Goal: Entertainment & Leisure: Browse casually

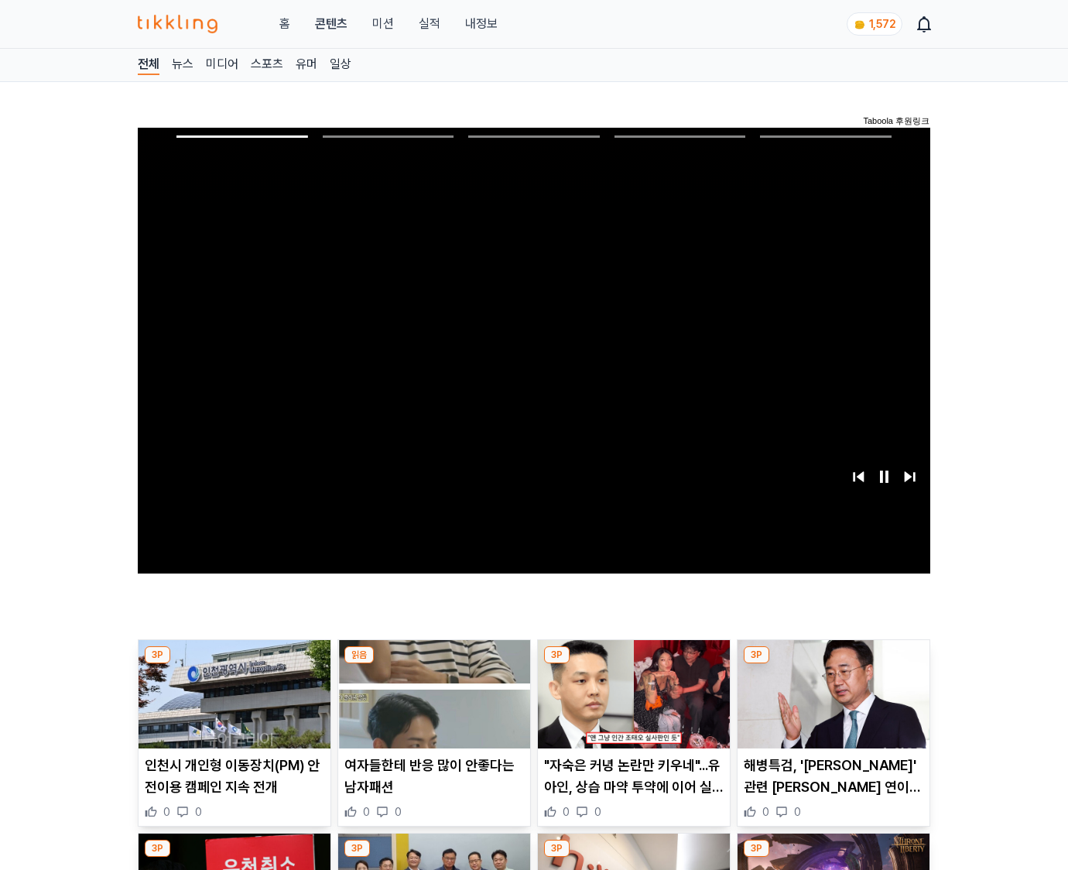
click at [832, 664] on img at bounding box center [833, 694] width 192 height 108
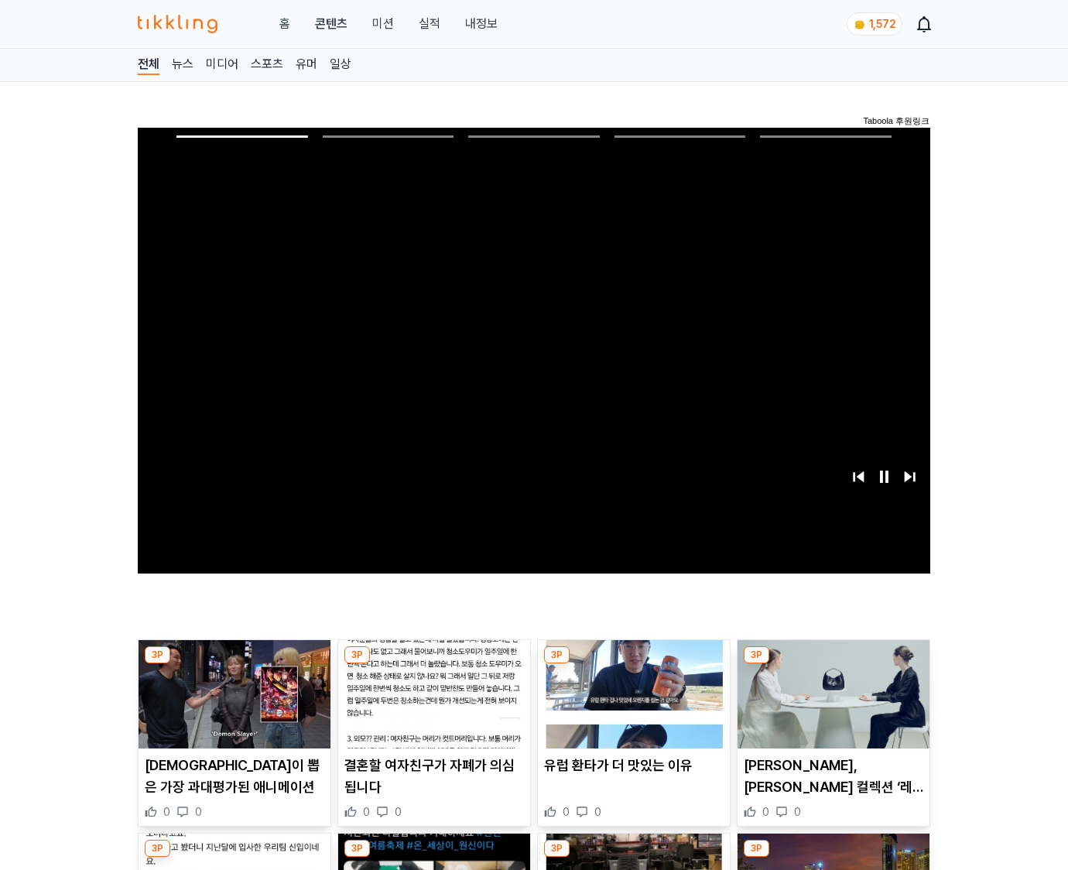
click at [832, 664] on img at bounding box center [833, 694] width 192 height 108
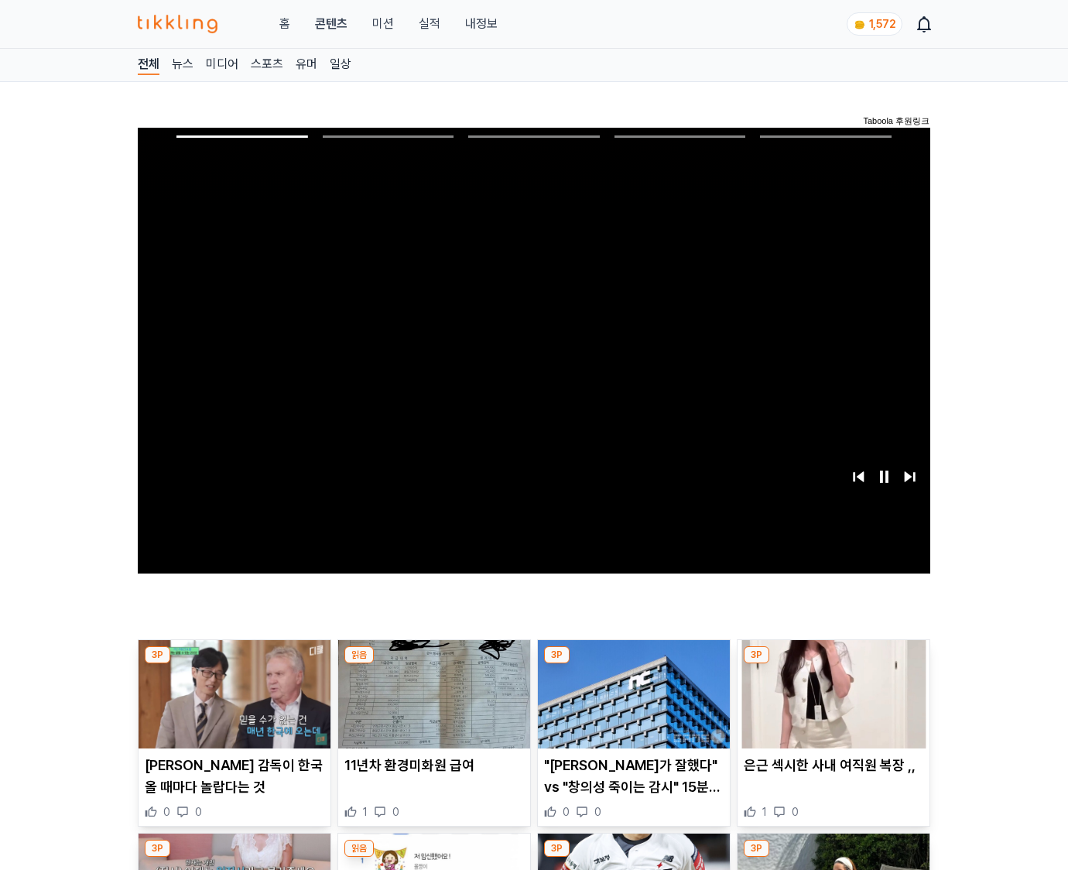
click at [832, 664] on img at bounding box center [833, 694] width 192 height 108
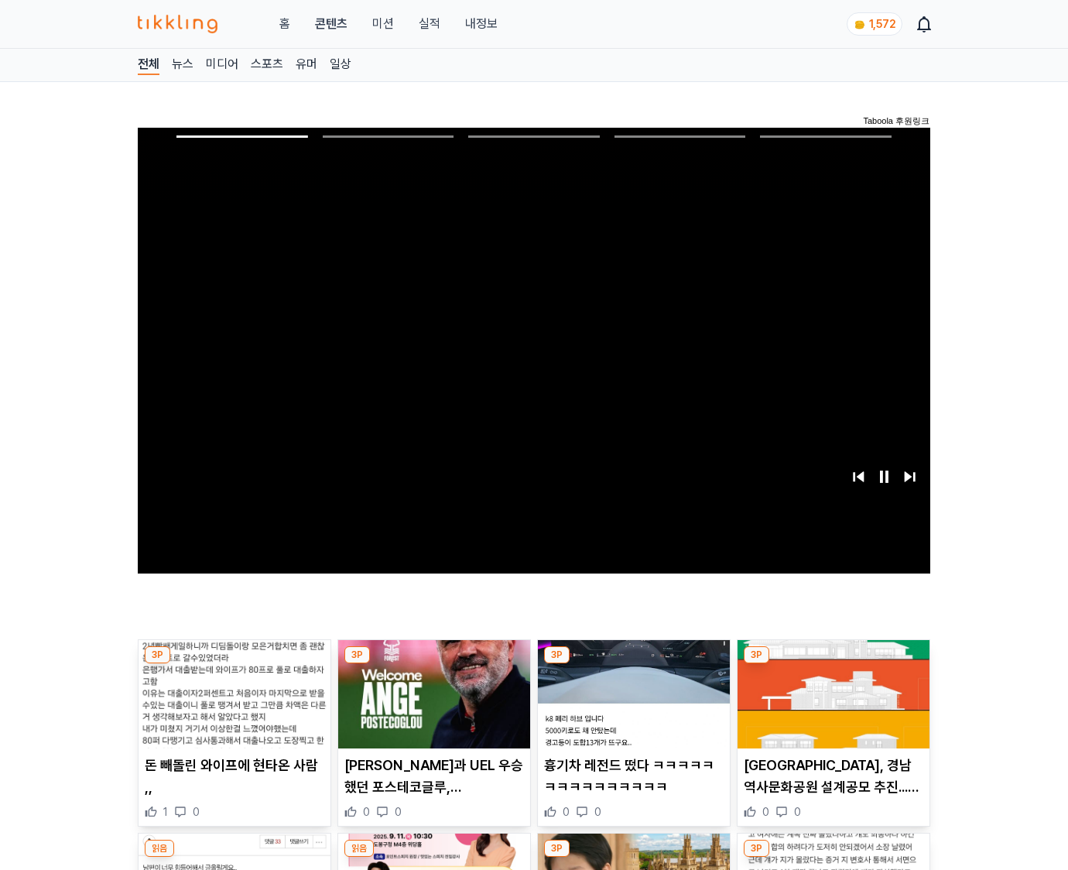
click at [832, 664] on img at bounding box center [833, 694] width 192 height 108
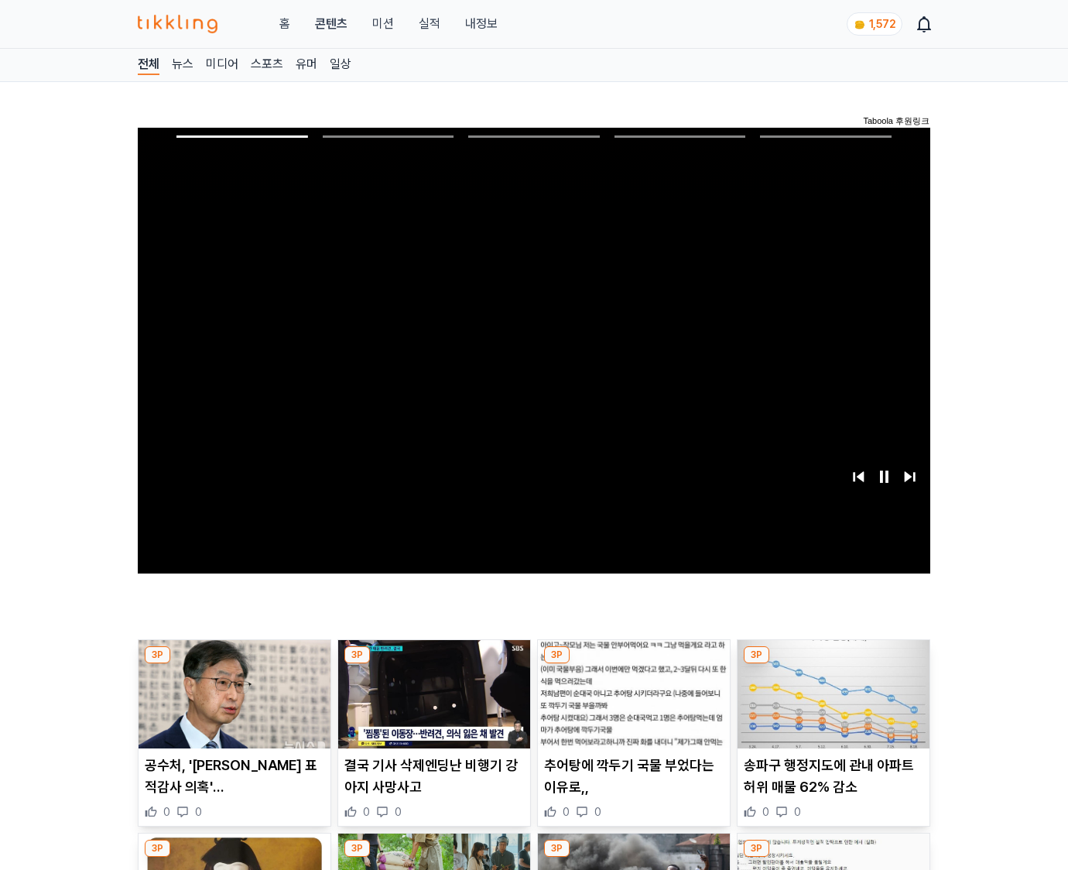
click at [832, 664] on img at bounding box center [833, 694] width 192 height 108
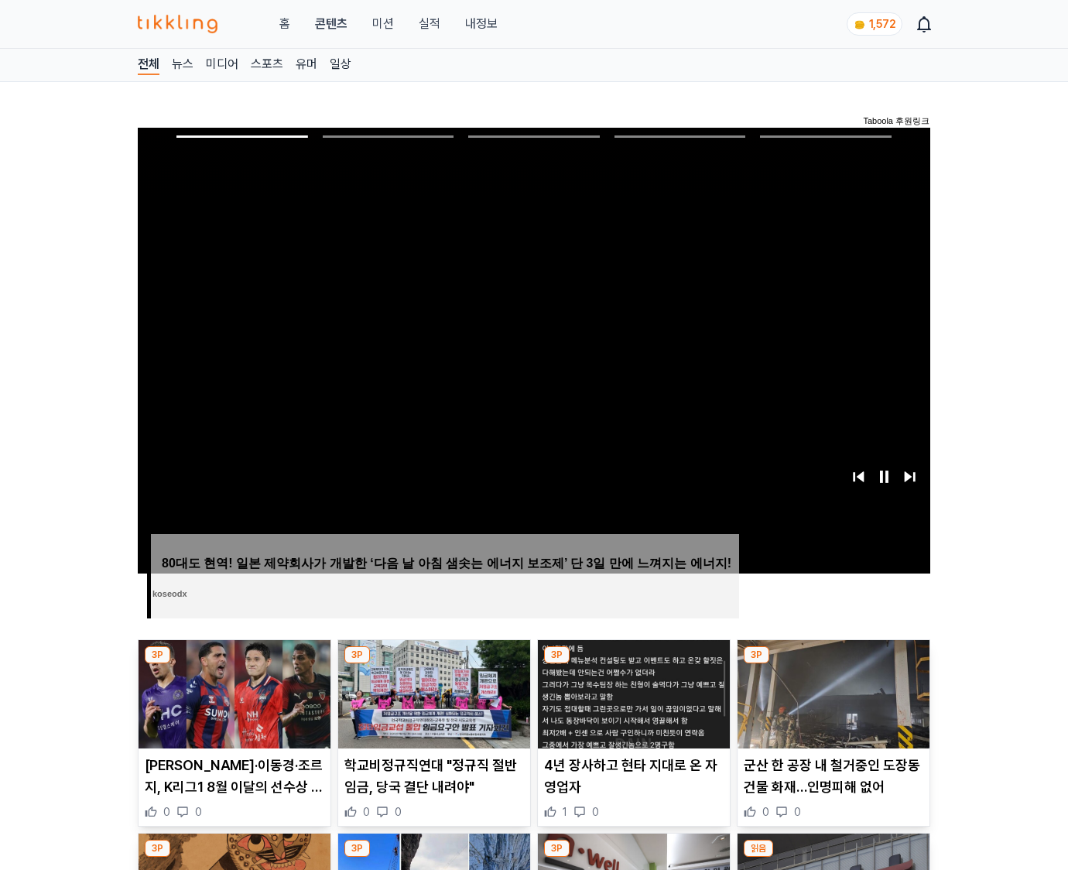
click at [832, 664] on img at bounding box center [833, 694] width 192 height 108
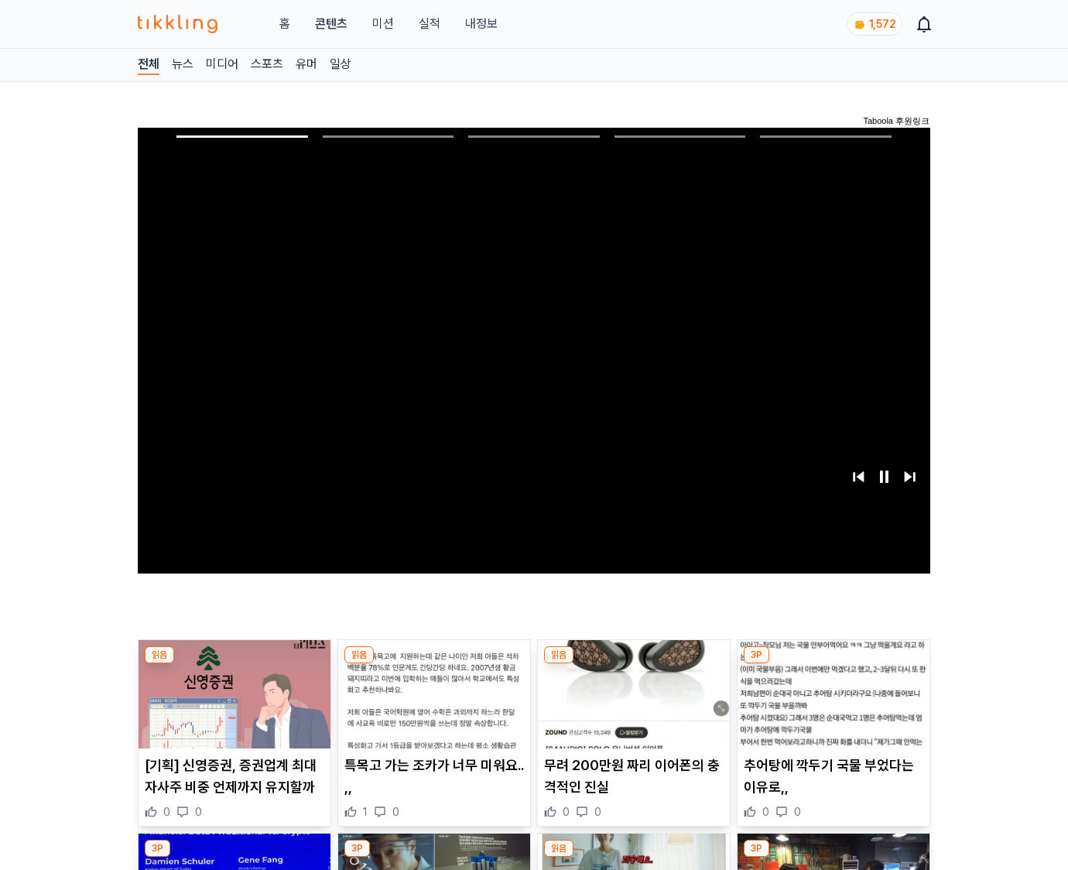
click at [832, 664] on img at bounding box center [833, 694] width 192 height 108
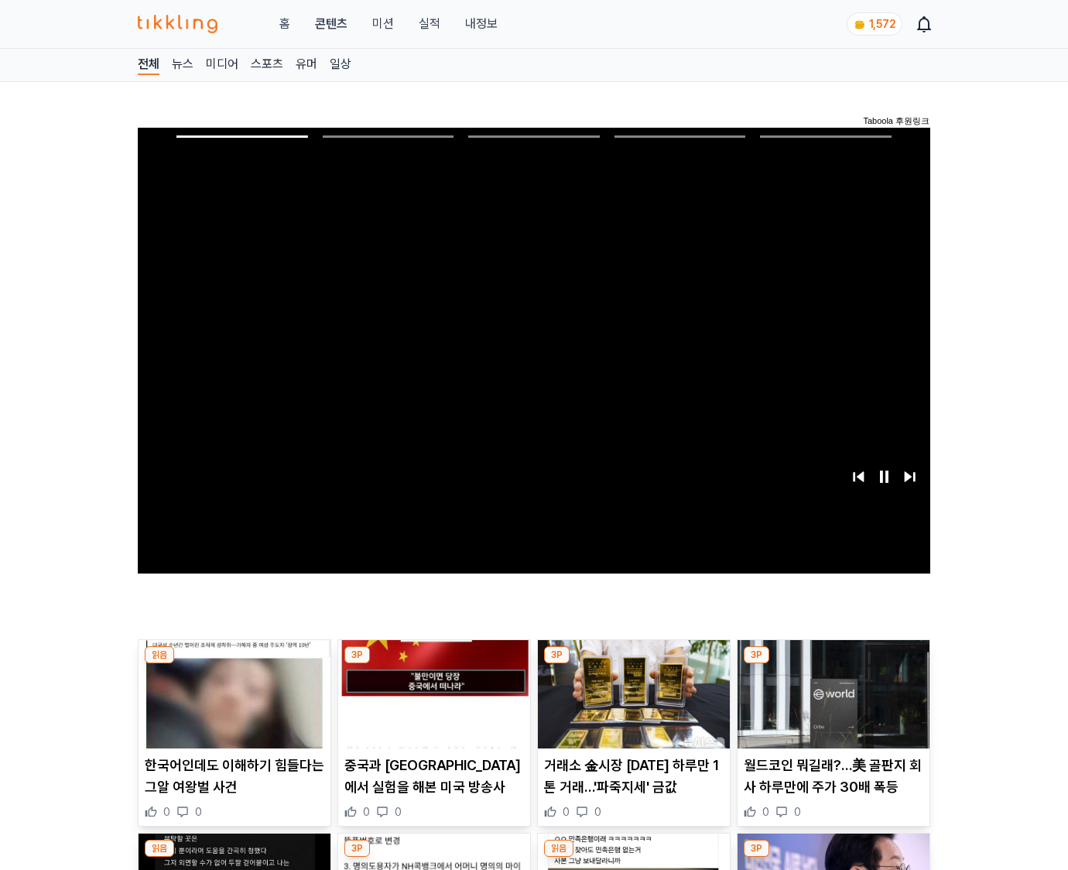
click at [832, 664] on img at bounding box center [833, 694] width 192 height 108
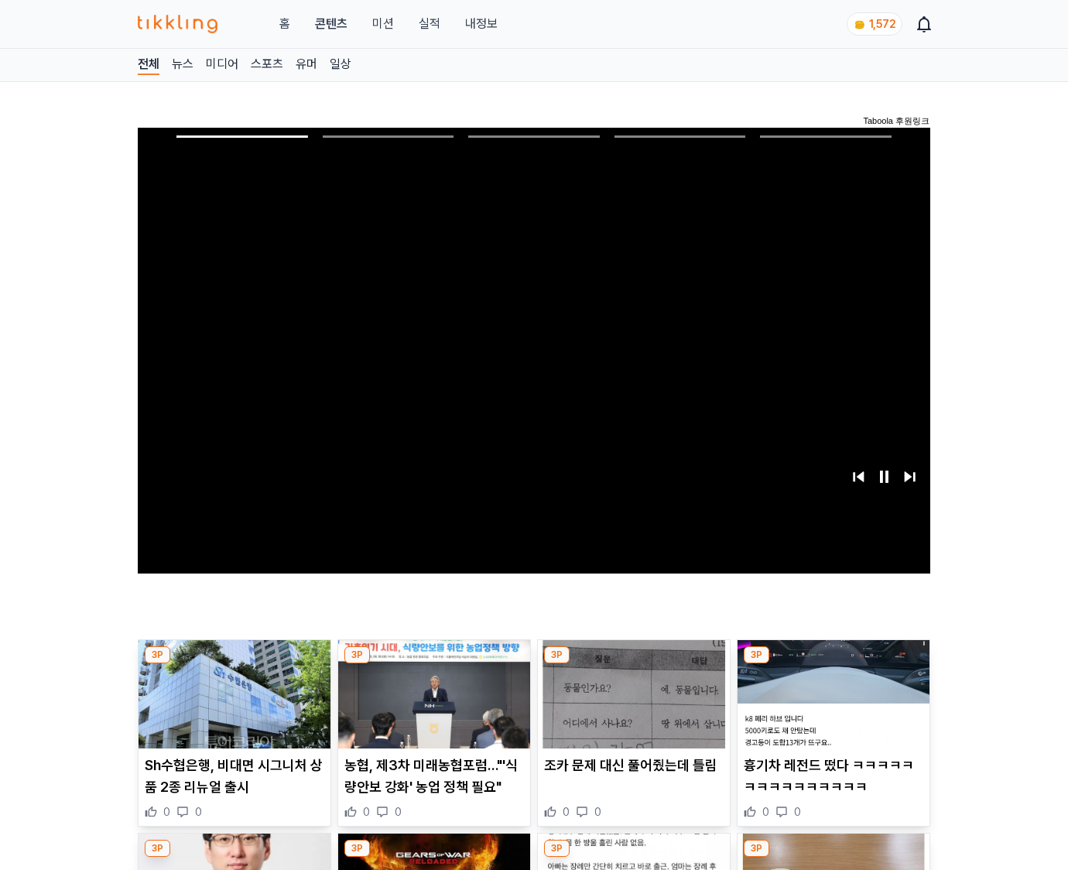
click at [832, 664] on img at bounding box center [833, 694] width 192 height 108
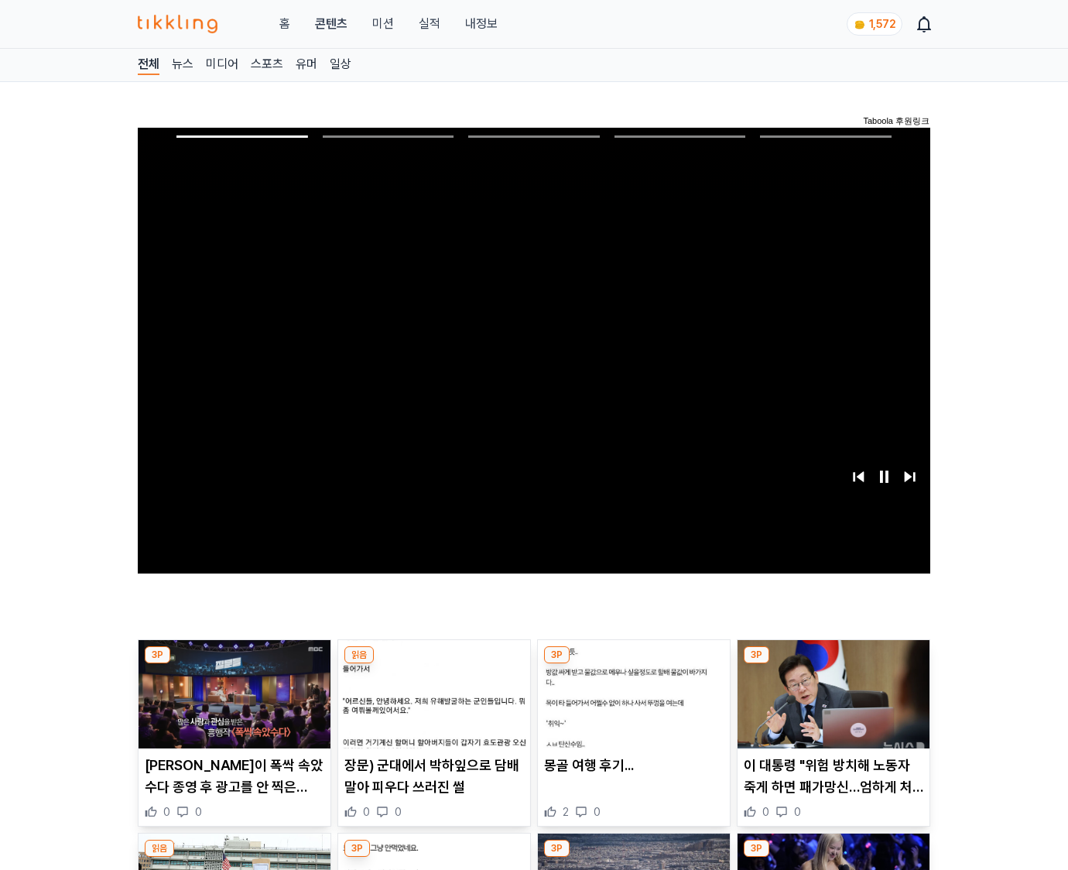
click at [832, 664] on img at bounding box center [833, 694] width 192 height 108
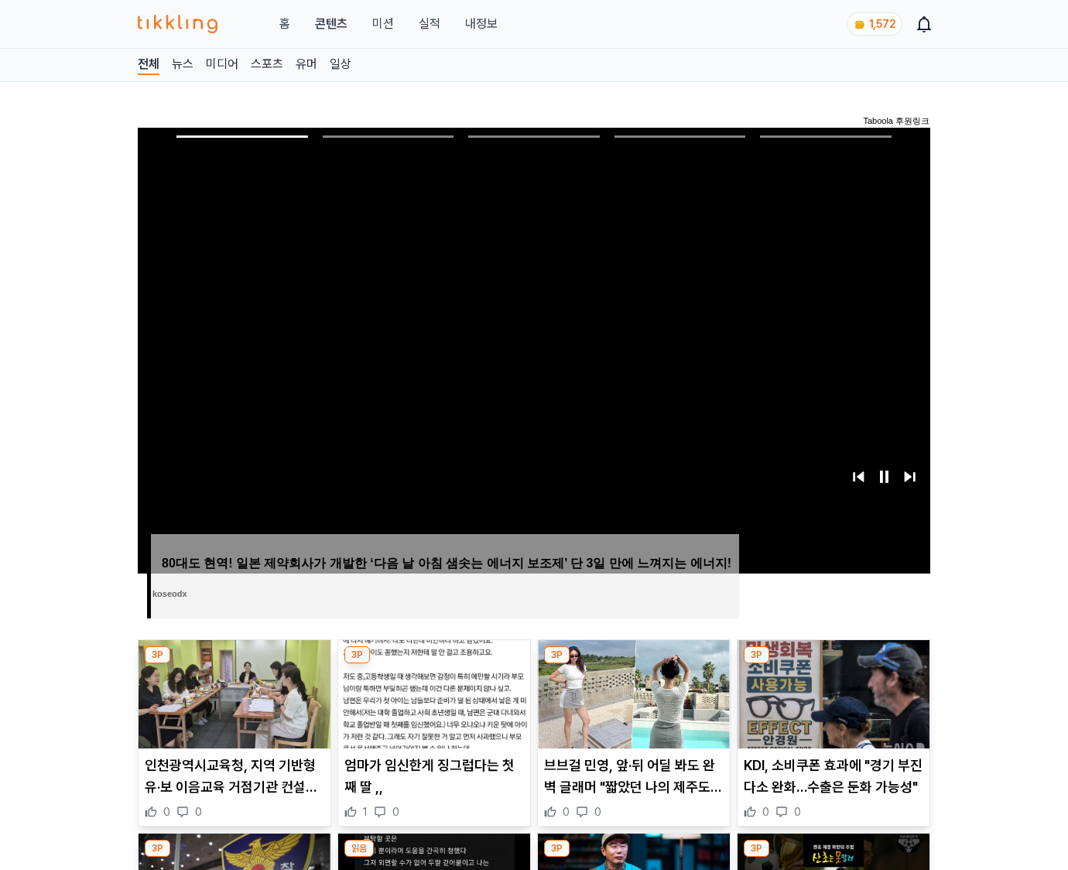
click at [832, 664] on img at bounding box center [833, 694] width 192 height 108
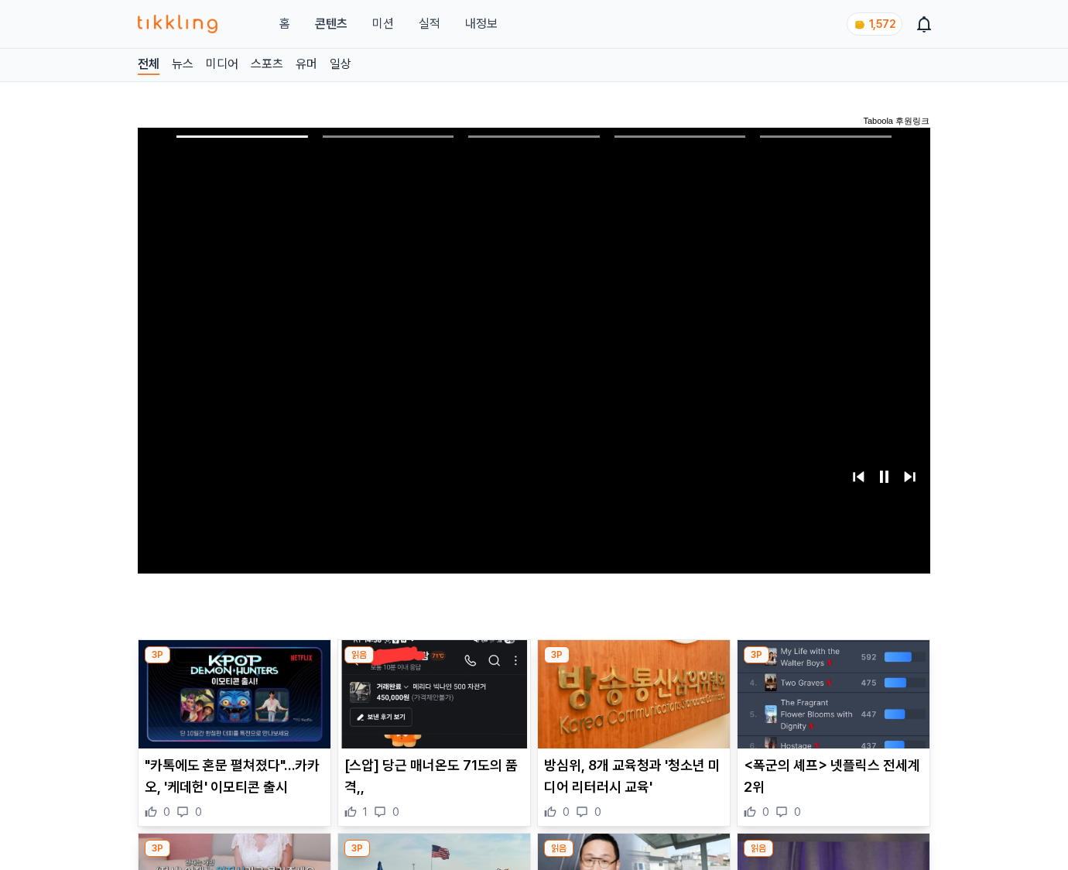
click at [832, 664] on img at bounding box center [833, 694] width 192 height 108
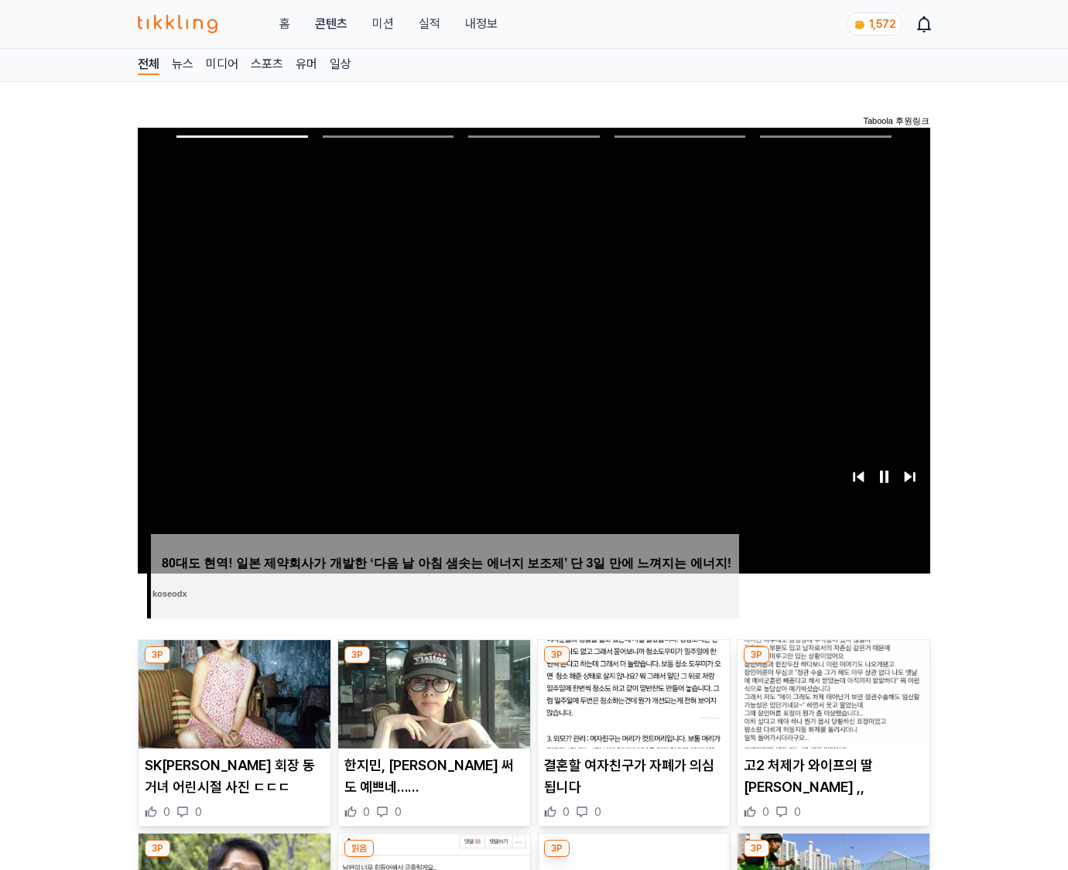
click at [832, 664] on img at bounding box center [833, 694] width 192 height 108
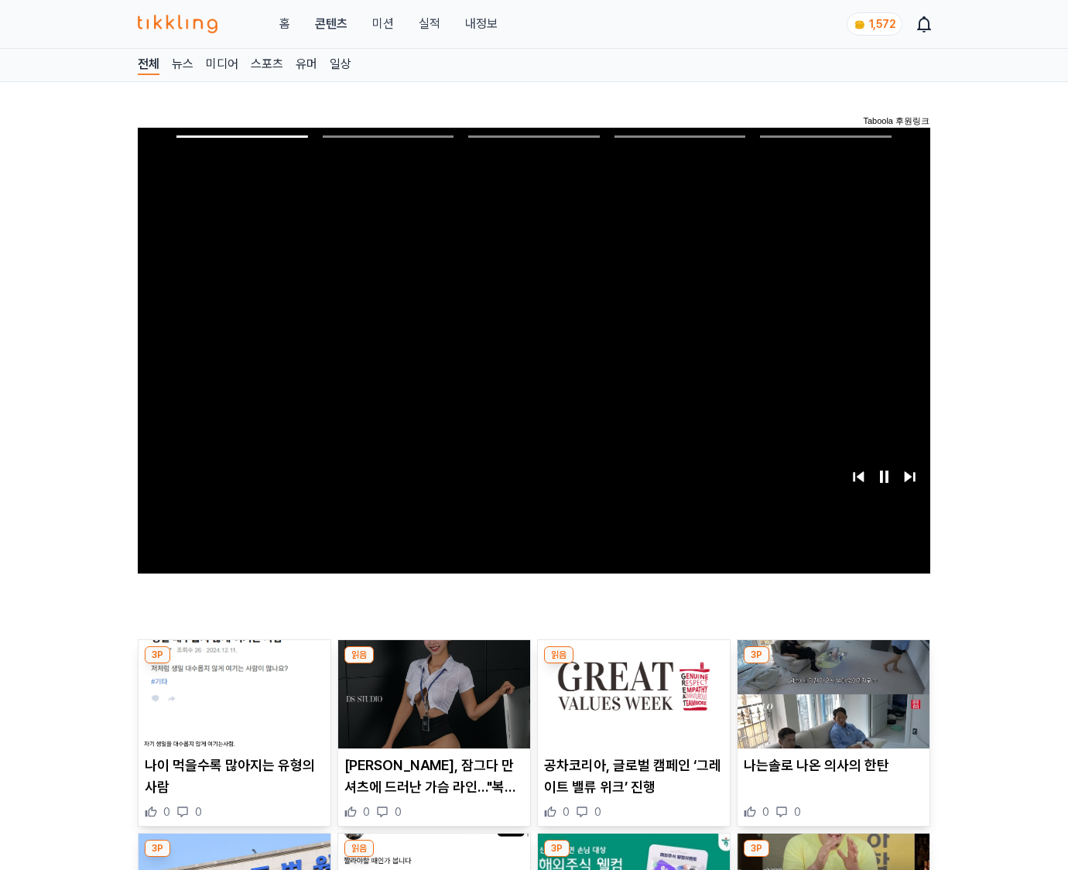
click at [832, 664] on img at bounding box center [833, 694] width 192 height 108
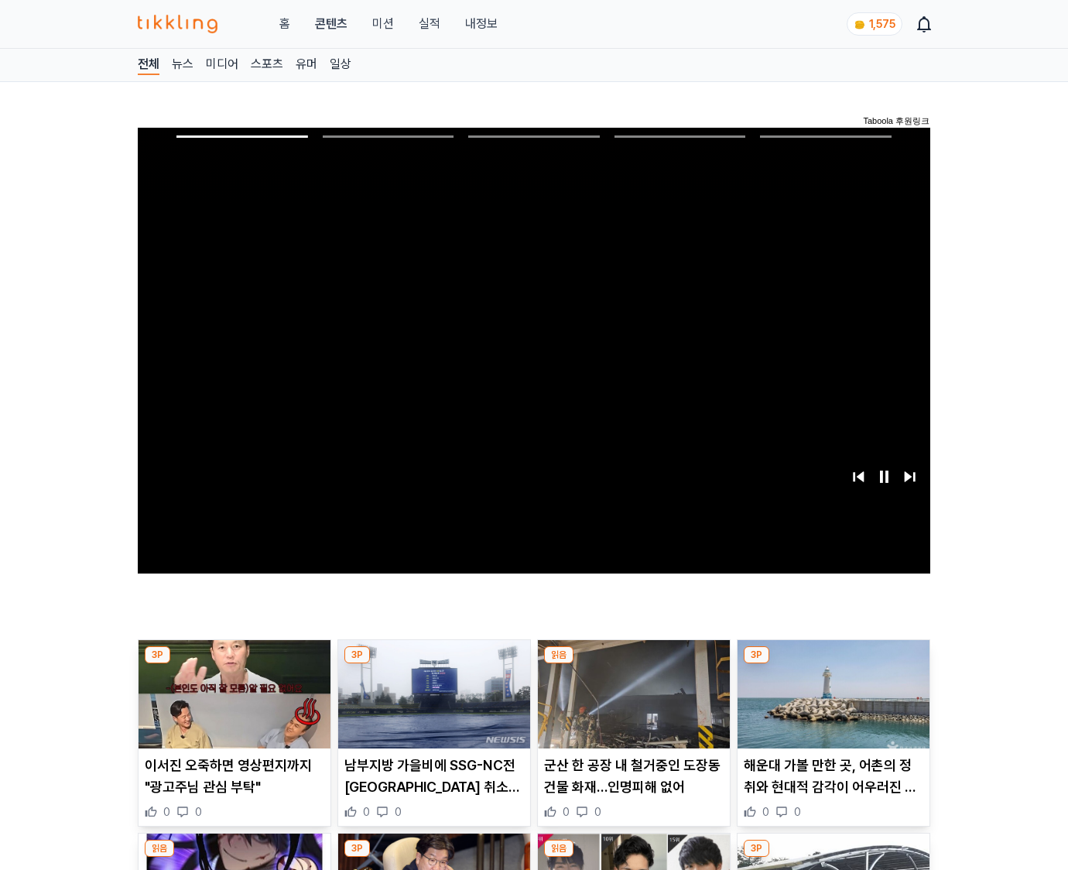
click at [832, 664] on img at bounding box center [833, 694] width 192 height 108
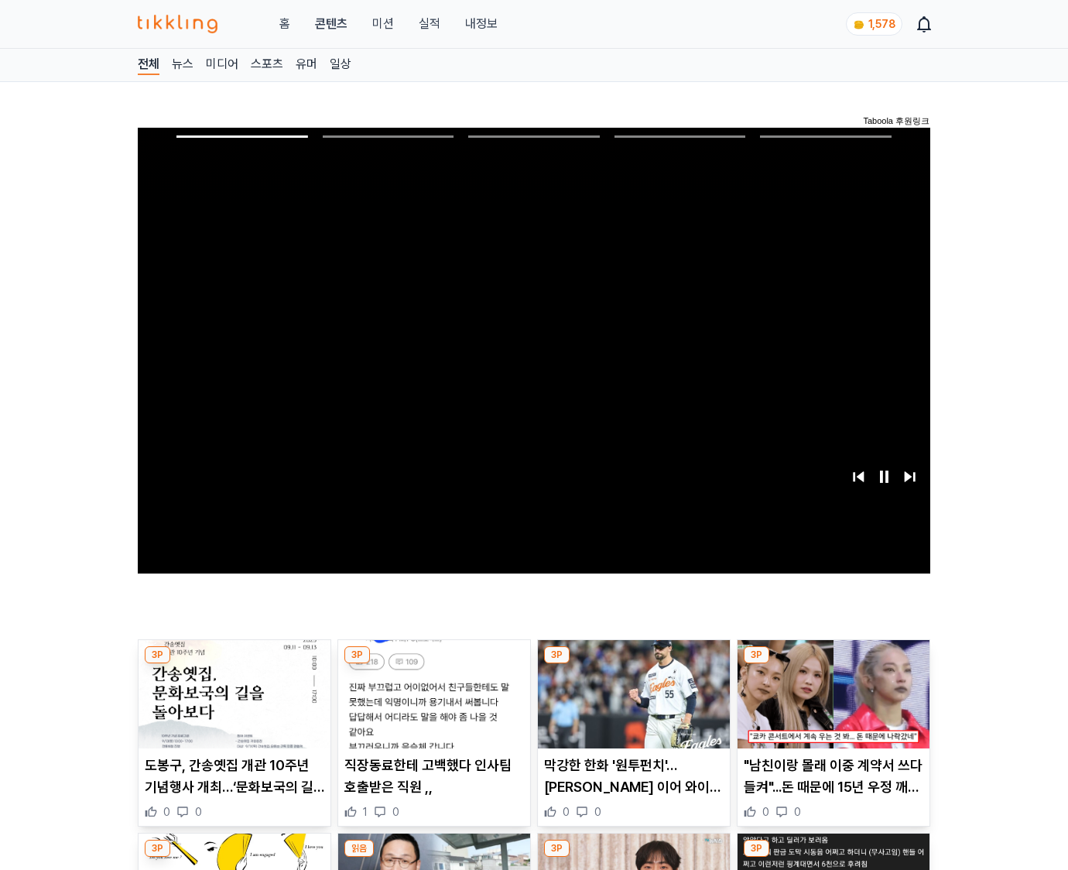
click at [832, 664] on img at bounding box center [833, 694] width 192 height 108
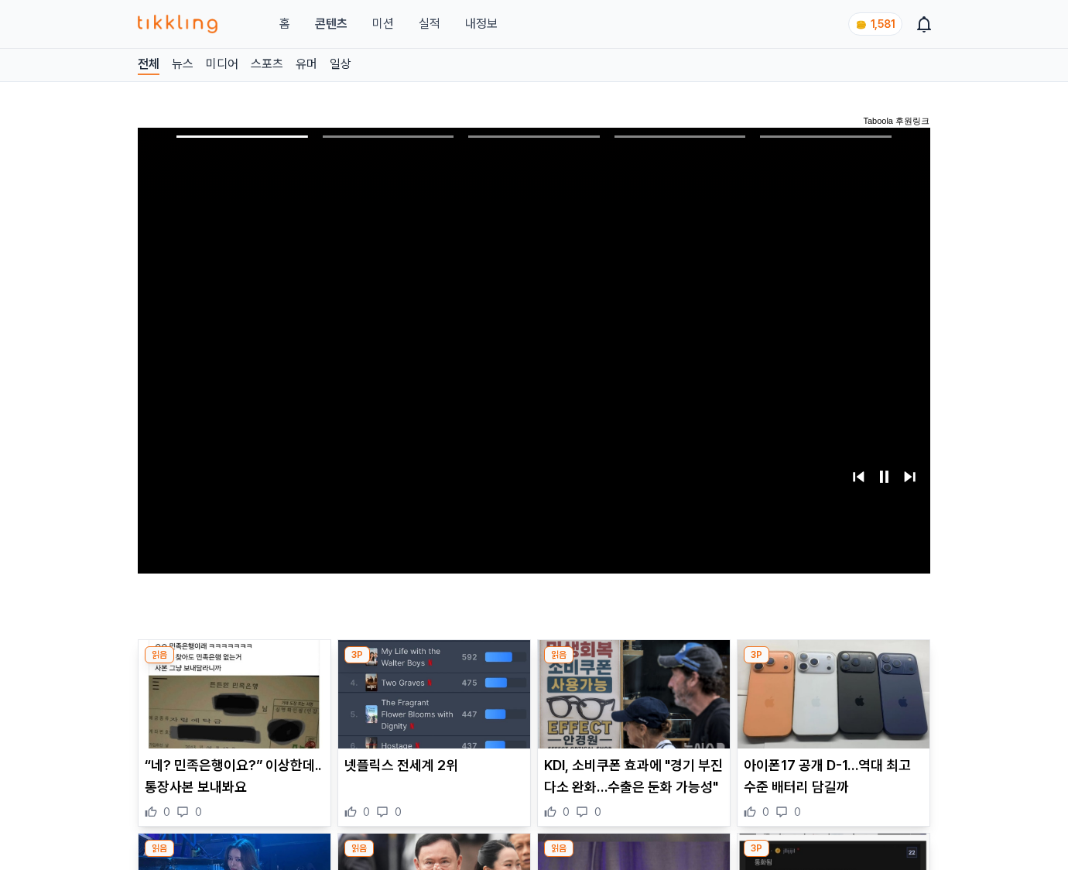
click at [832, 664] on img at bounding box center [833, 694] width 192 height 108
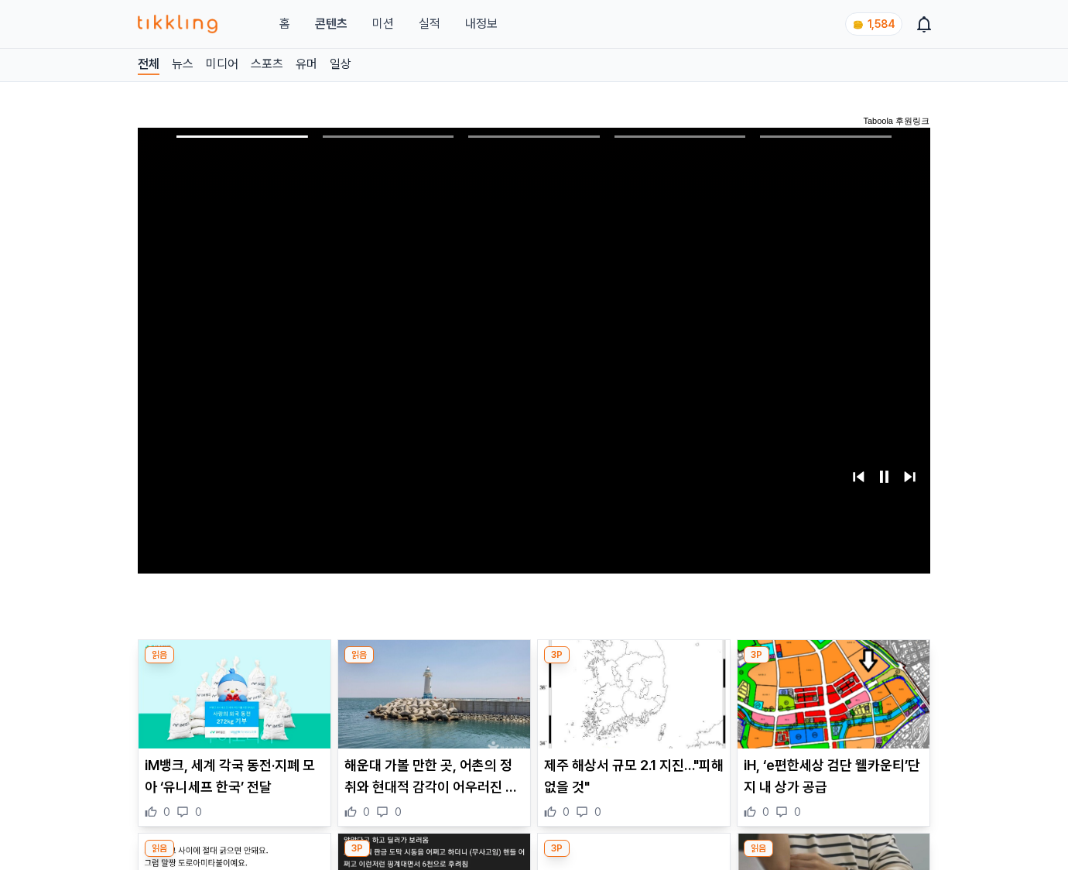
click at [832, 664] on img at bounding box center [833, 694] width 192 height 108
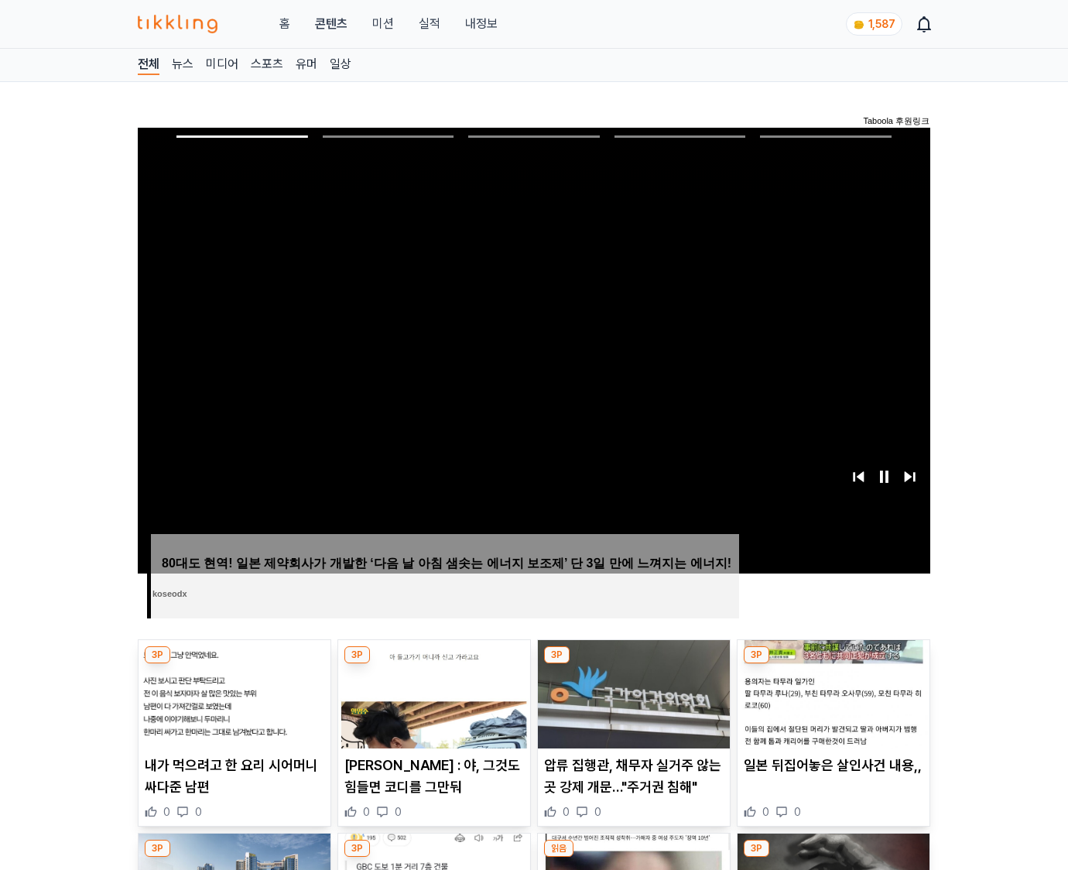
click at [832, 664] on img at bounding box center [833, 694] width 192 height 108
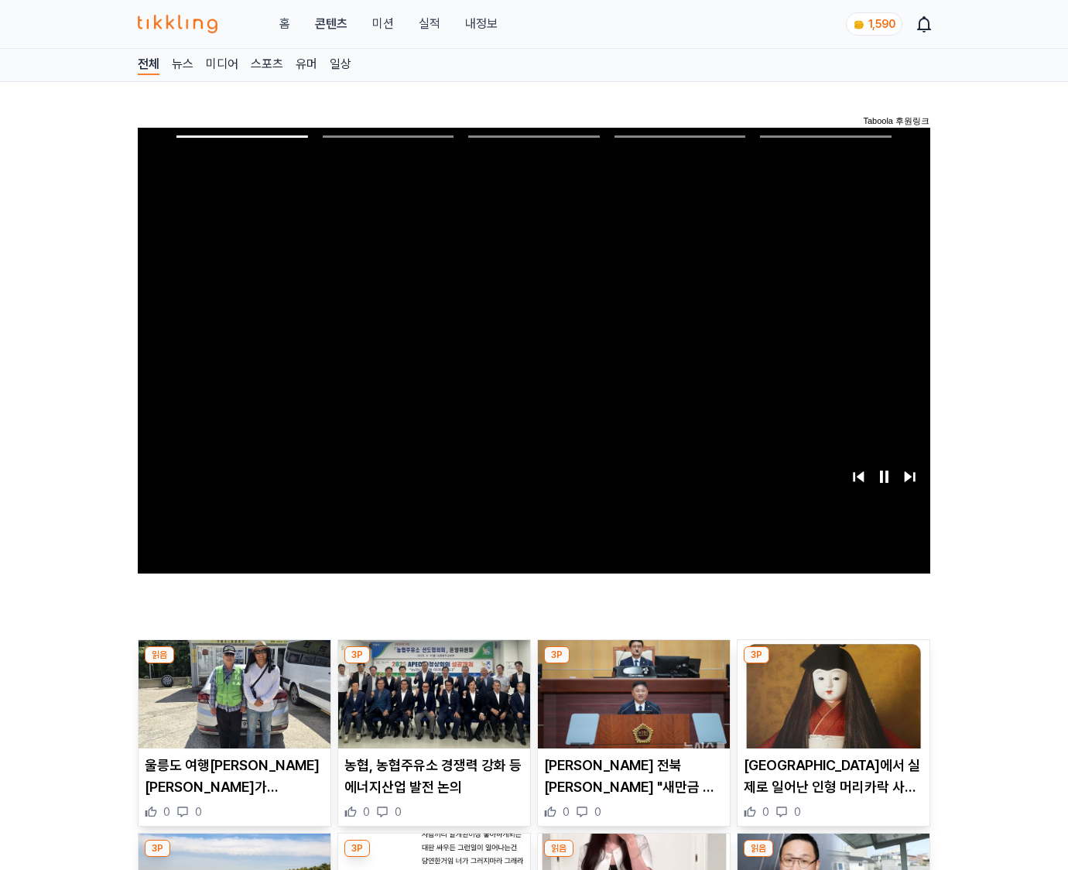
click at [832, 664] on img at bounding box center [833, 694] width 192 height 108
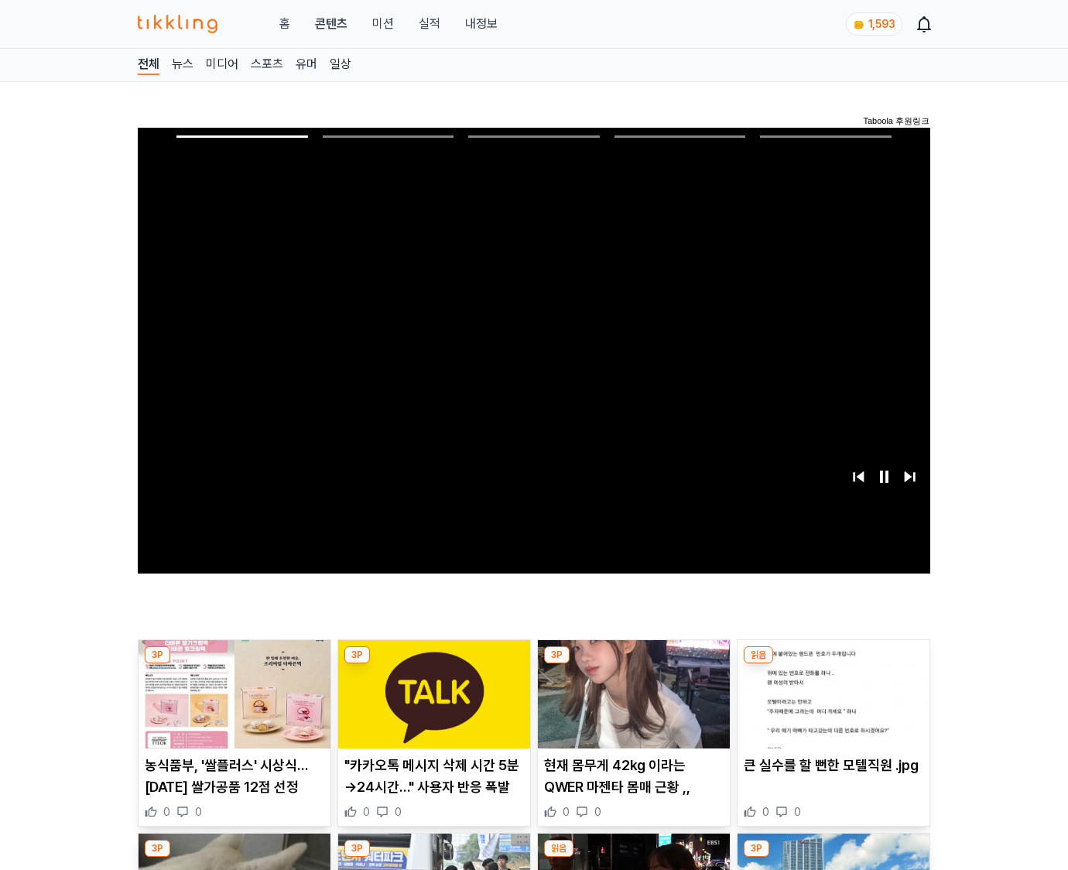
click at [832, 664] on img at bounding box center [833, 694] width 192 height 108
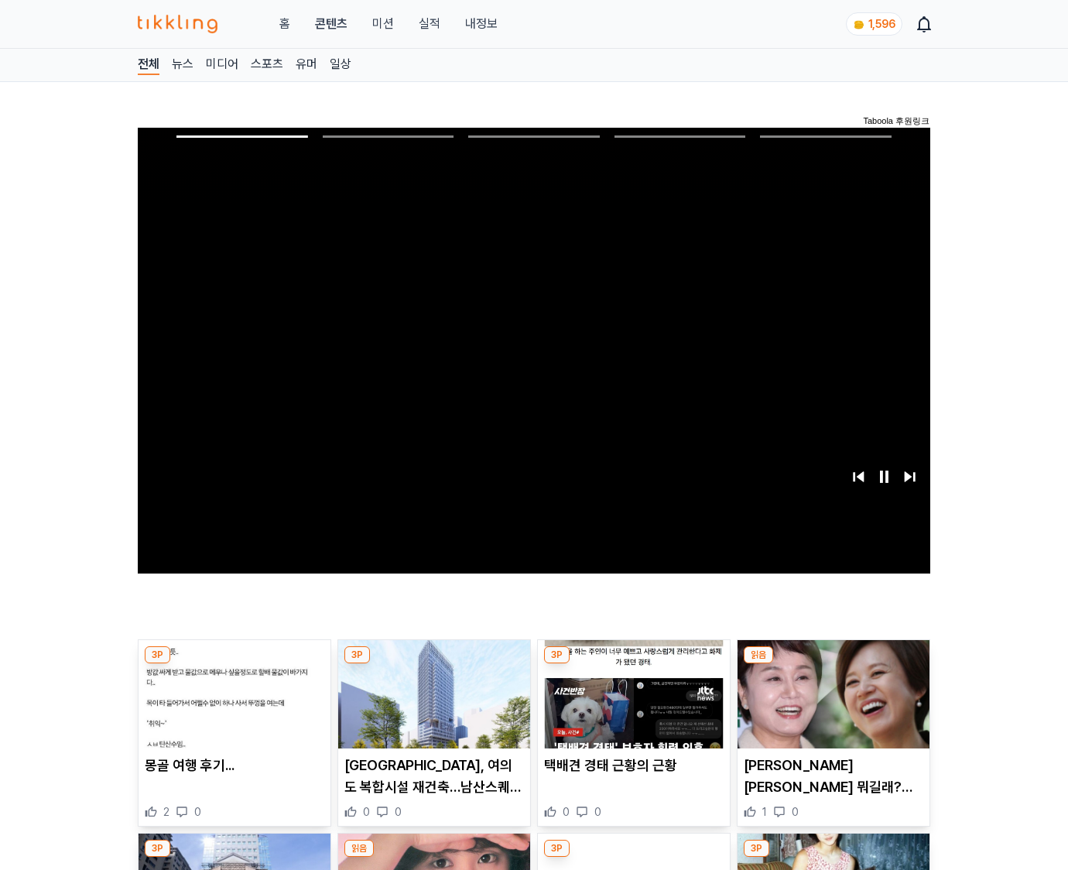
click at [832, 664] on img at bounding box center [833, 694] width 192 height 108
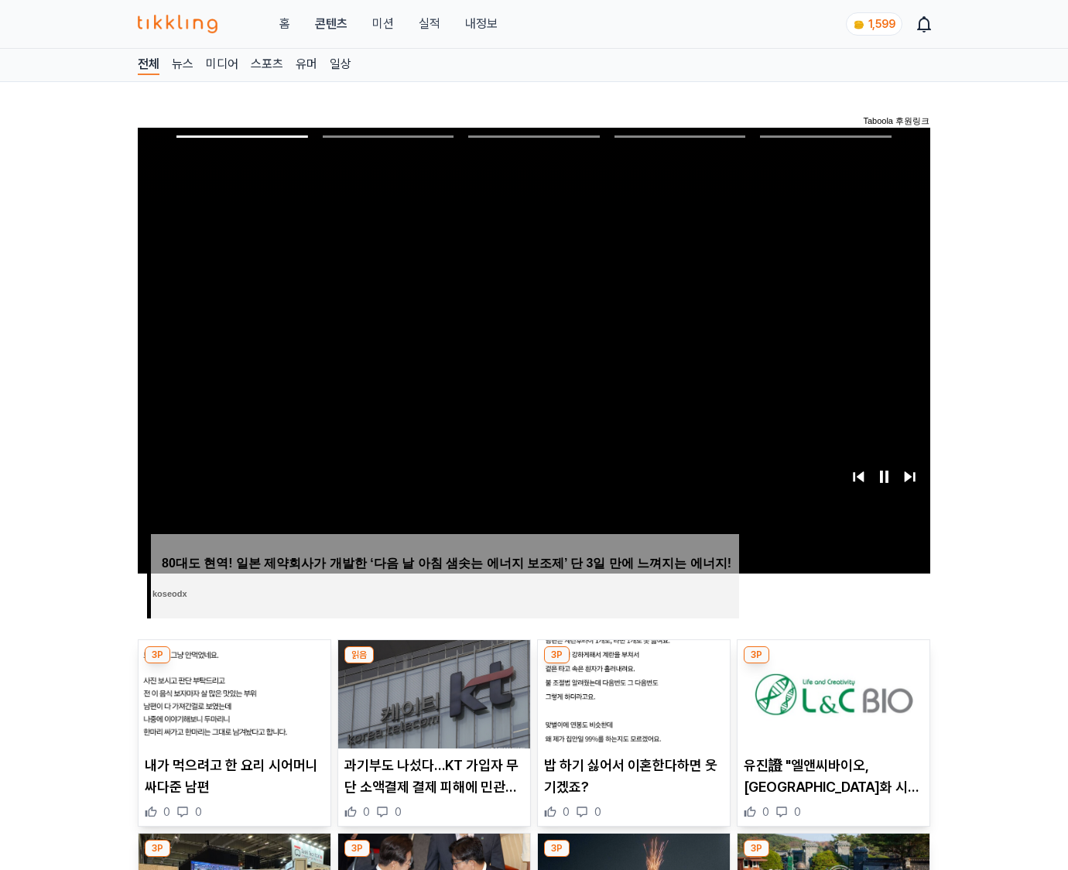
click at [832, 664] on img at bounding box center [833, 694] width 192 height 108
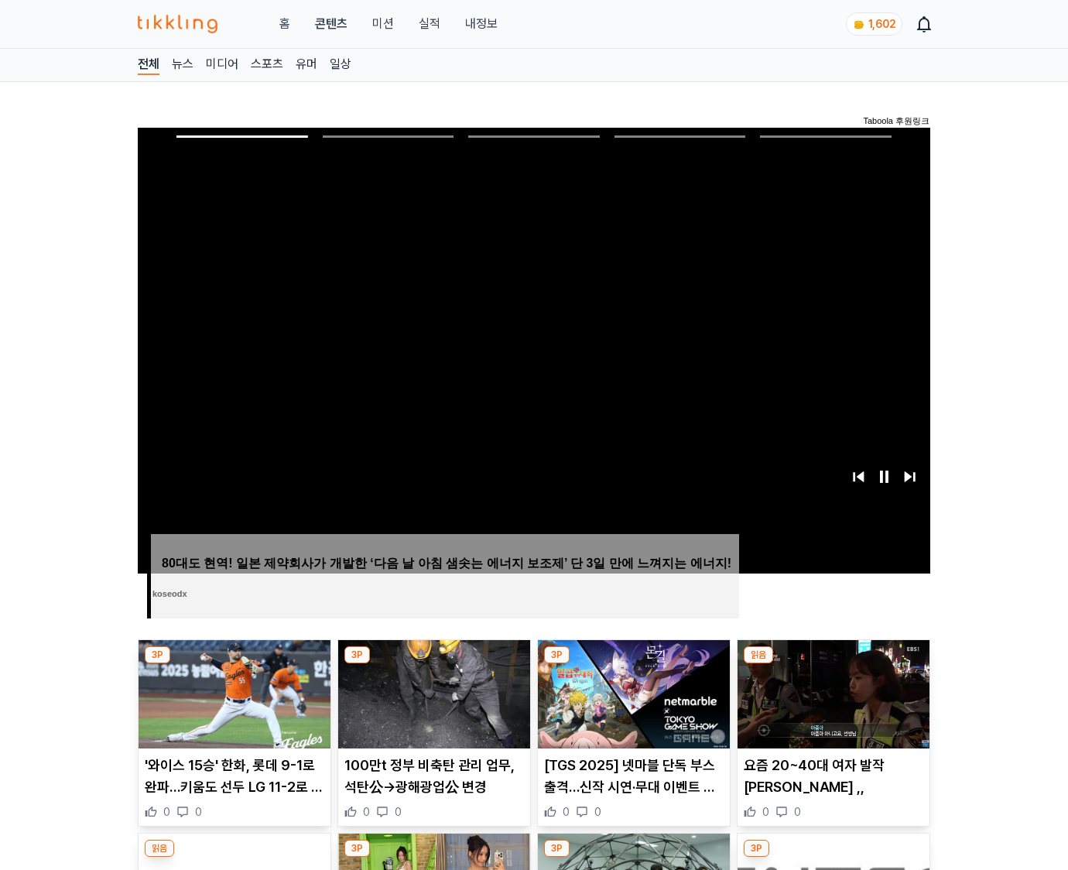
click at [832, 664] on img at bounding box center [833, 694] width 192 height 108
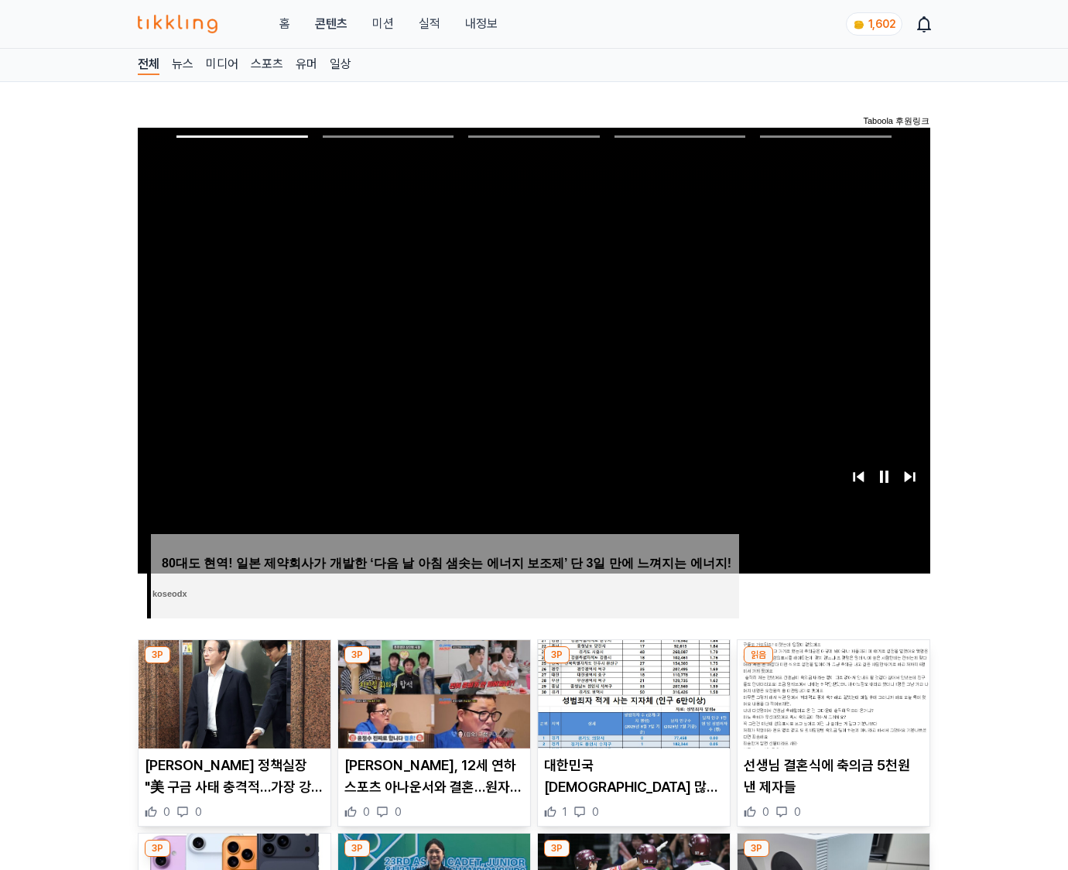
click at [832, 664] on img at bounding box center [833, 694] width 192 height 108
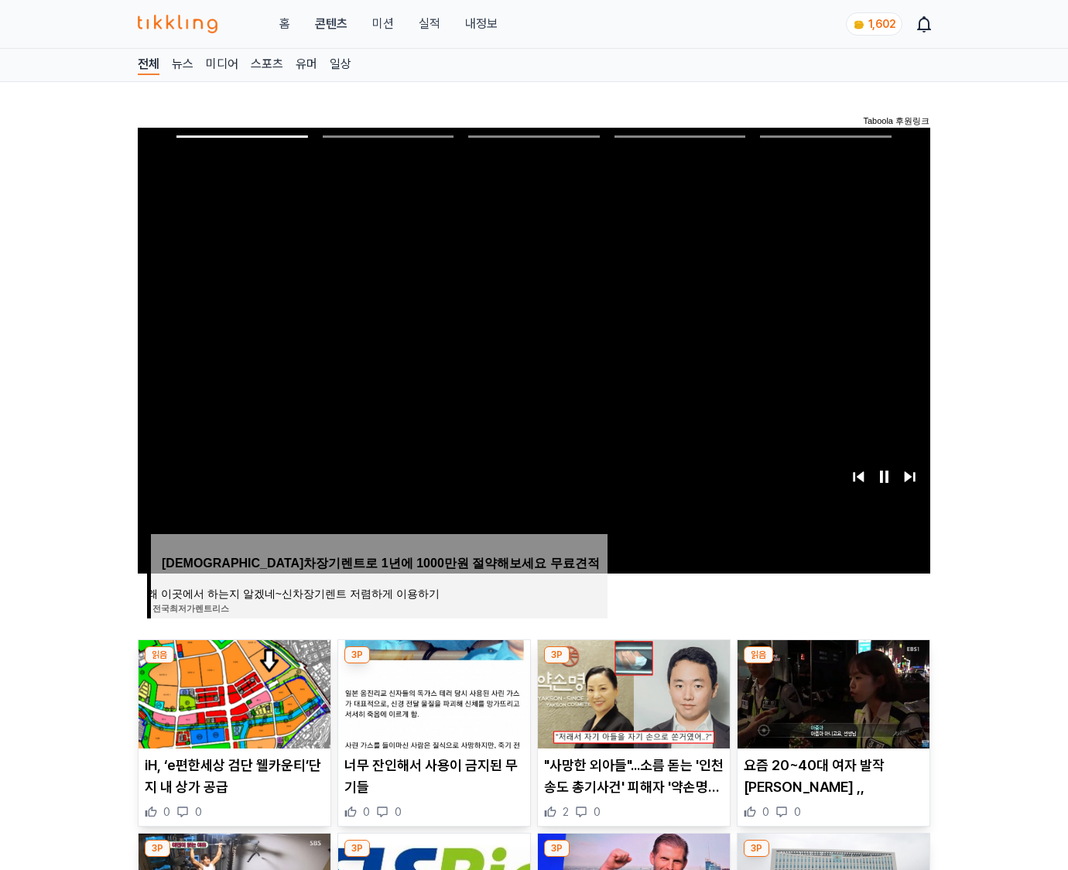
click at [832, 664] on img at bounding box center [833, 694] width 192 height 108
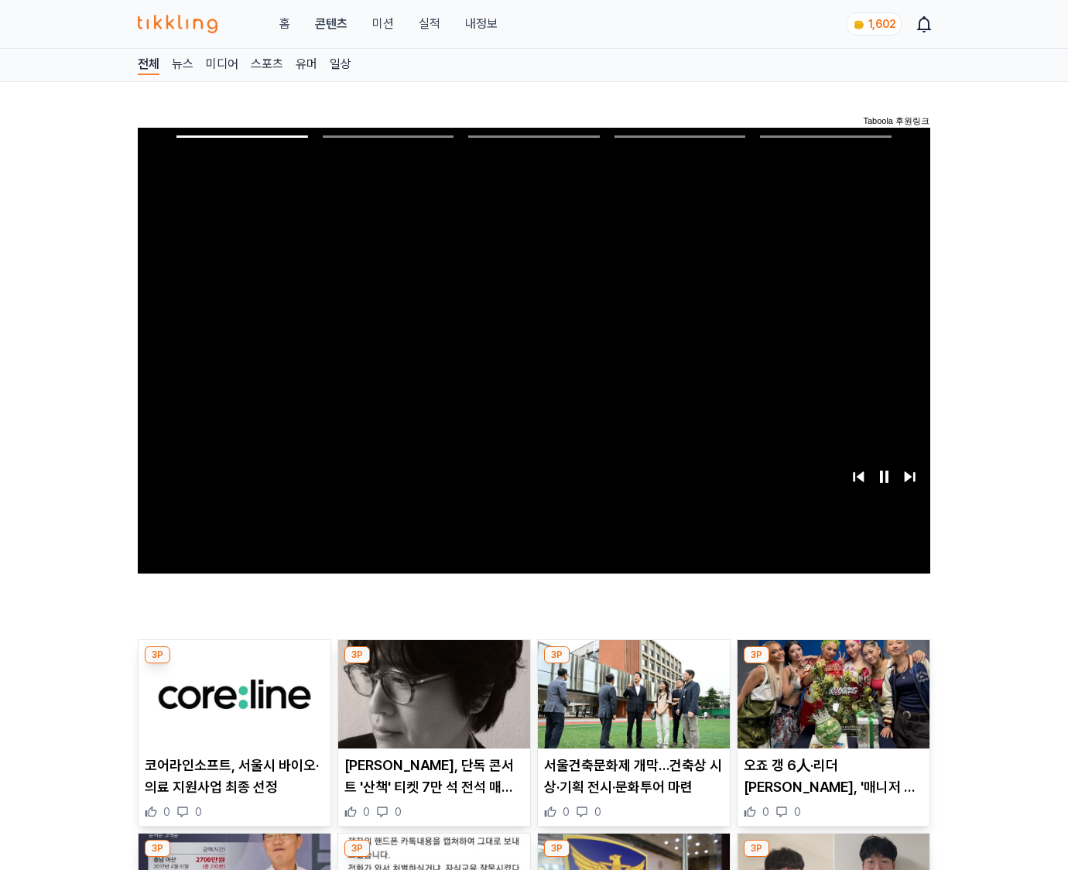
click at [832, 664] on img at bounding box center [833, 694] width 192 height 108
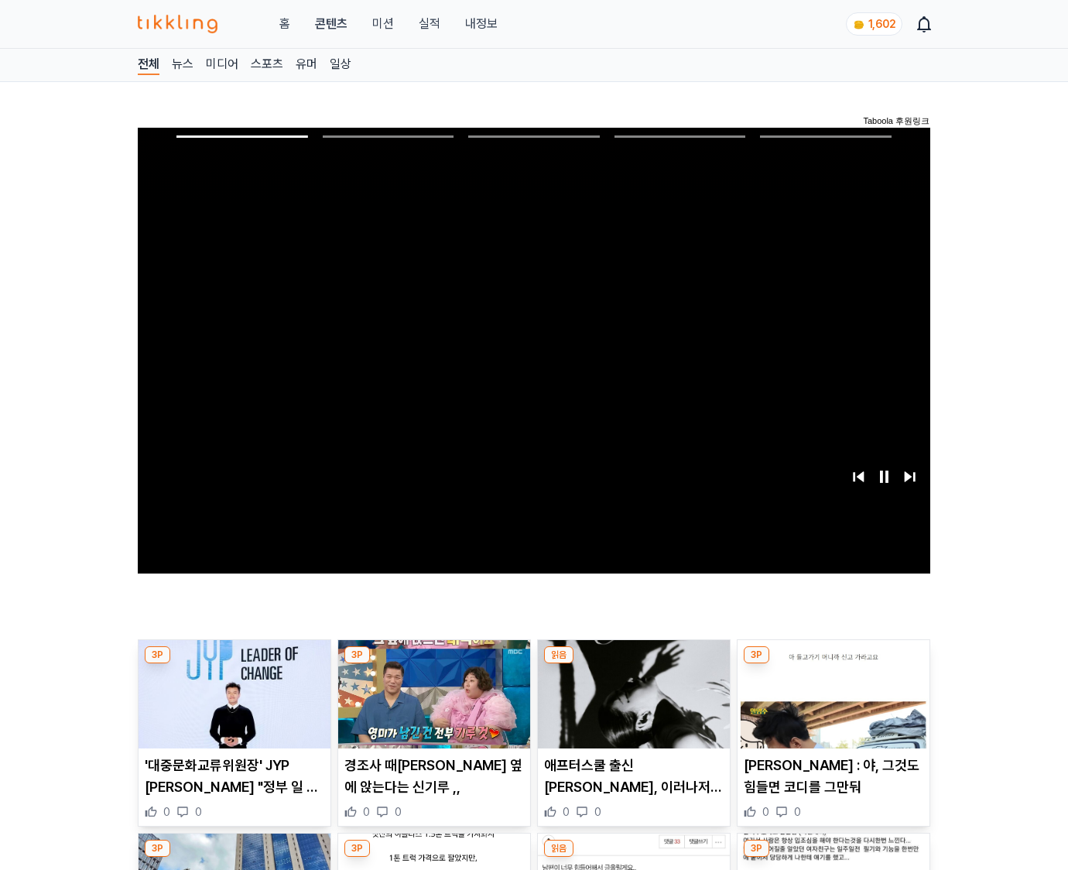
click at [832, 664] on img at bounding box center [833, 694] width 192 height 108
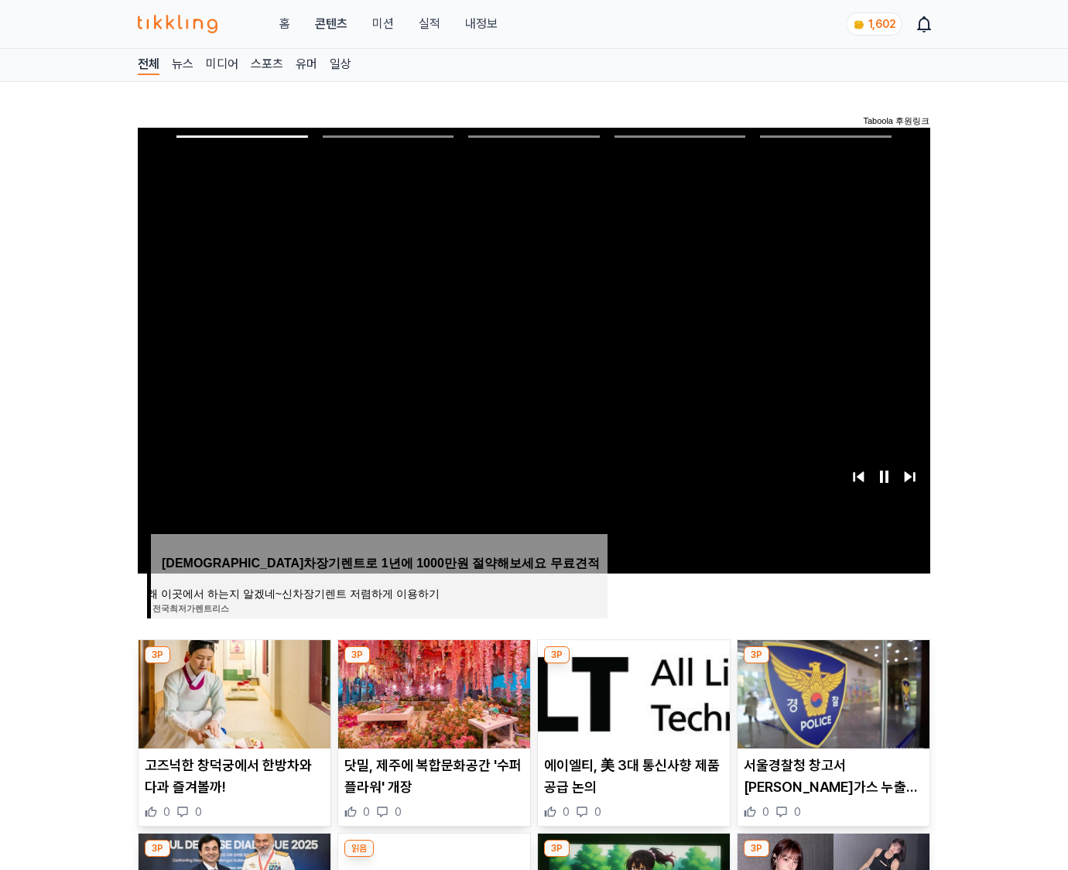
click at [832, 664] on img at bounding box center [833, 694] width 192 height 108
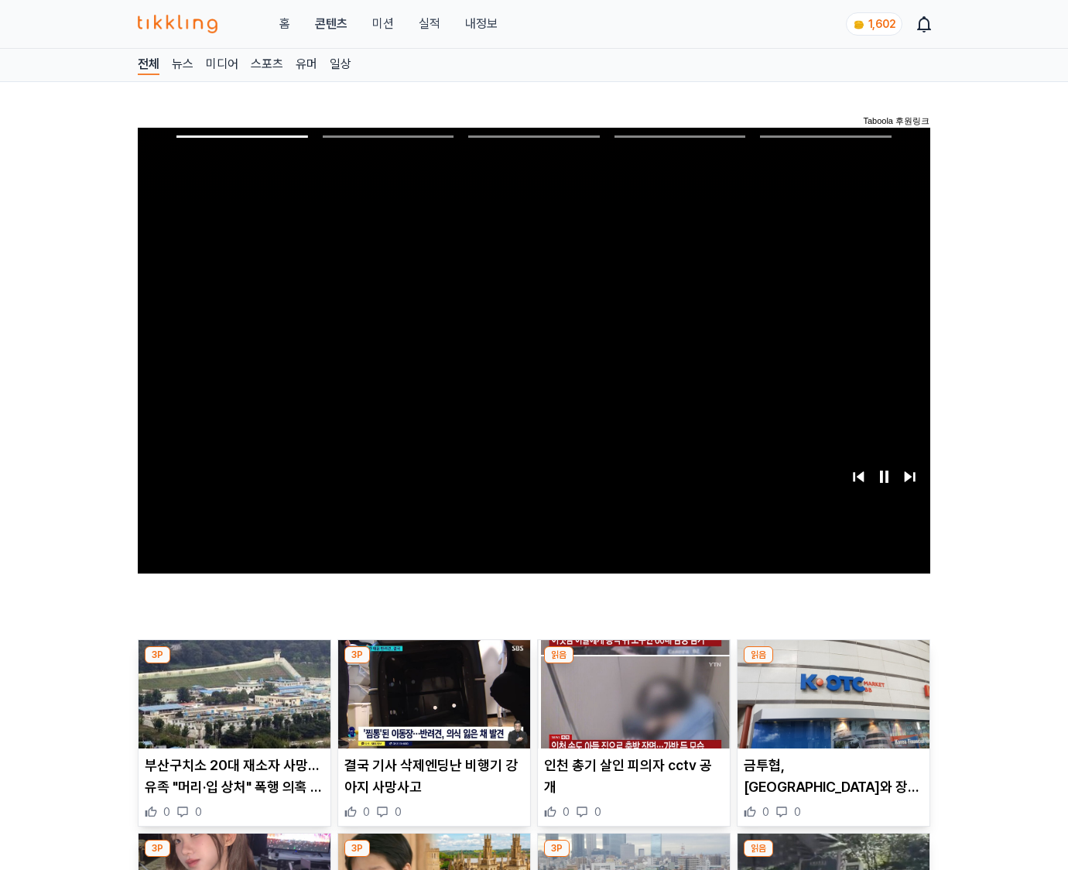
click at [832, 664] on img at bounding box center [833, 694] width 192 height 108
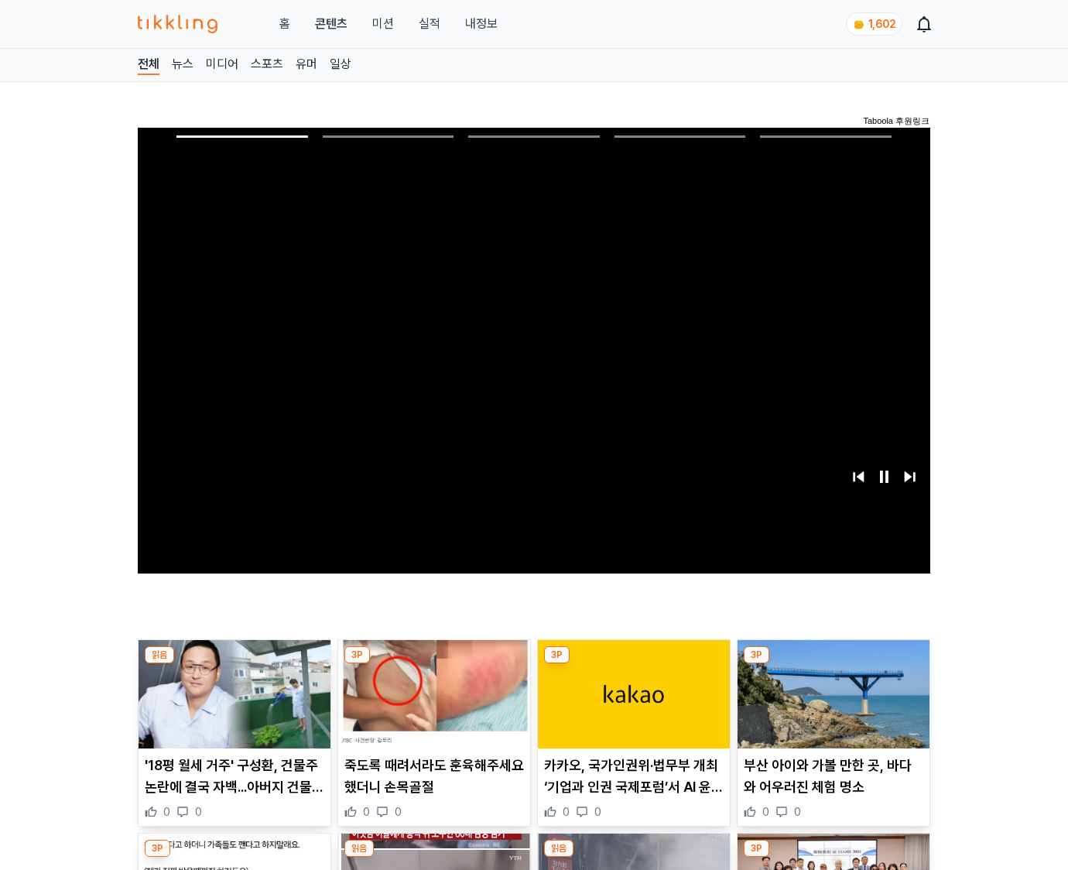
click at [832, 664] on img at bounding box center [833, 694] width 192 height 108
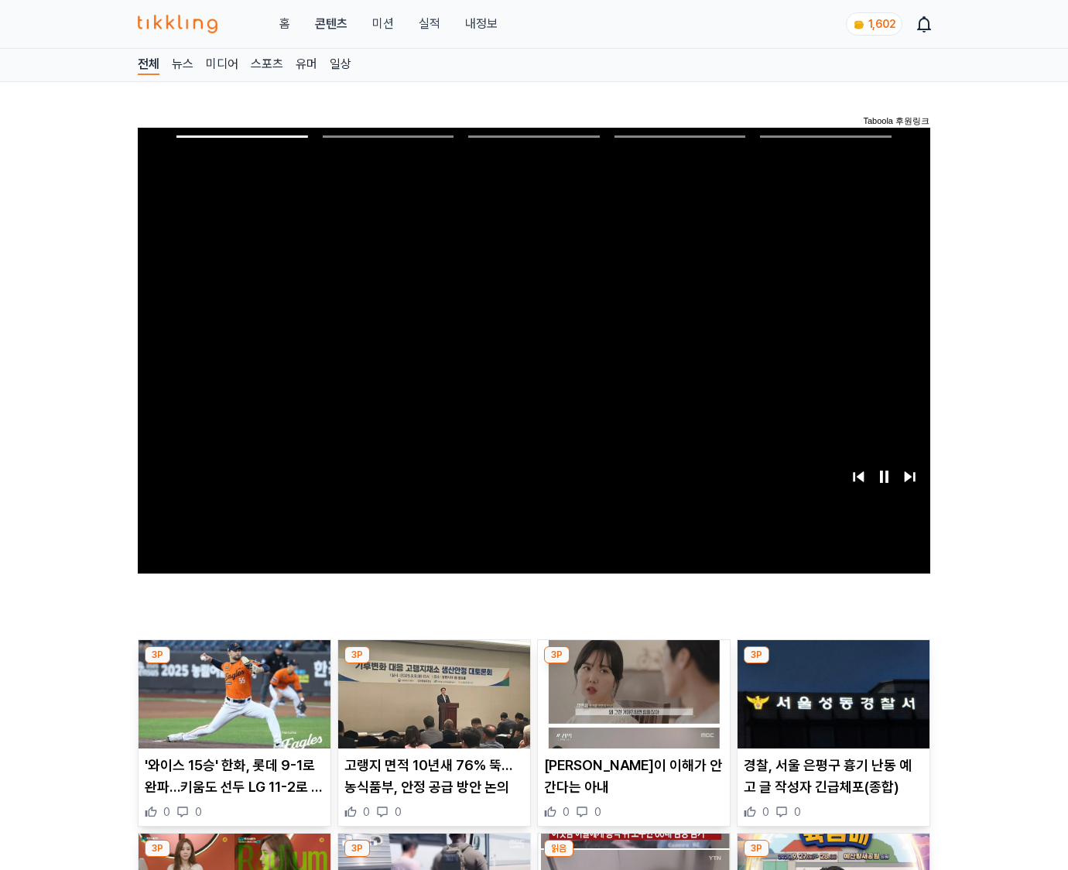
click at [832, 664] on img at bounding box center [833, 694] width 192 height 108
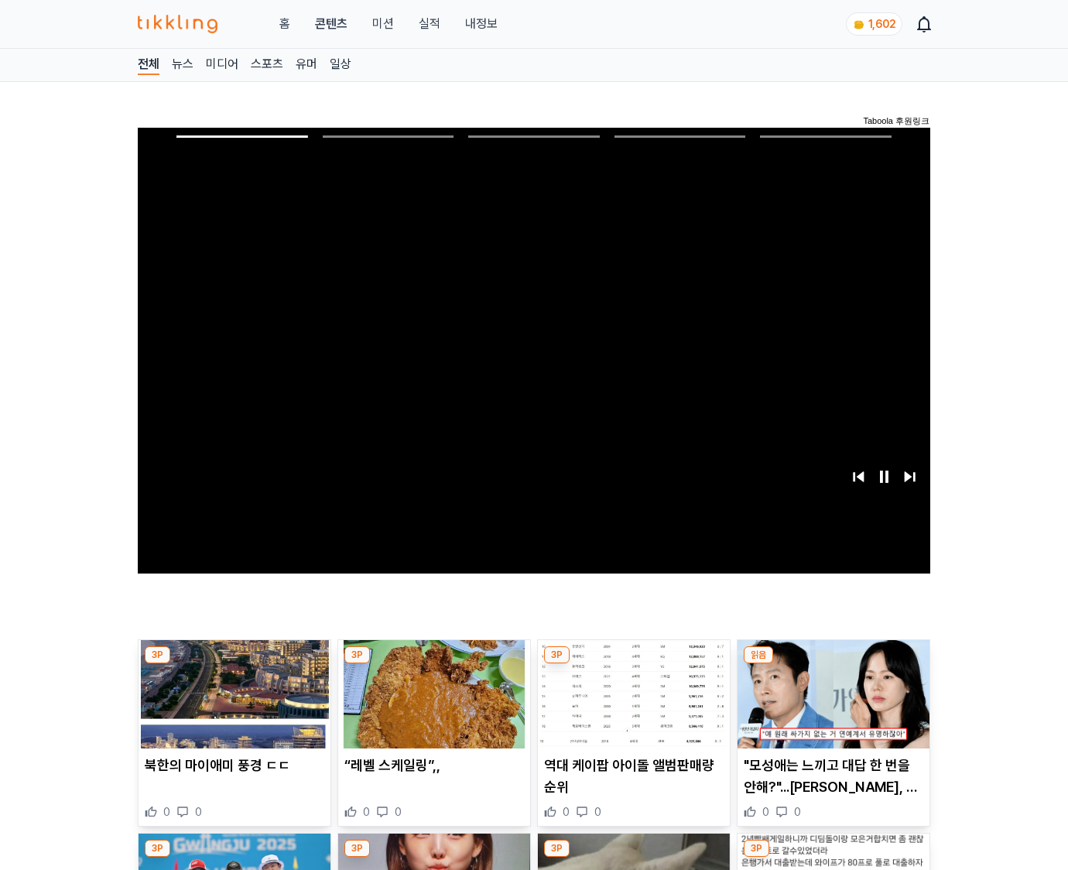
click at [832, 664] on img at bounding box center [833, 694] width 192 height 108
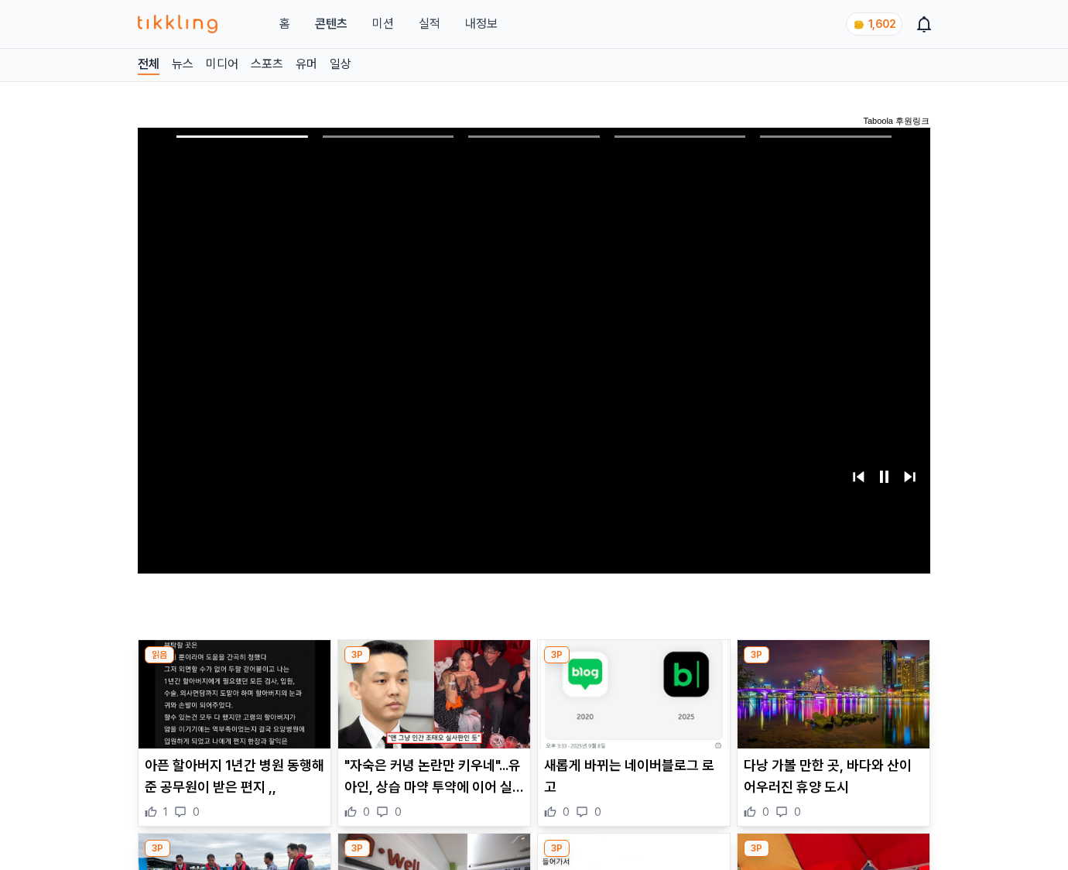
click at [832, 664] on img at bounding box center [833, 694] width 192 height 108
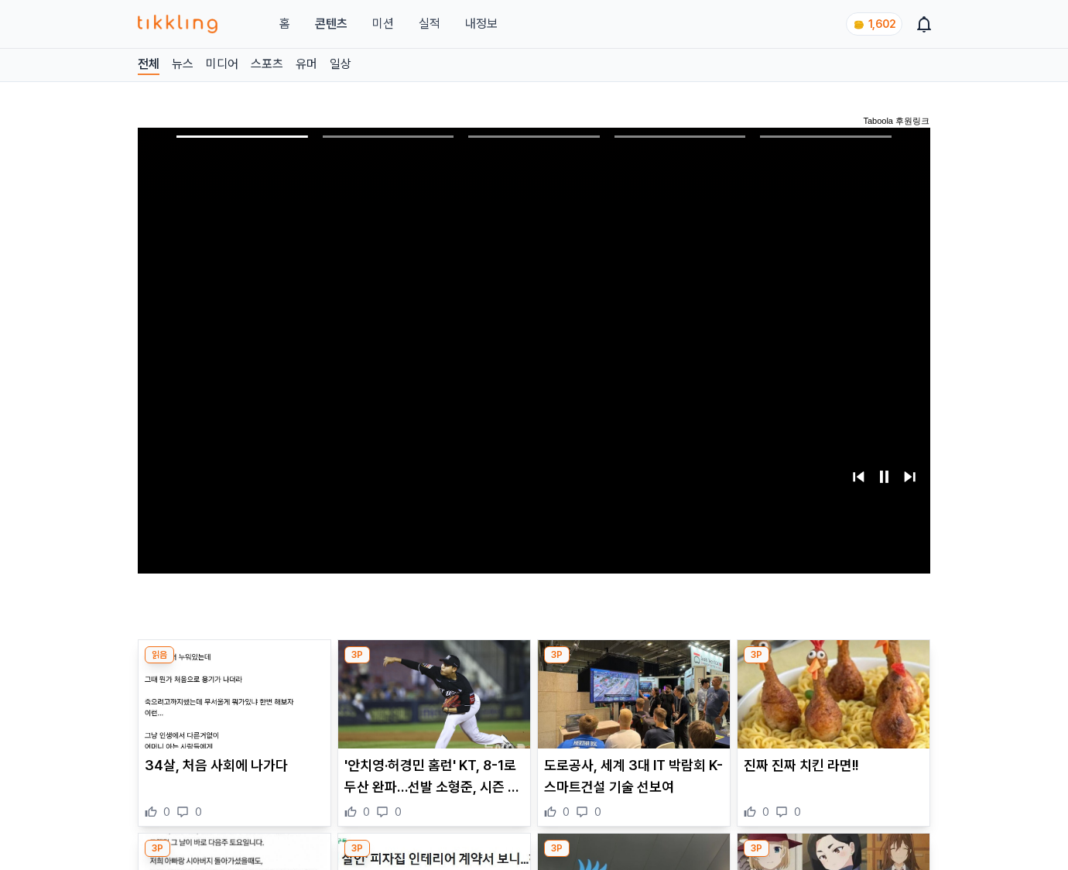
click at [832, 664] on img at bounding box center [833, 694] width 192 height 108
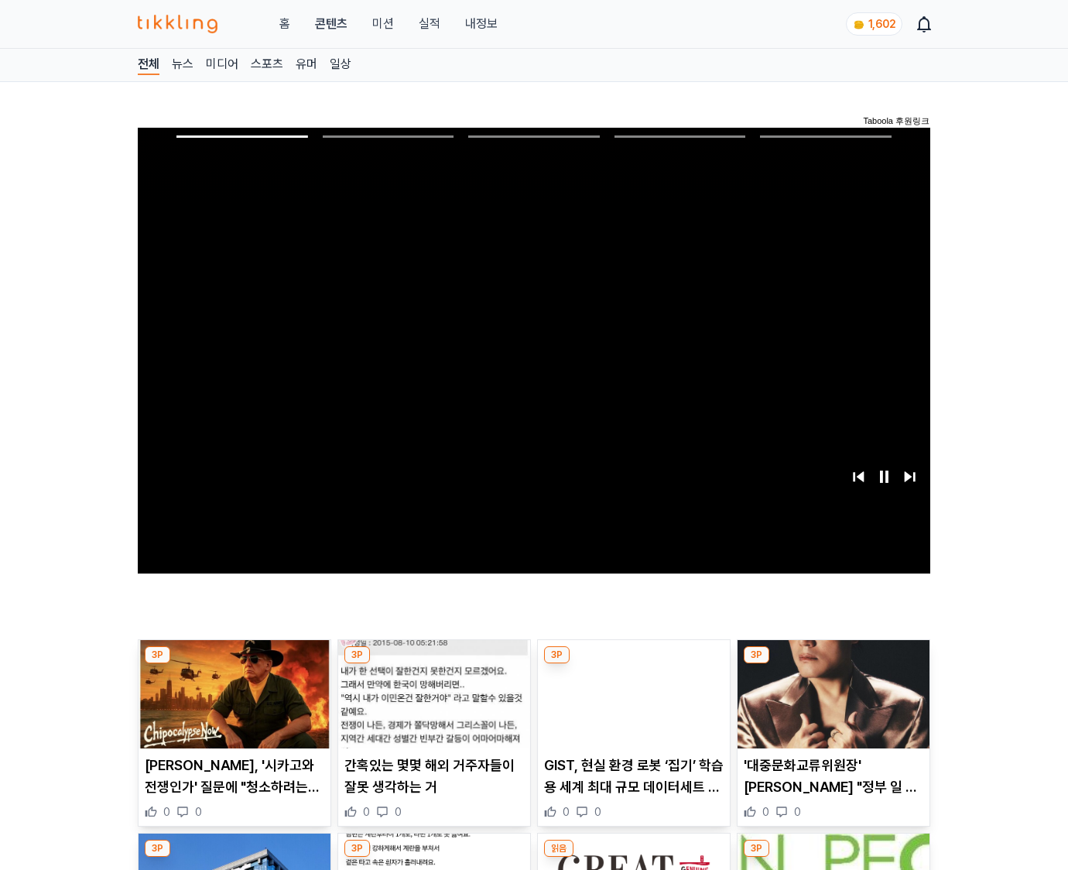
click at [832, 664] on img at bounding box center [833, 694] width 192 height 108
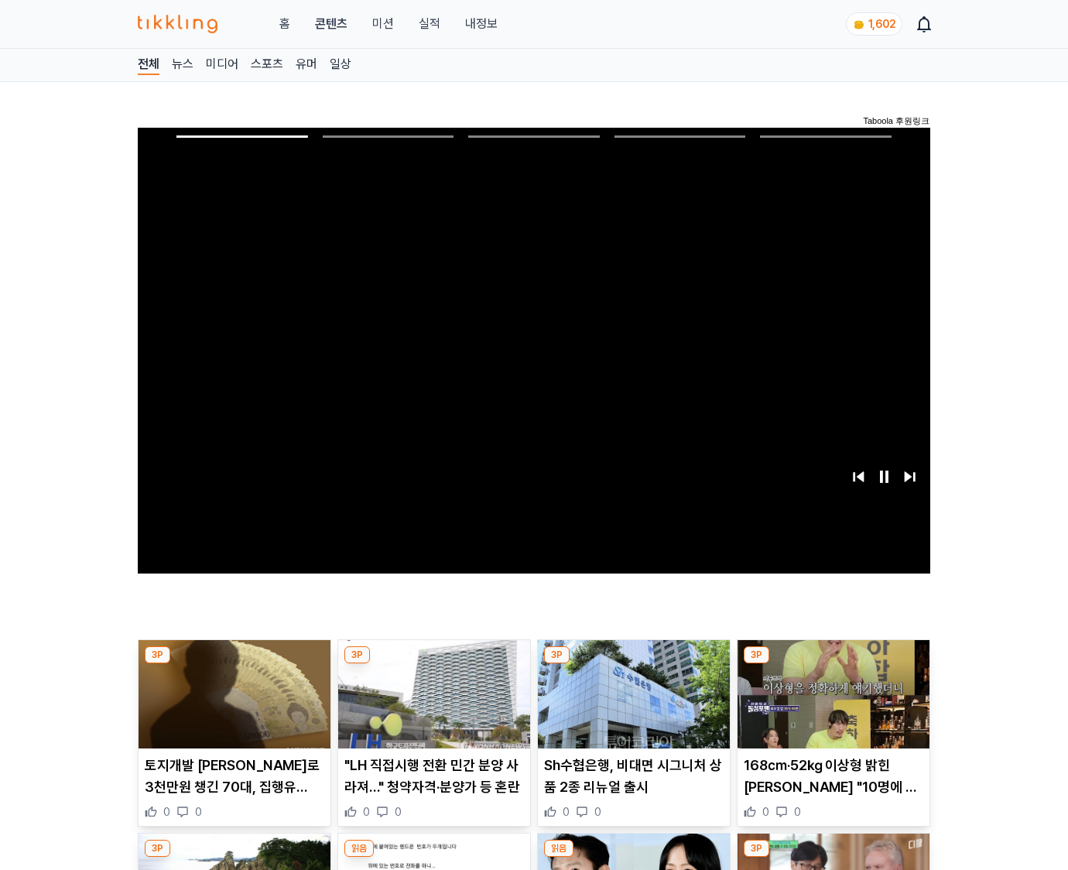
click at [832, 664] on img at bounding box center [833, 694] width 192 height 108
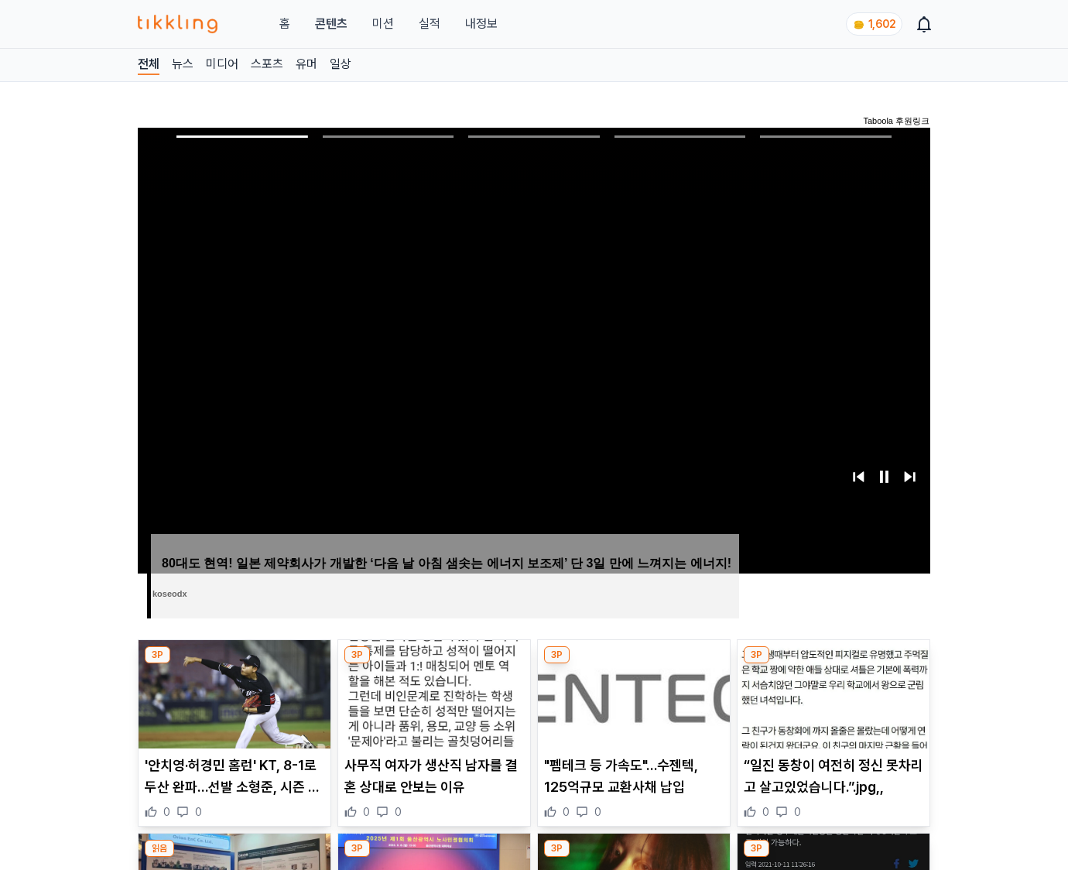
click at [832, 664] on img at bounding box center [833, 694] width 192 height 108
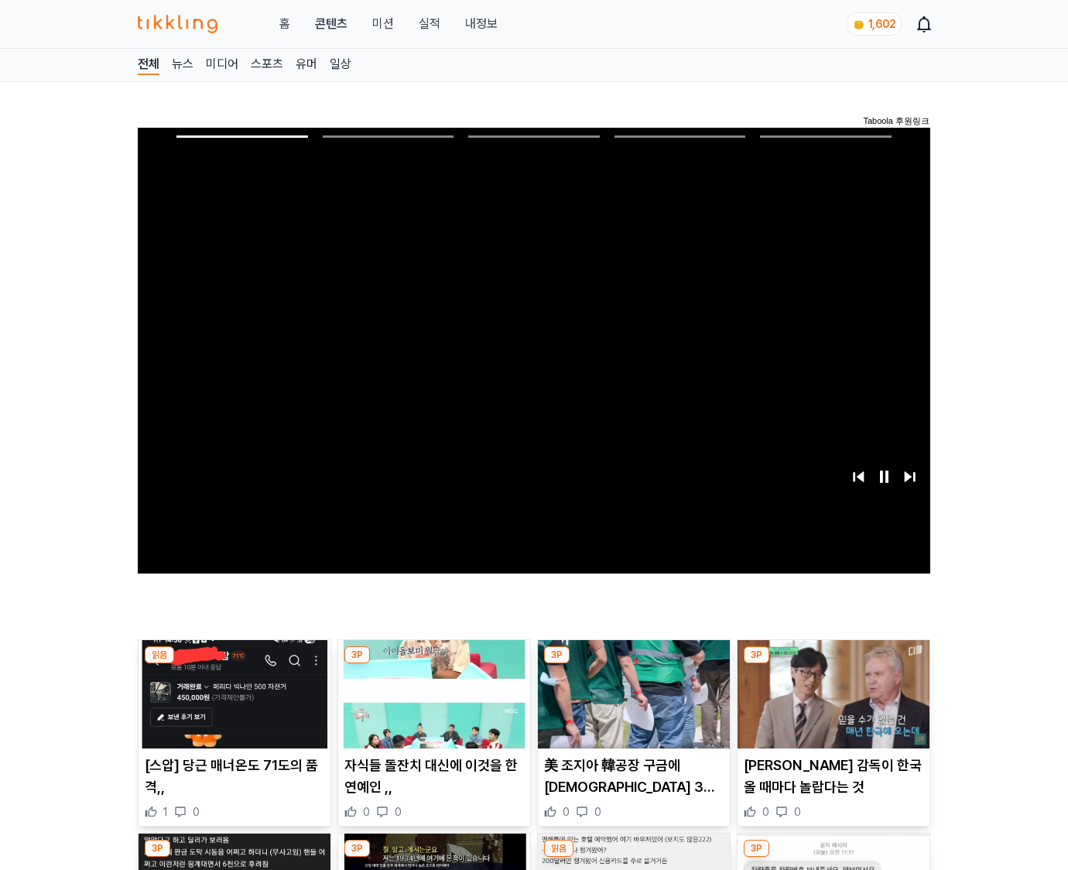
click at [832, 664] on img at bounding box center [833, 694] width 192 height 108
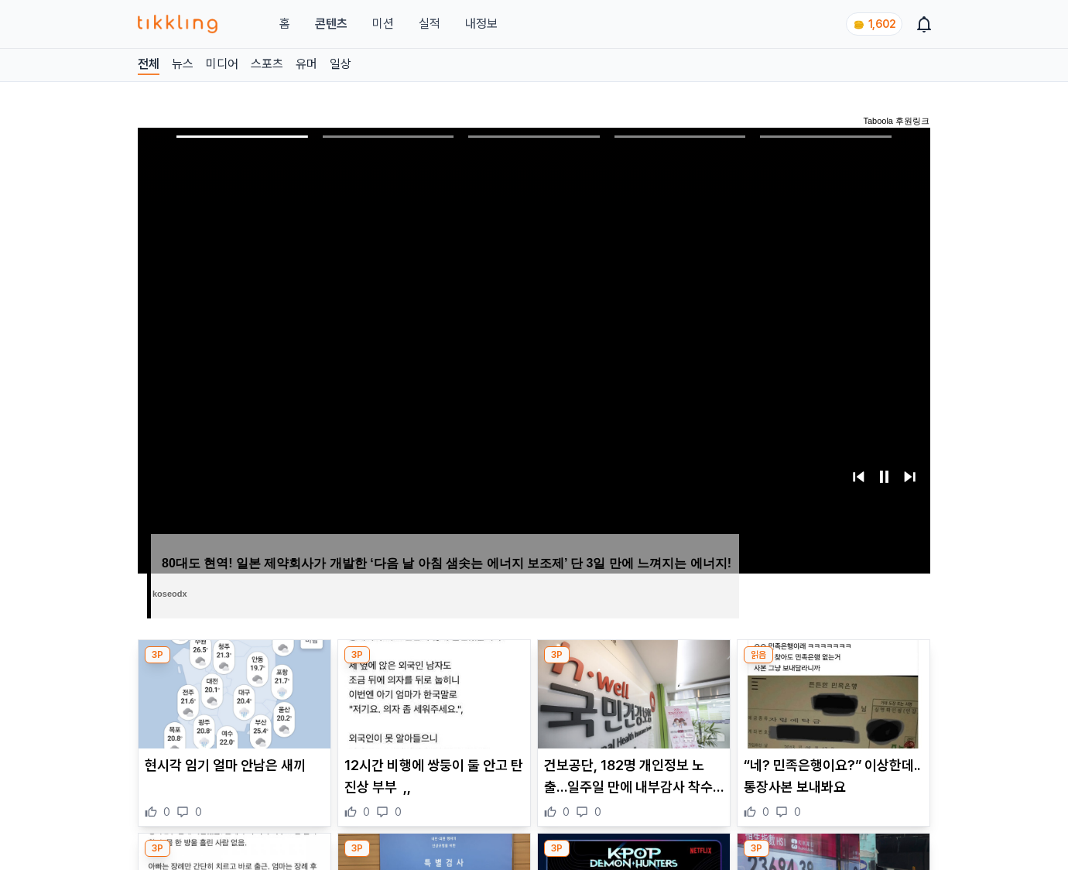
click at [832, 664] on img at bounding box center [833, 694] width 192 height 108
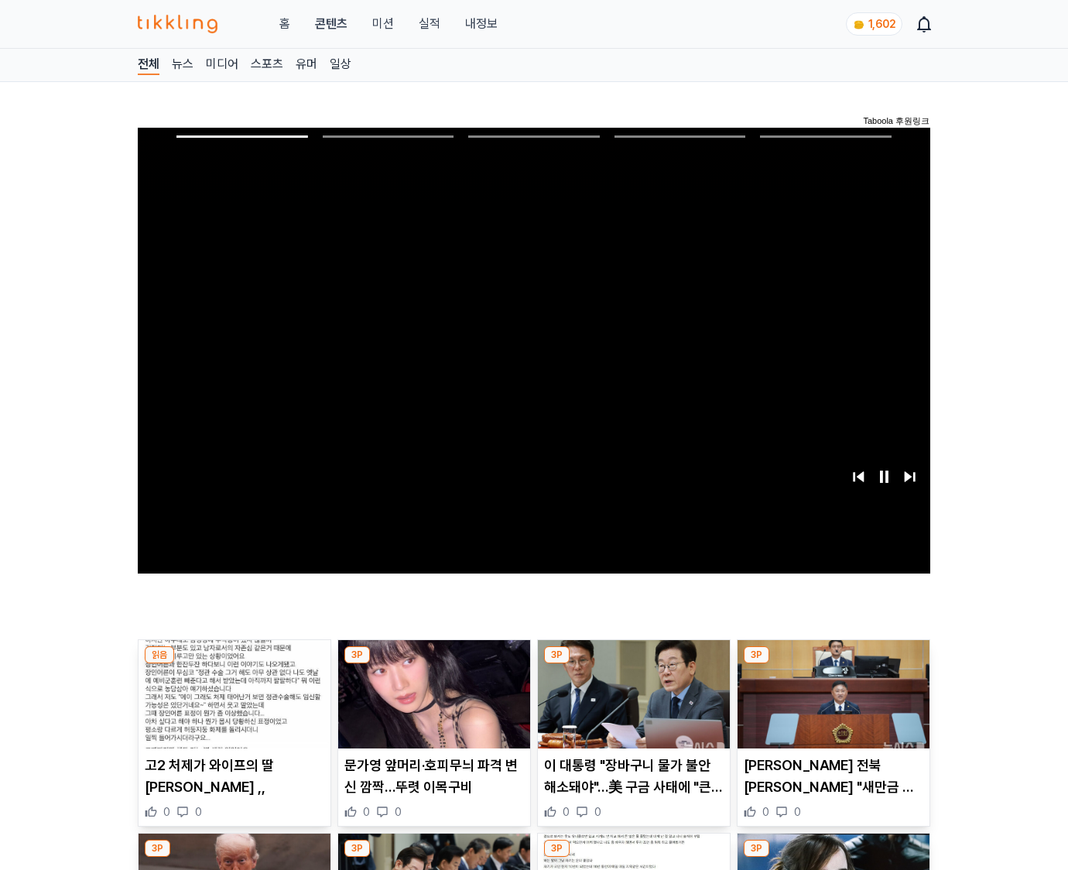
click at [832, 664] on img at bounding box center [833, 694] width 192 height 108
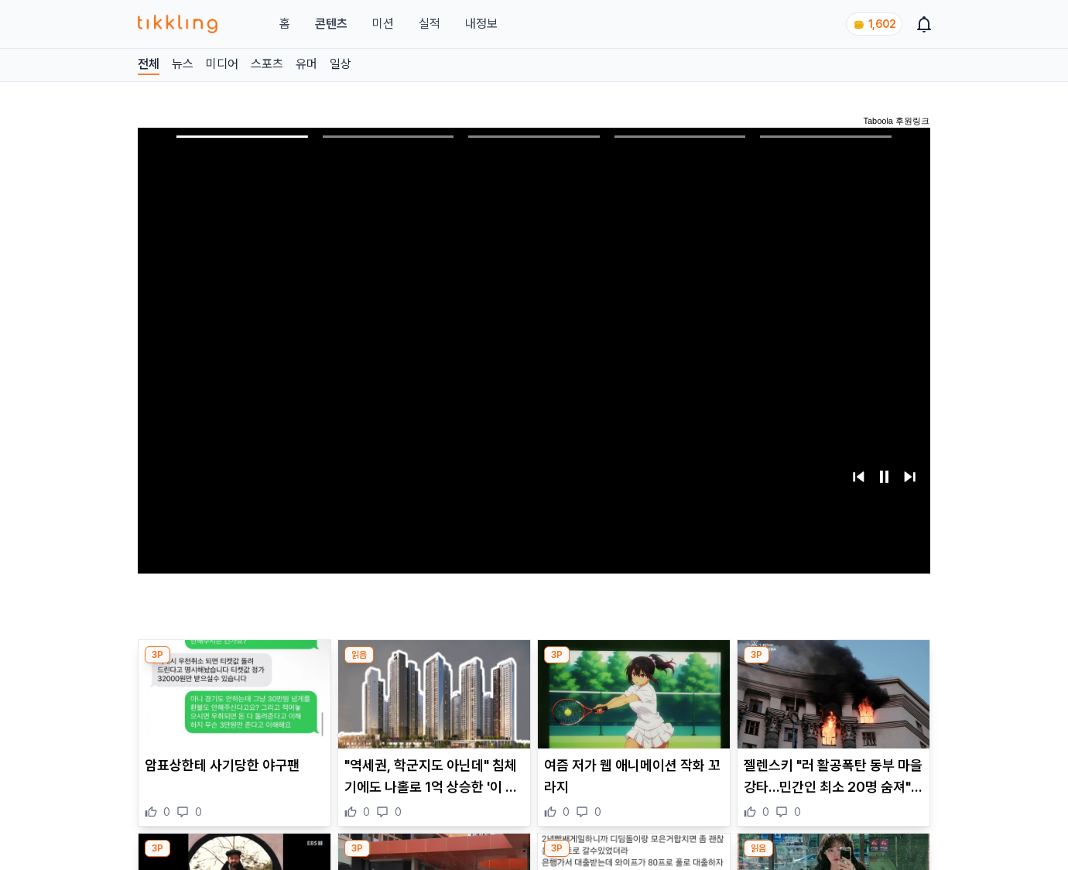
click at [832, 664] on img at bounding box center [833, 694] width 192 height 108
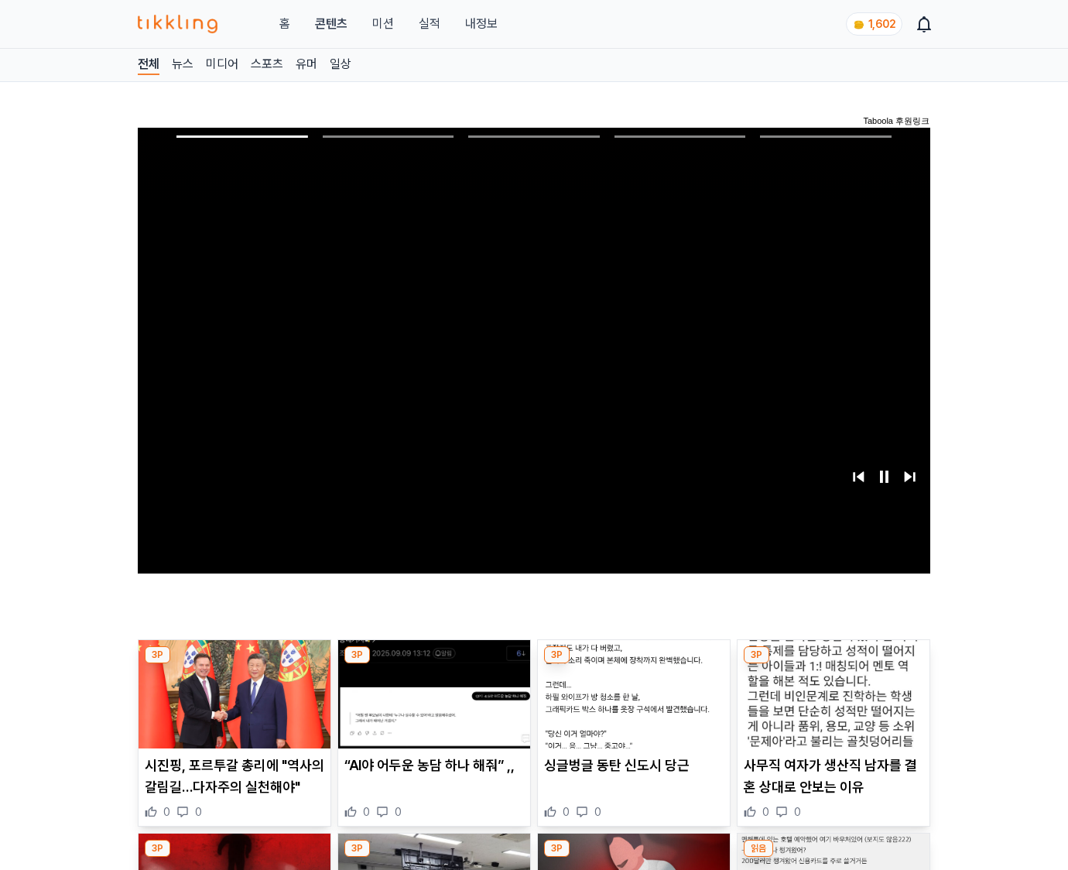
click at [832, 664] on img at bounding box center [833, 694] width 192 height 108
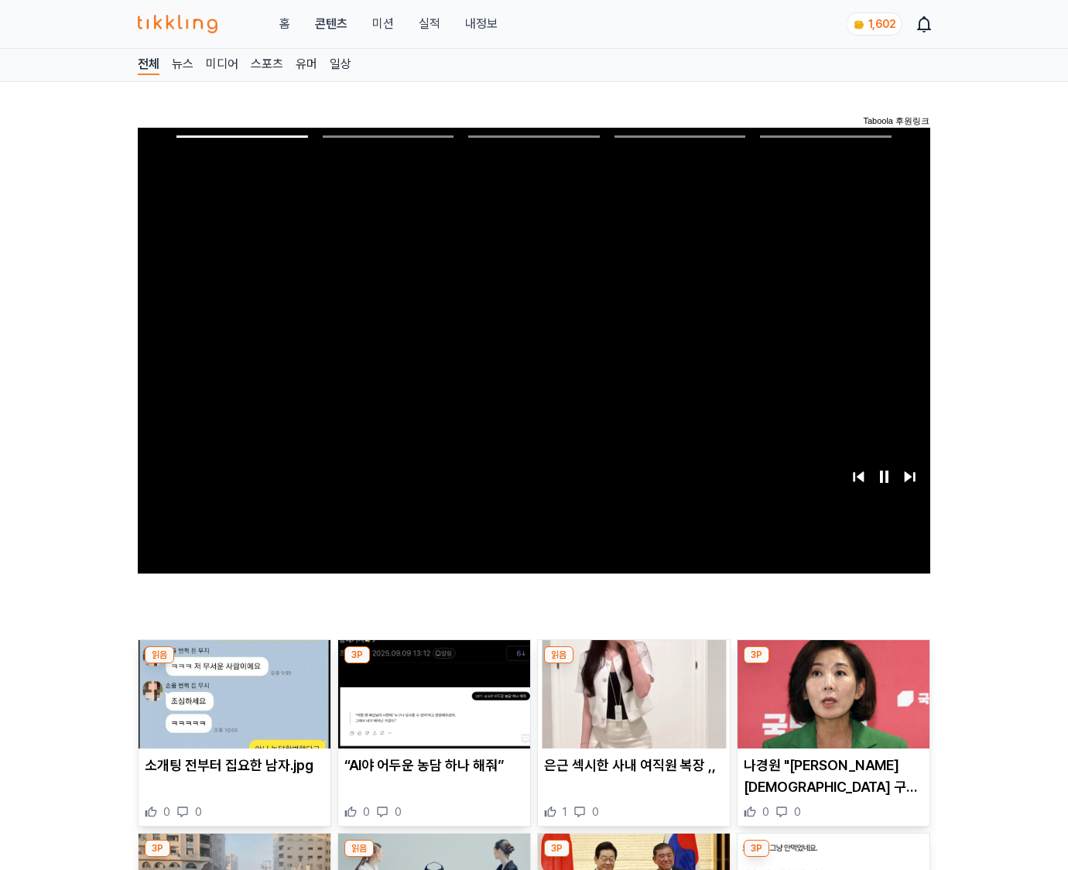
click at [832, 664] on img at bounding box center [833, 694] width 192 height 108
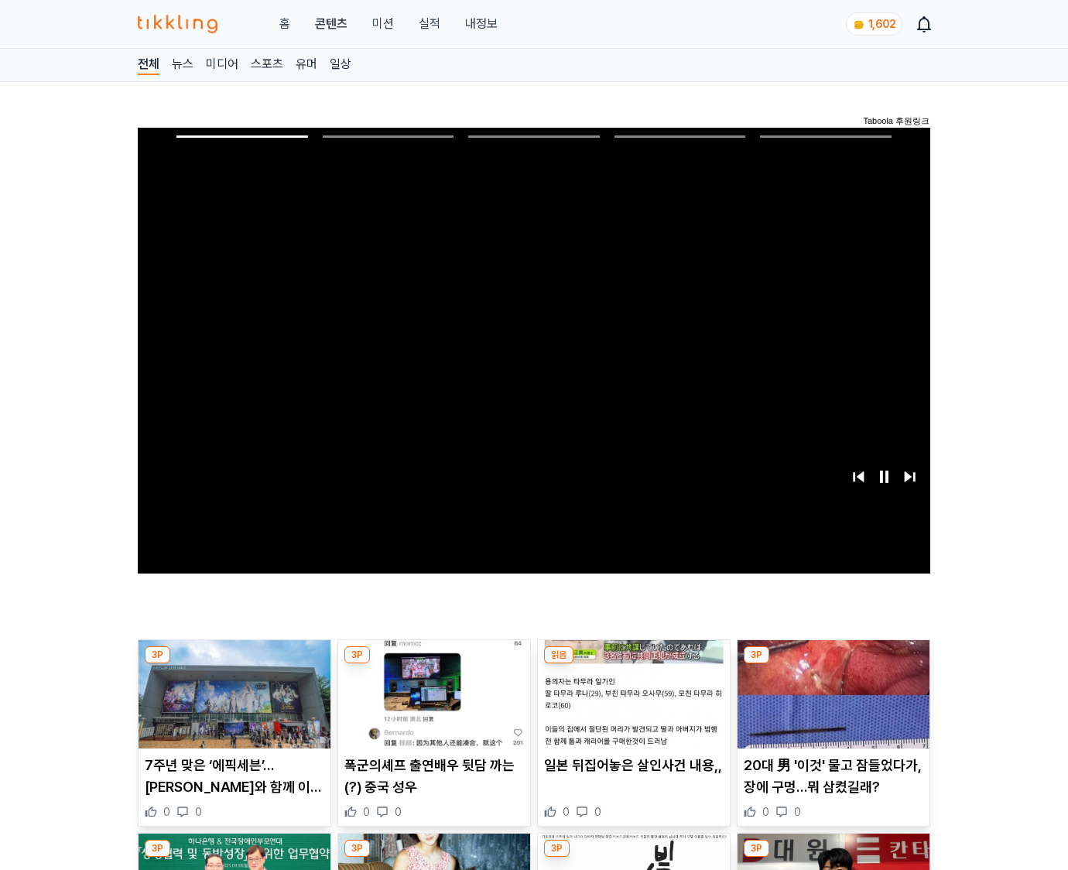
click at [832, 664] on img at bounding box center [833, 694] width 192 height 108
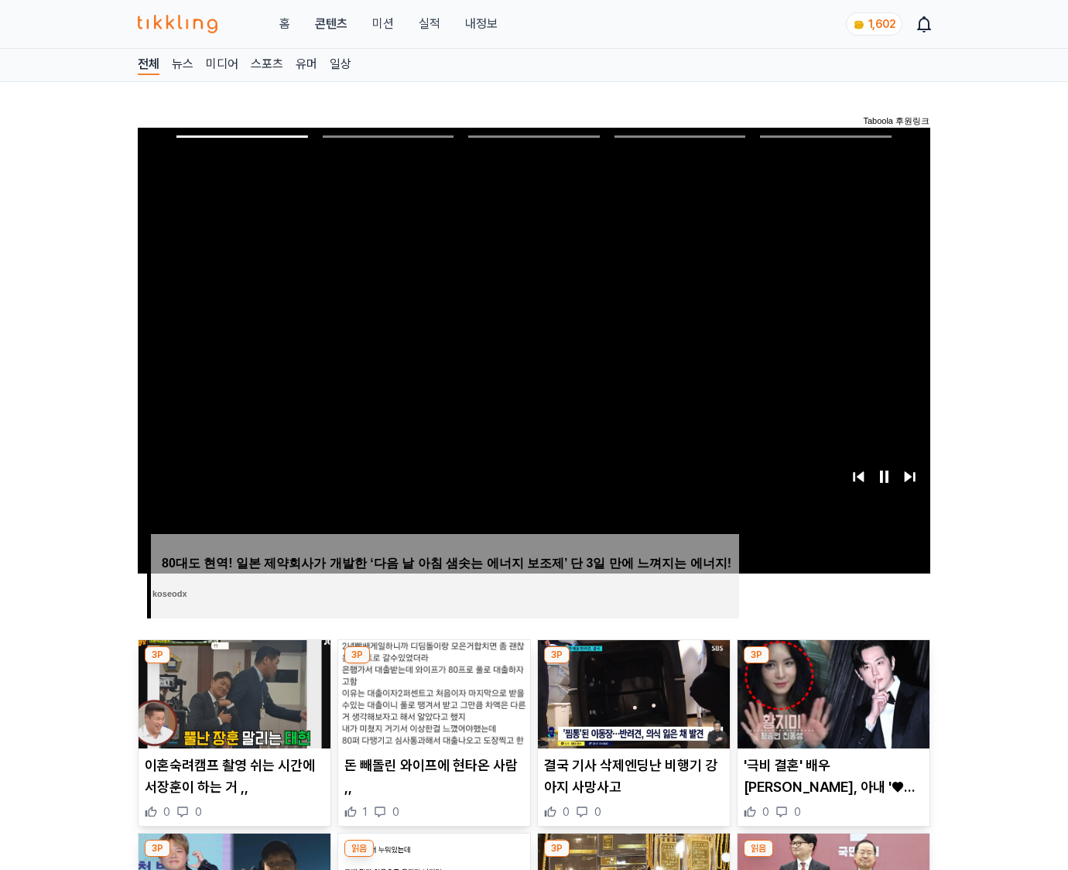
click at [832, 664] on img at bounding box center [833, 694] width 192 height 108
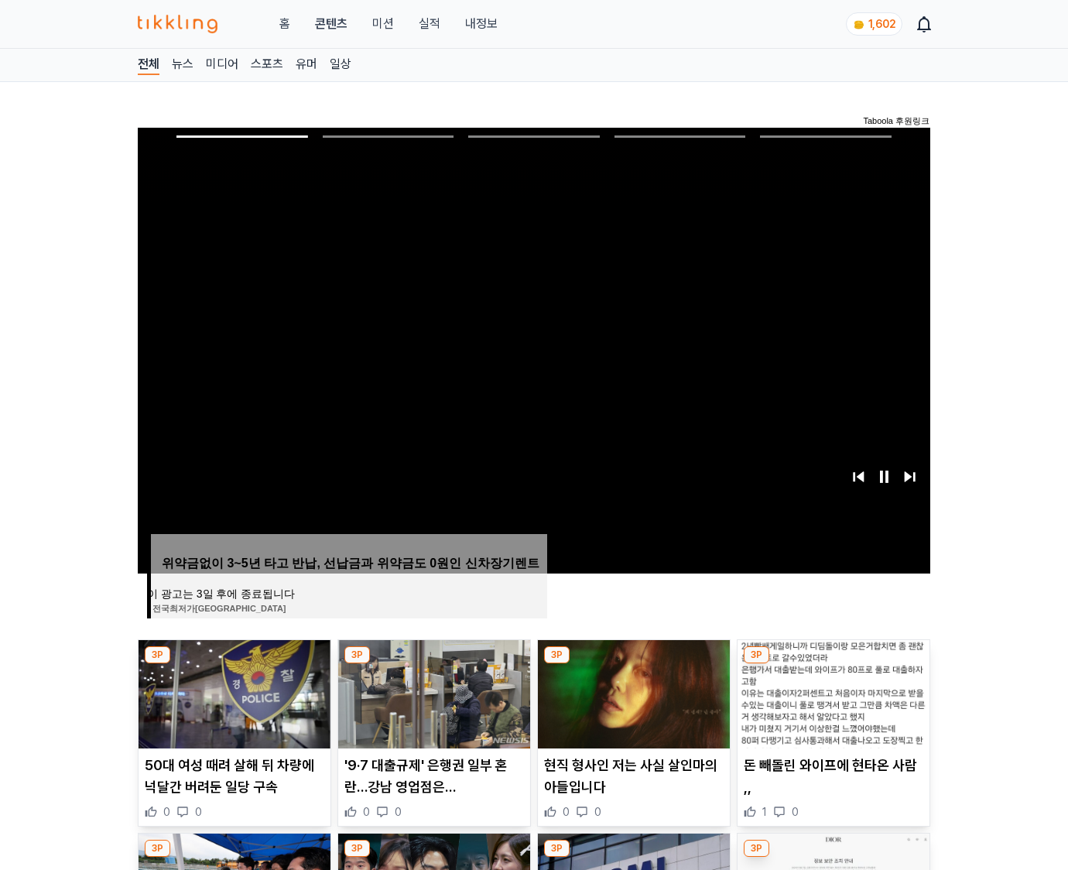
click at [832, 664] on img at bounding box center [833, 694] width 192 height 108
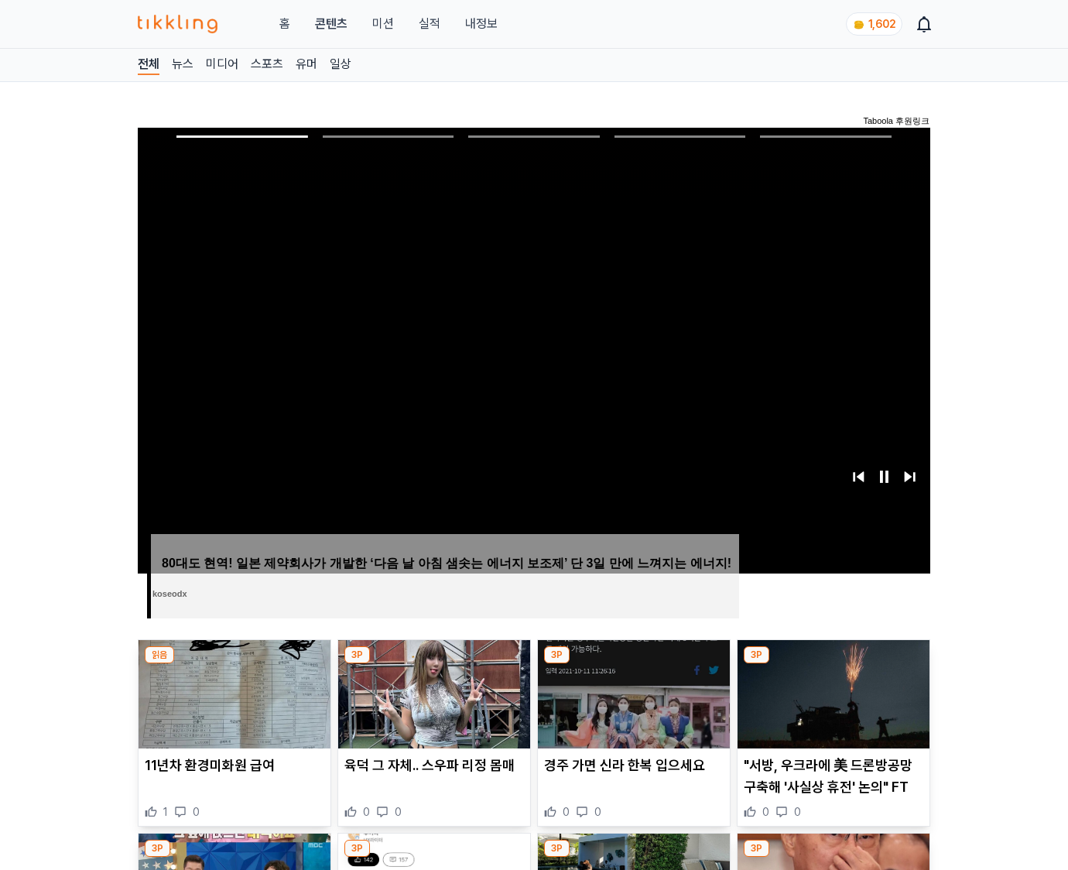
click at [832, 664] on img at bounding box center [833, 694] width 192 height 108
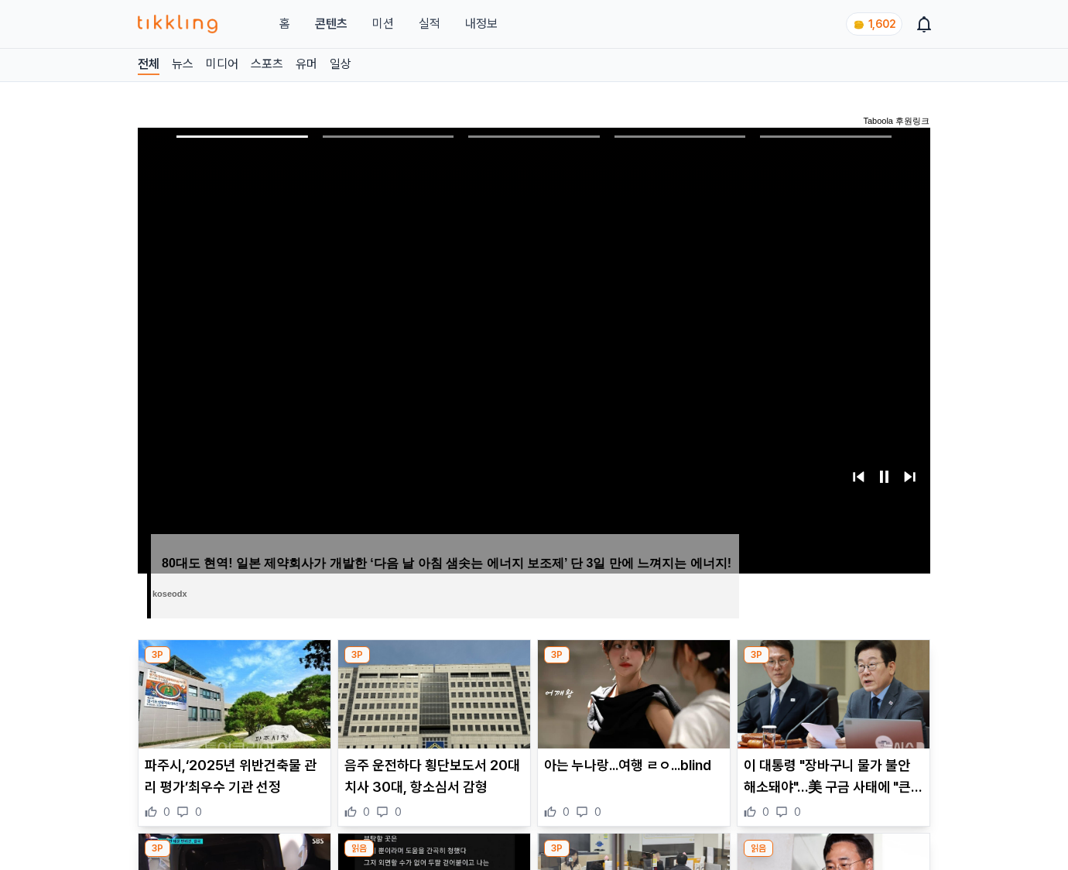
click at [832, 664] on img at bounding box center [833, 694] width 192 height 108
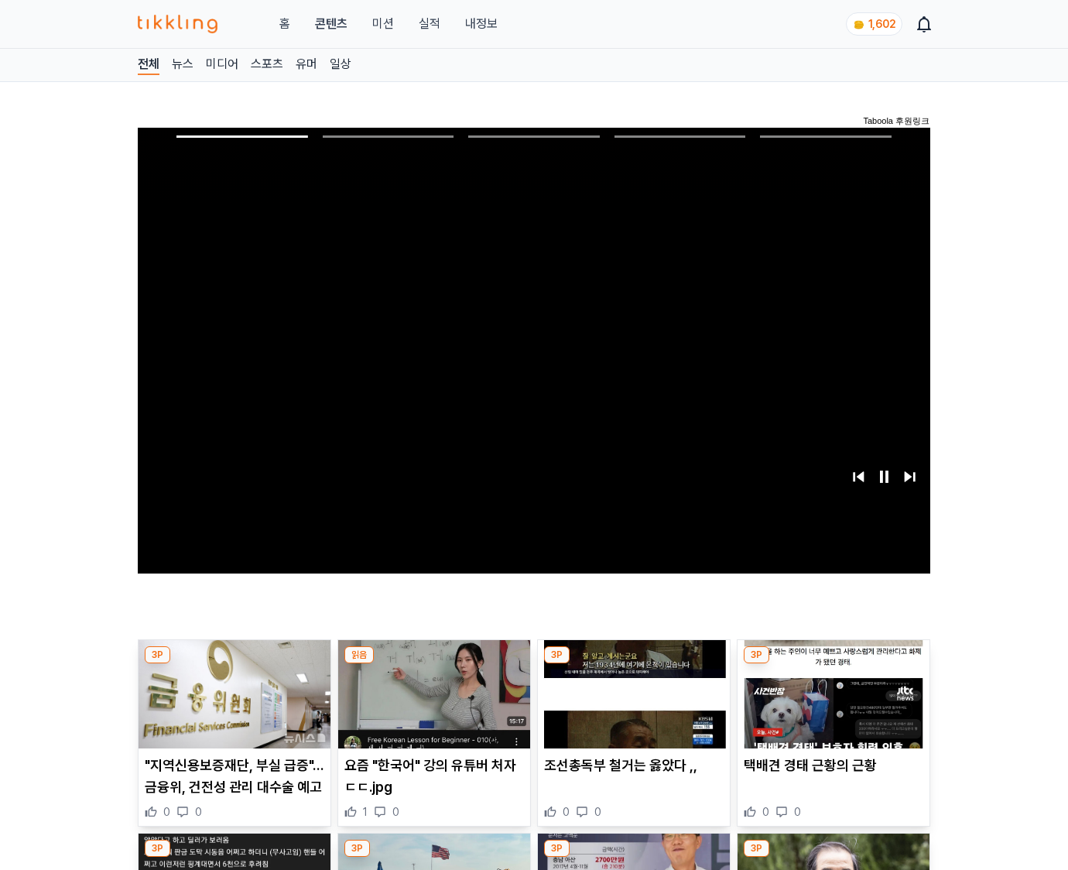
click at [832, 664] on img at bounding box center [833, 694] width 192 height 108
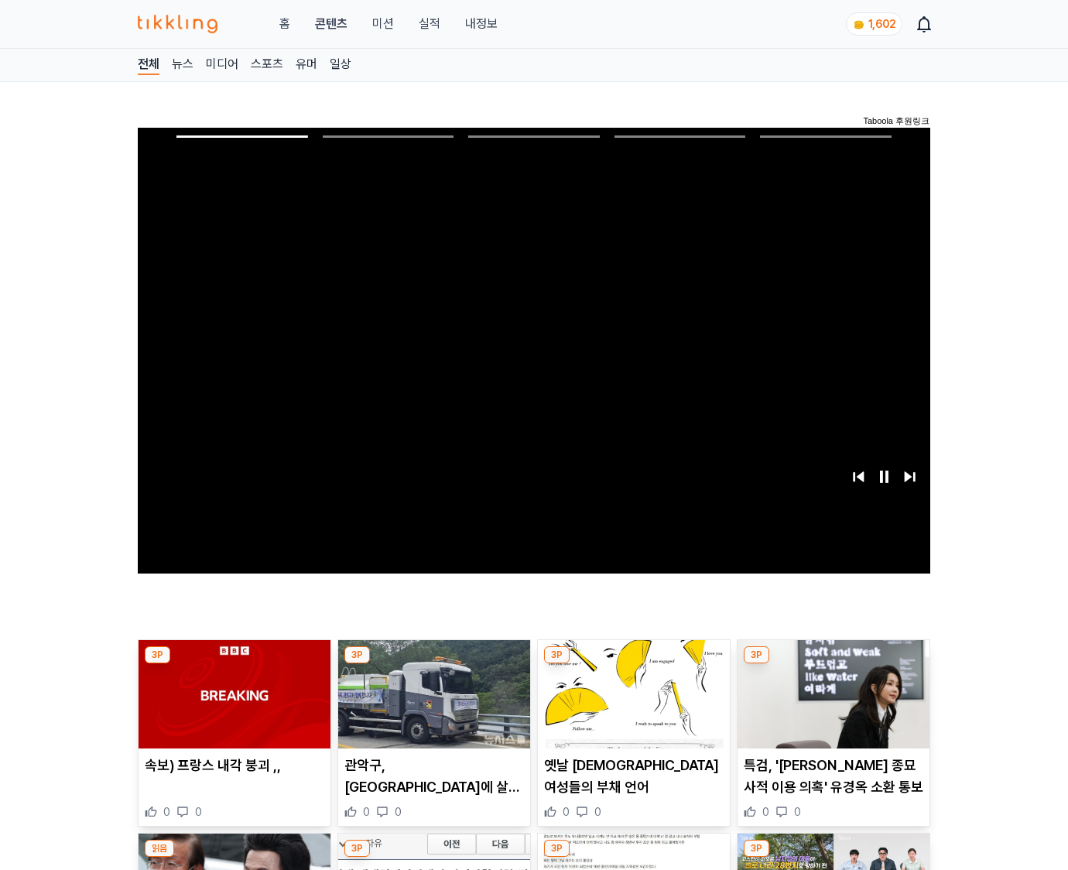
click at [832, 664] on img at bounding box center [833, 694] width 192 height 108
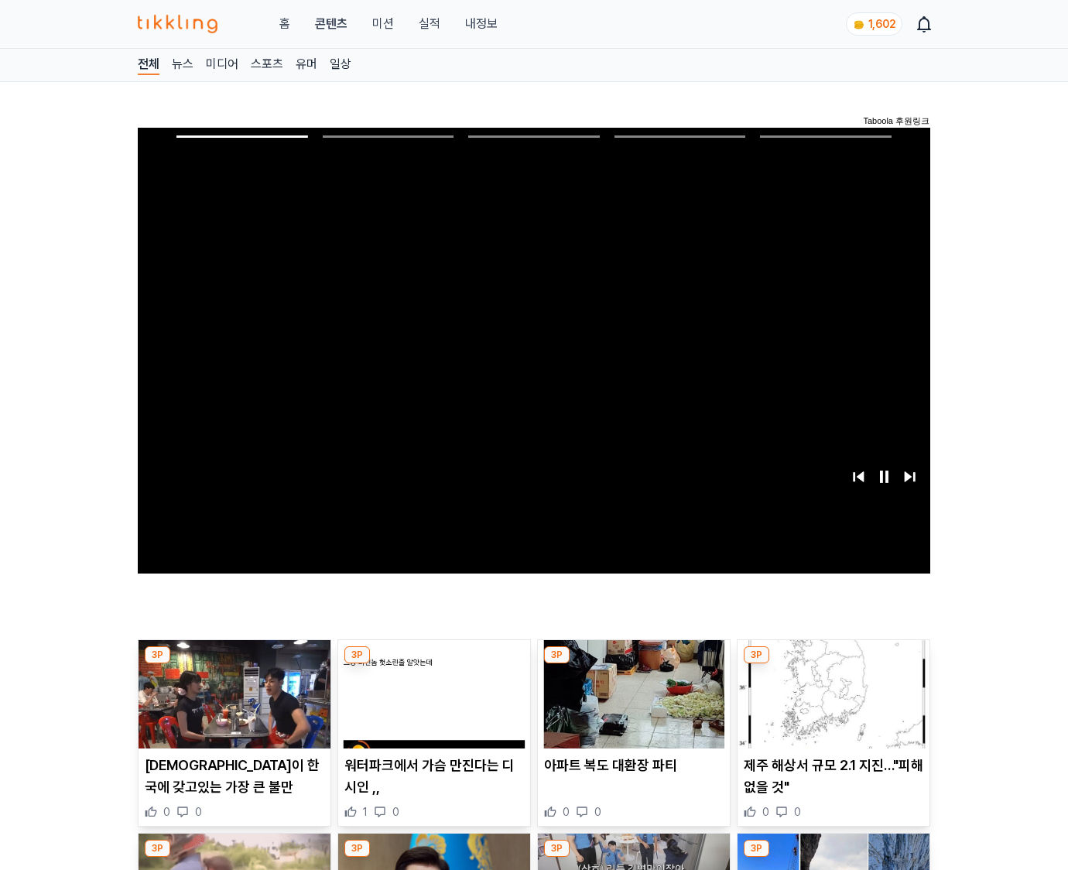
click at [832, 664] on img at bounding box center [833, 694] width 192 height 108
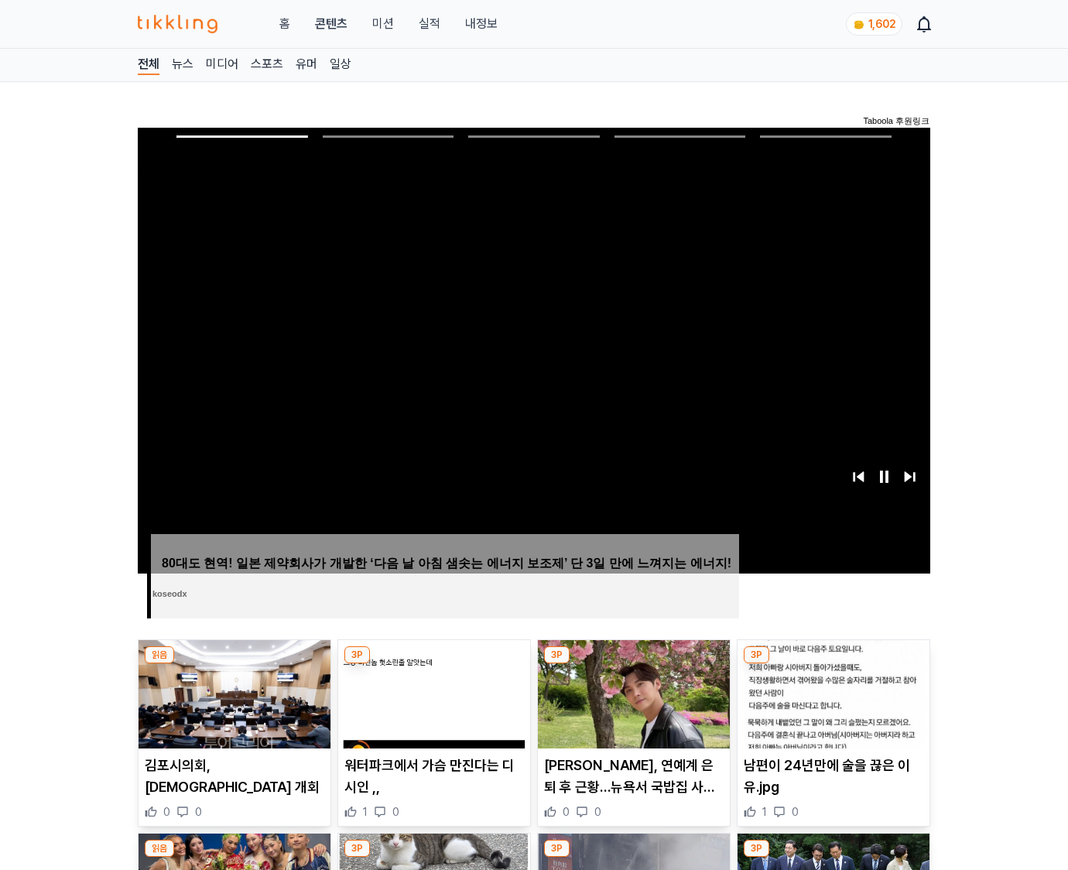
click at [832, 664] on img at bounding box center [833, 694] width 192 height 108
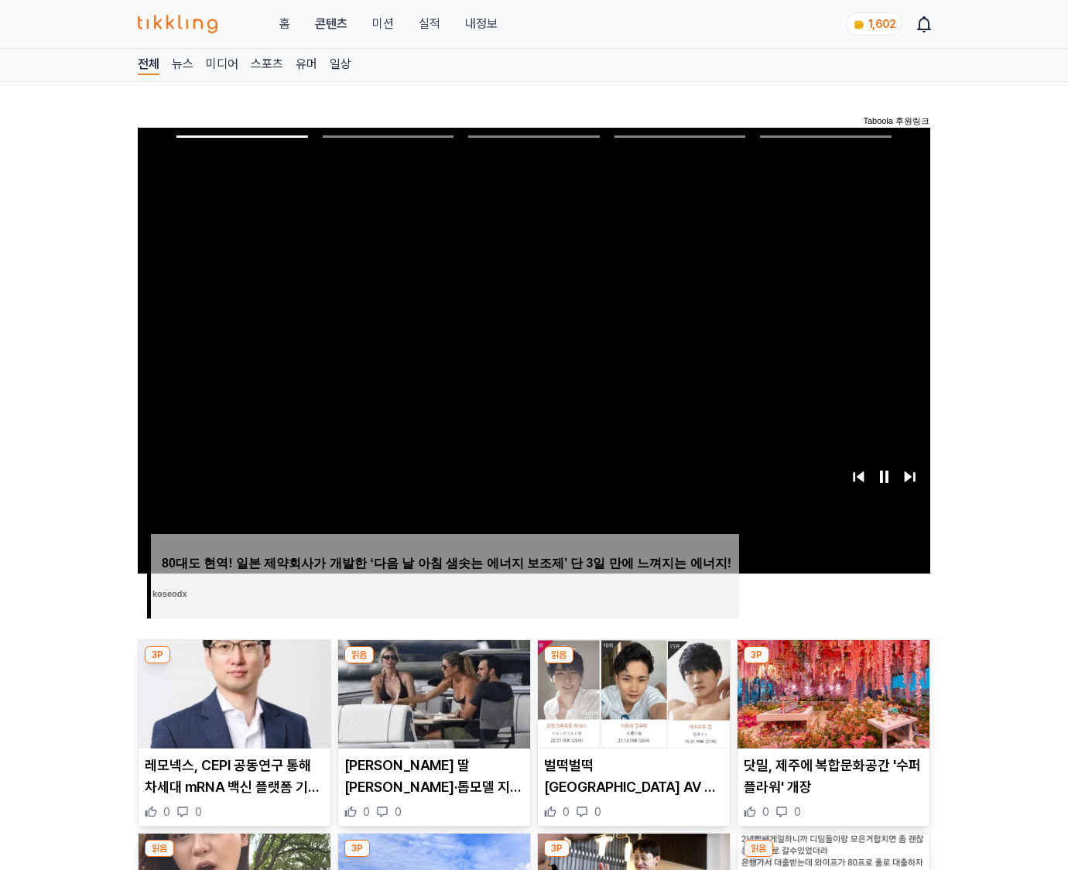
click at [832, 664] on img at bounding box center [833, 694] width 192 height 108
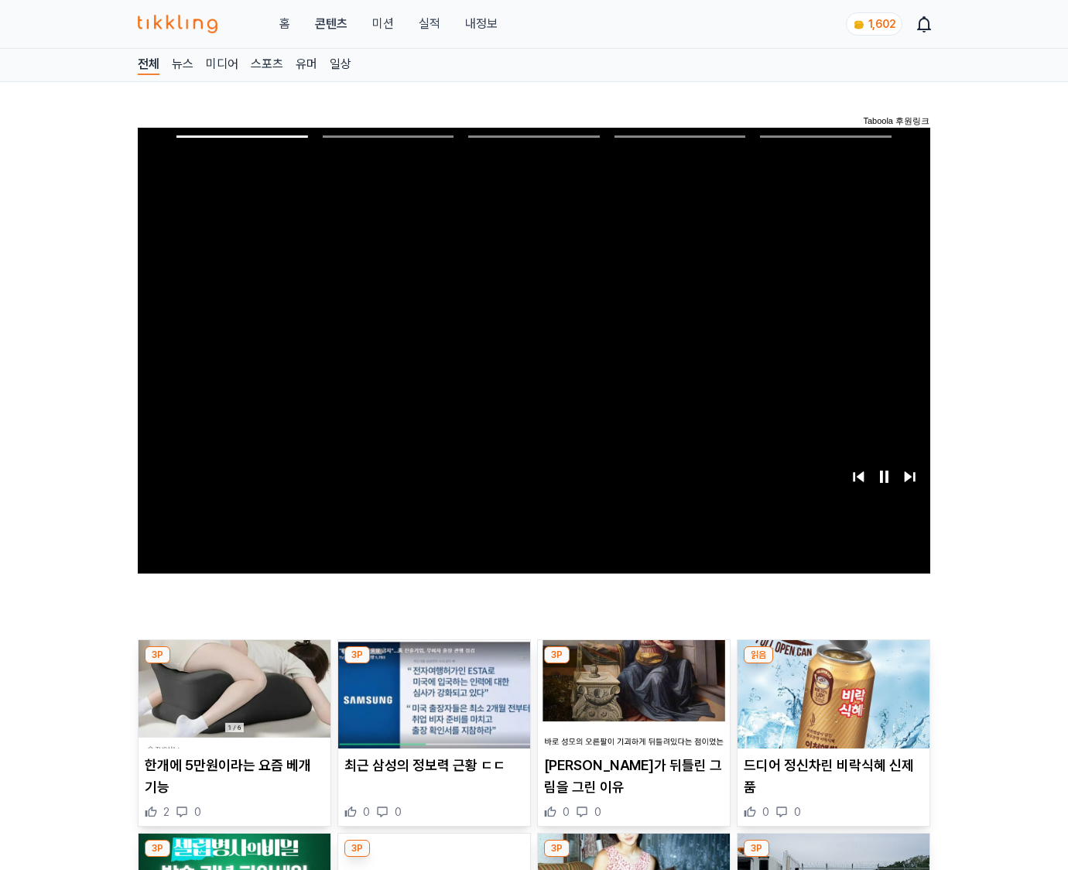
click at [832, 664] on img at bounding box center [833, 694] width 192 height 108
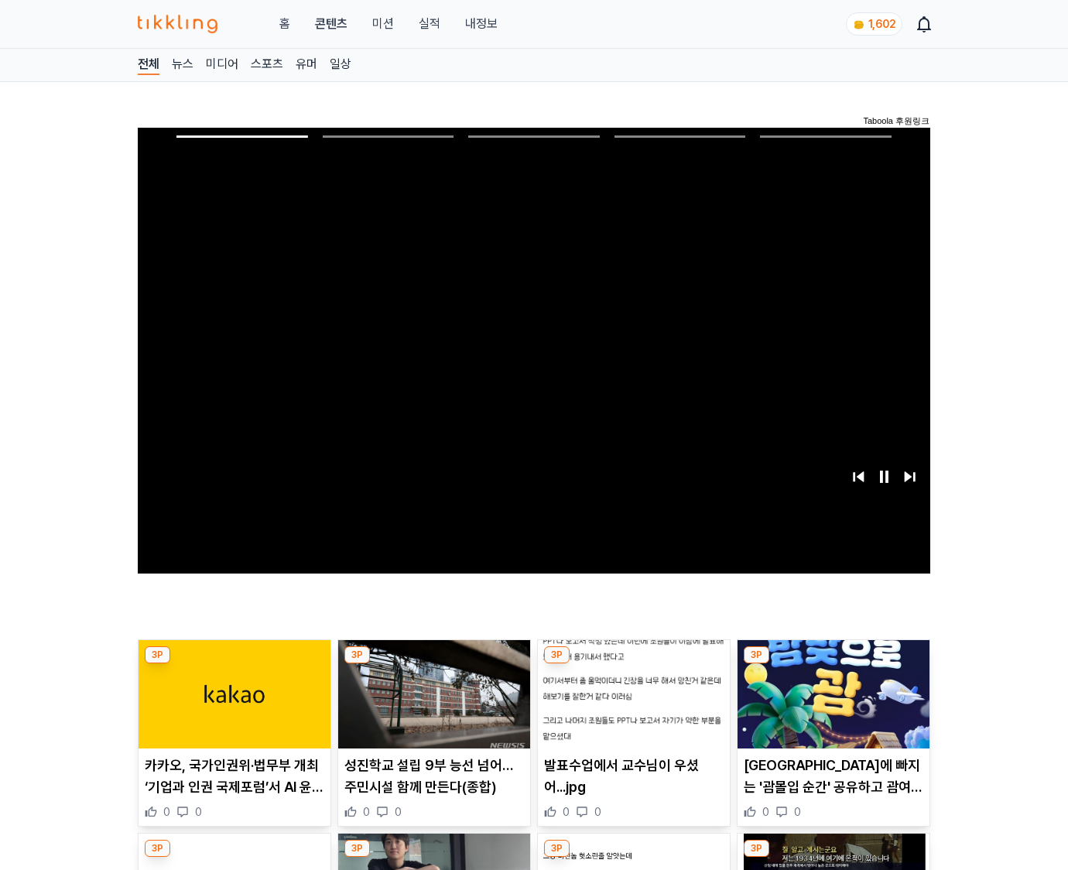
click at [832, 664] on img at bounding box center [833, 694] width 192 height 108
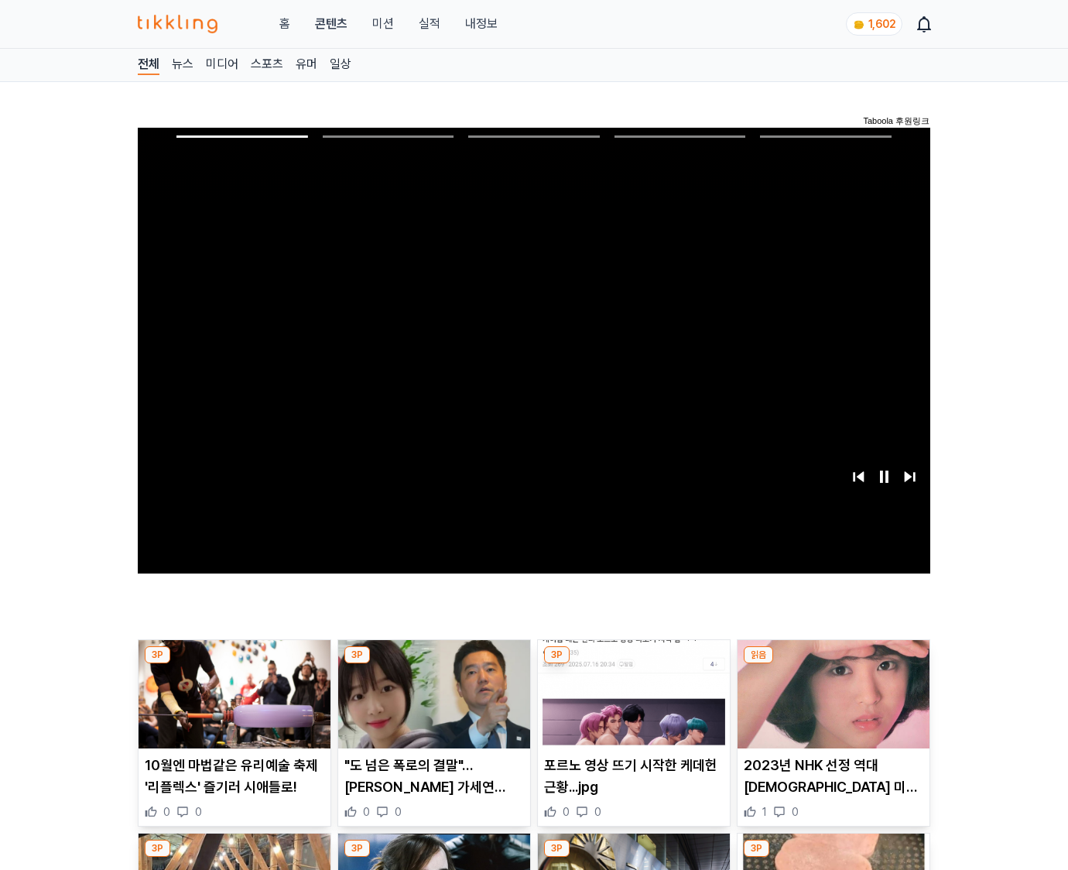
click at [832, 664] on img at bounding box center [833, 694] width 192 height 108
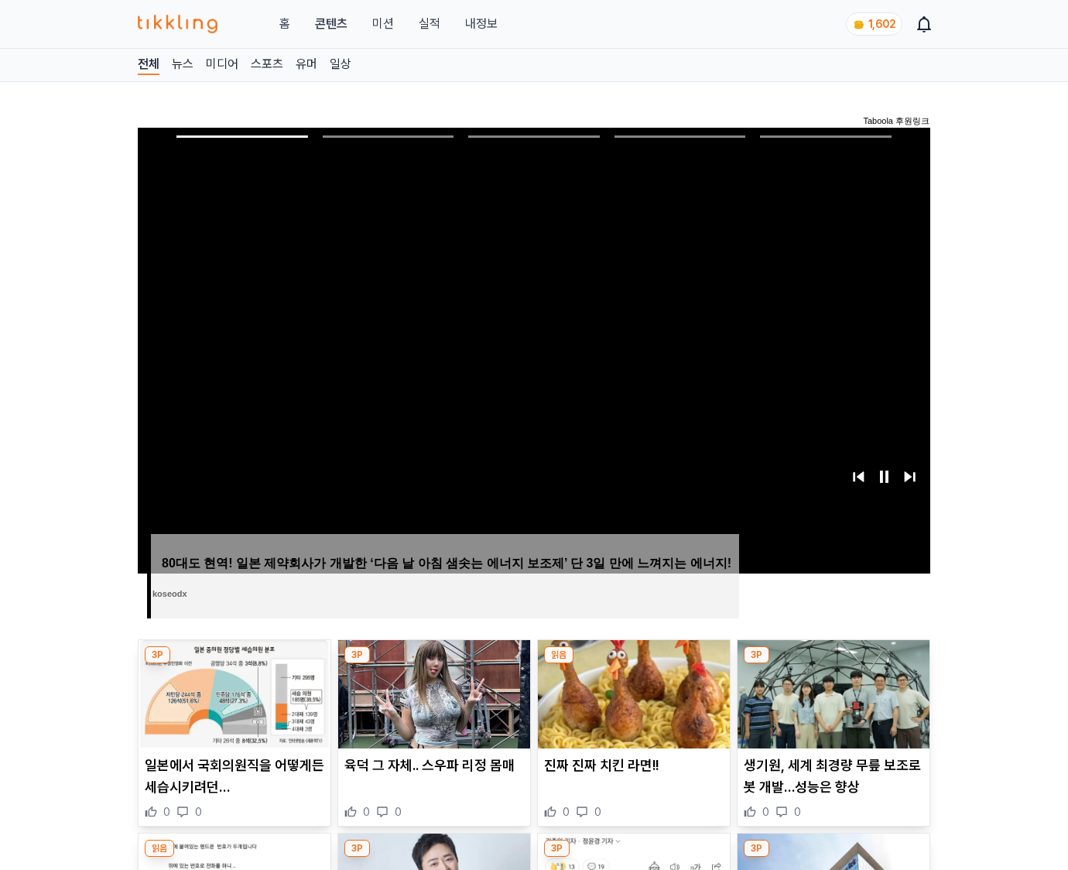
click at [832, 664] on img at bounding box center [833, 694] width 192 height 108
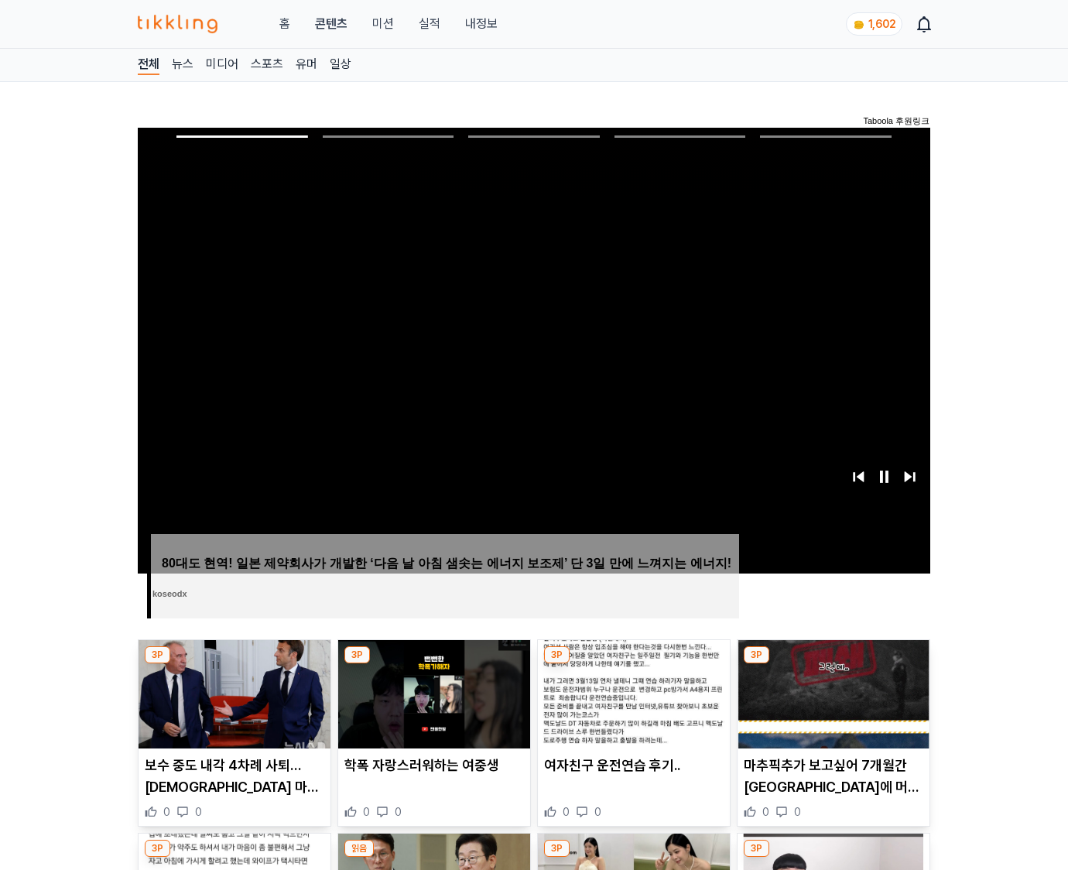
click at [832, 664] on img at bounding box center [833, 694] width 192 height 108
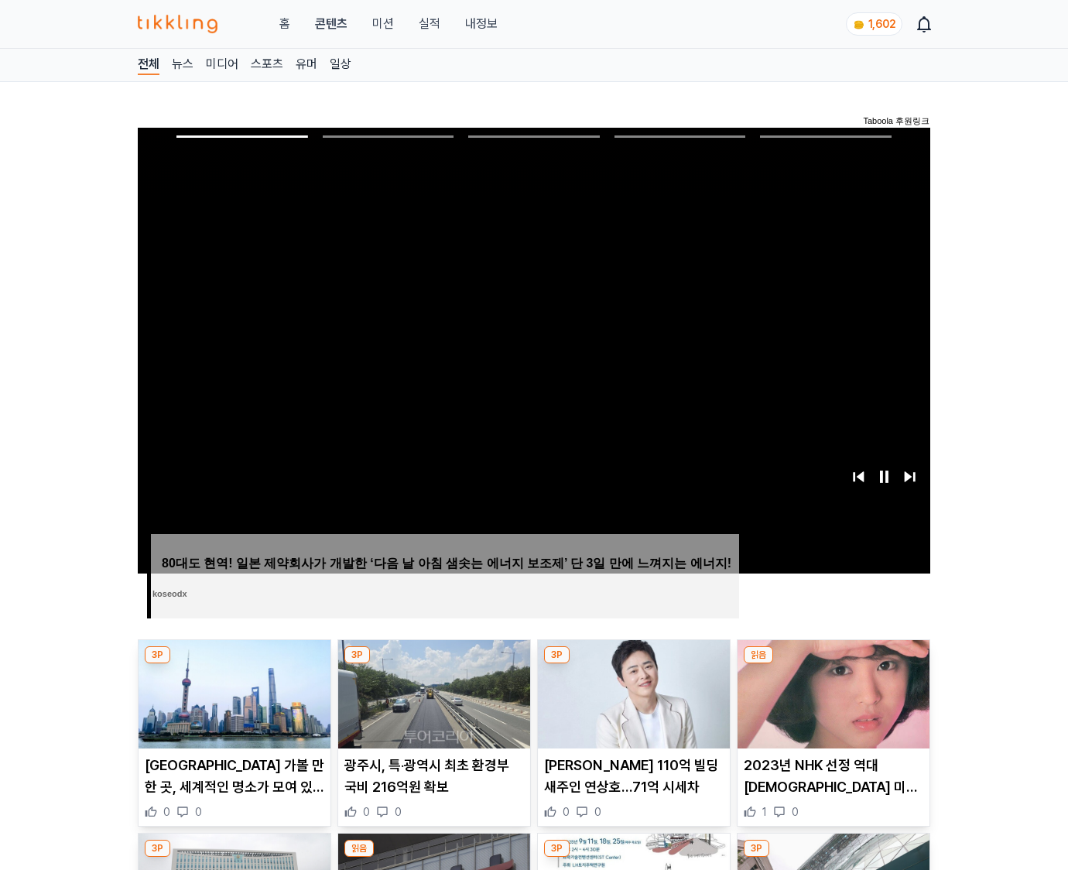
click at [832, 664] on img at bounding box center [833, 694] width 192 height 108
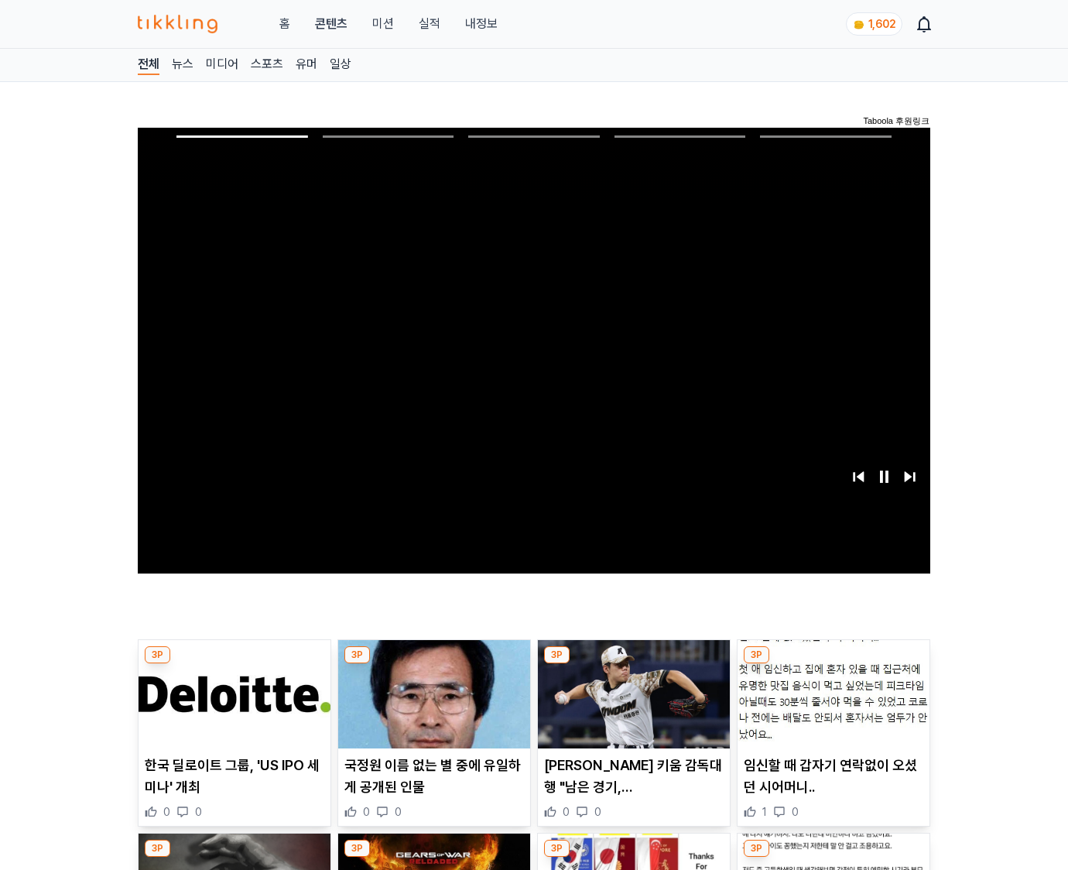
click at [832, 664] on img at bounding box center [833, 694] width 192 height 108
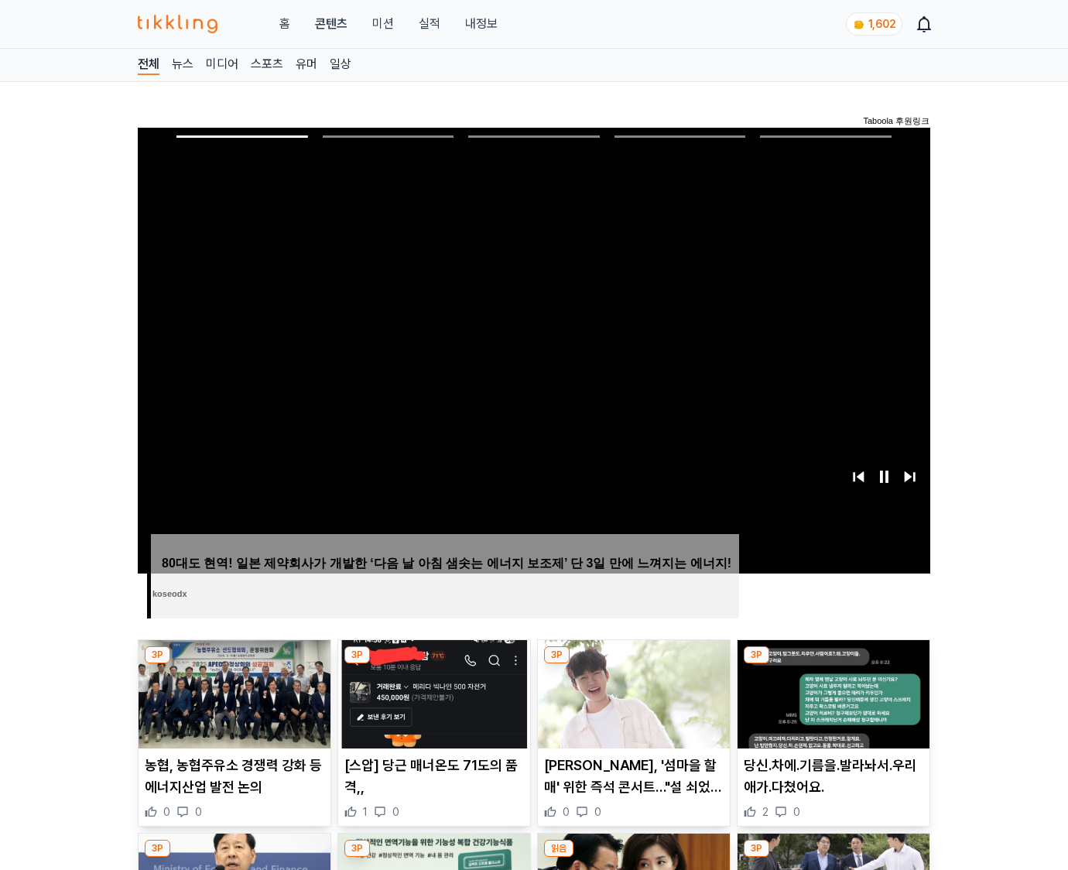
click at [832, 664] on img at bounding box center [833, 694] width 192 height 108
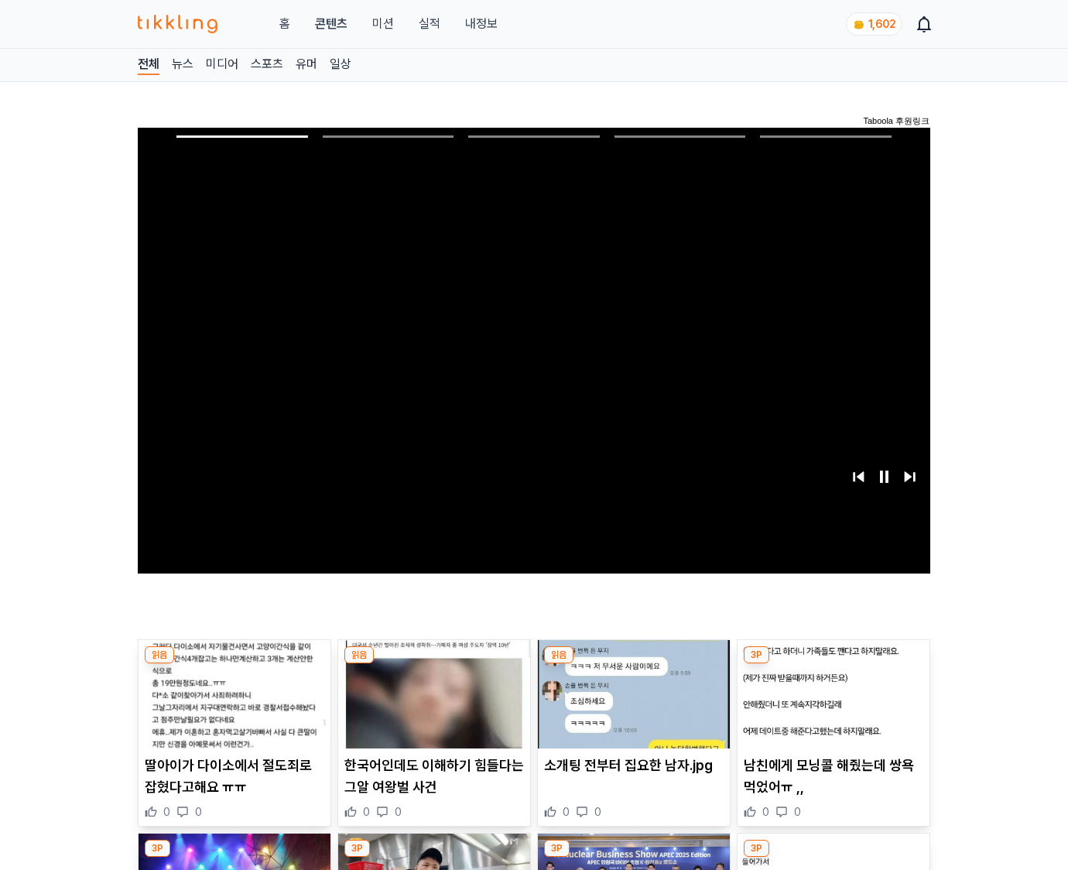
click at [832, 664] on img at bounding box center [833, 694] width 192 height 108
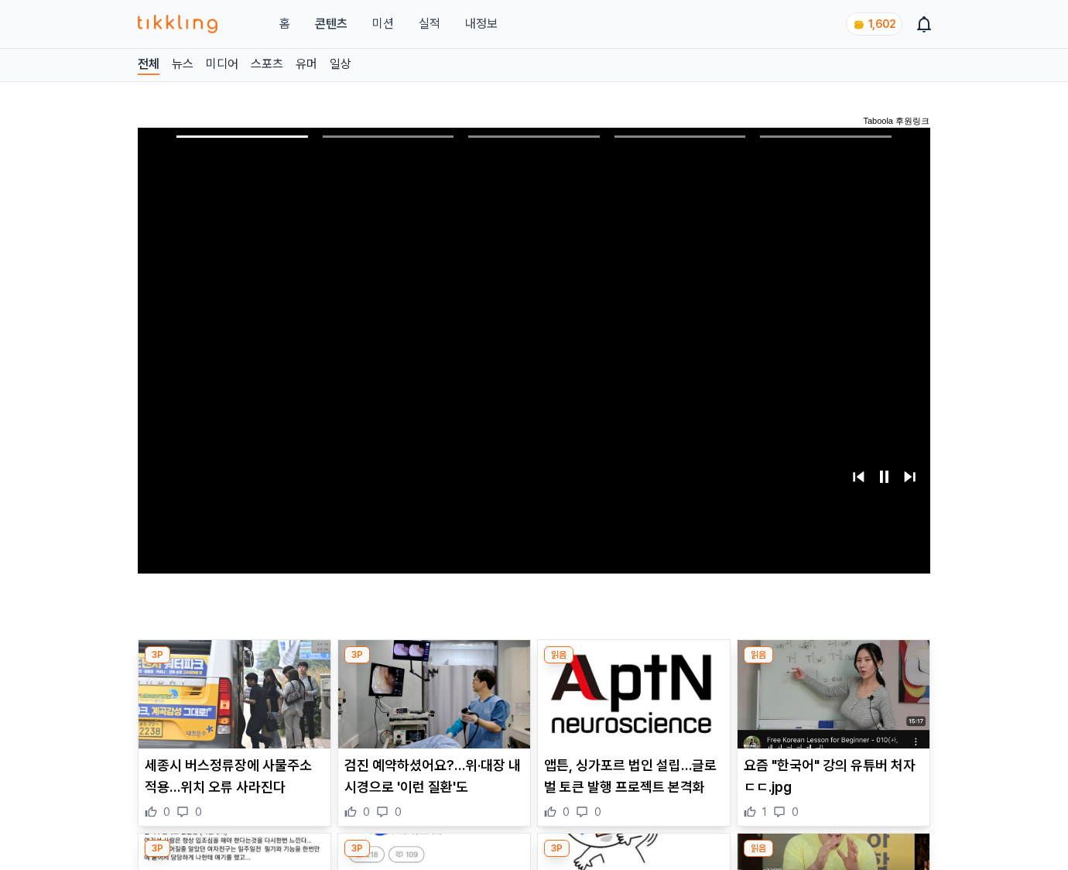
click at [832, 664] on img at bounding box center [833, 694] width 192 height 108
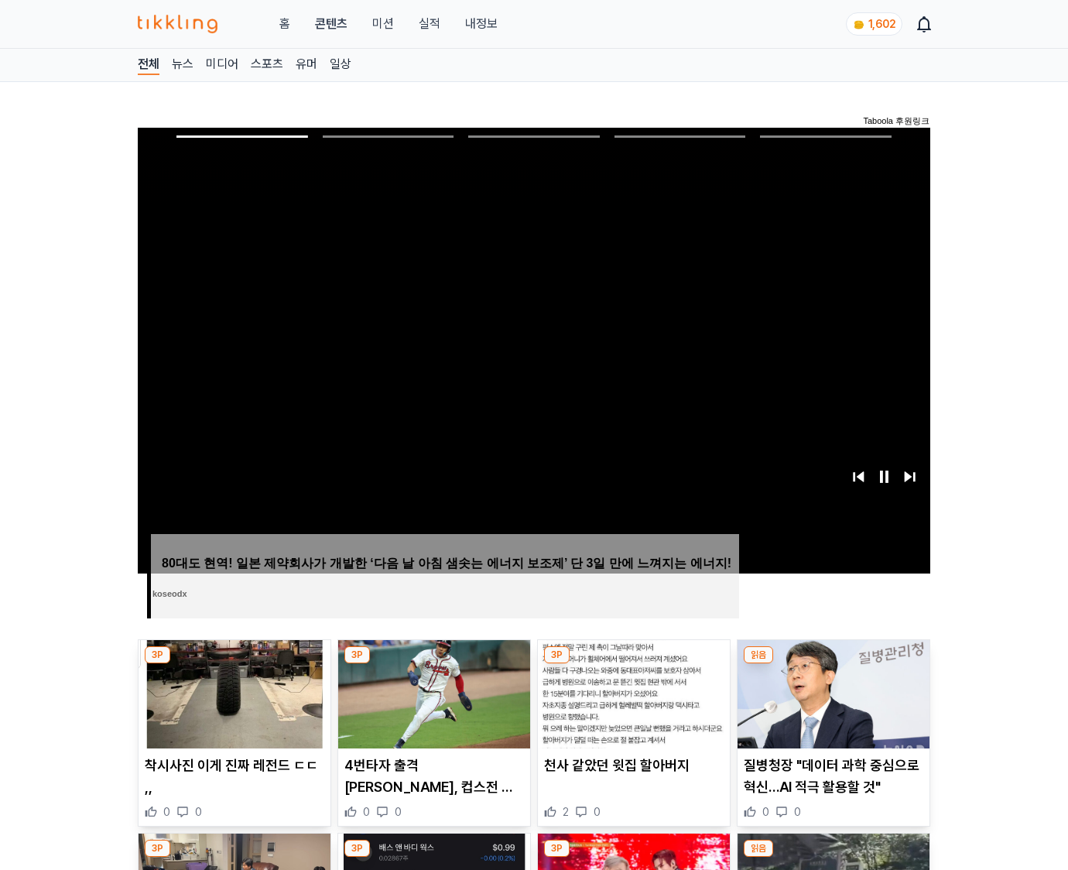
click at [832, 664] on img at bounding box center [833, 694] width 192 height 108
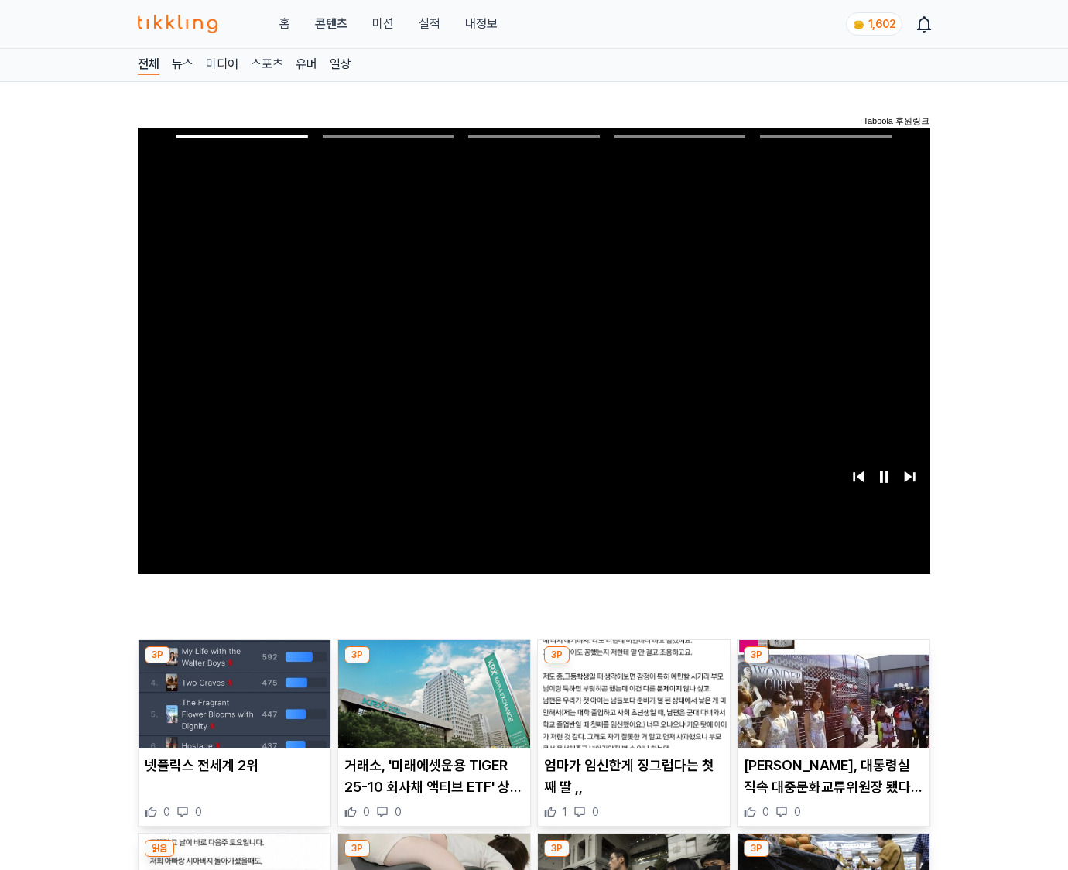
click at [832, 664] on img at bounding box center [833, 694] width 192 height 108
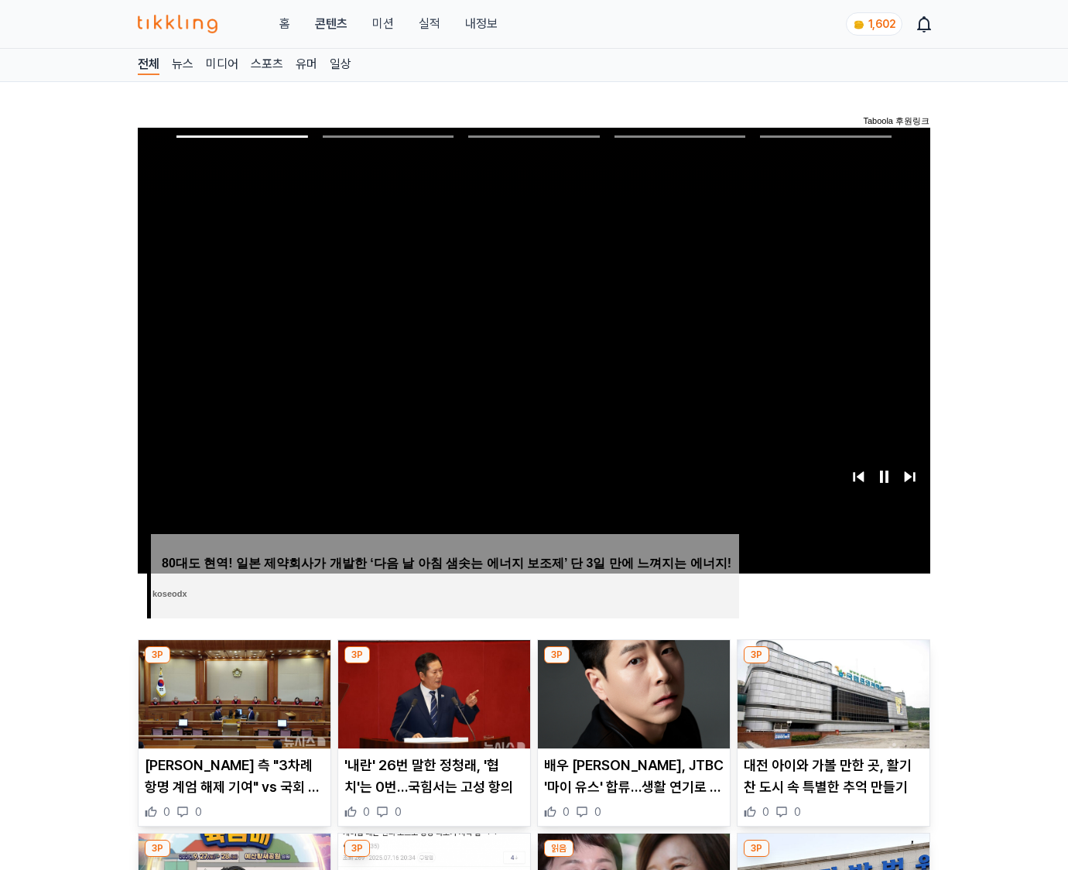
click at [832, 664] on img at bounding box center [833, 694] width 192 height 108
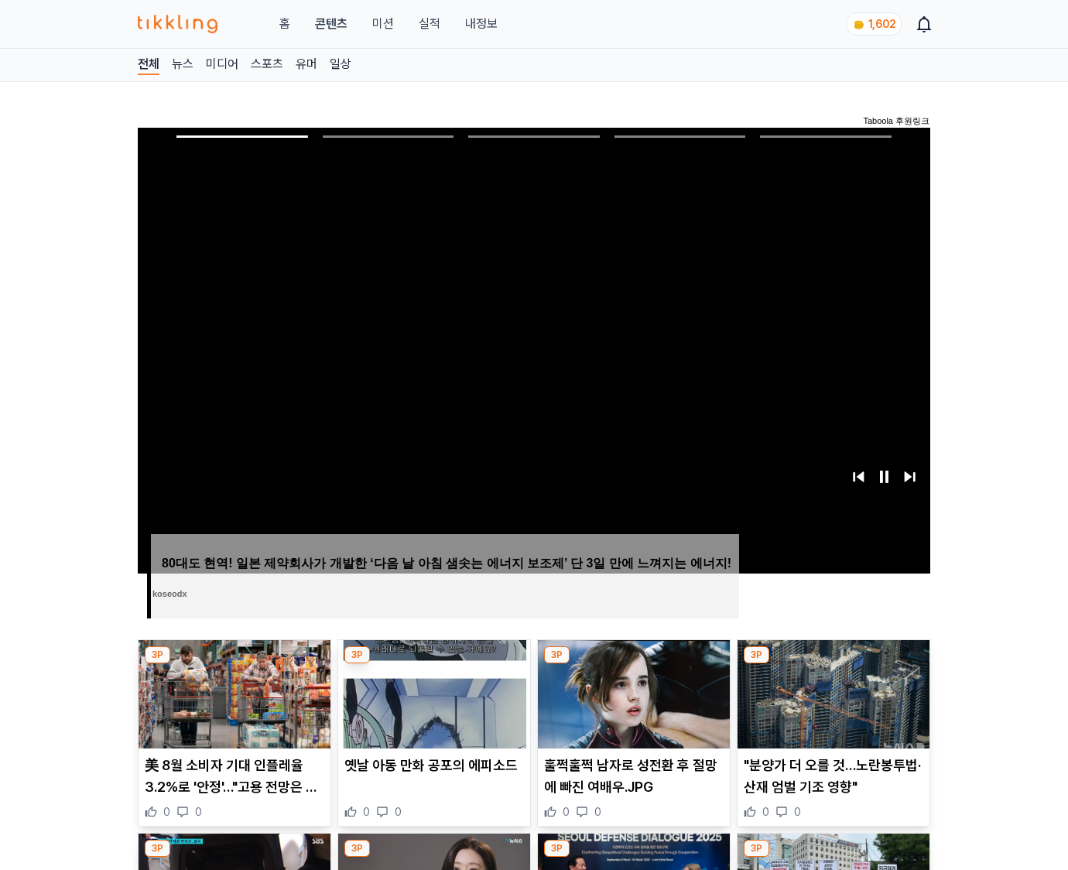
click at [832, 664] on img at bounding box center [833, 694] width 192 height 108
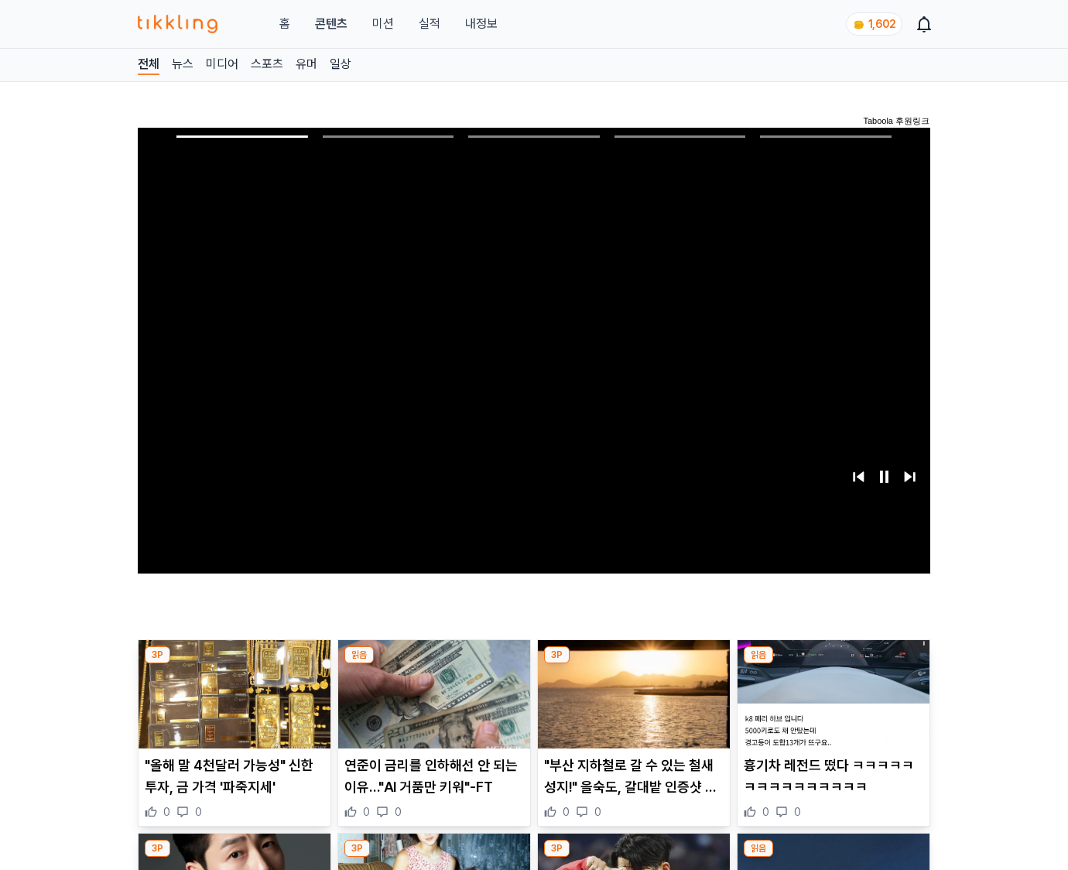
click at [832, 664] on img at bounding box center [833, 694] width 192 height 108
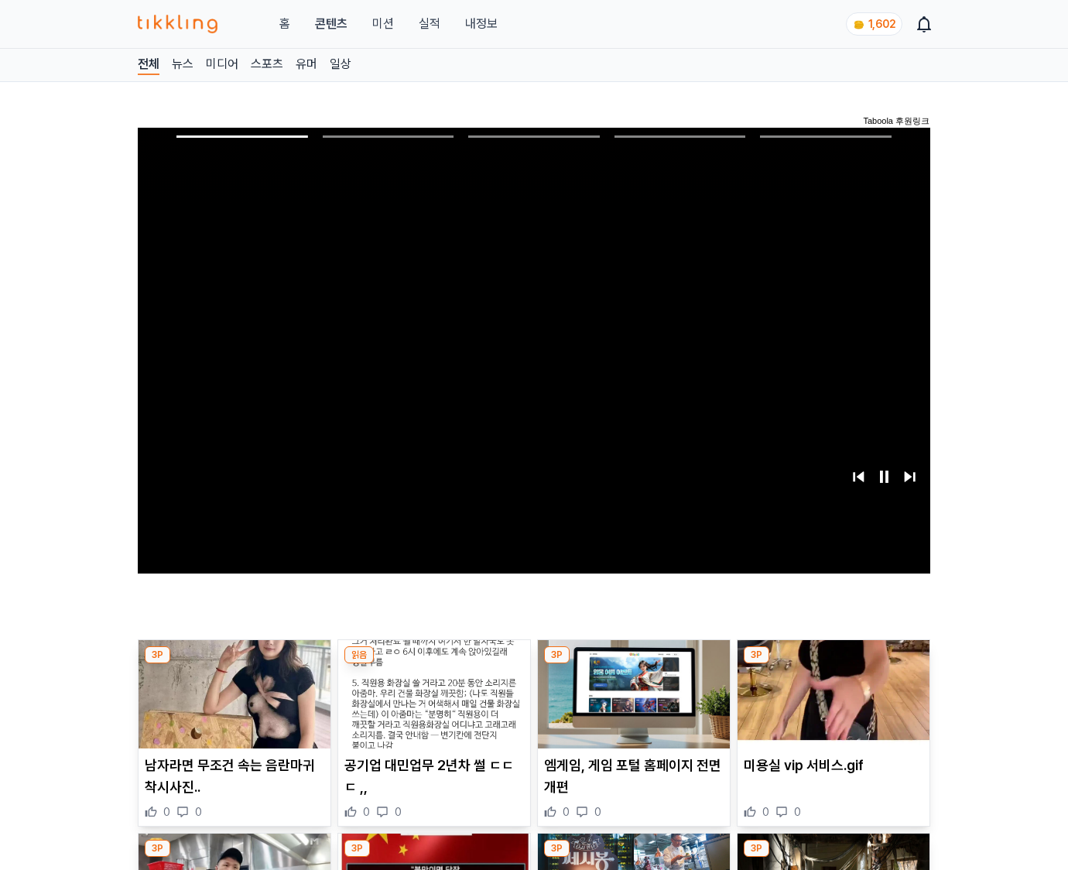
click at [832, 664] on img at bounding box center [833, 694] width 192 height 108
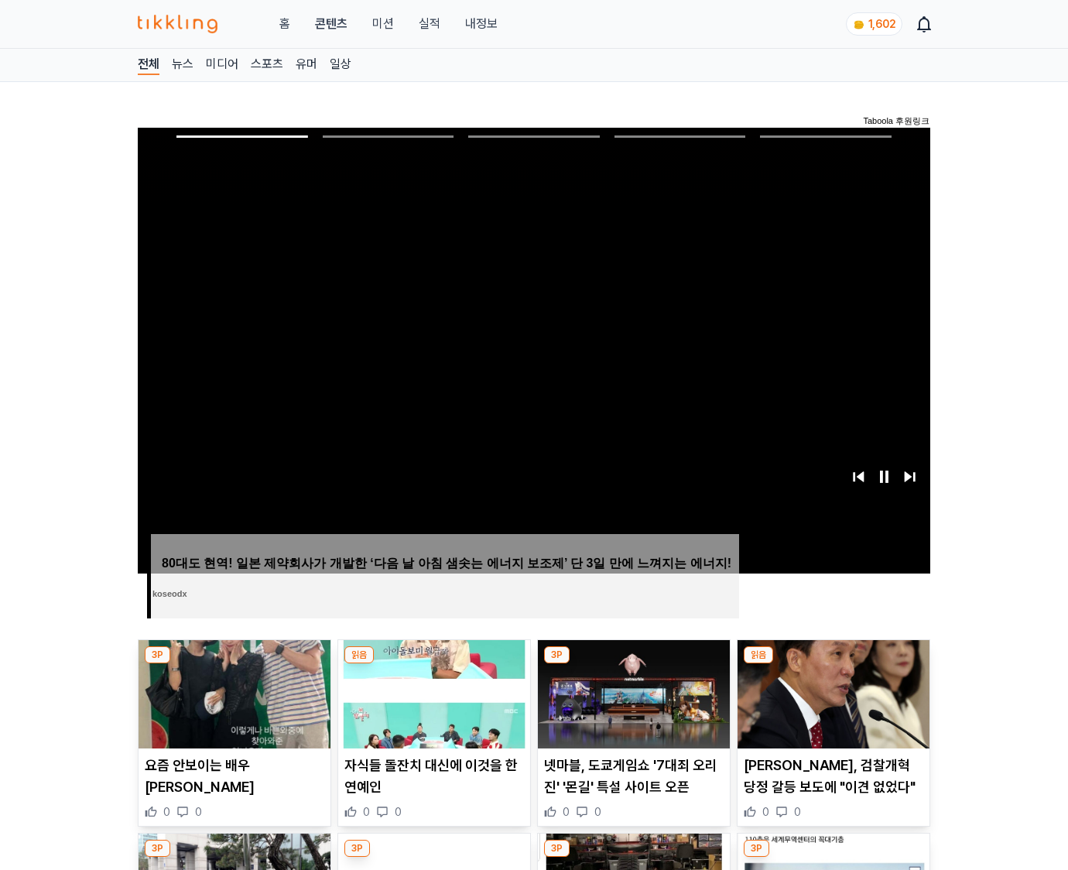
click at [832, 664] on img at bounding box center [833, 694] width 192 height 108
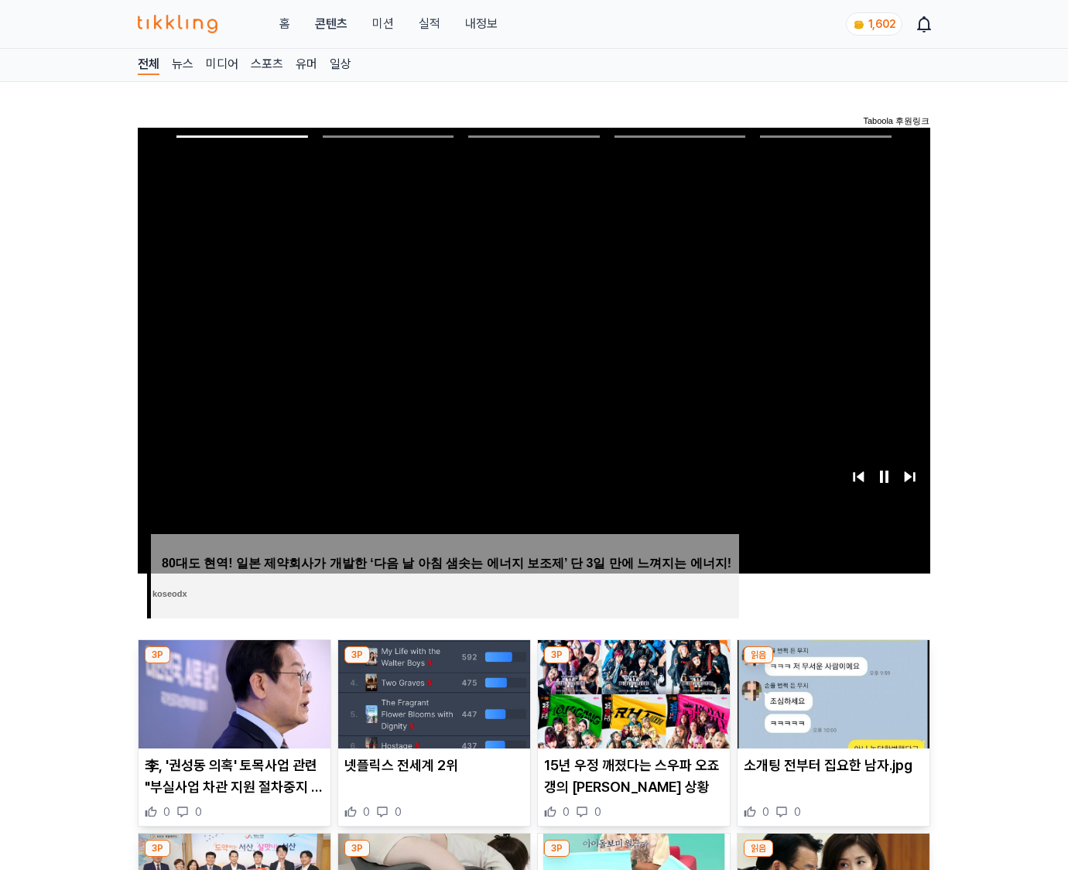
click at [832, 664] on img at bounding box center [833, 694] width 192 height 108
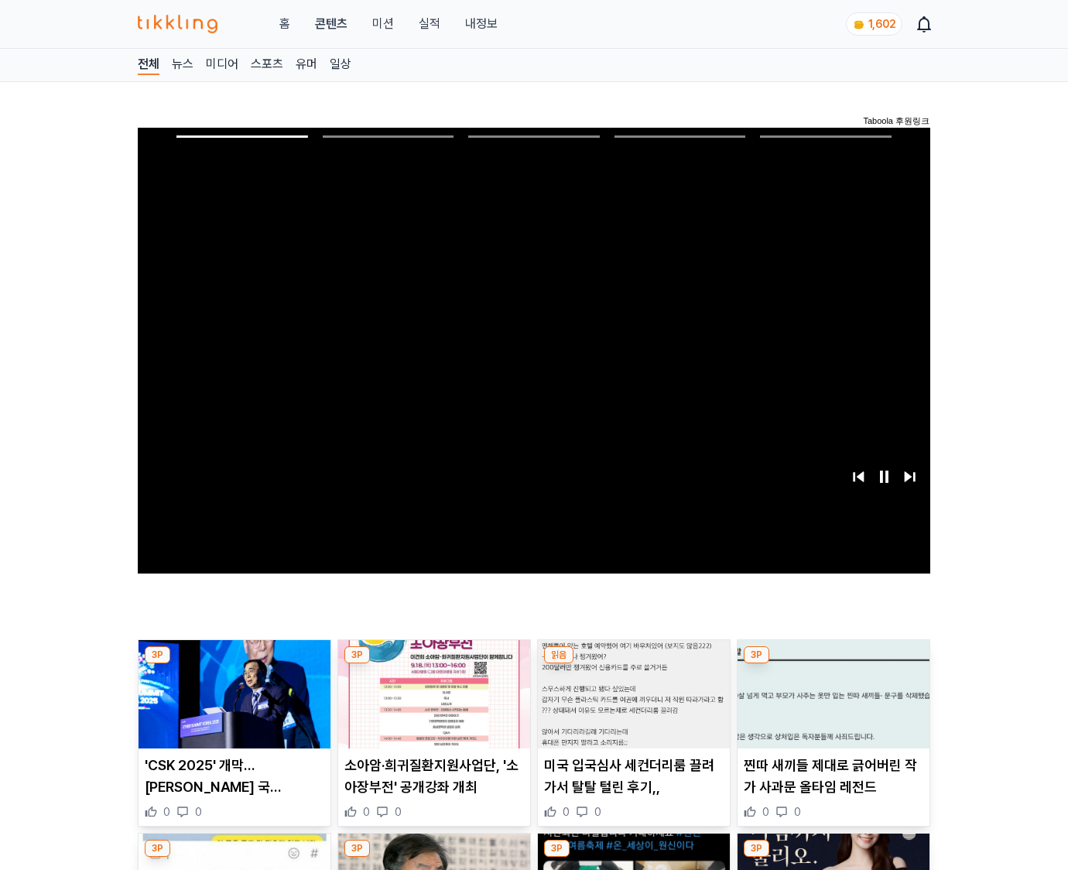
click at [832, 664] on img at bounding box center [833, 694] width 192 height 108
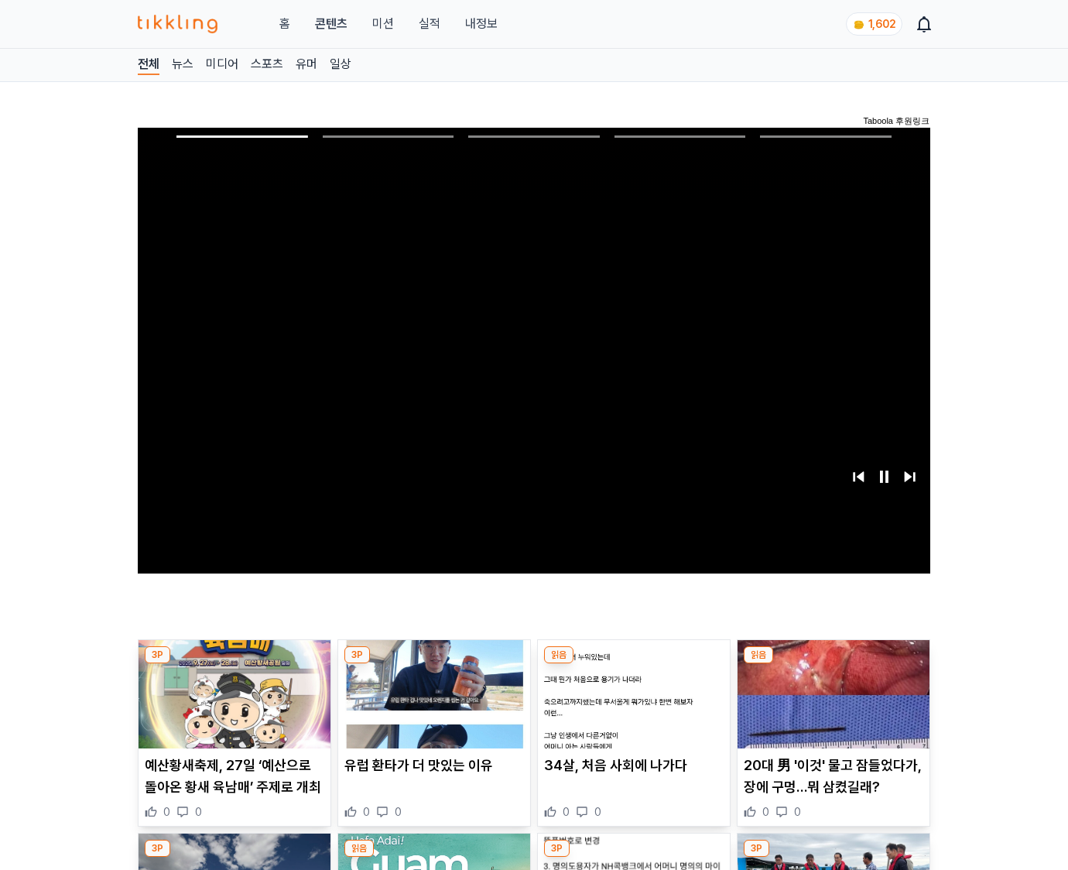
click at [832, 664] on img at bounding box center [833, 694] width 192 height 108
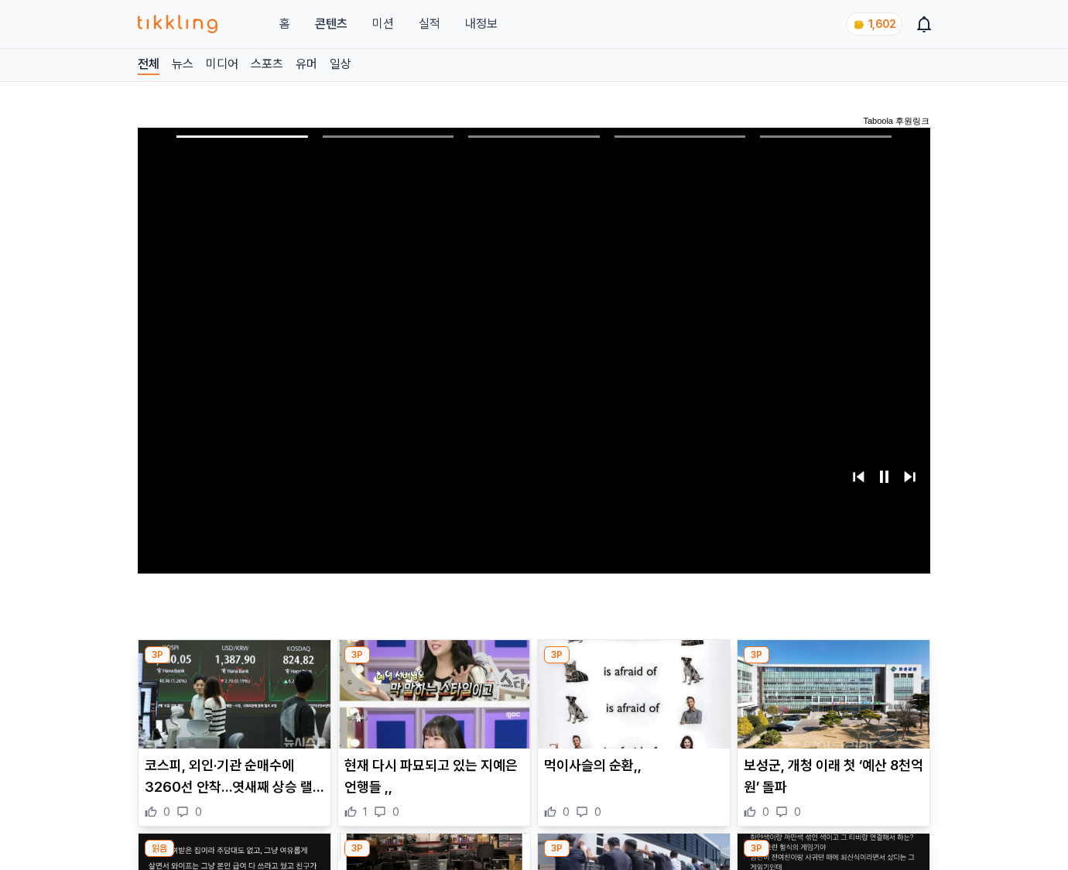
click at [832, 664] on img at bounding box center [833, 694] width 192 height 108
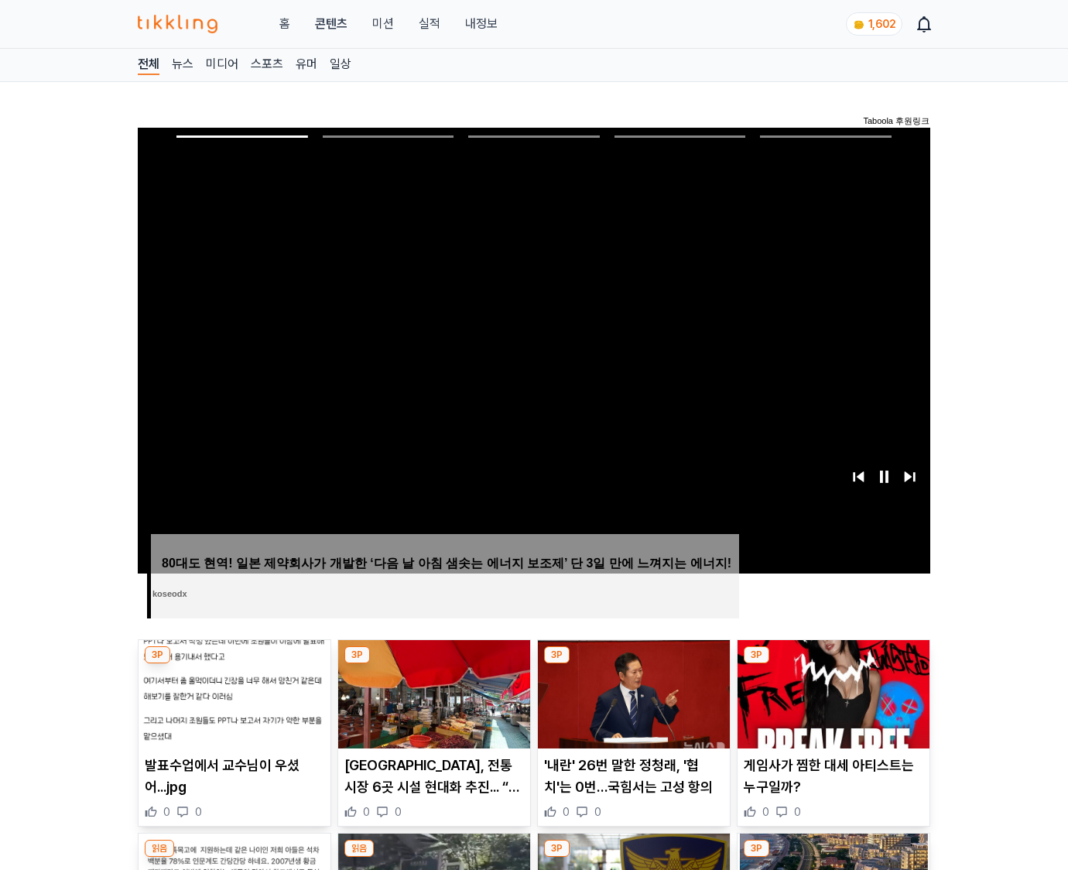
click at [832, 664] on img at bounding box center [833, 694] width 192 height 108
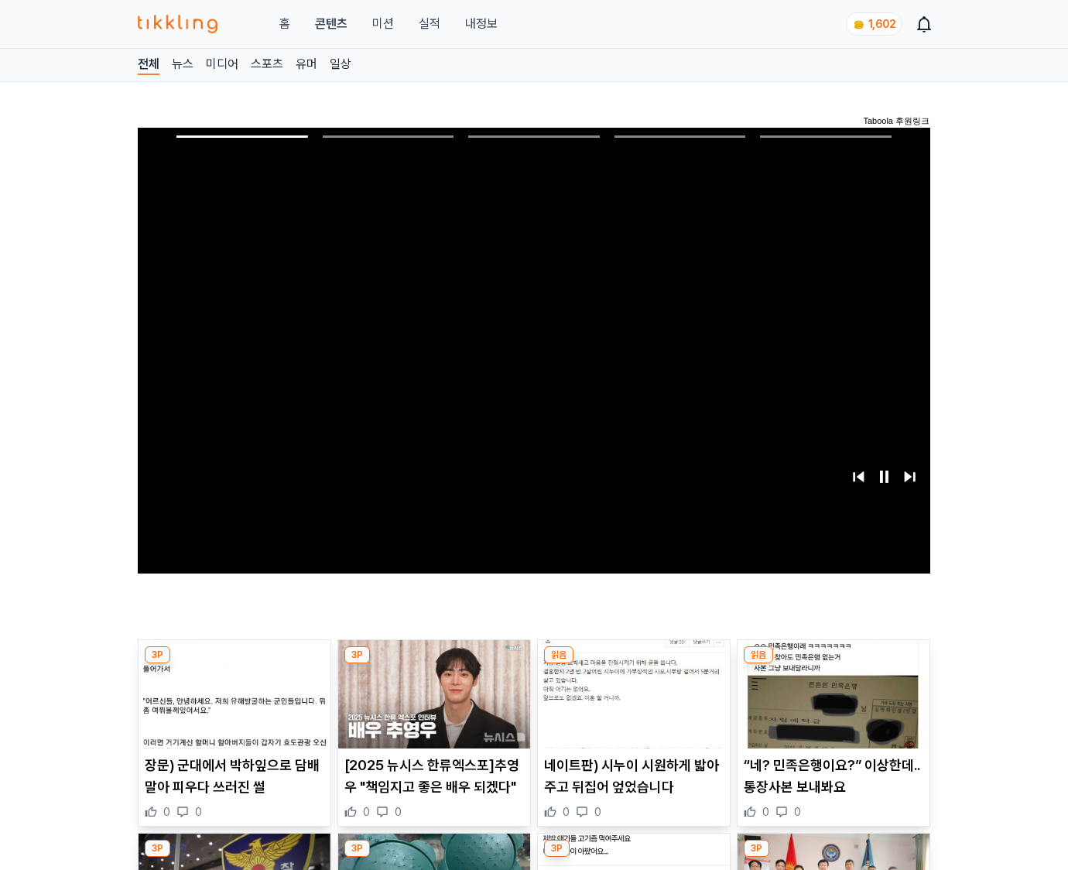
click at [832, 664] on img at bounding box center [833, 694] width 192 height 108
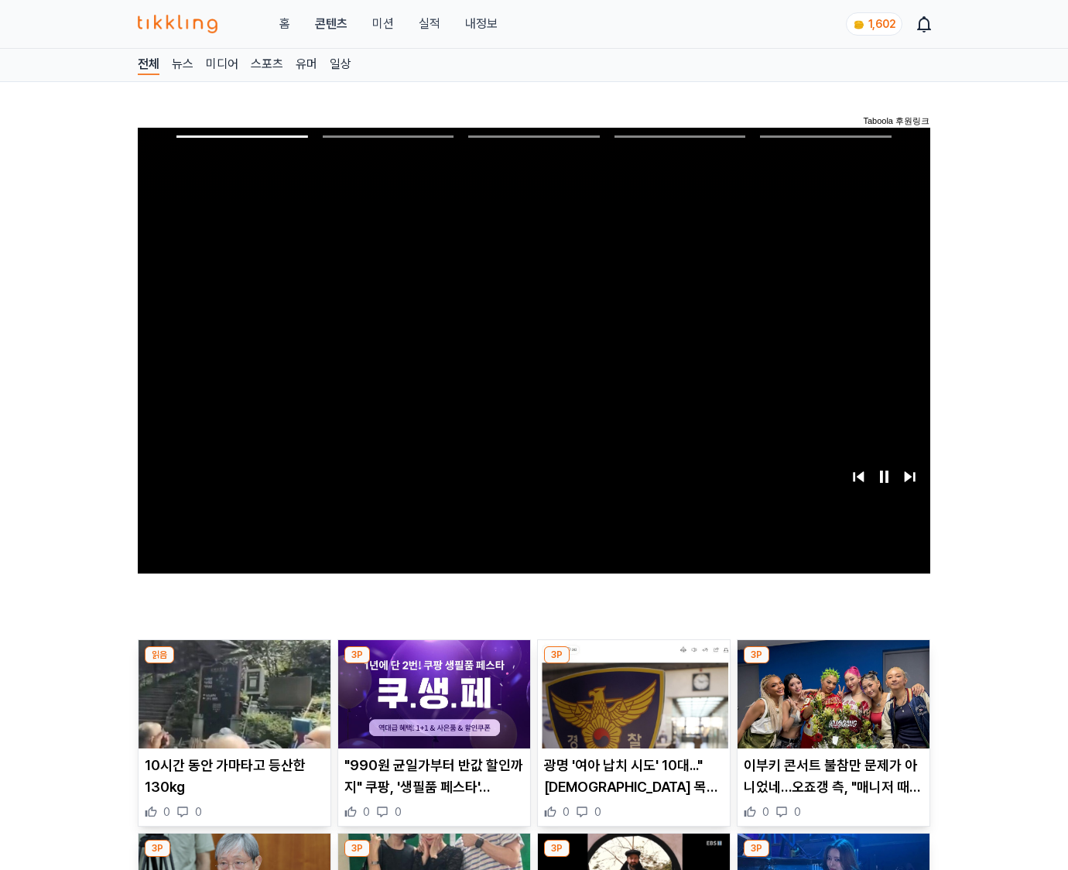
click at [832, 664] on img at bounding box center [833, 694] width 192 height 108
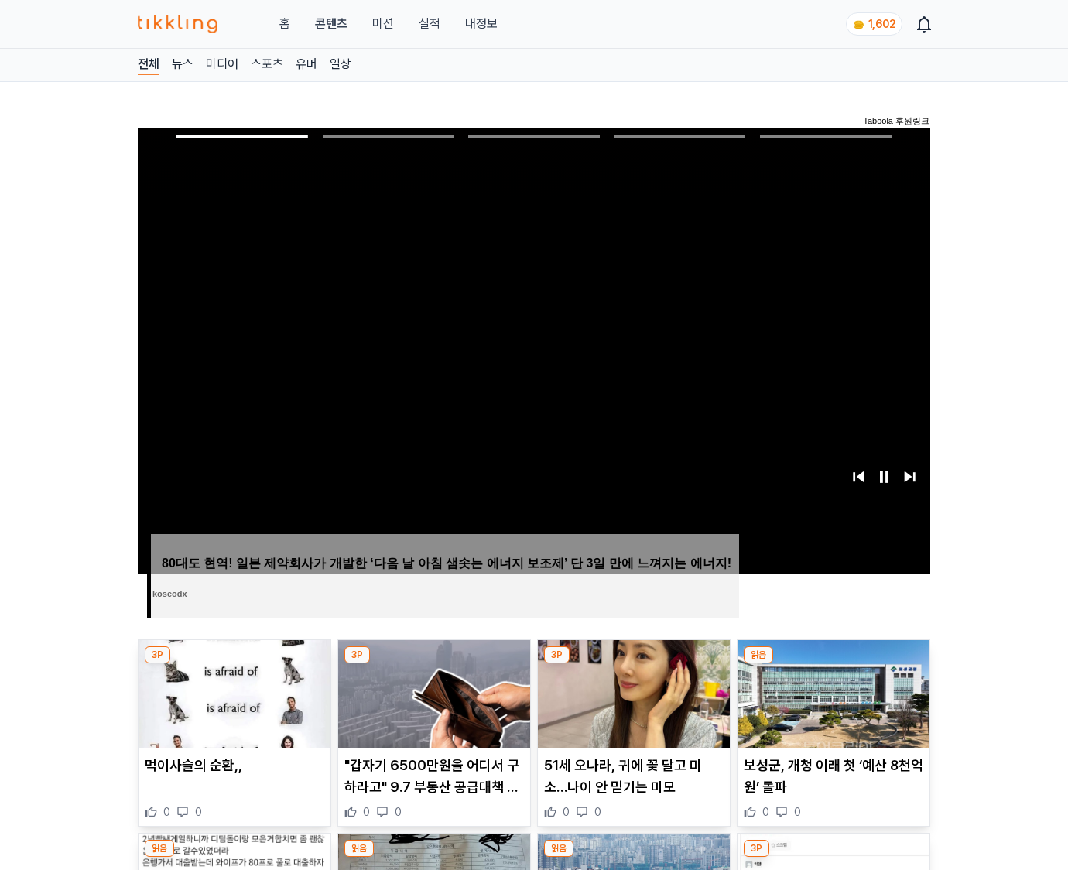
click at [832, 664] on img at bounding box center [833, 694] width 192 height 108
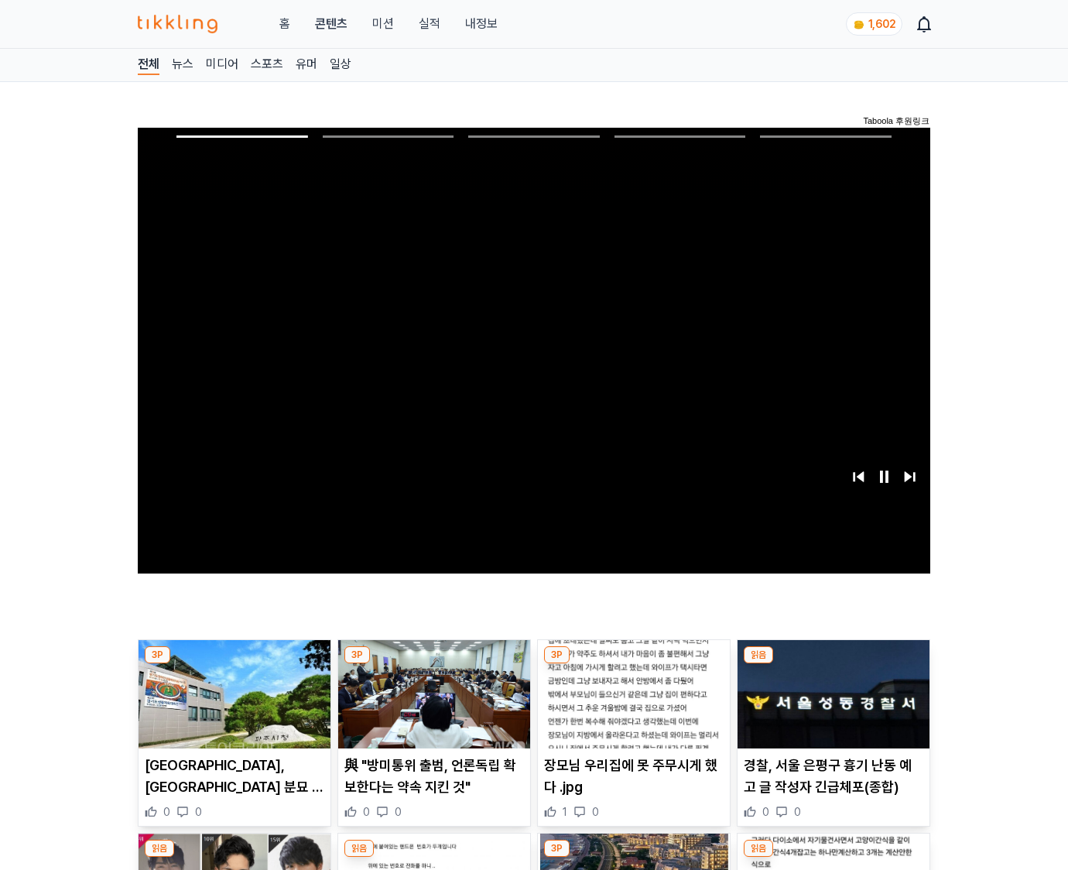
click at [832, 664] on img at bounding box center [833, 694] width 192 height 108
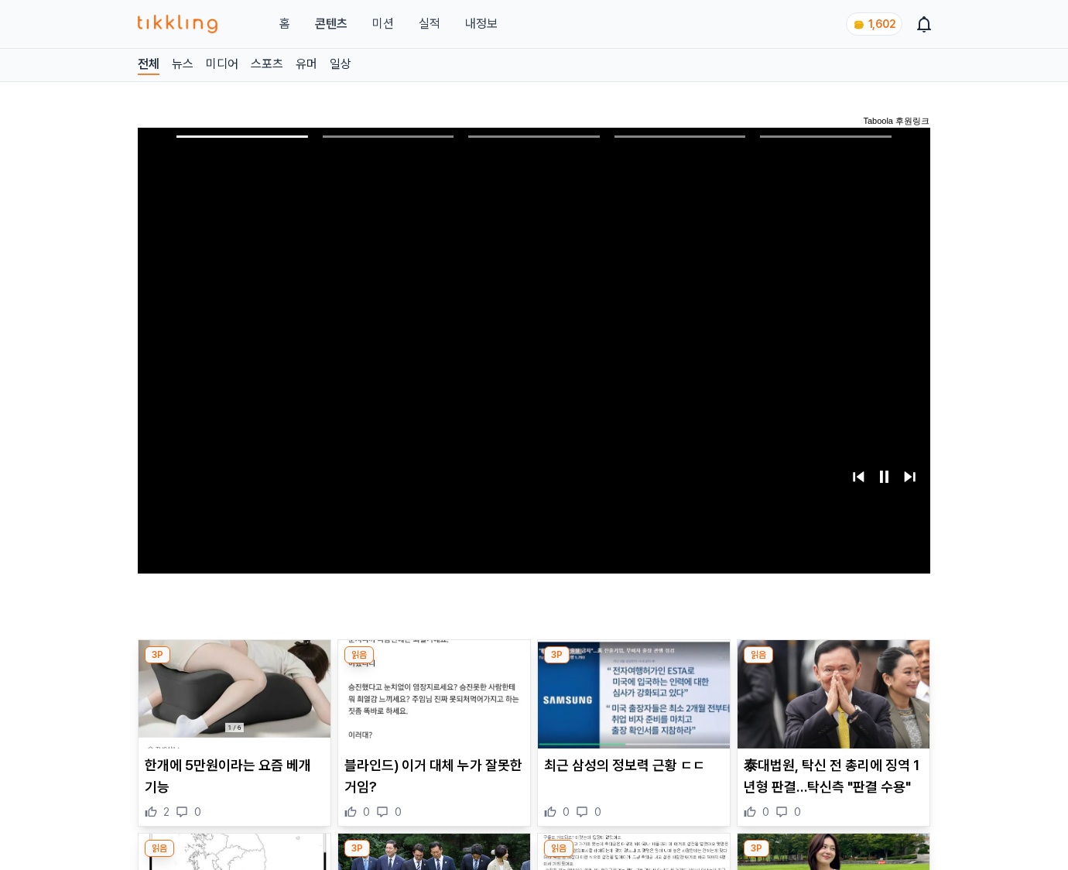
click at [832, 664] on img at bounding box center [833, 694] width 192 height 108
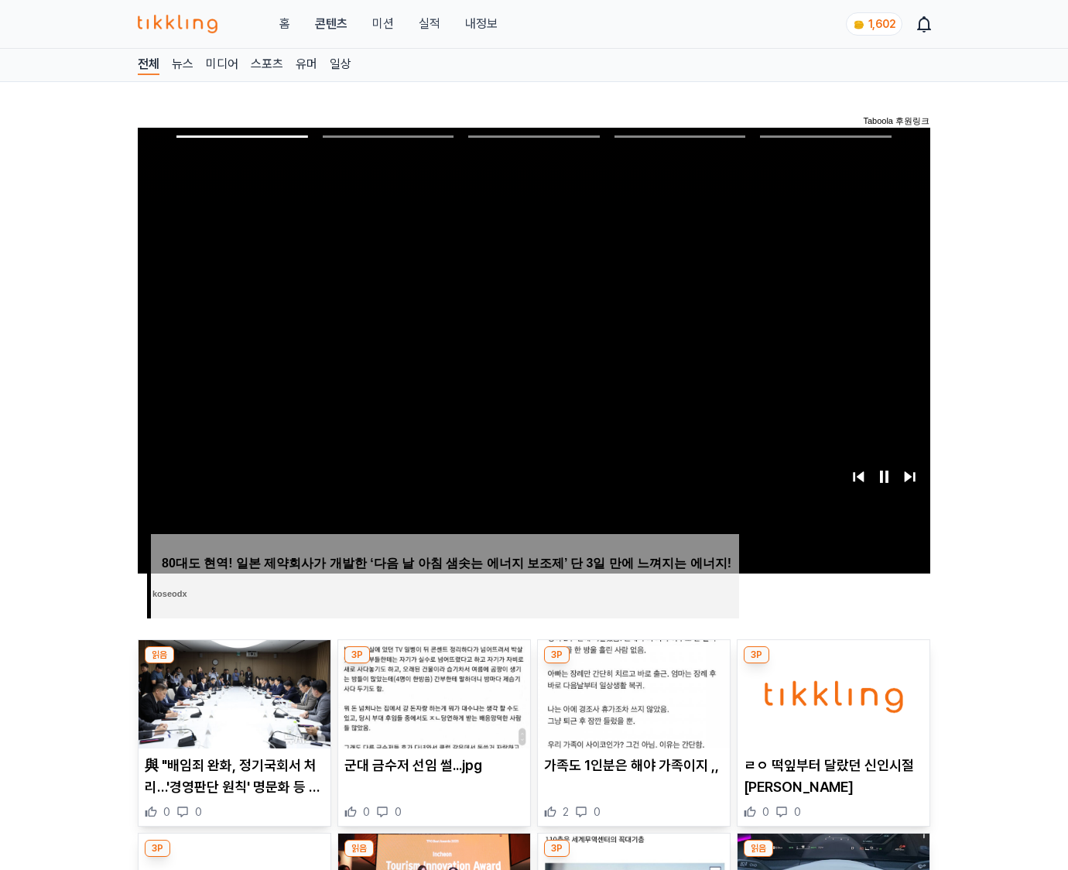
click at [832, 664] on img at bounding box center [833, 694] width 192 height 108
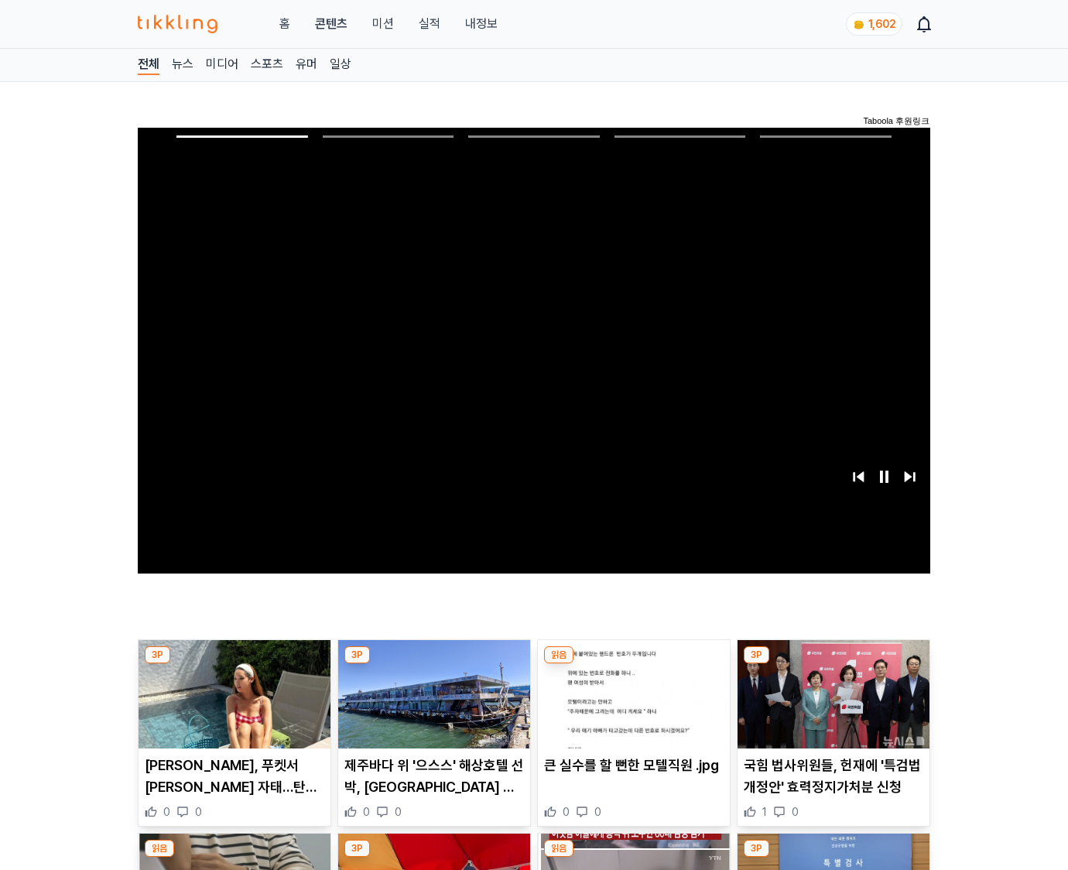
click at [832, 664] on img at bounding box center [833, 694] width 192 height 108
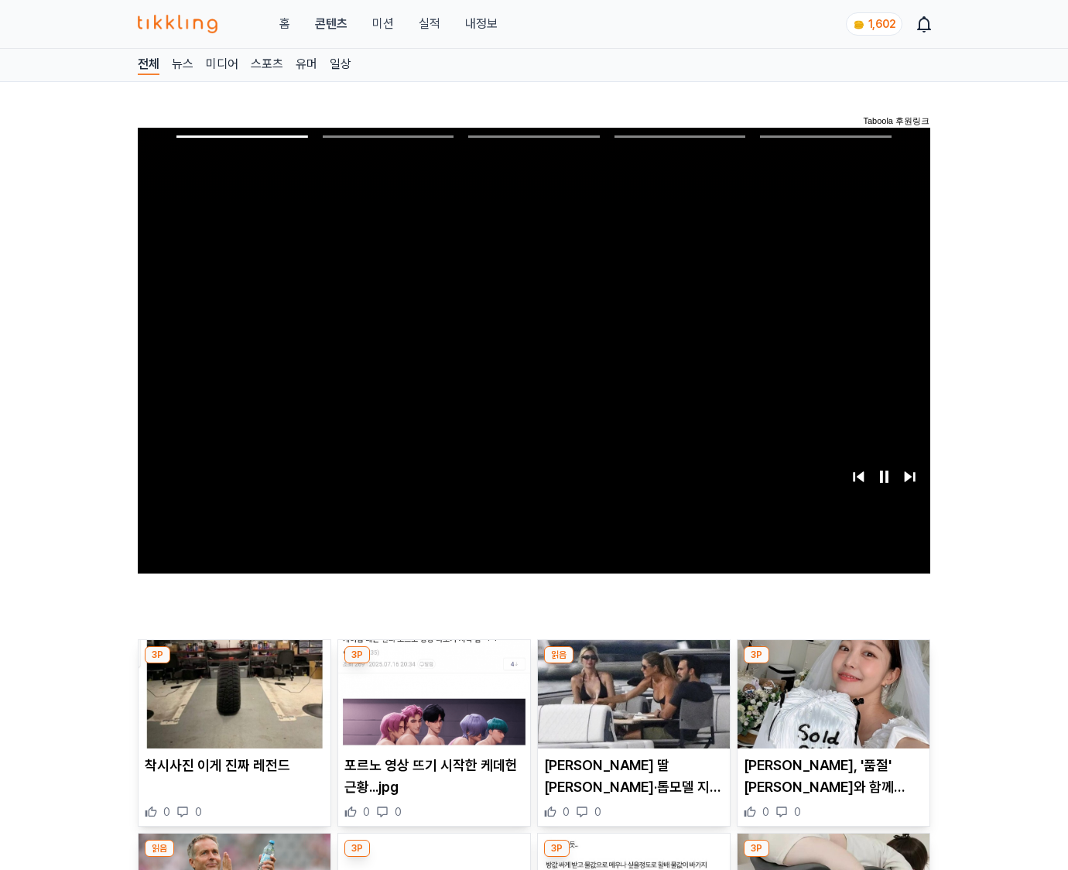
click at [832, 664] on img at bounding box center [833, 694] width 192 height 108
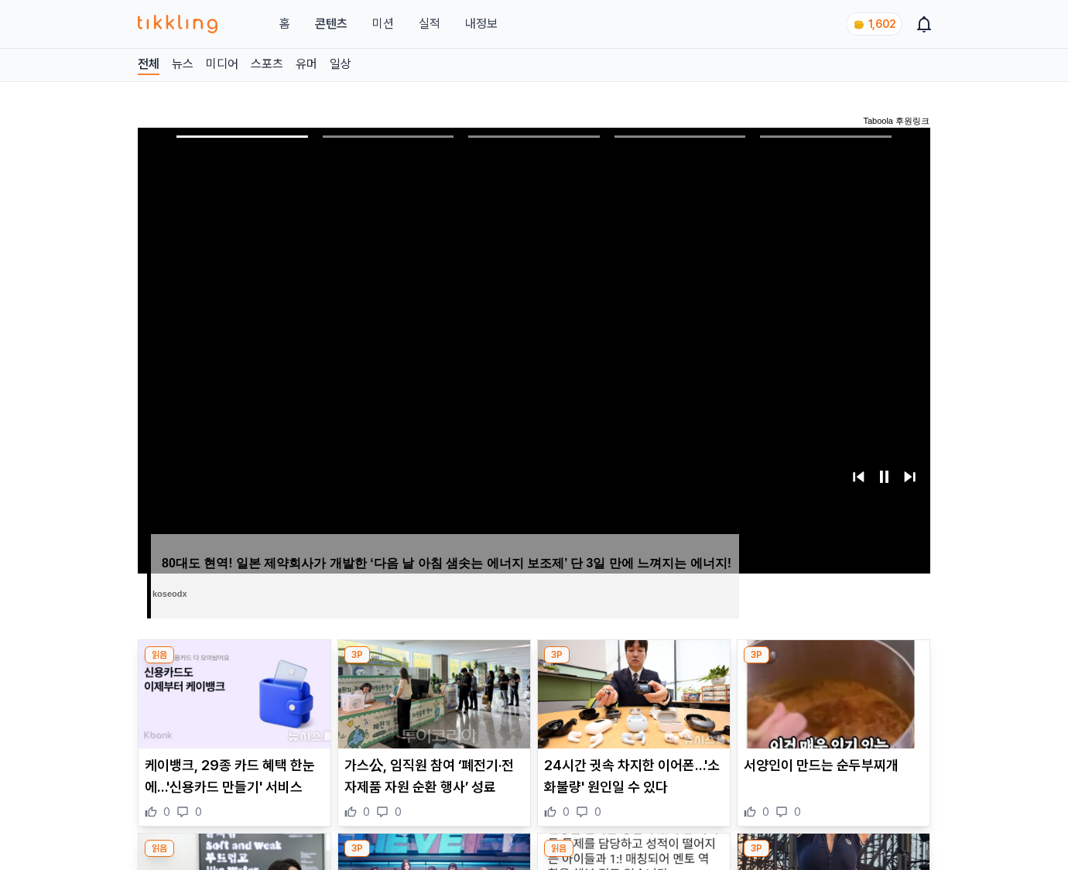
click at [832, 664] on img at bounding box center [833, 694] width 192 height 108
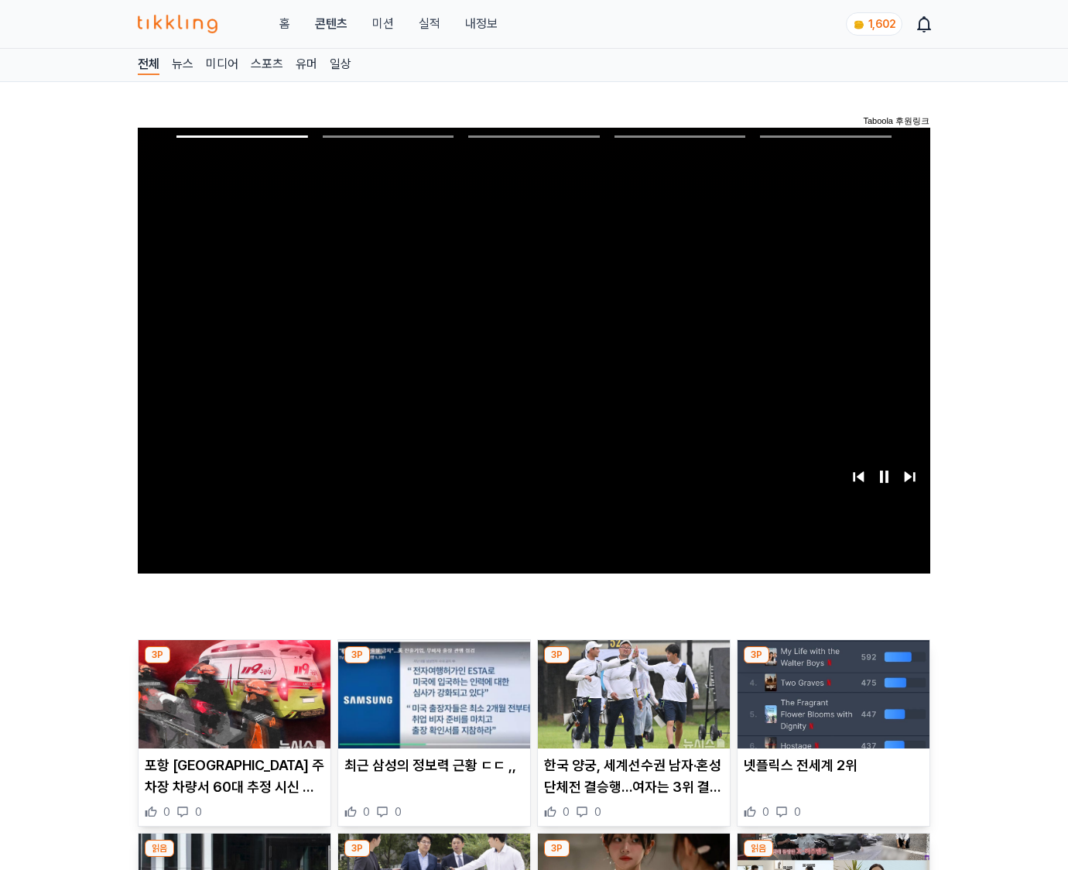
click at [832, 664] on img at bounding box center [833, 694] width 192 height 108
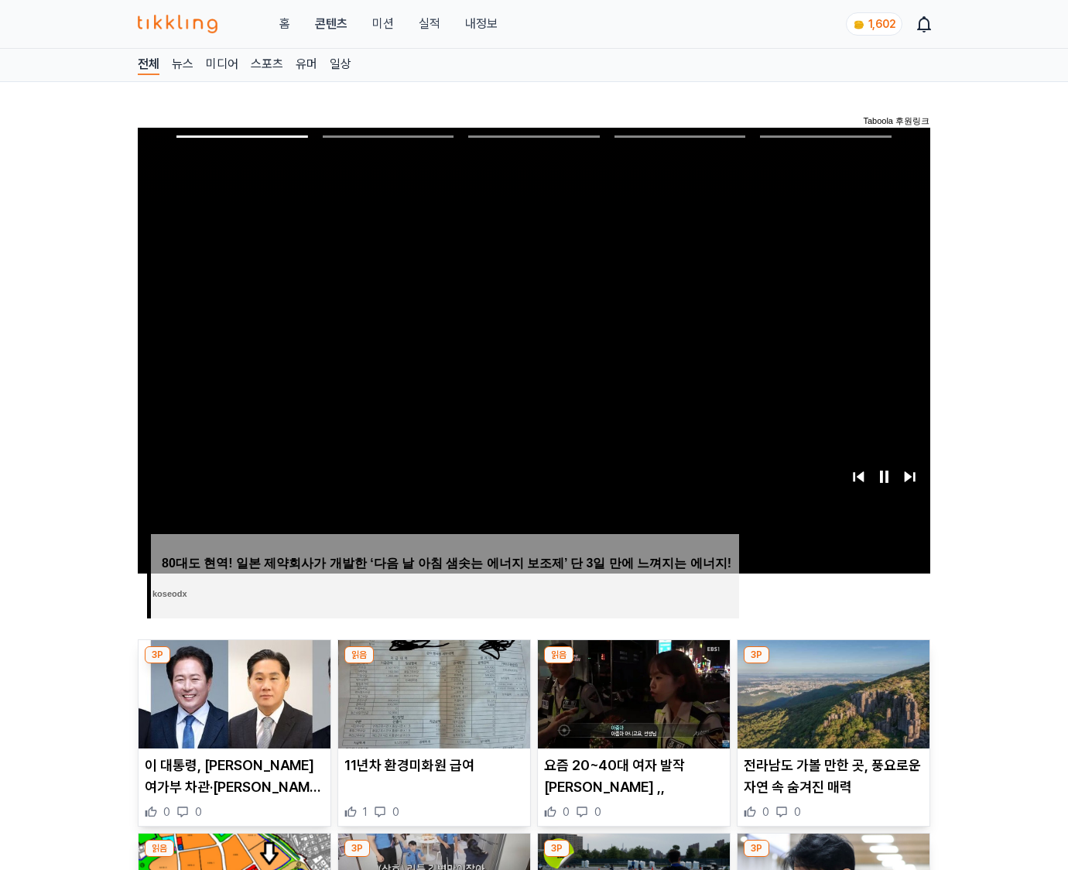
click at [832, 664] on img at bounding box center [833, 694] width 192 height 108
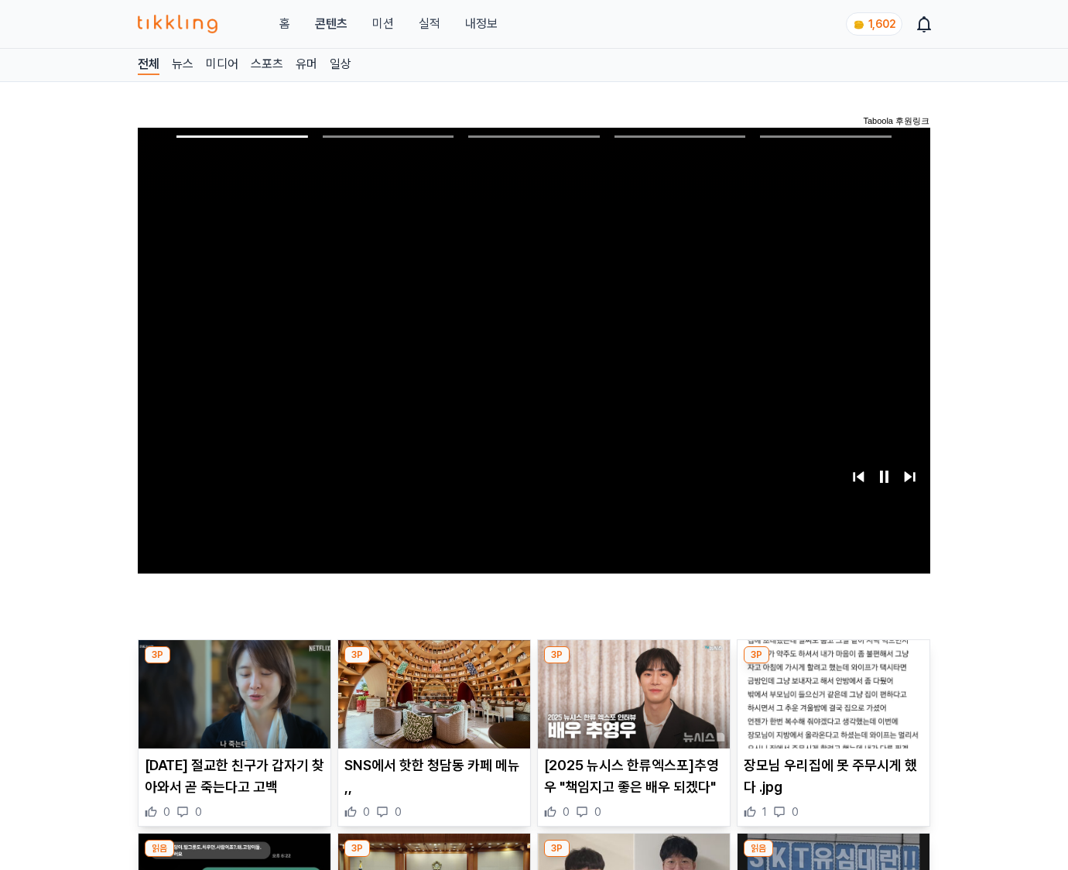
click at [832, 664] on img at bounding box center [833, 694] width 192 height 108
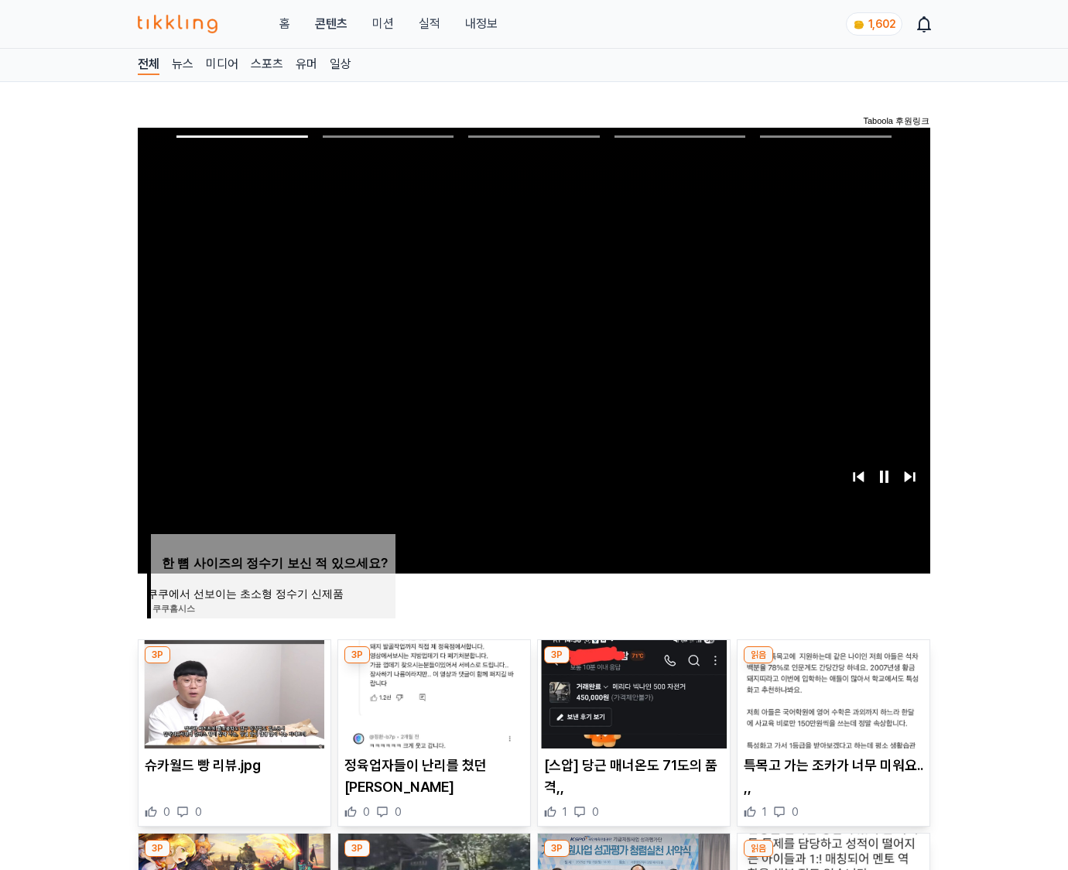
click at [832, 664] on img at bounding box center [833, 694] width 192 height 108
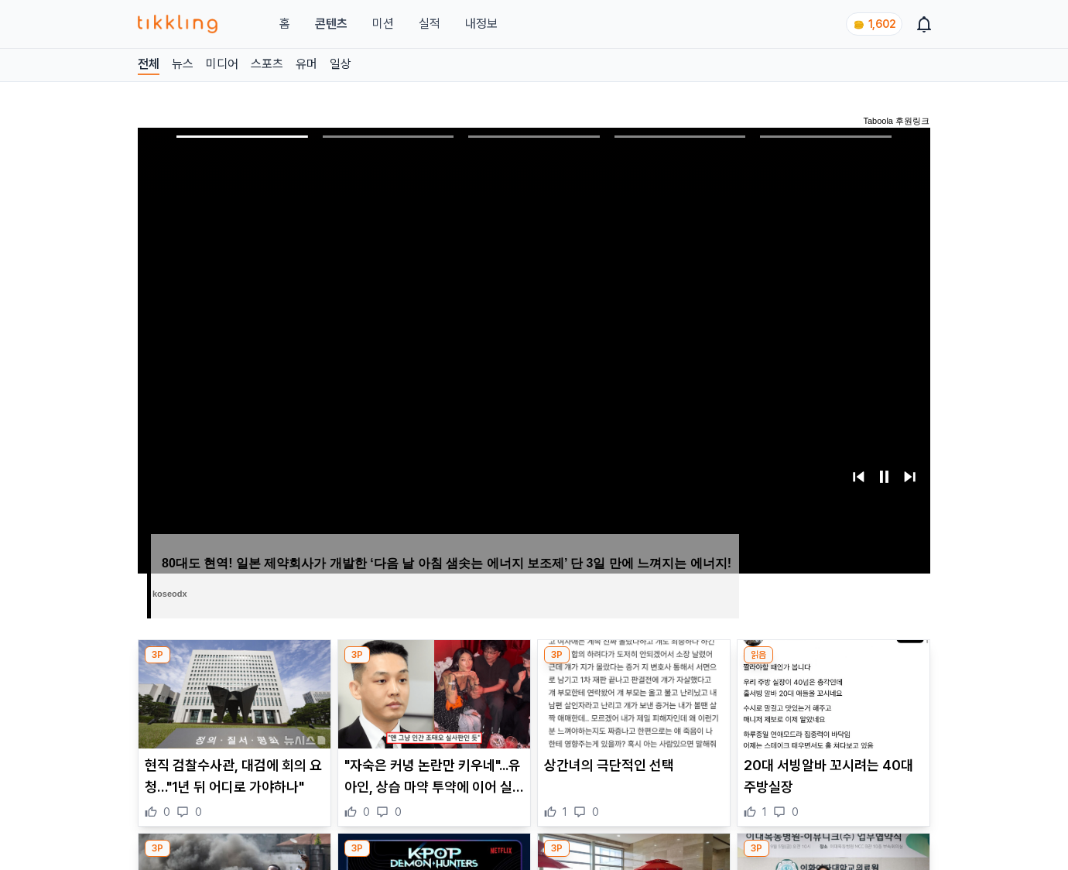
click at [832, 664] on img at bounding box center [833, 694] width 192 height 108
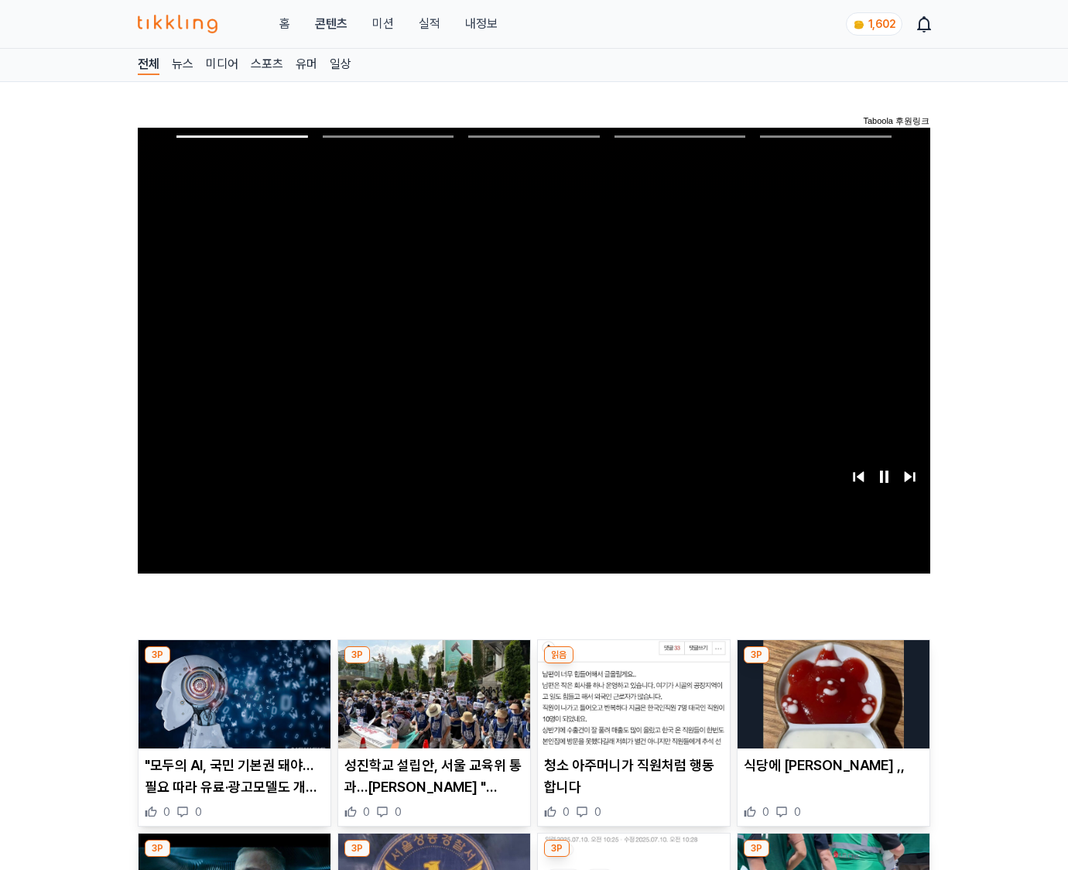
click at [832, 664] on img at bounding box center [833, 694] width 192 height 108
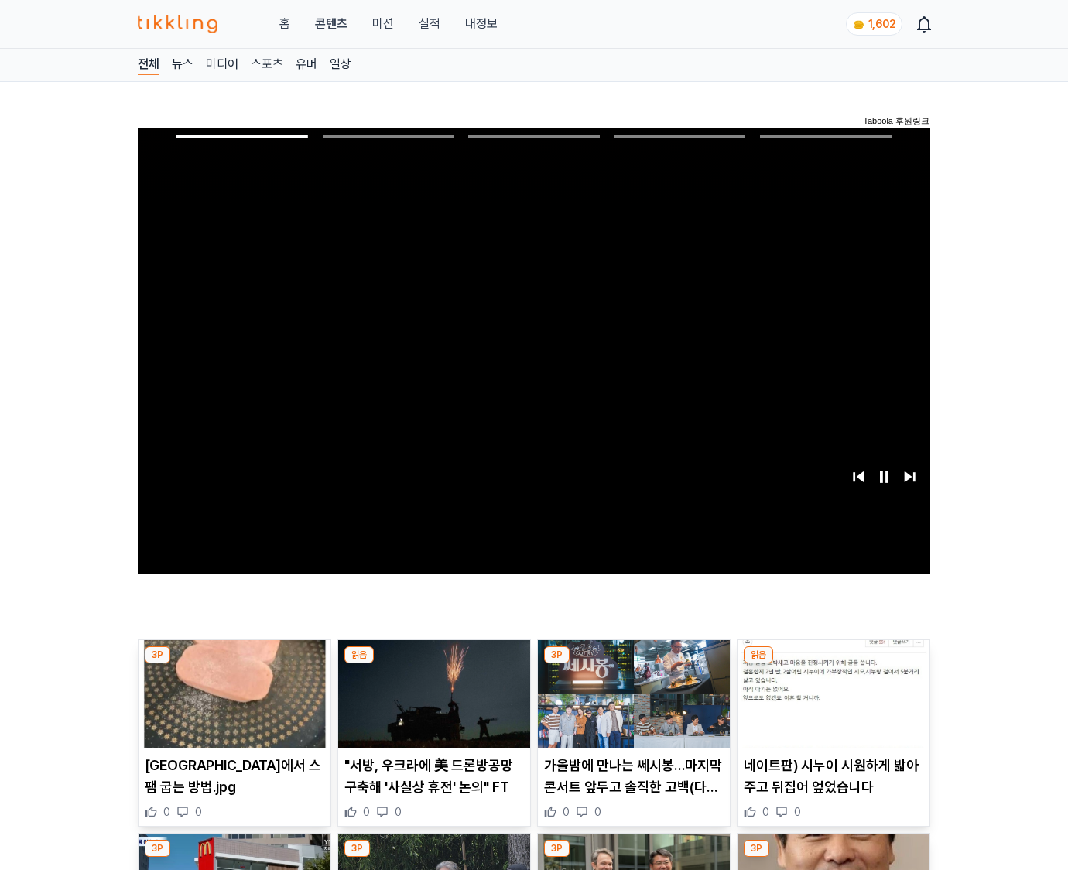
click at [832, 664] on img at bounding box center [833, 694] width 192 height 108
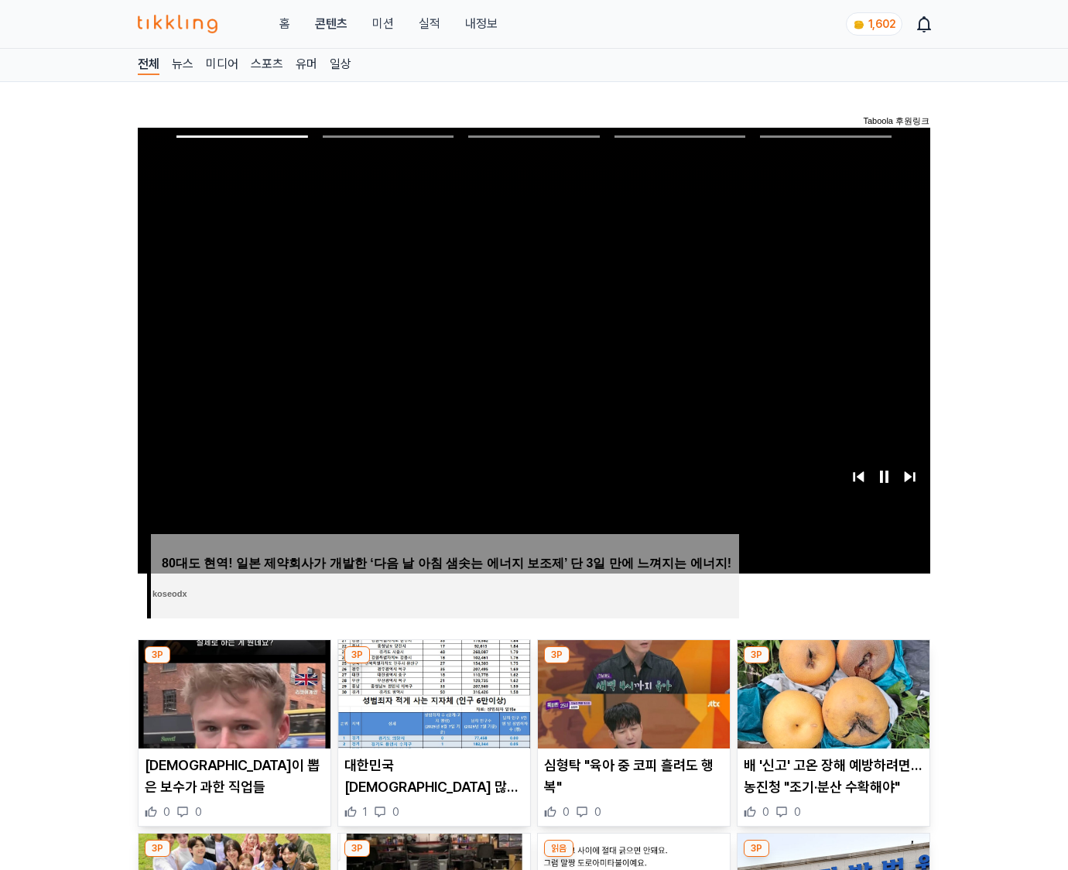
click at [832, 664] on img at bounding box center [833, 694] width 192 height 108
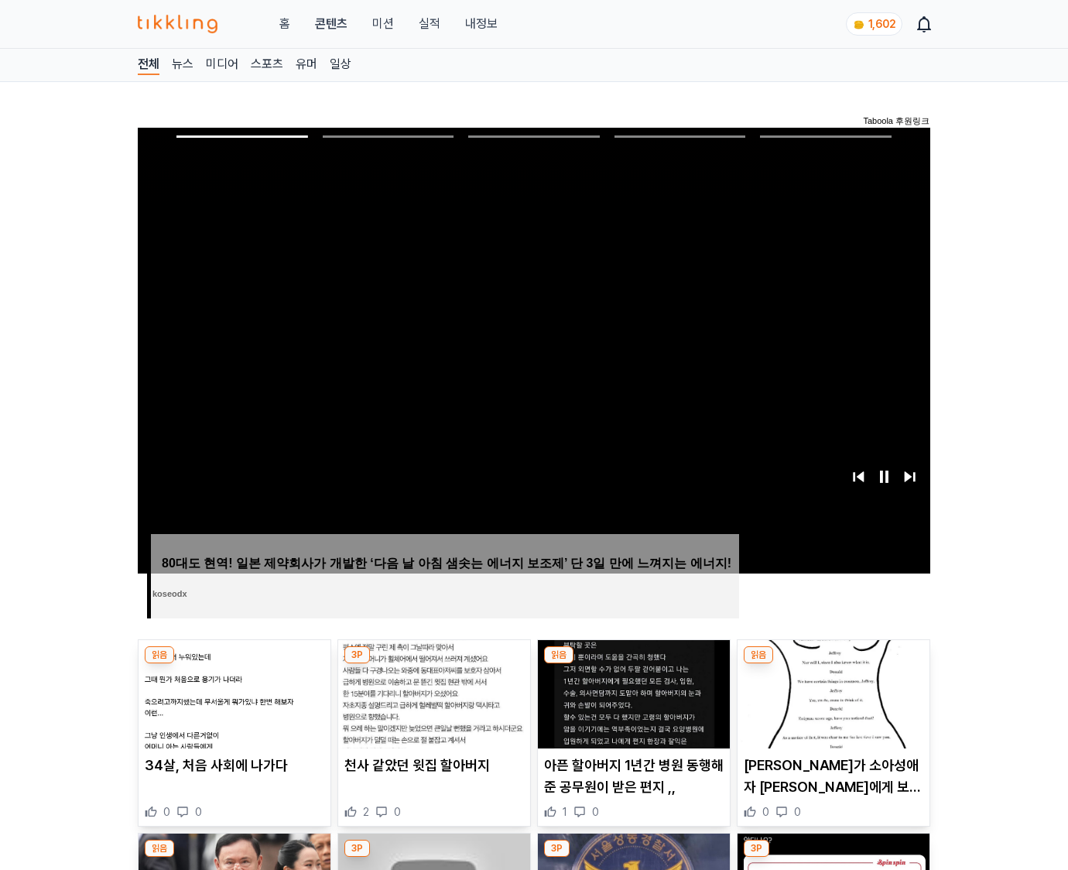
click at [832, 664] on img at bounding box center [833, 694] width 192 height 108
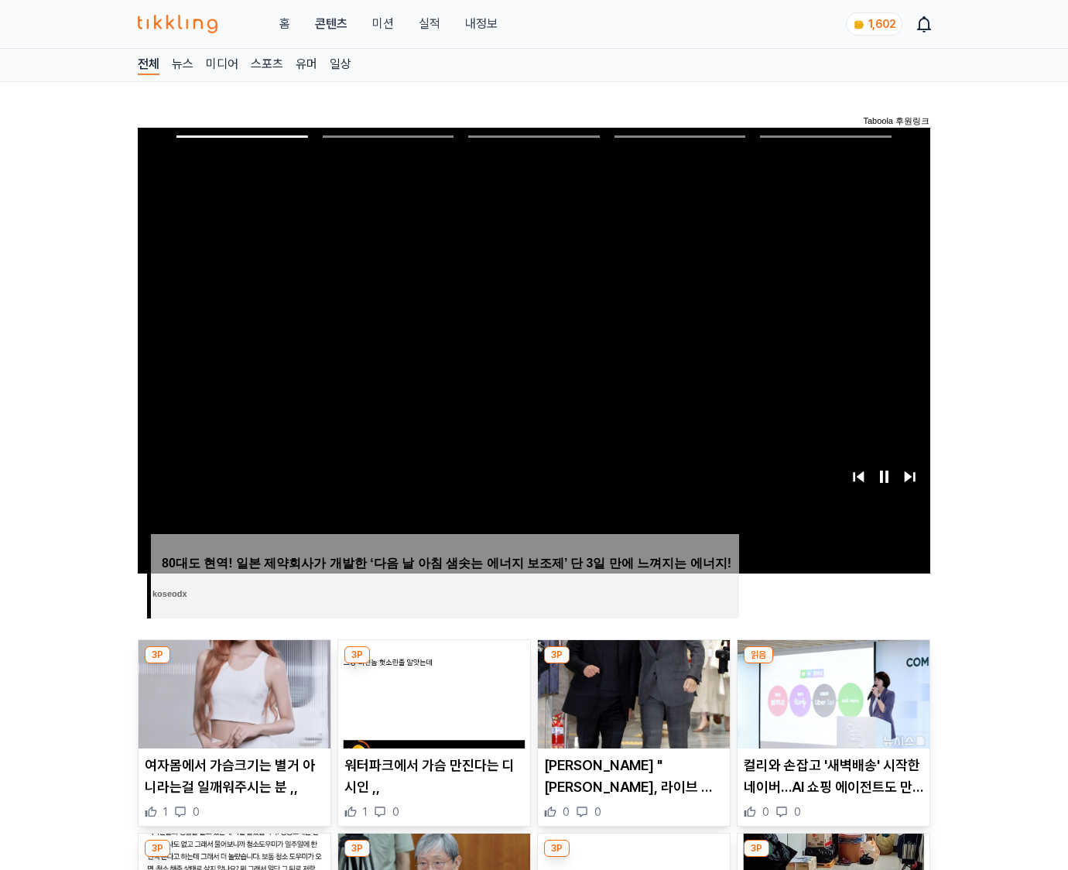
click at [832, 664] on img at bounding box center [833, 694] width 192 height 108
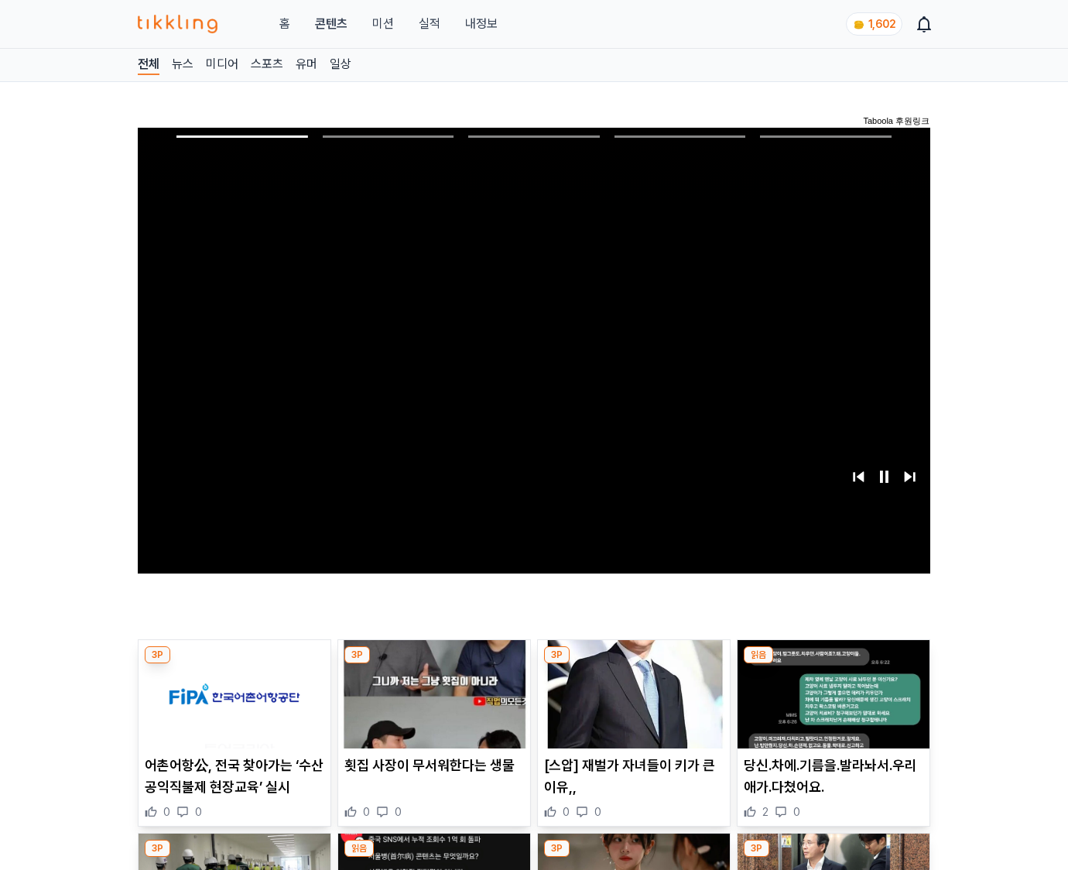
click at [832, 664] on img at bounding box center [833, 694] width 192 height 108
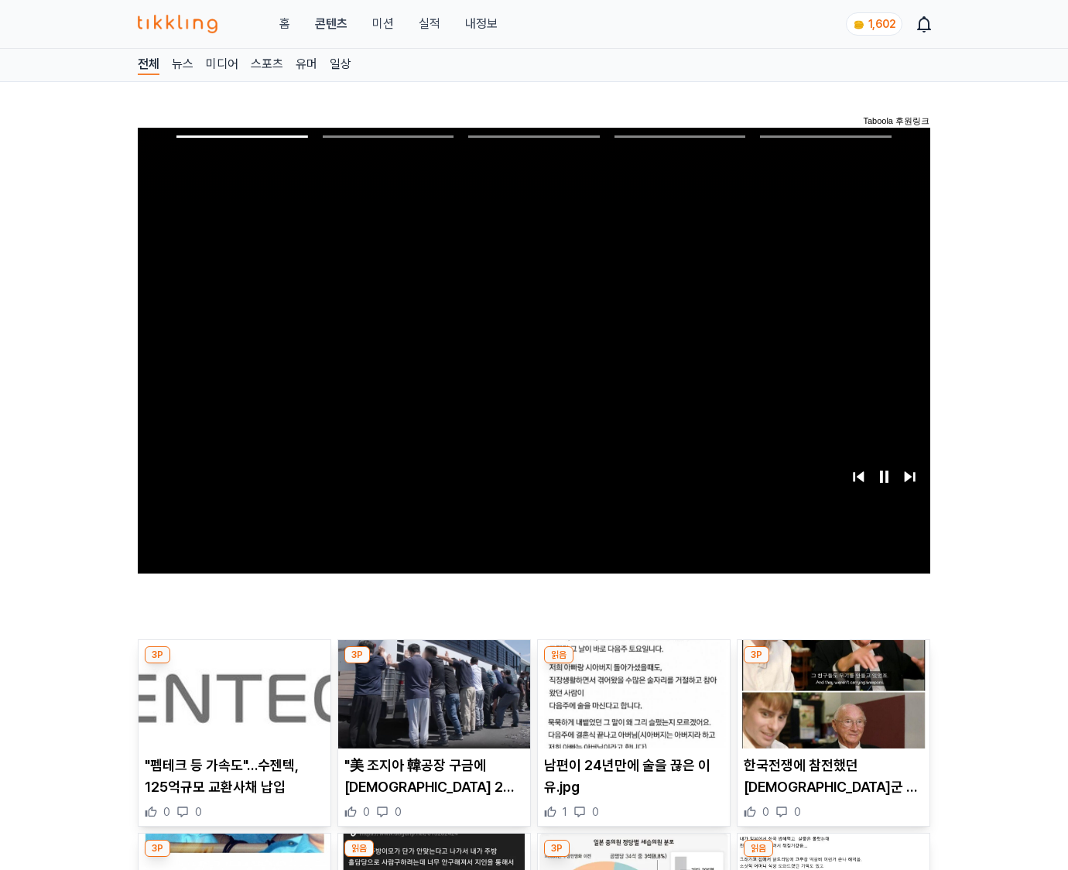
click at [832, 664] on img at bounding box center [833, 694] width 192 height 108
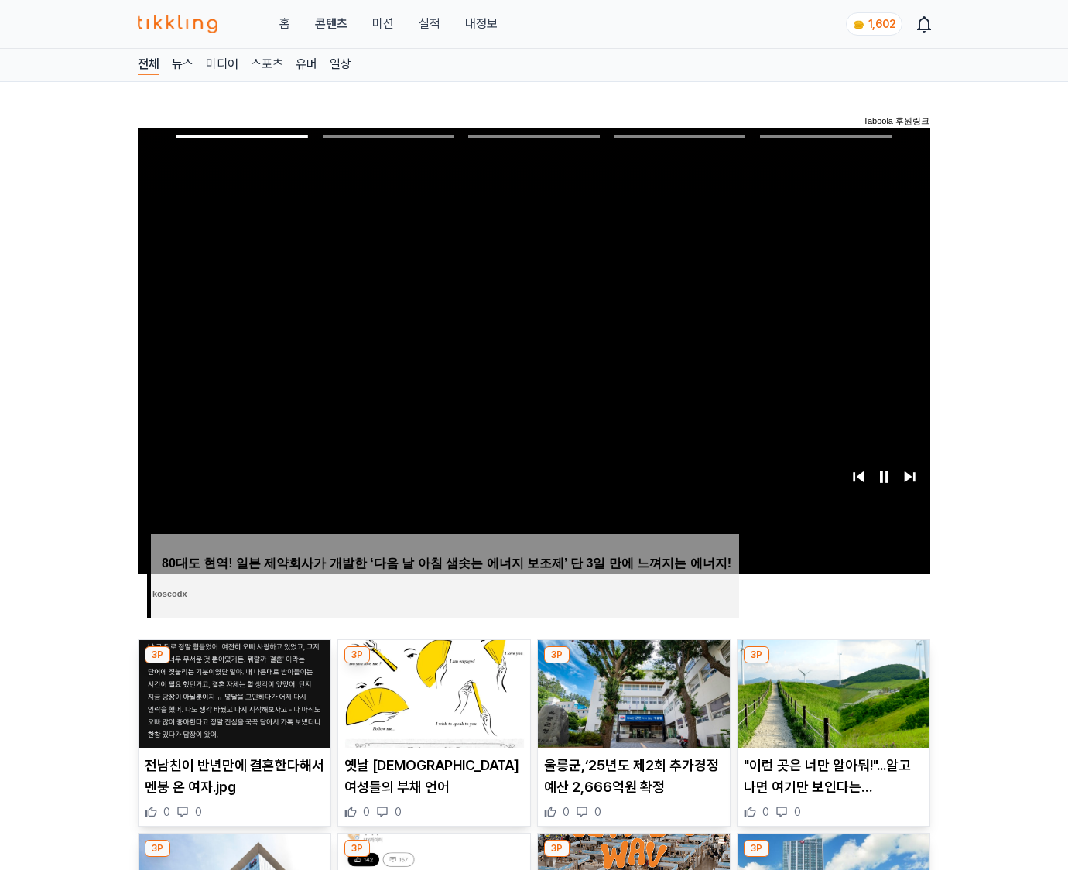
click at [832, 664] on img at bounding box center [833, 694] width 192 height 108
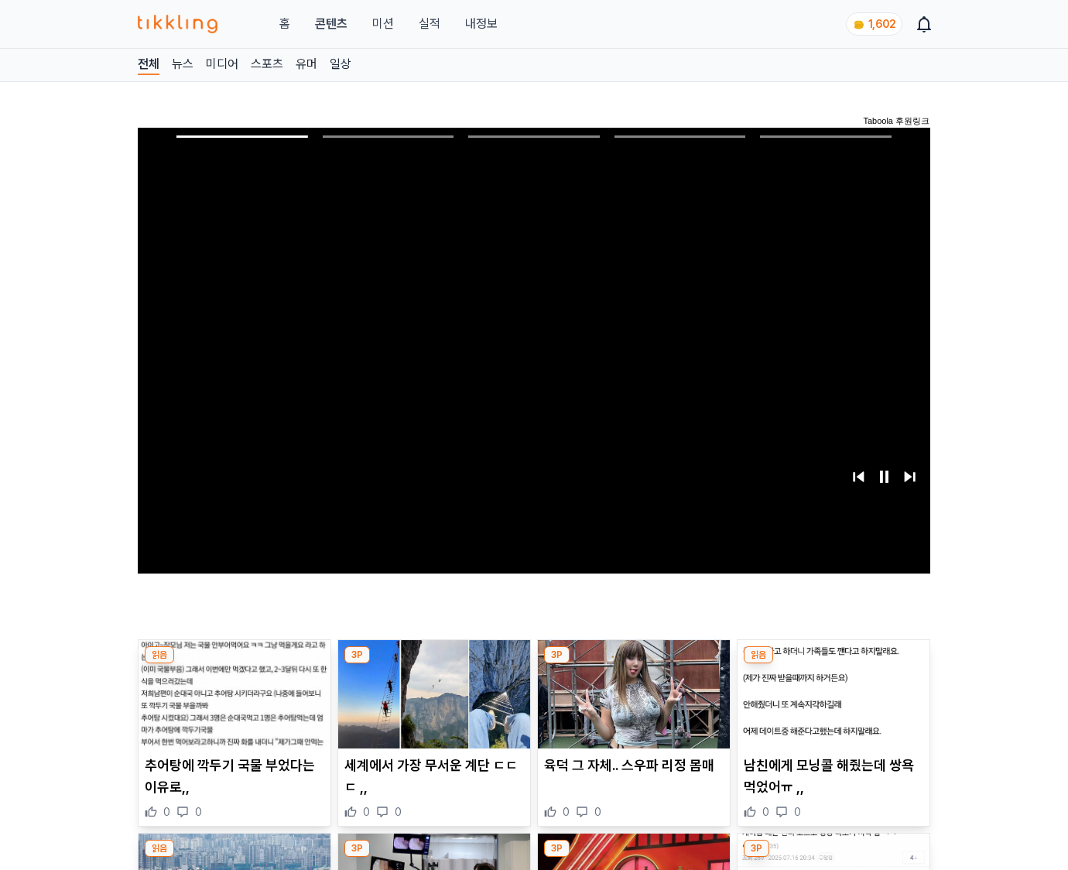
click at [832, 664] on img at bounding box center [833, 694] width 192 height 108
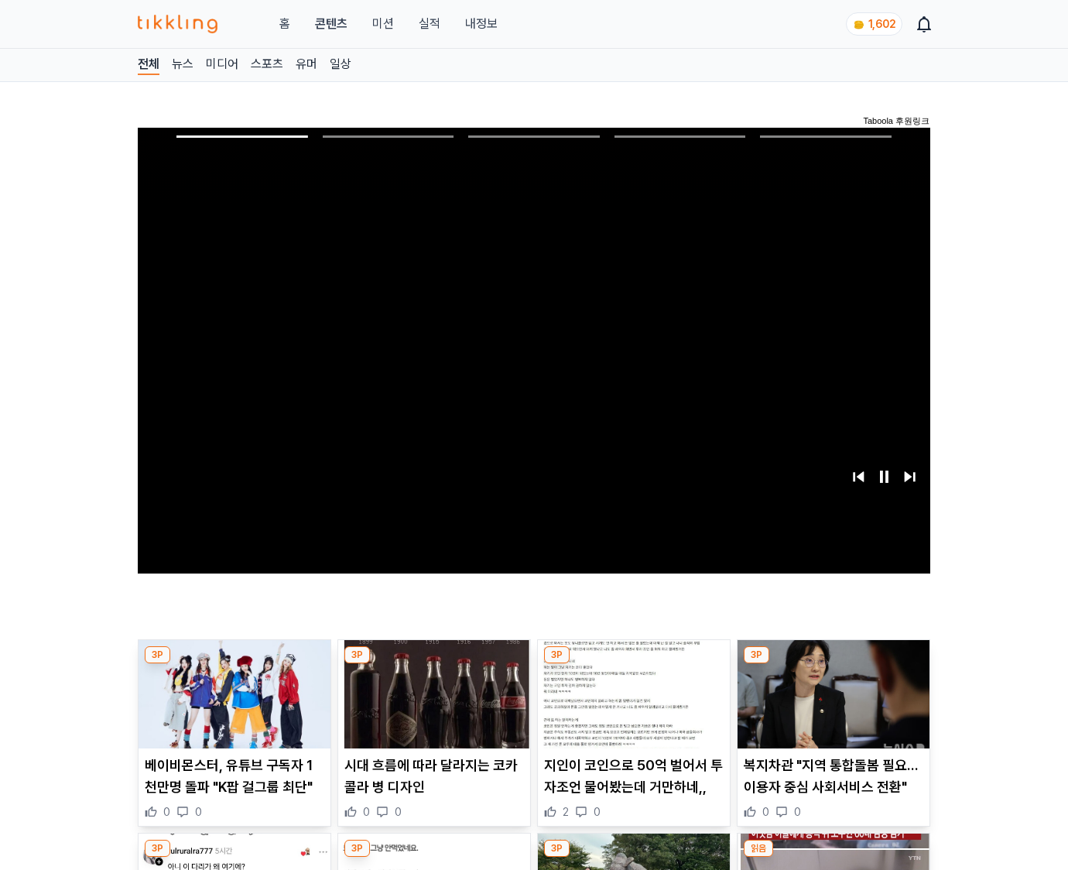
click at [832, 664] on img at bounding box center [833, 694] width 192 height 108
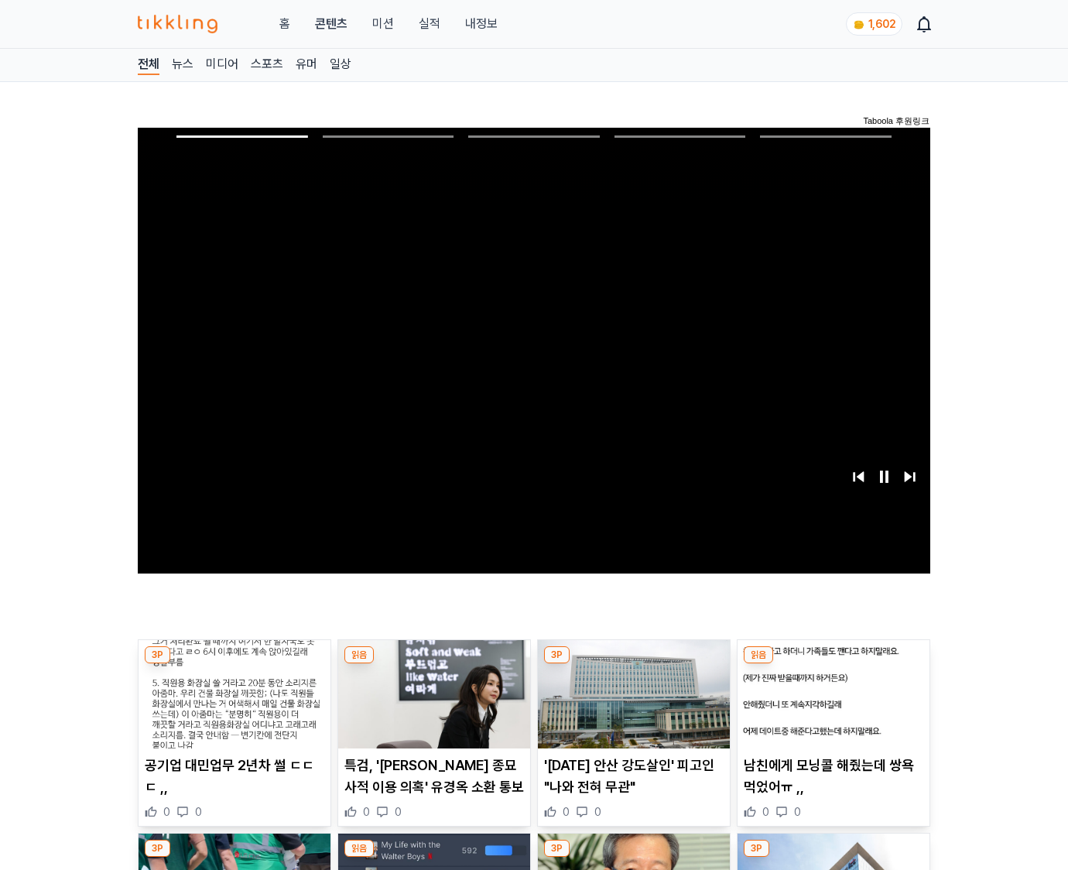
click at [832, 664] on img at bounding box center [833, 694] width 192 height 108
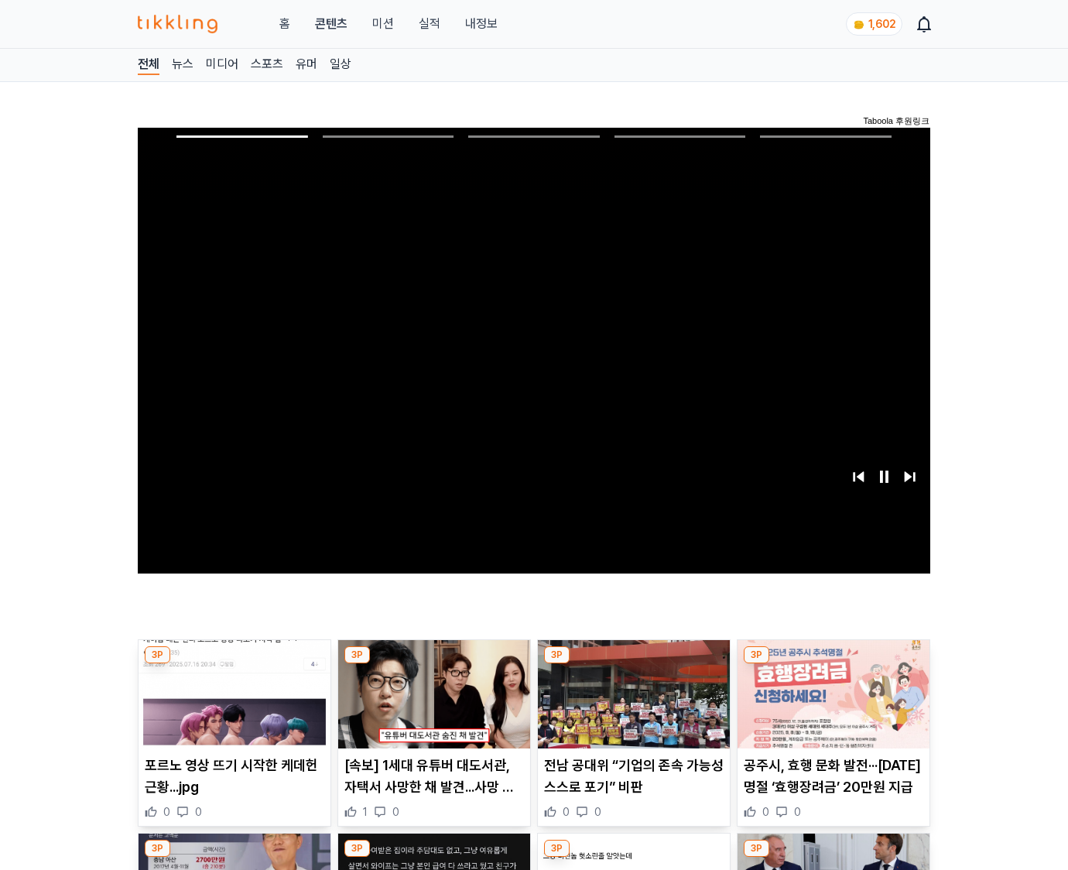
click at [832, 664] on img at bounding box center [833, 694] width 192 height 108
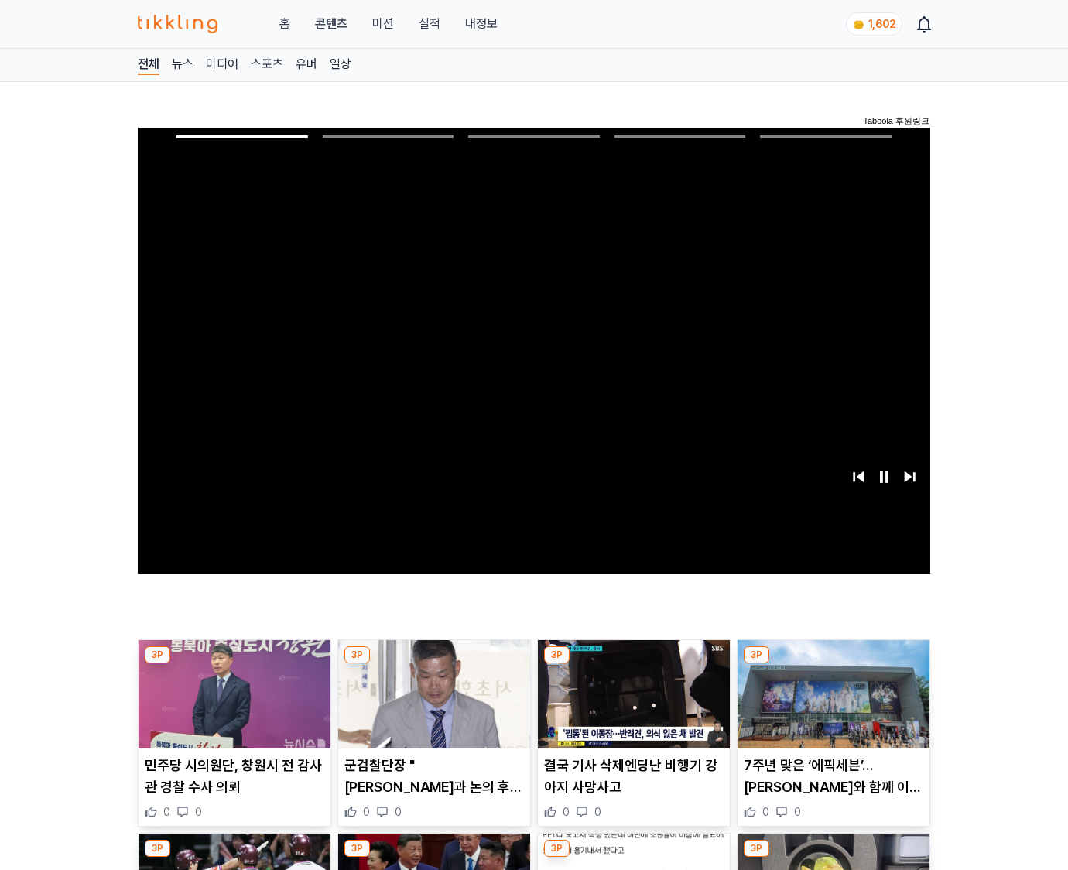
click at [832, 664] on img at bounding box center [833, 694] width 192 height 108
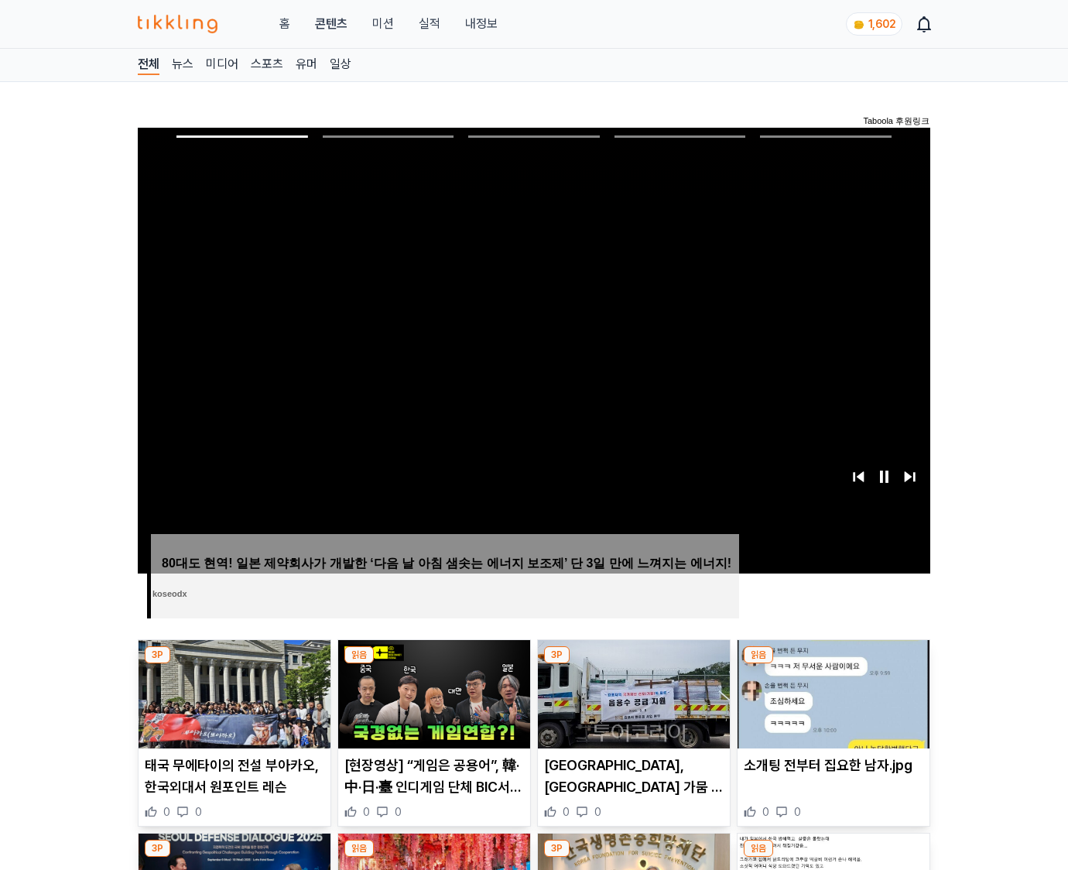
click at [832, 664] on img at bounding box center [833, 694] width 192 height 108
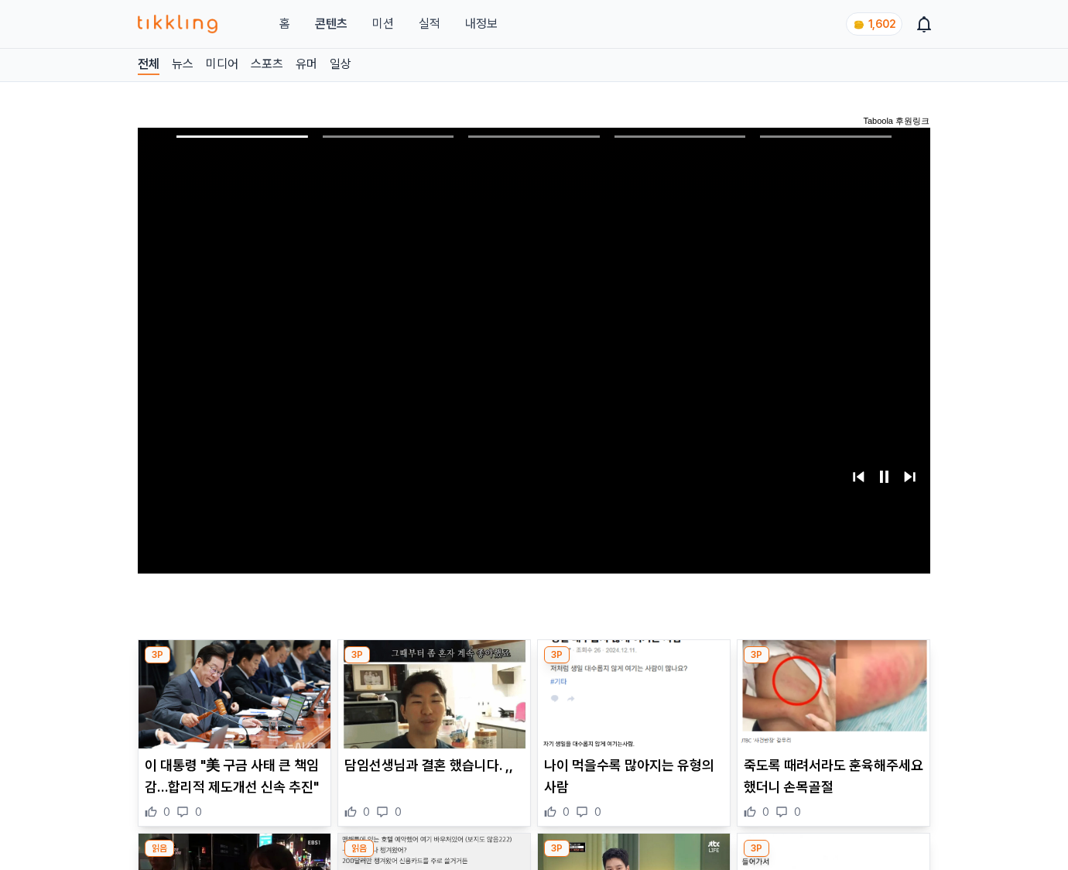
click at [832, 664] on img at bounding box center [833, 694] width 192 height 108
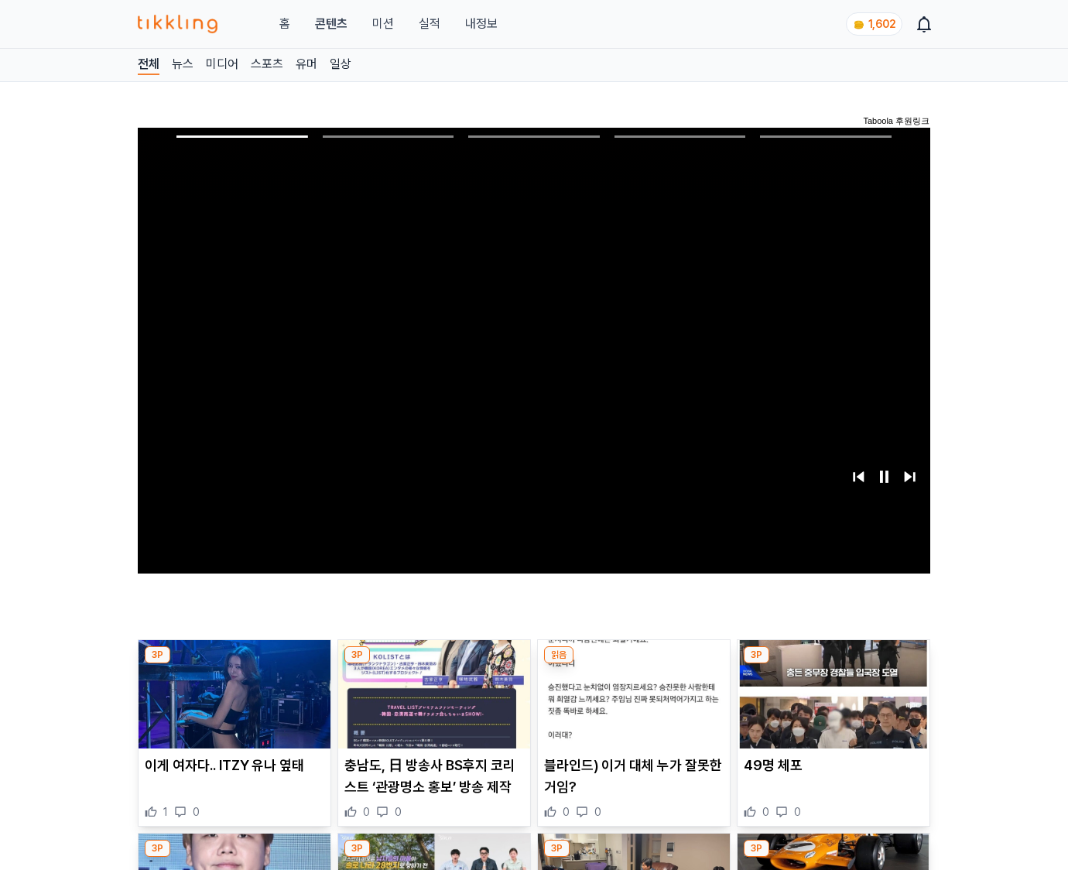
click at [832, 664] on img at bounding box center [833, 694] width 192 height 108
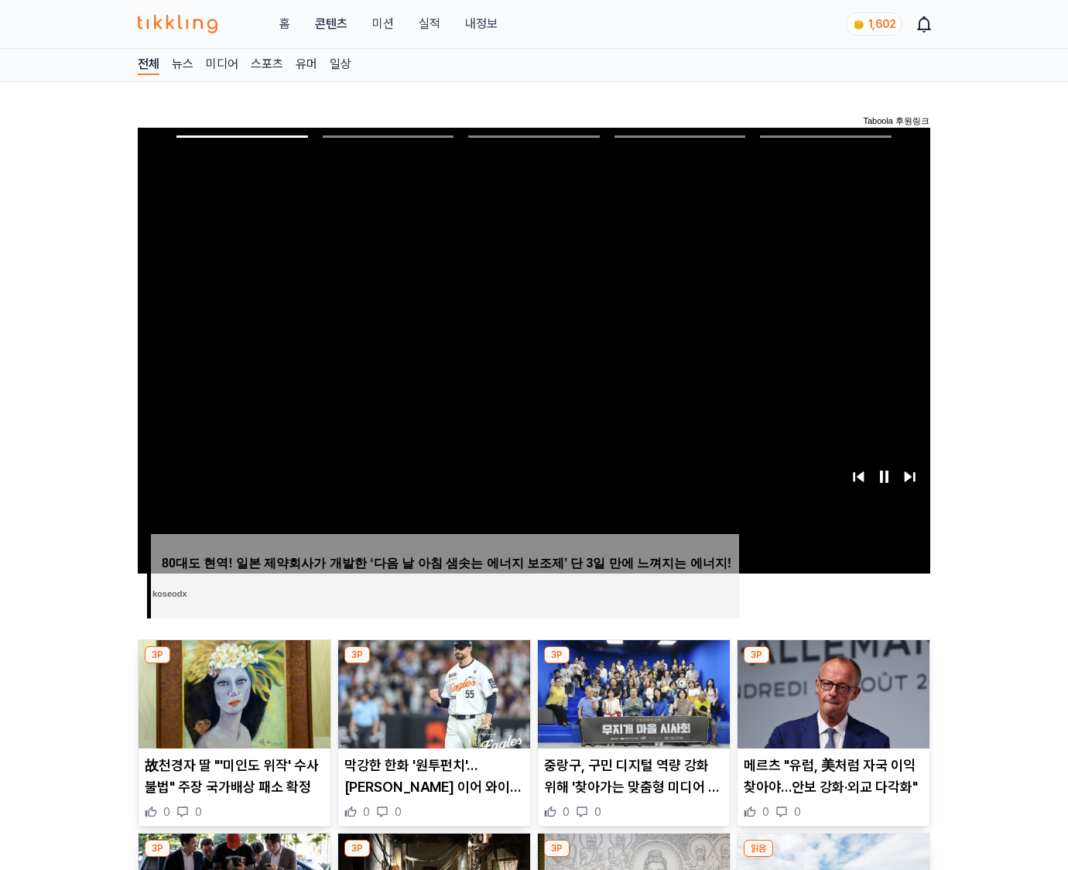
click at [832, 664] on img at bounding box center [833, 694] width 192 height 108
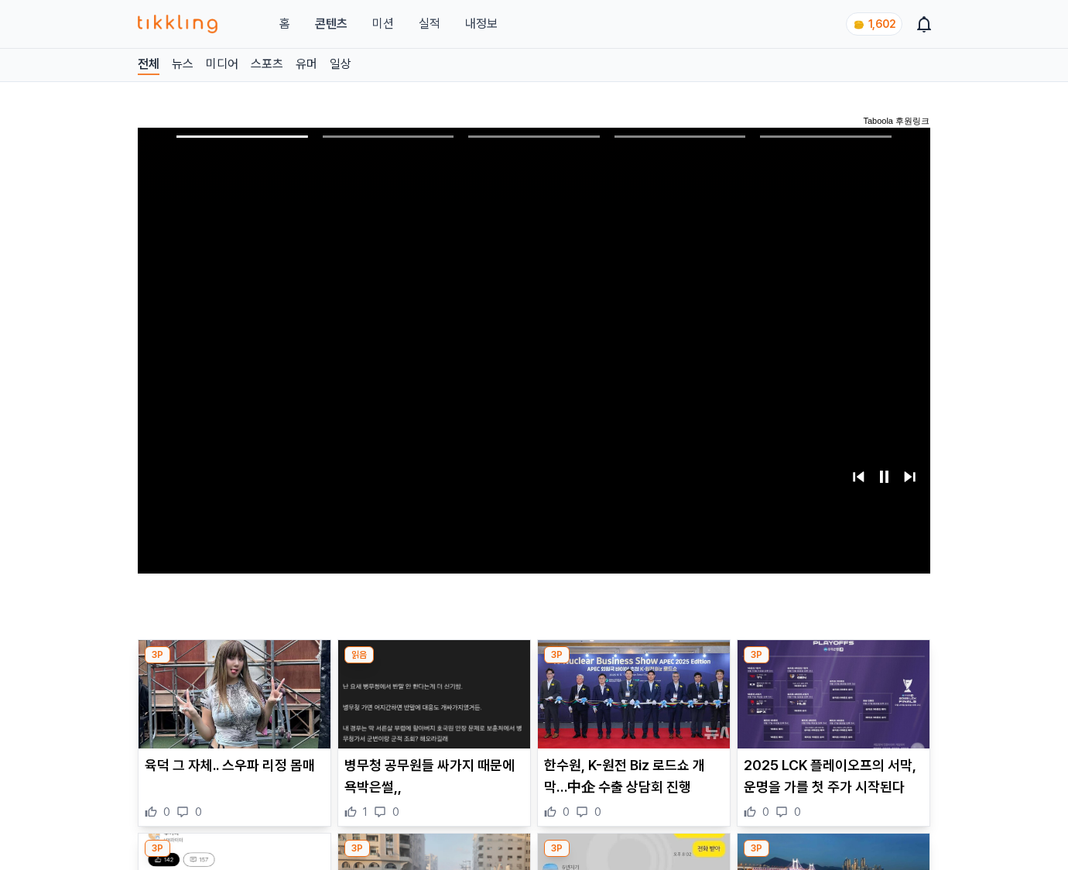
click at [832, 664] on img at bounding box center [833, 694] width 192 height 108
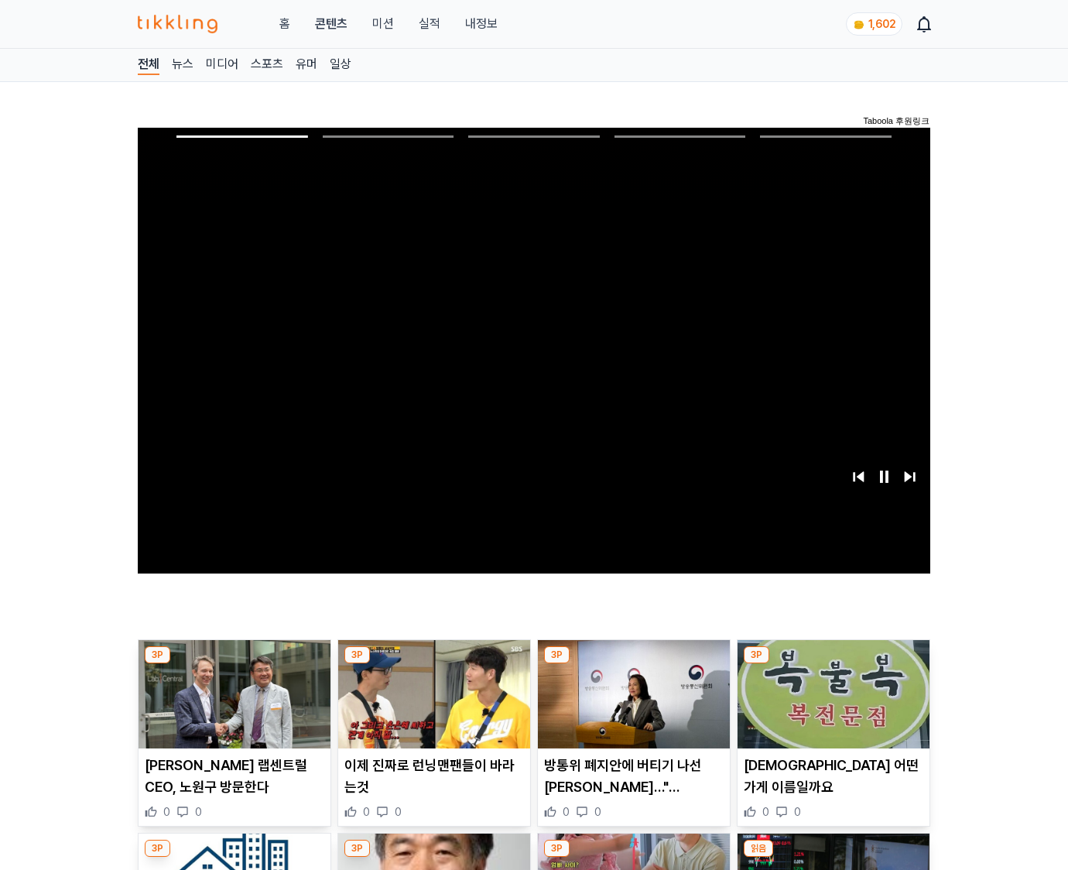
click at [832, 664] on img at bounding box center [833, 694] width 192 height 108
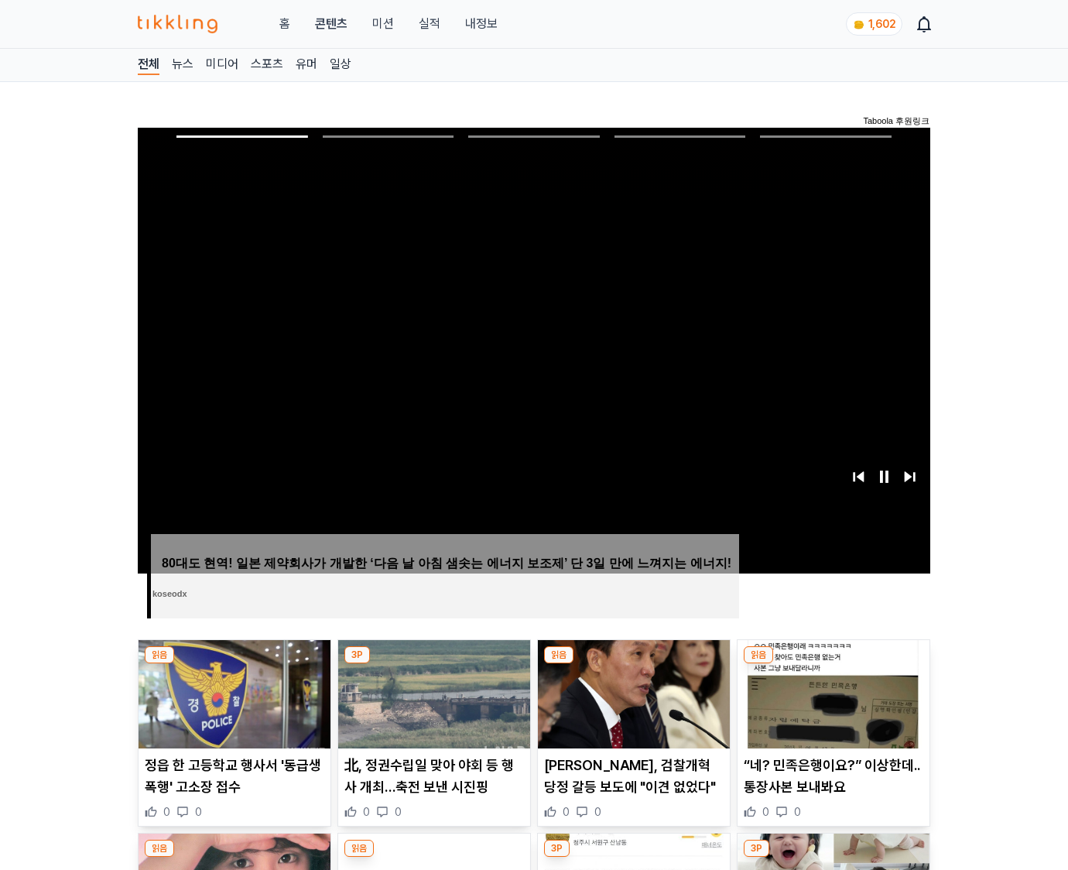
click at [832, 664] on img at bounding box center [833, 694] width 192 height 108
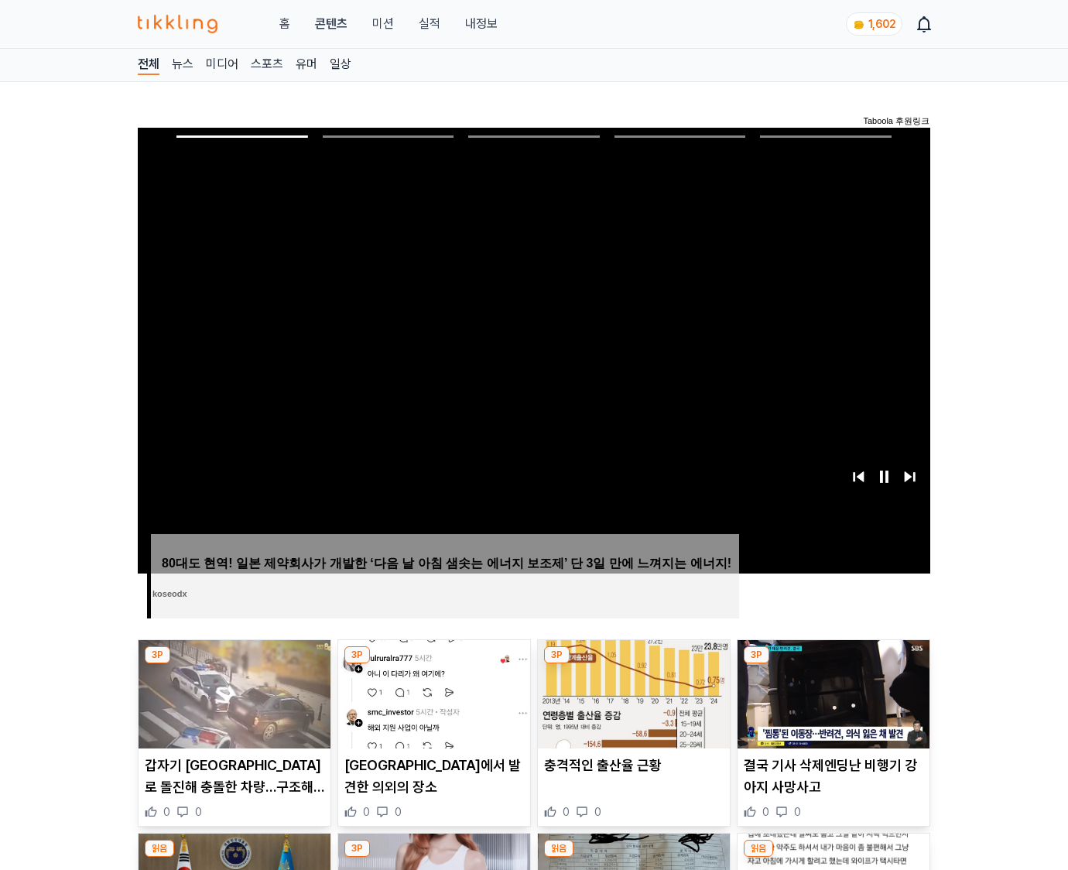
click at [832, 664] on img at bounding box center [833, 694] width 192 height 108
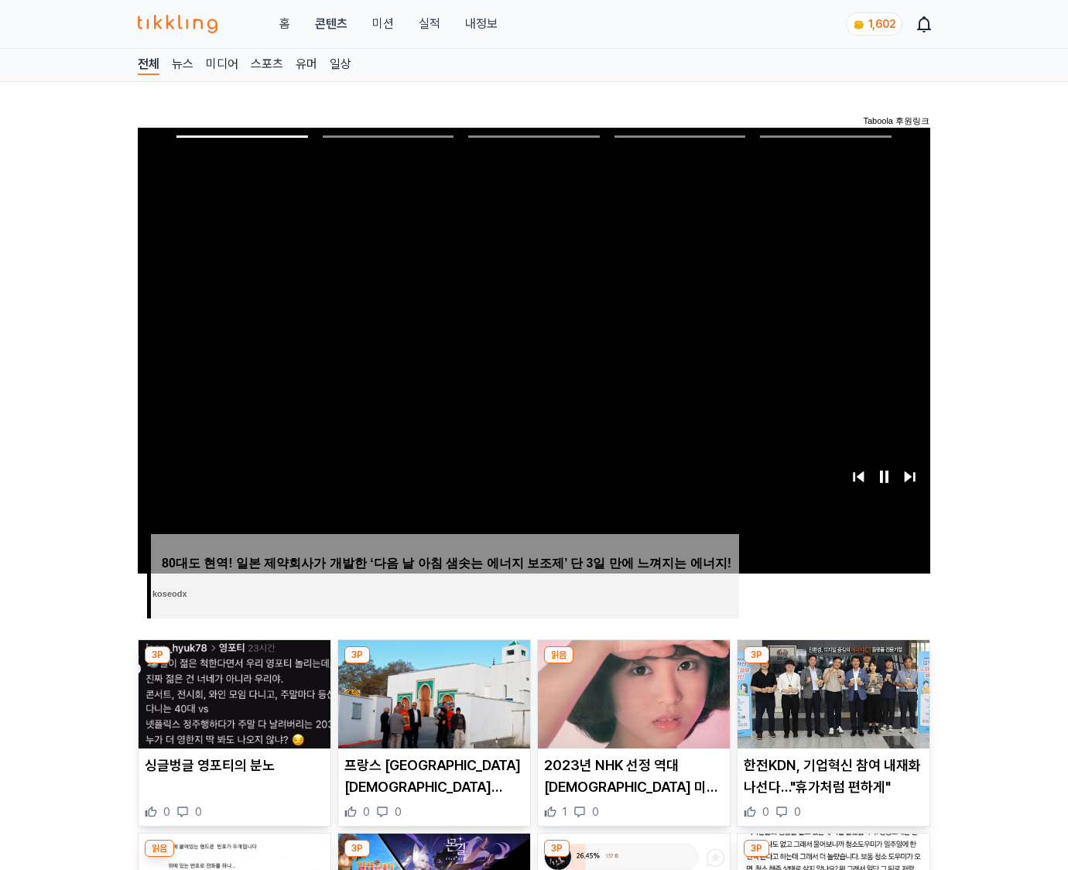
click at [832, 664] on img at bounding box center [833, 694] width 192 height 108
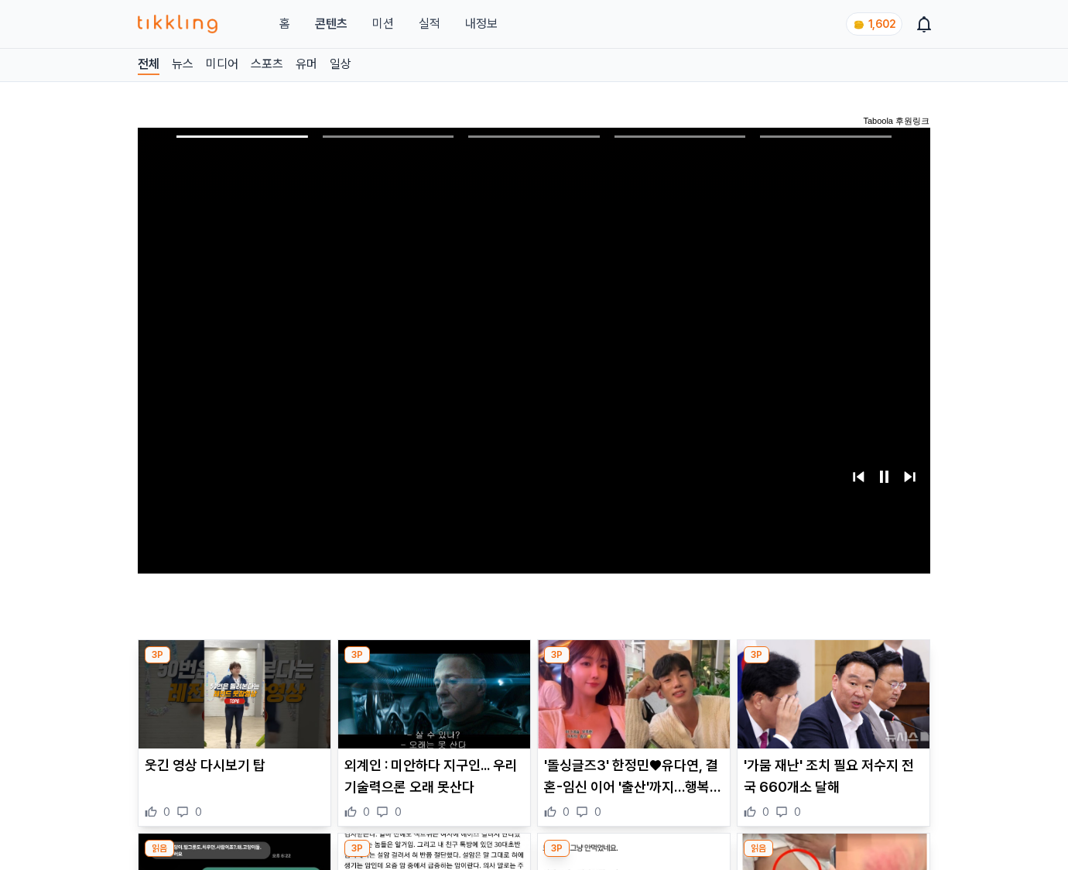
click at [832, 664] on img at bounding box center [833, 694] width 192 height 108
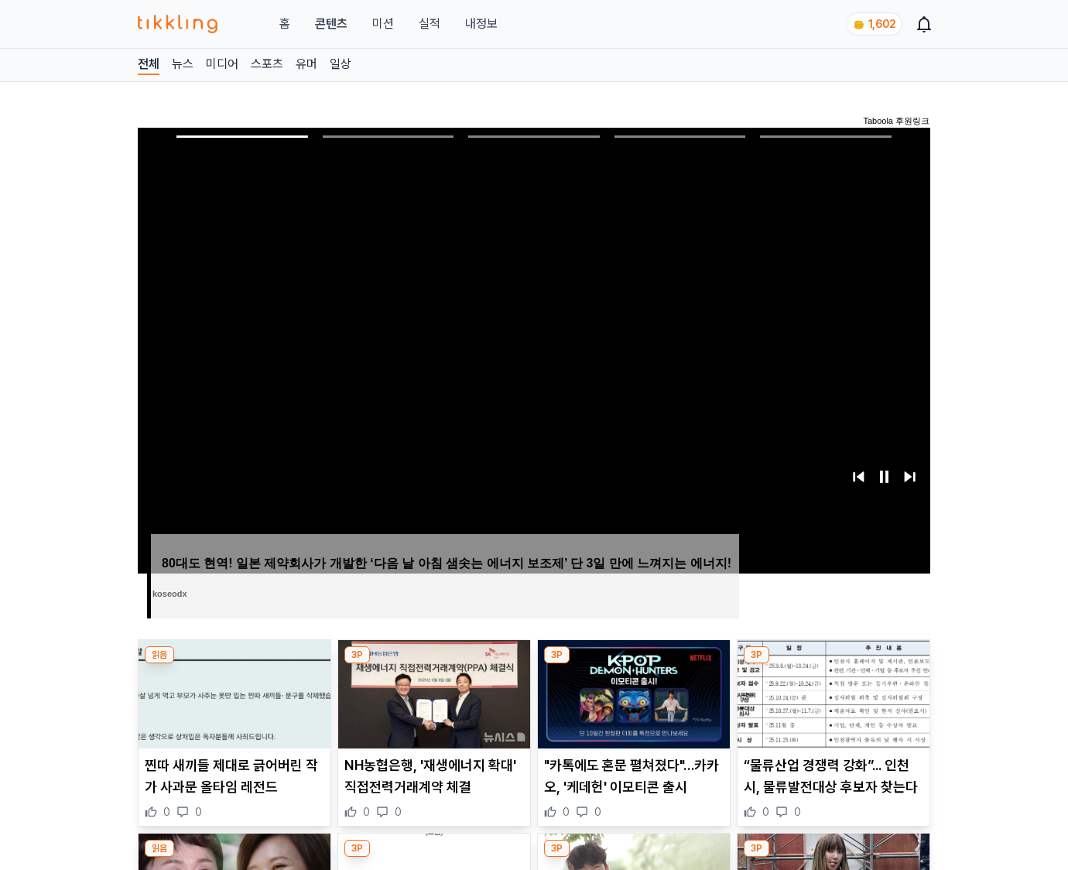
click at [832, 664] on img at bounding box center [833, 694] width 192 height 108
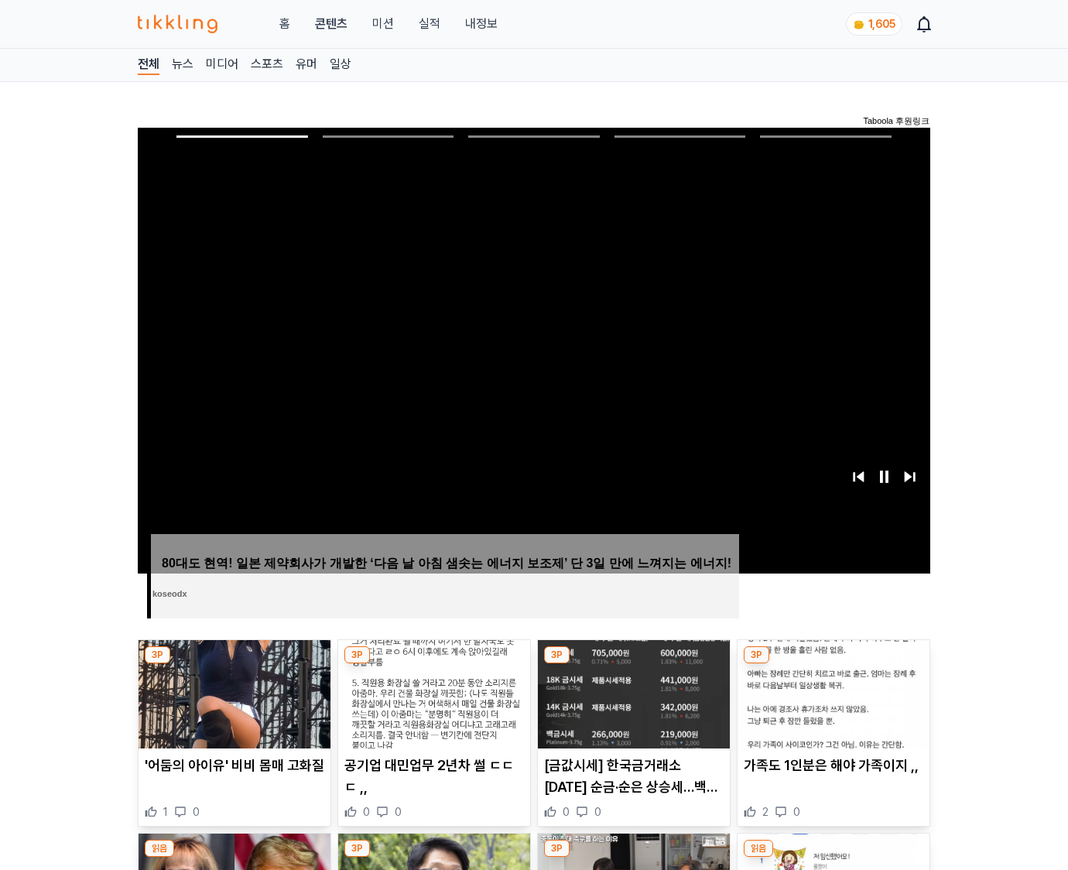
click at [832, 664] on img at bounding box center [833, 694] width 192 height 108
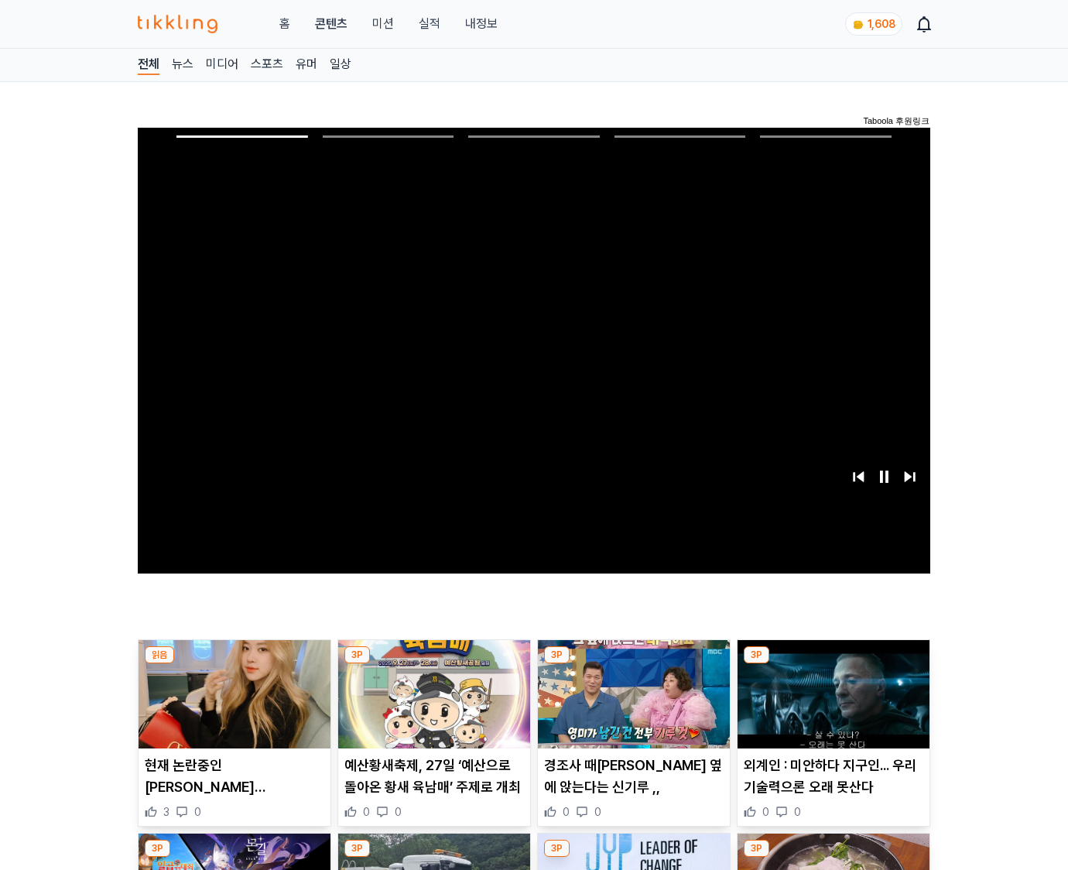
click at [832, 664] on img at bounding box center [833, 694] width 192 height 108
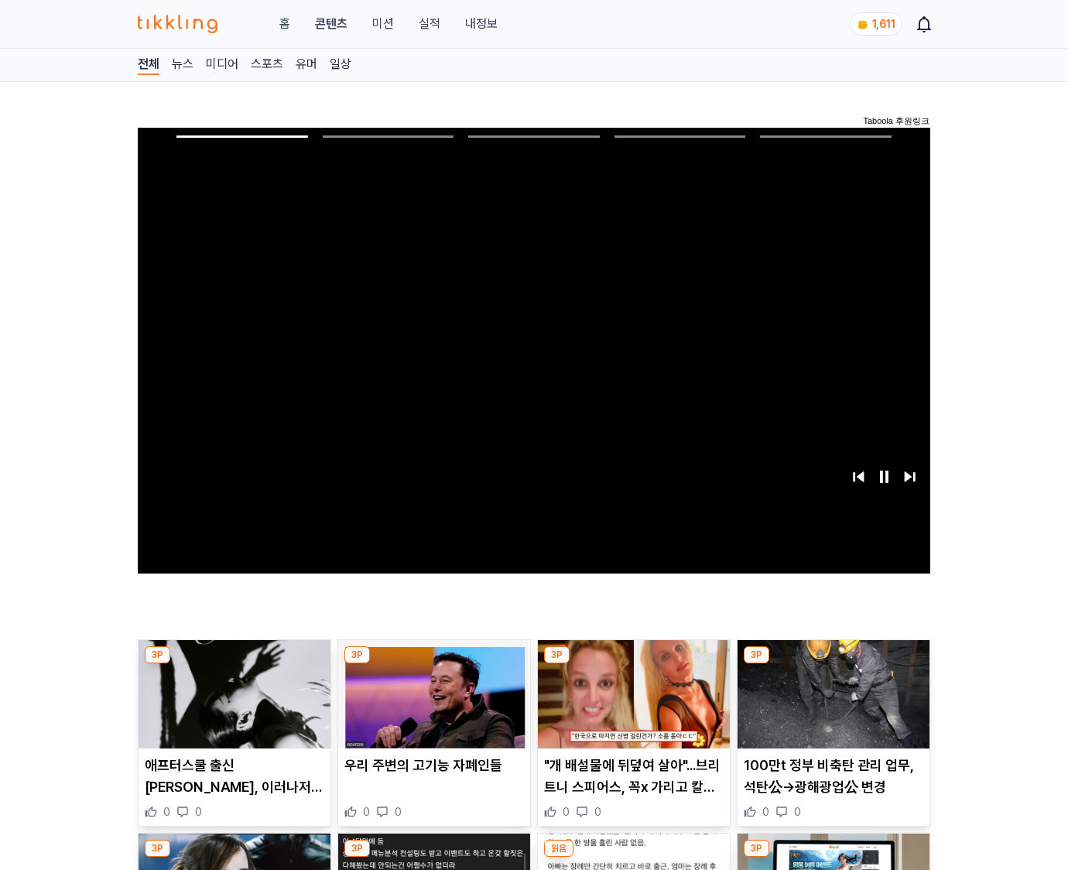
click at [832, 664] on img at bounding box center [833, 694] width 192 height 108
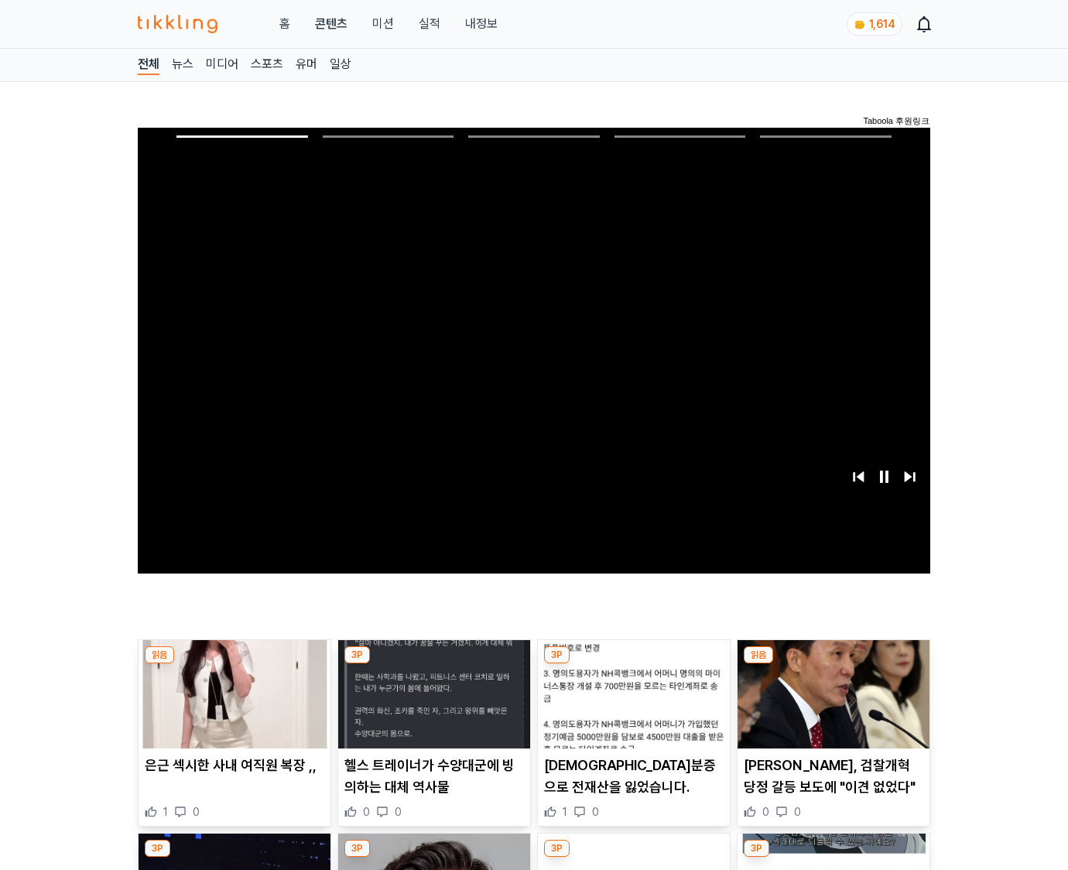
click at [832, 664] on img at bounding box center [833, 694] width 192 height 108
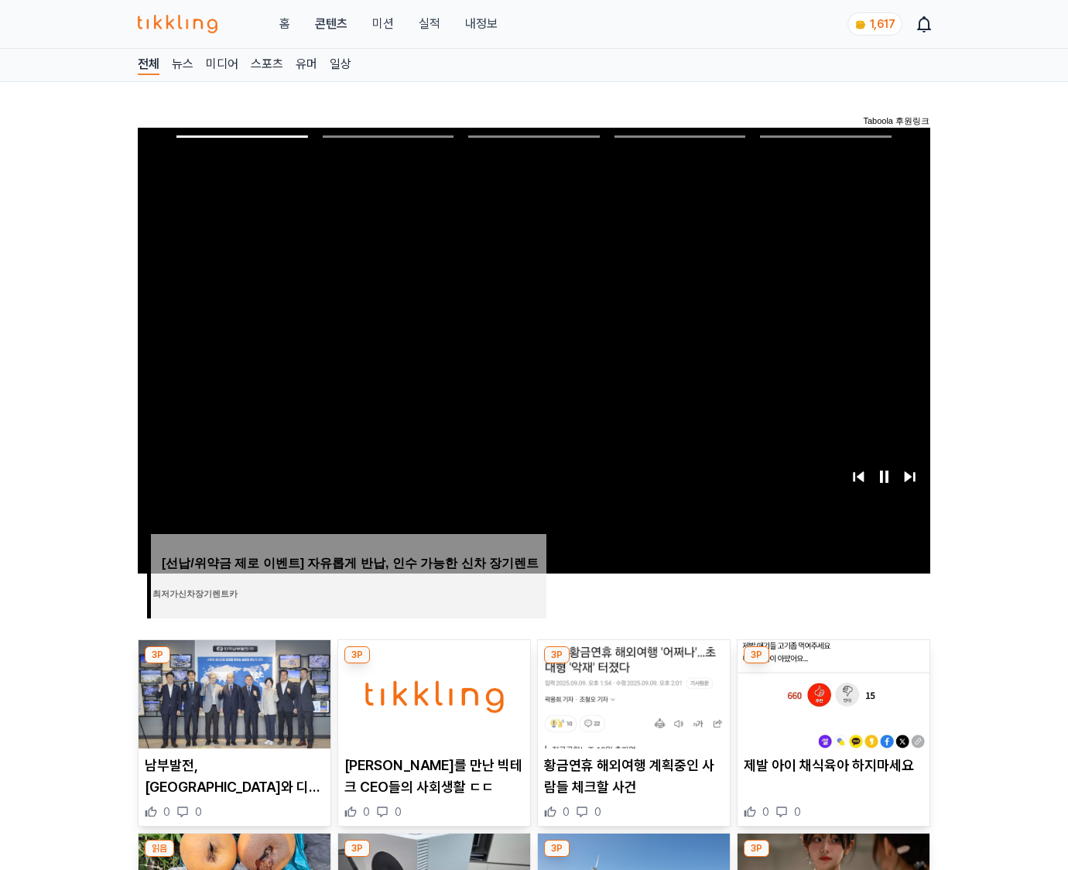
click at [832, 664] on img at bounding box center [833, 694] width 192 height 108
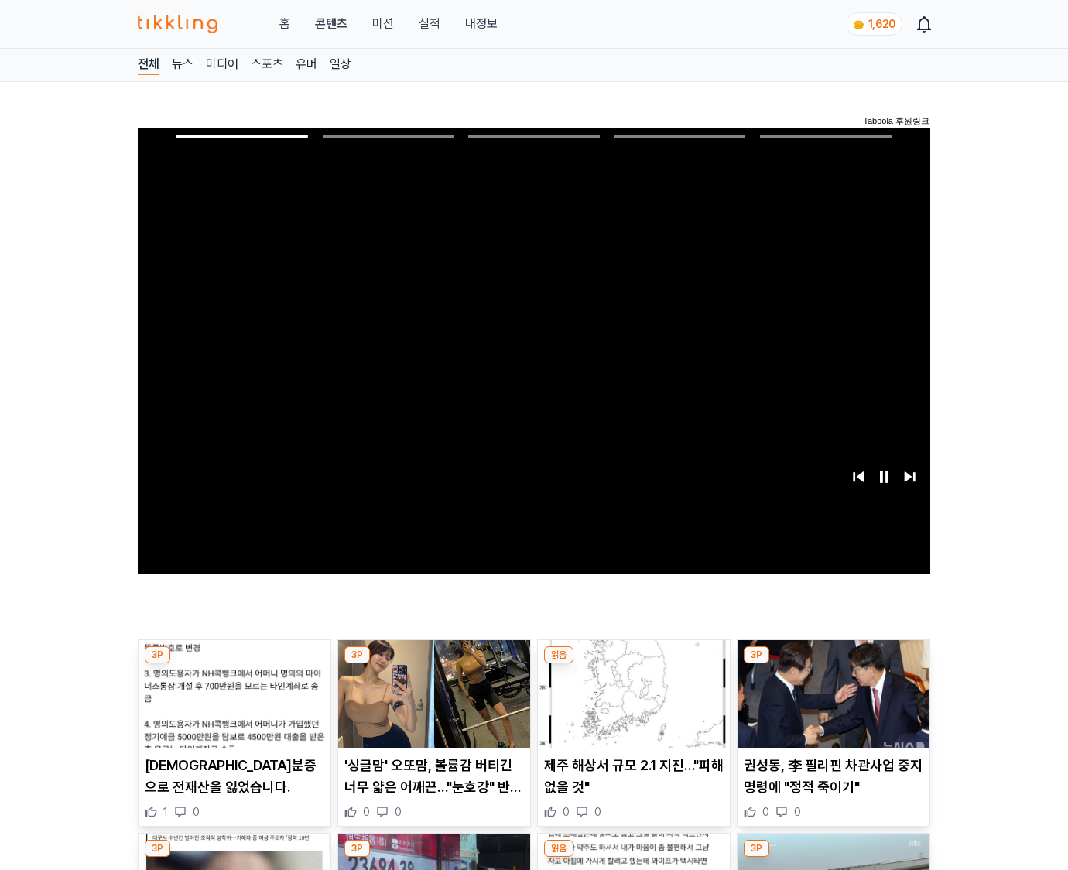
click at [832, 664] on img at bounding box center [833, 694] width 192 height 108
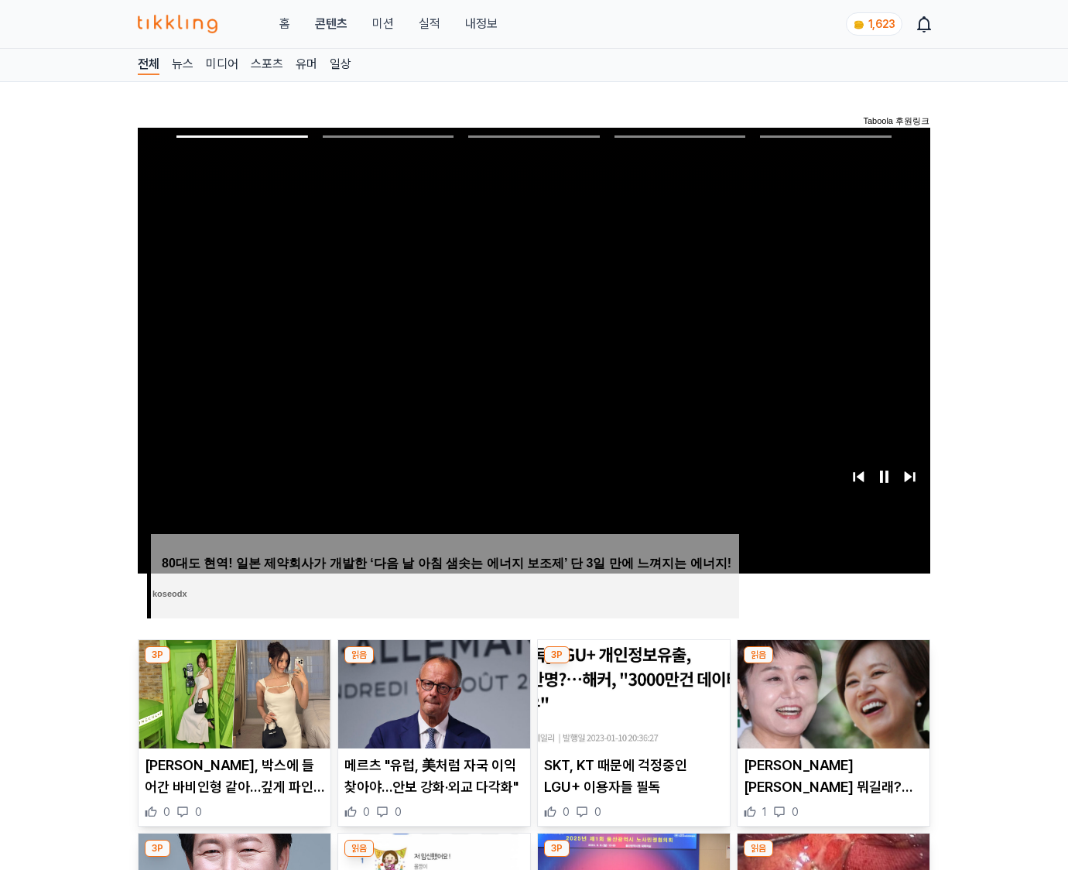
click at [832, 664] on img at bounding box center [833, 694] width 192 height 108
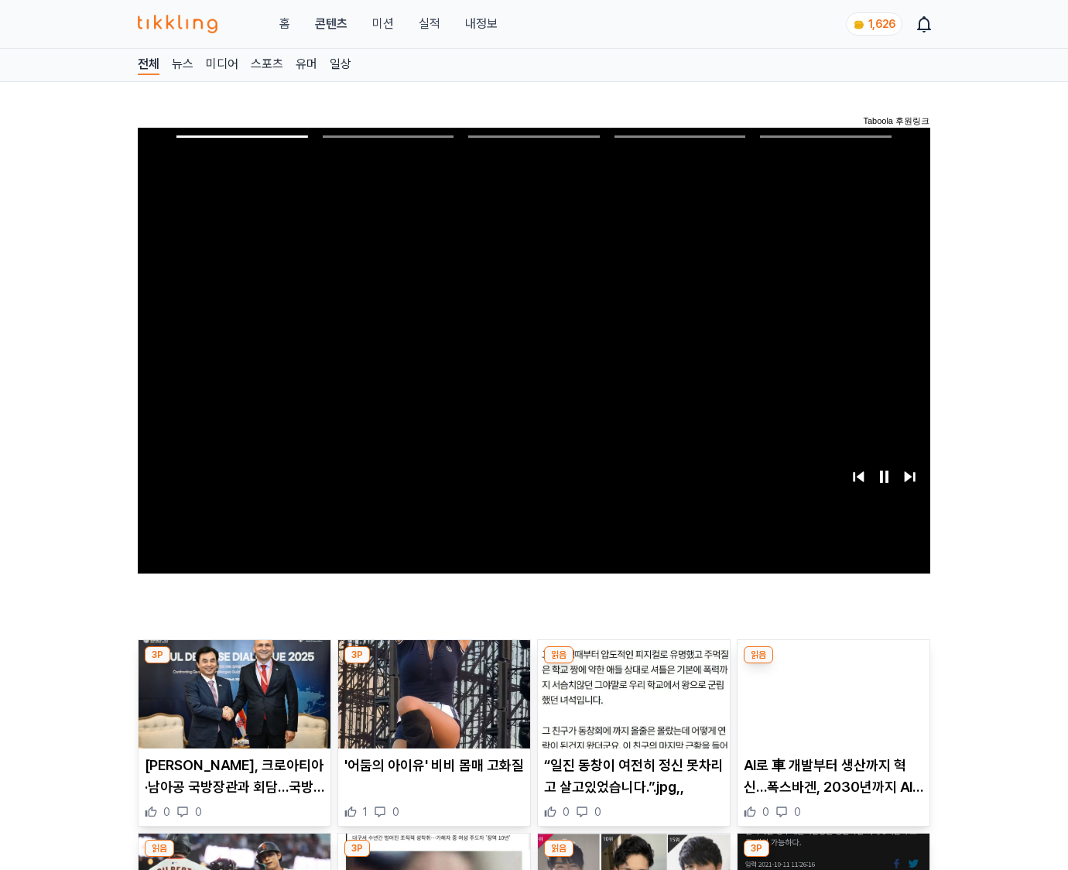
click at [832, 664] on img at bounding box center [833, 694] width 192 height 108
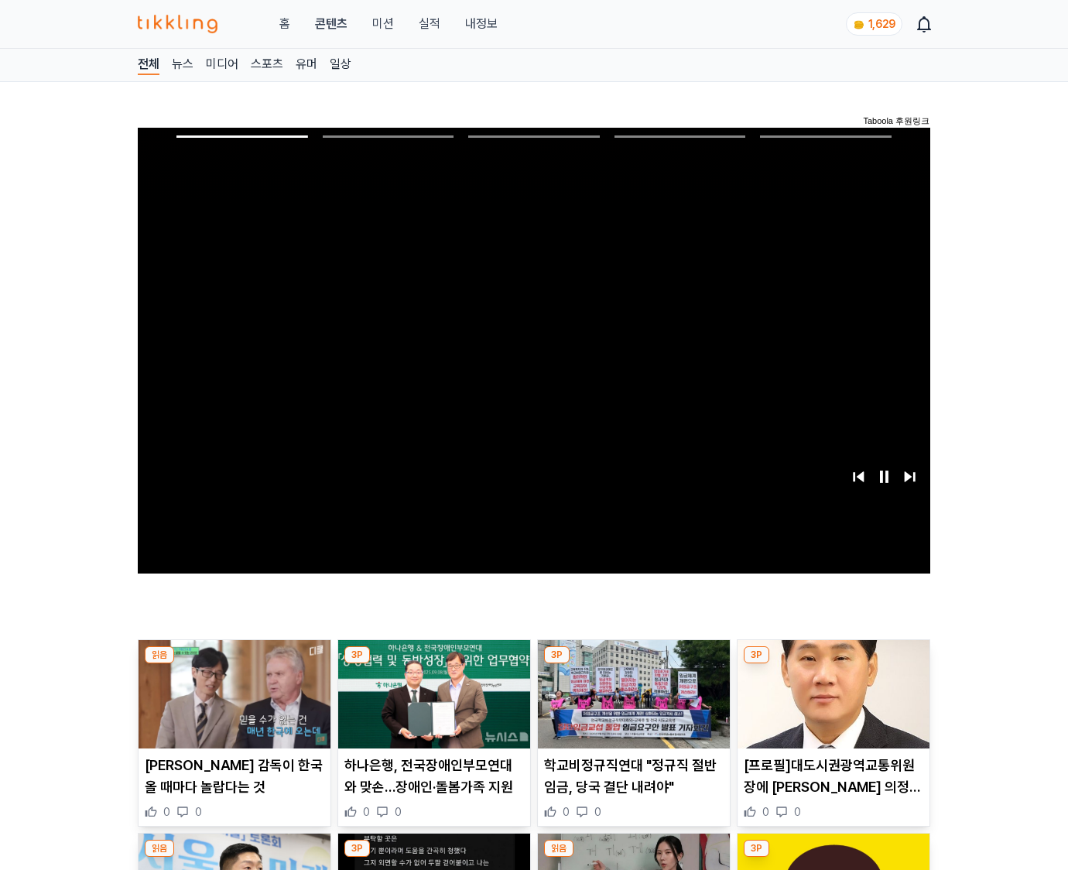
click at [832, 664] on img at bounding box center [833, 694] width 192 height 108
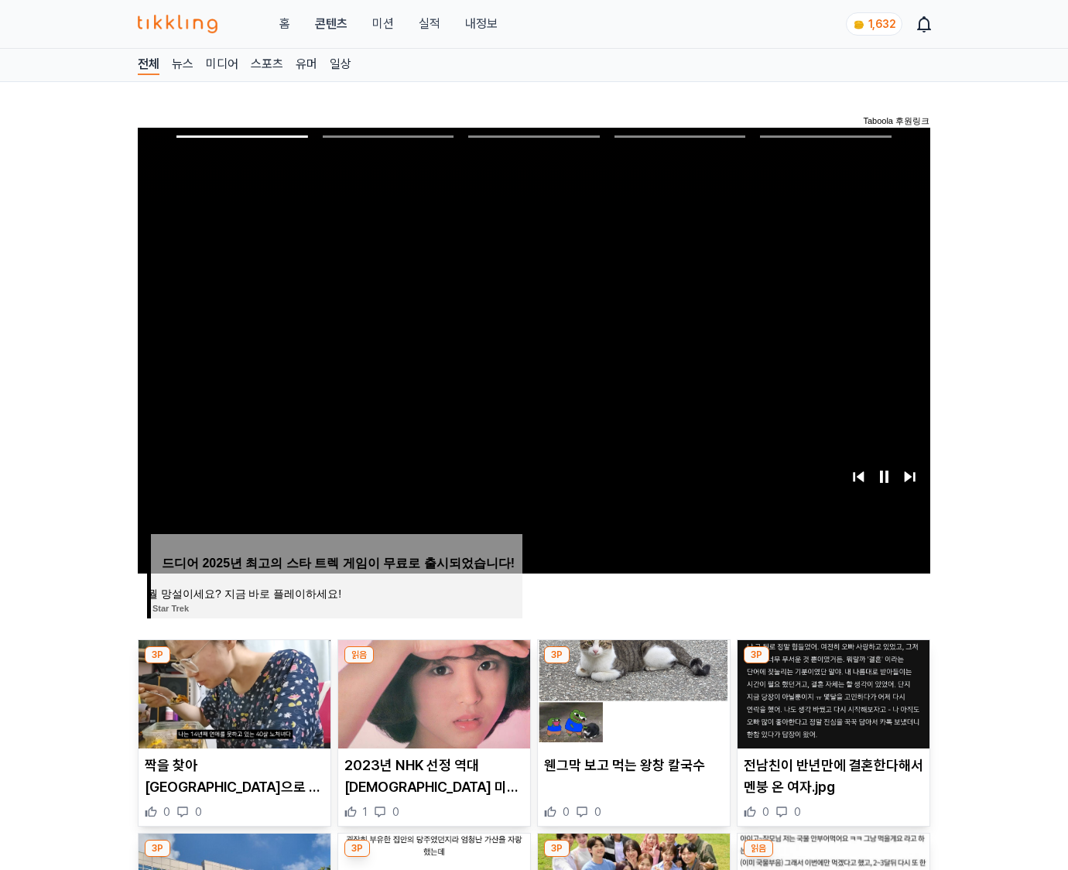
click at [832, 664] on img at bounding box center [833, 694] width 192 height 108
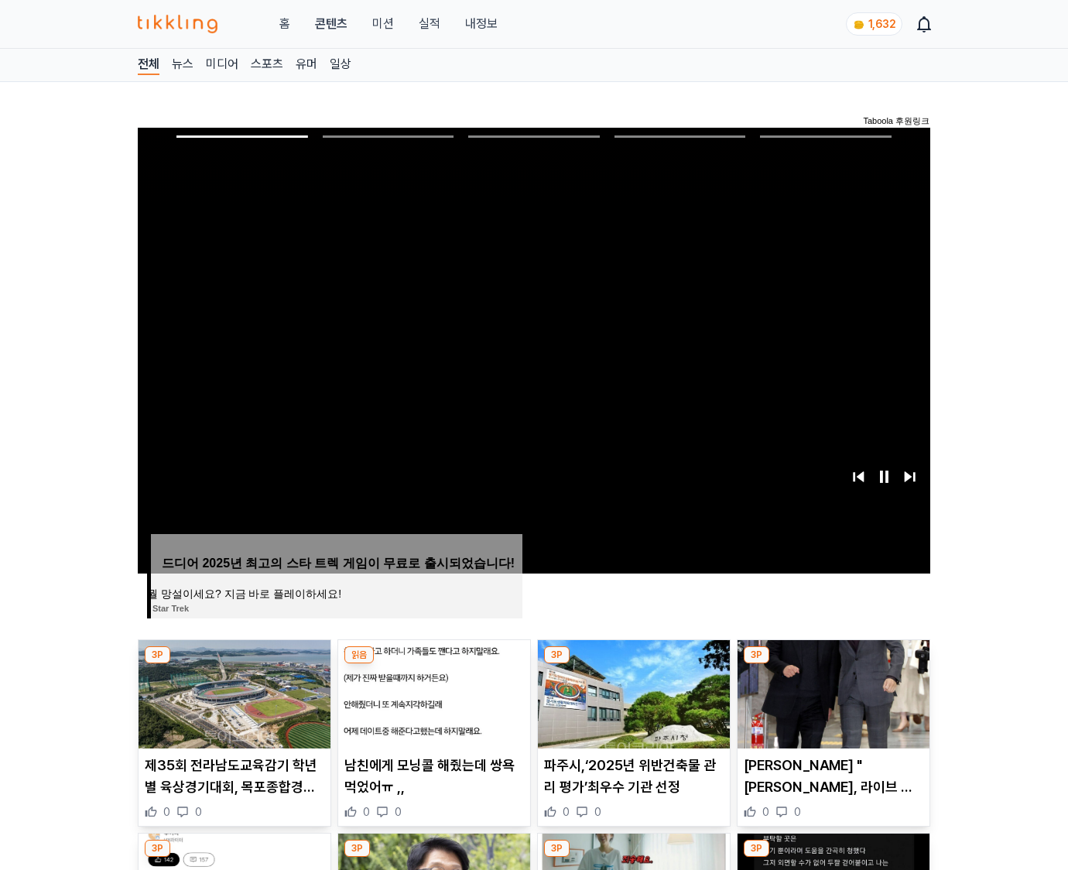
click at [832, 664] on img at bounding box center [833, 694] width 192 height 108
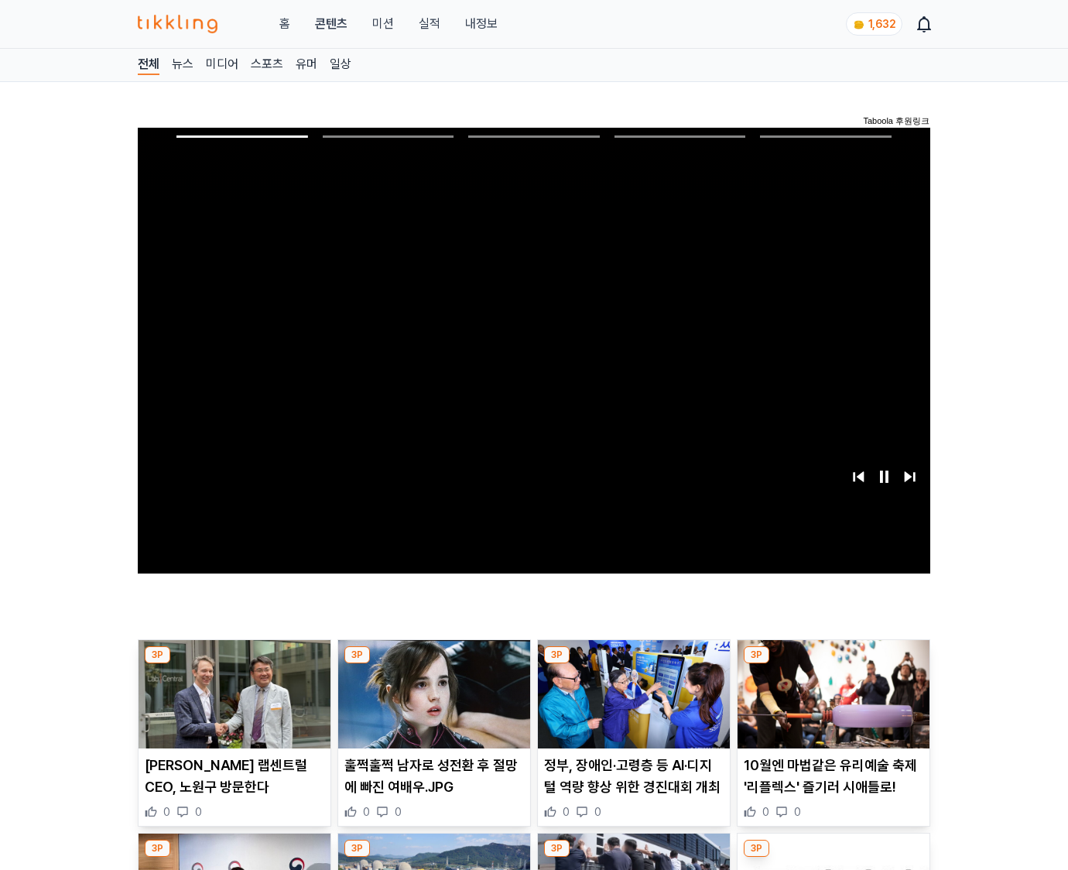
click at [832, 664] on img at bounding box center [833, 694] width 192 height 108
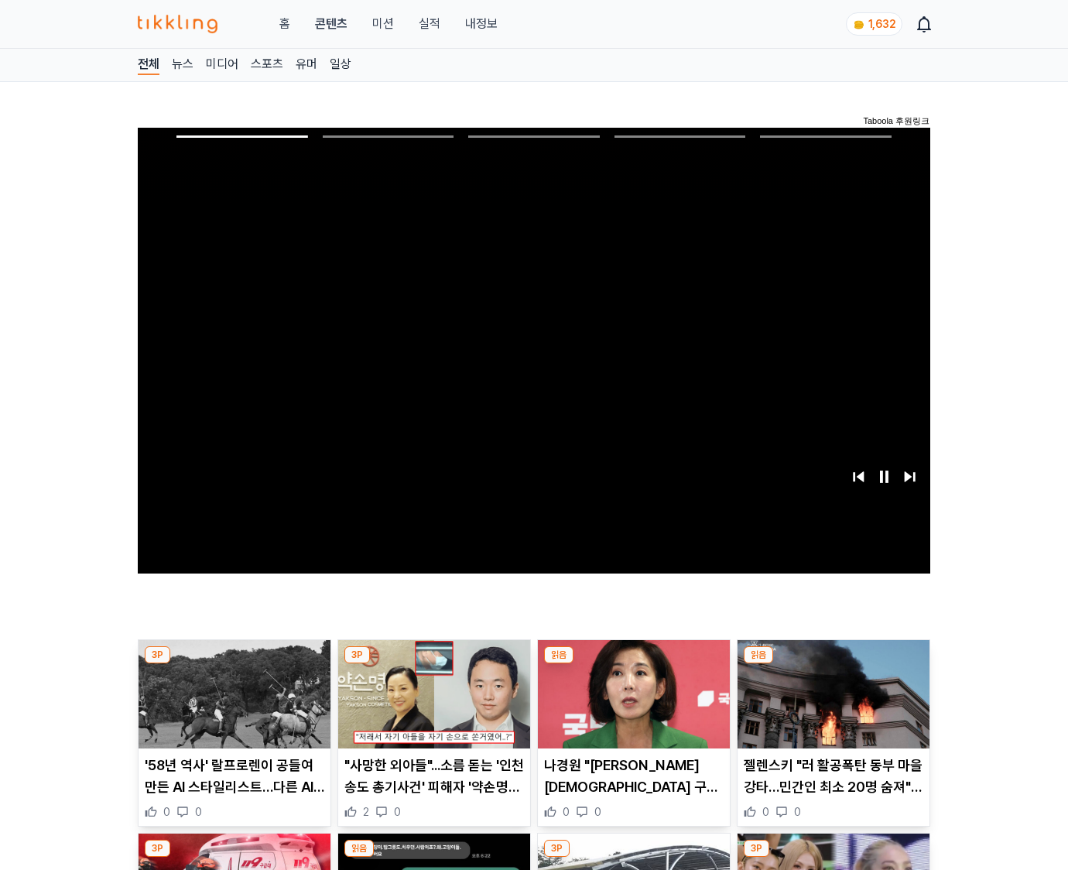
click at [832, 664] on img at bounding box center [833, 694] width 192 height 108
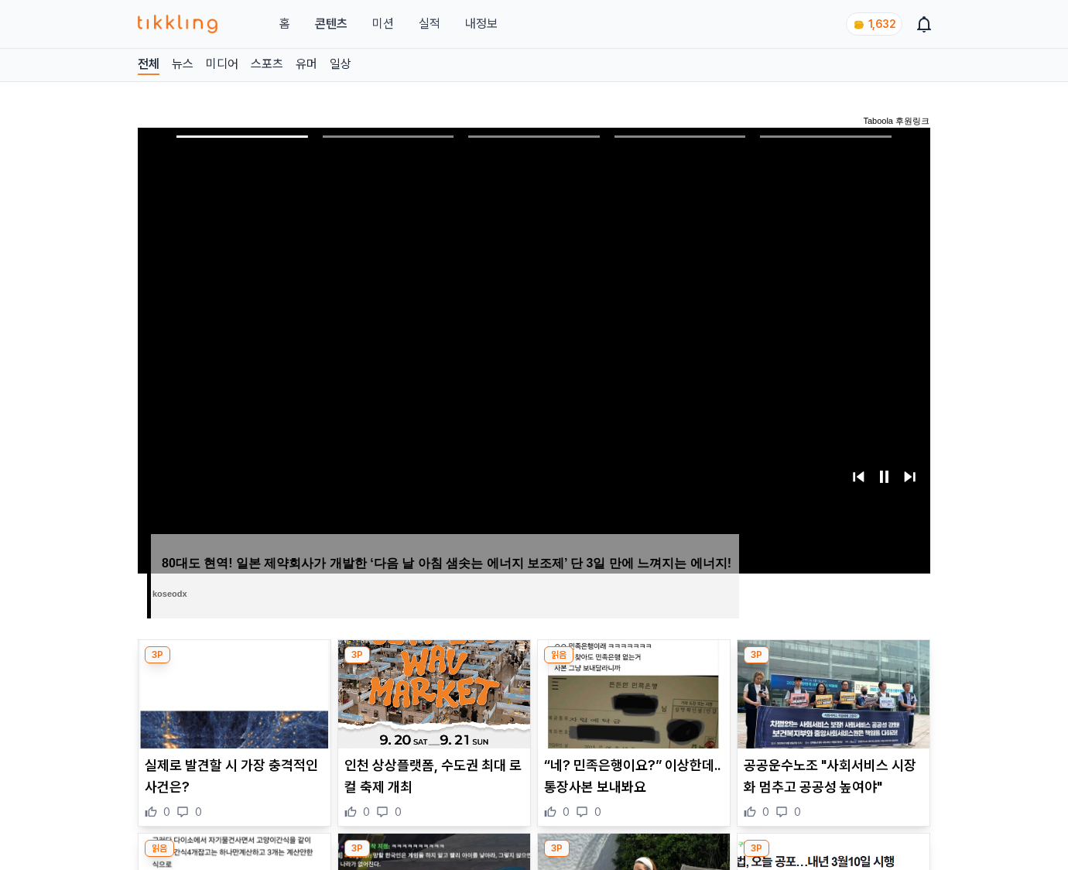
click at [832, 664] on img at bounding box center [833, 694] width 192 height 108
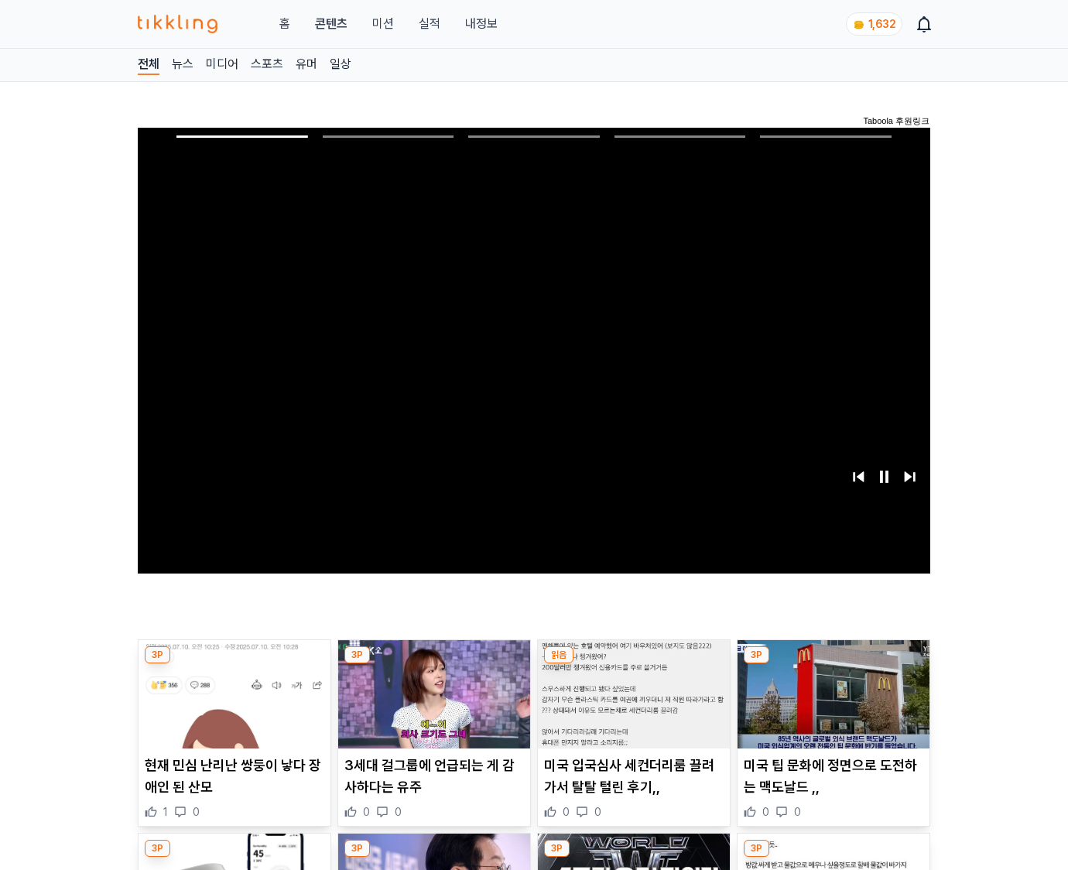
click at [832, 664] on img at bounding box center [833, 694] width 192 height 108
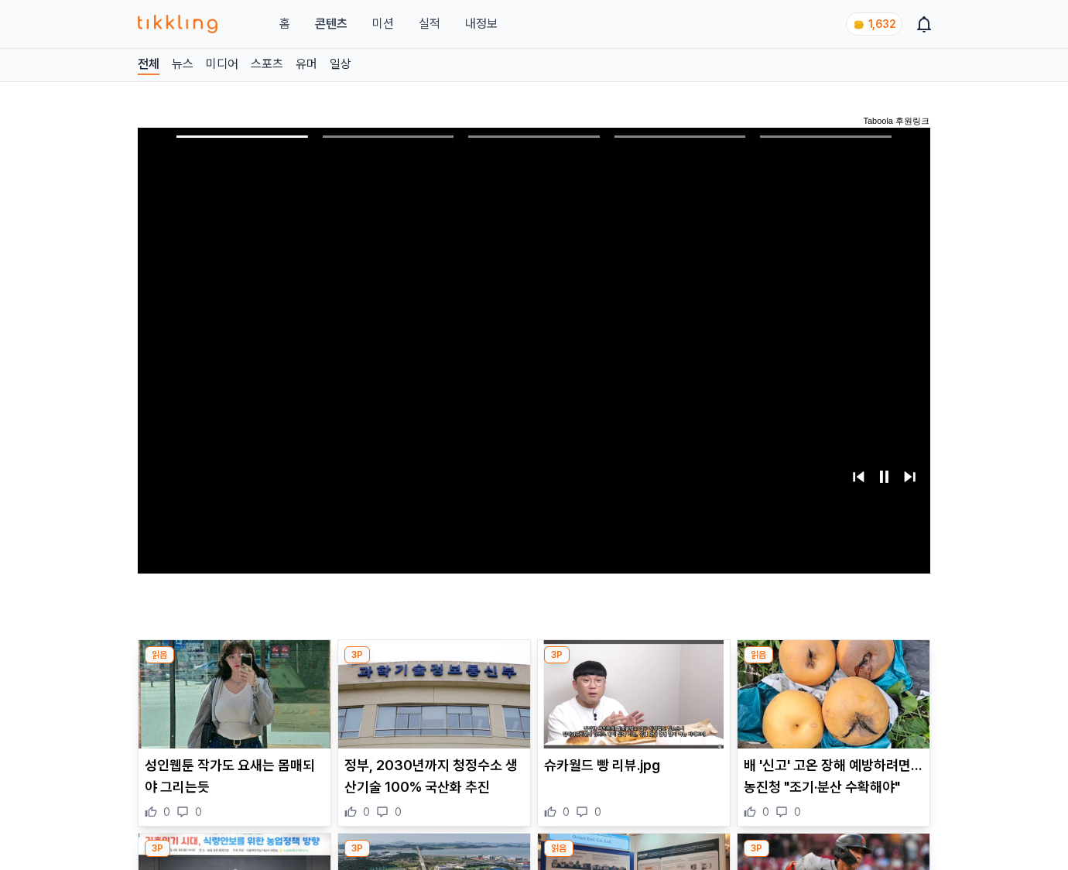
click at [832, 664] on img at bounding box center [833, 694] width 192 height 108
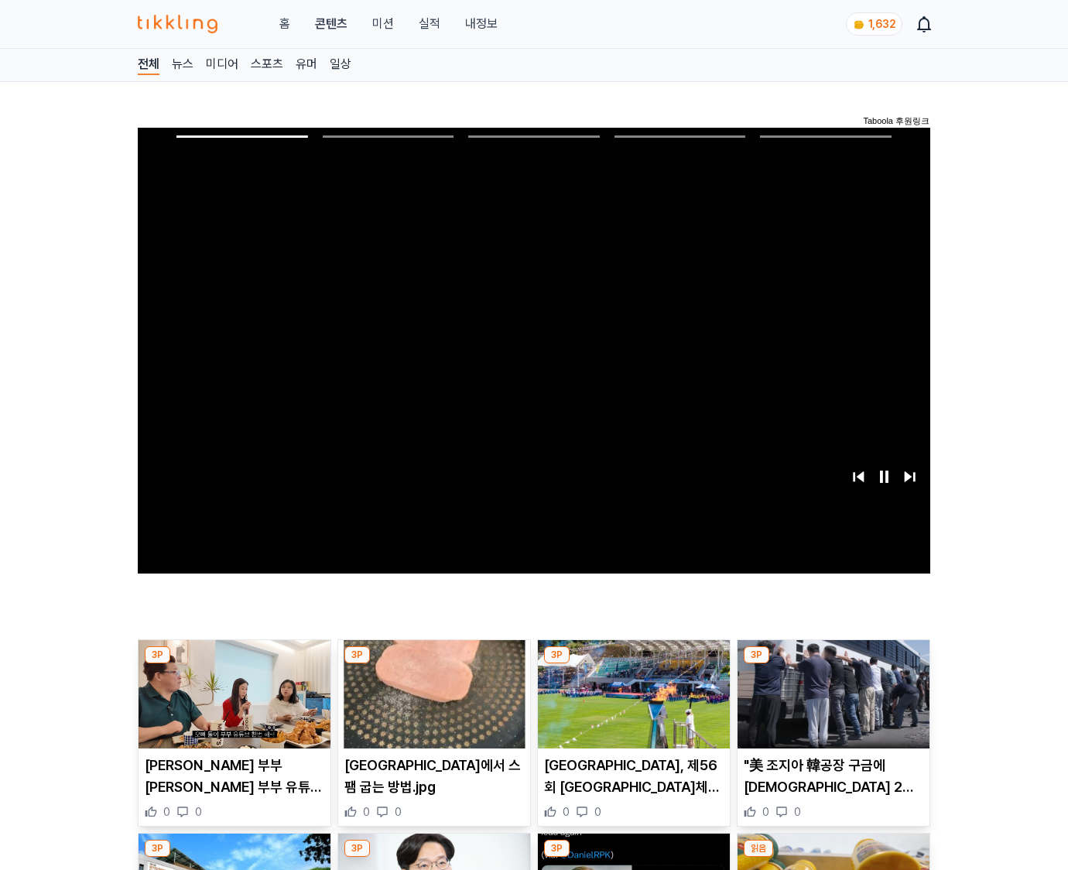
click at [832, 664] on img at bounding box center [833, 694] width 192 height 108
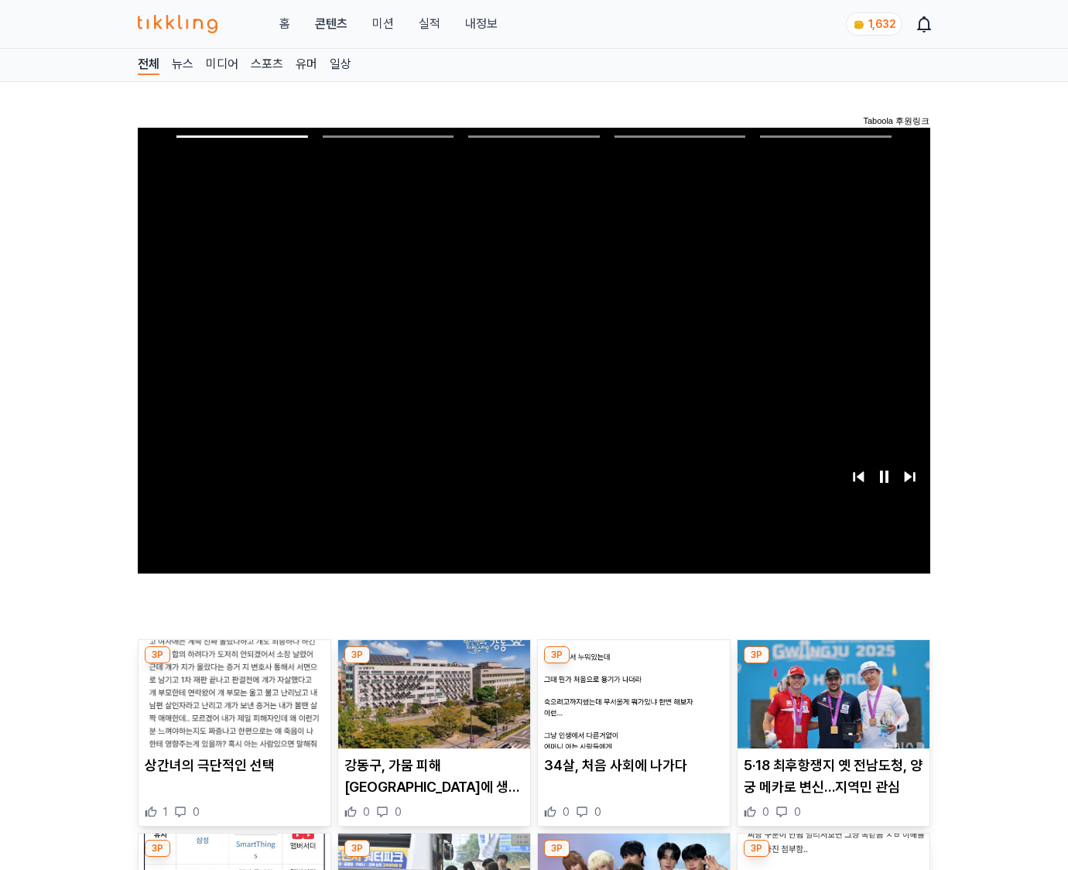
click at [832, 664] on img at bounding box center [833, 694] width 192 height 108
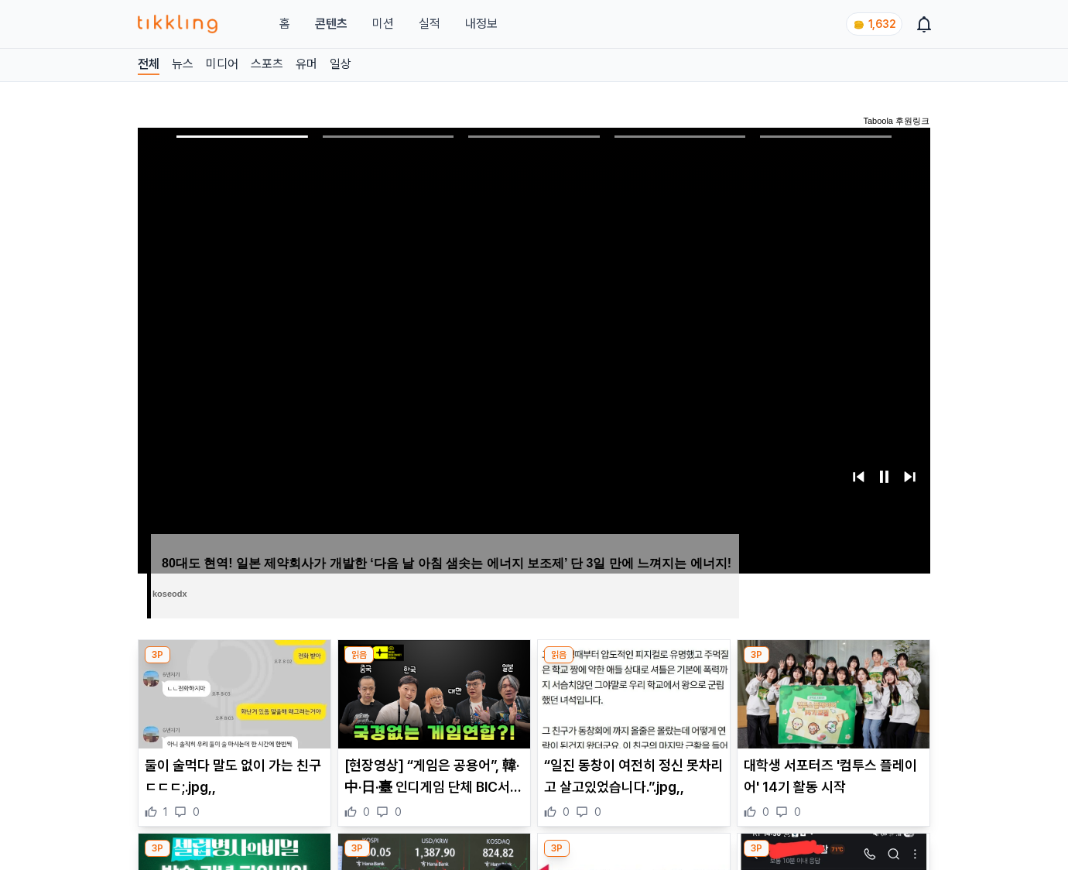
click at [832, 664] on img at bounding box center [833, 694] width 192 height 108
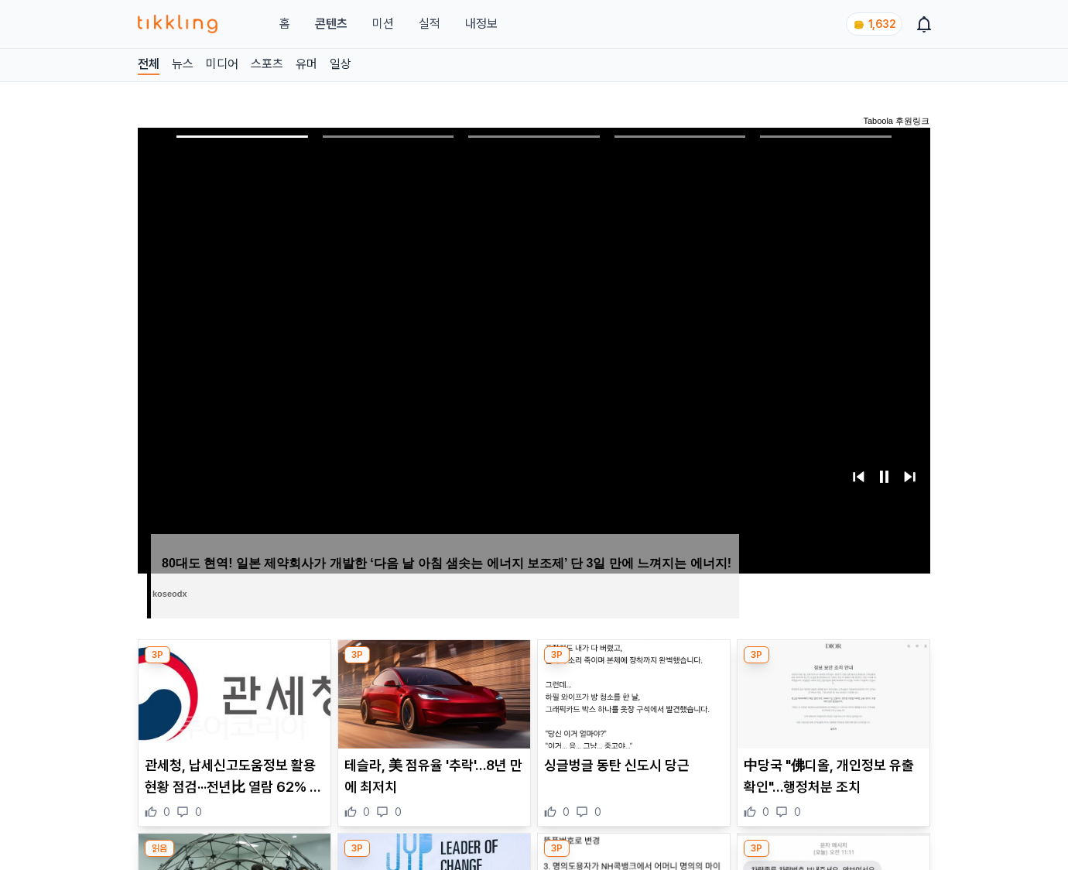
click at [832, 664] on img at bounding box center [833, 694] width 192 height 108
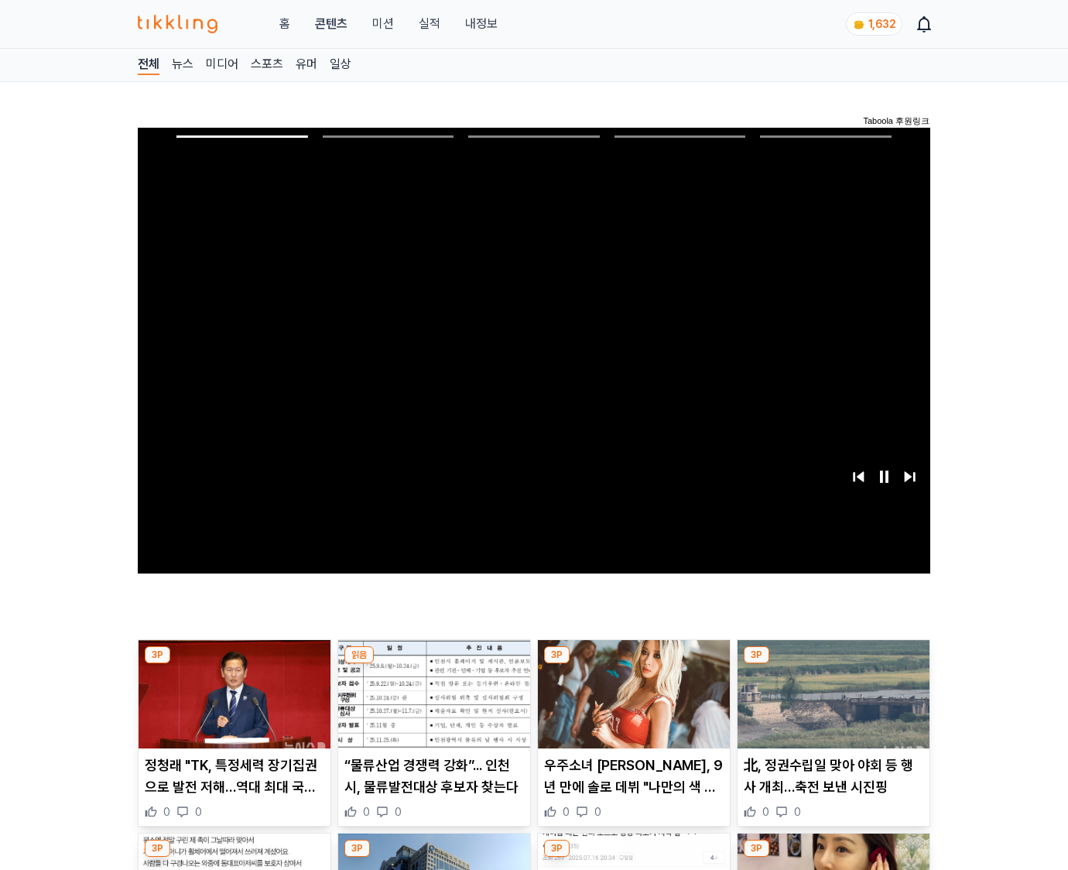
click at [832, 664] on img at bounding box center [833, 694] width 192 height 108
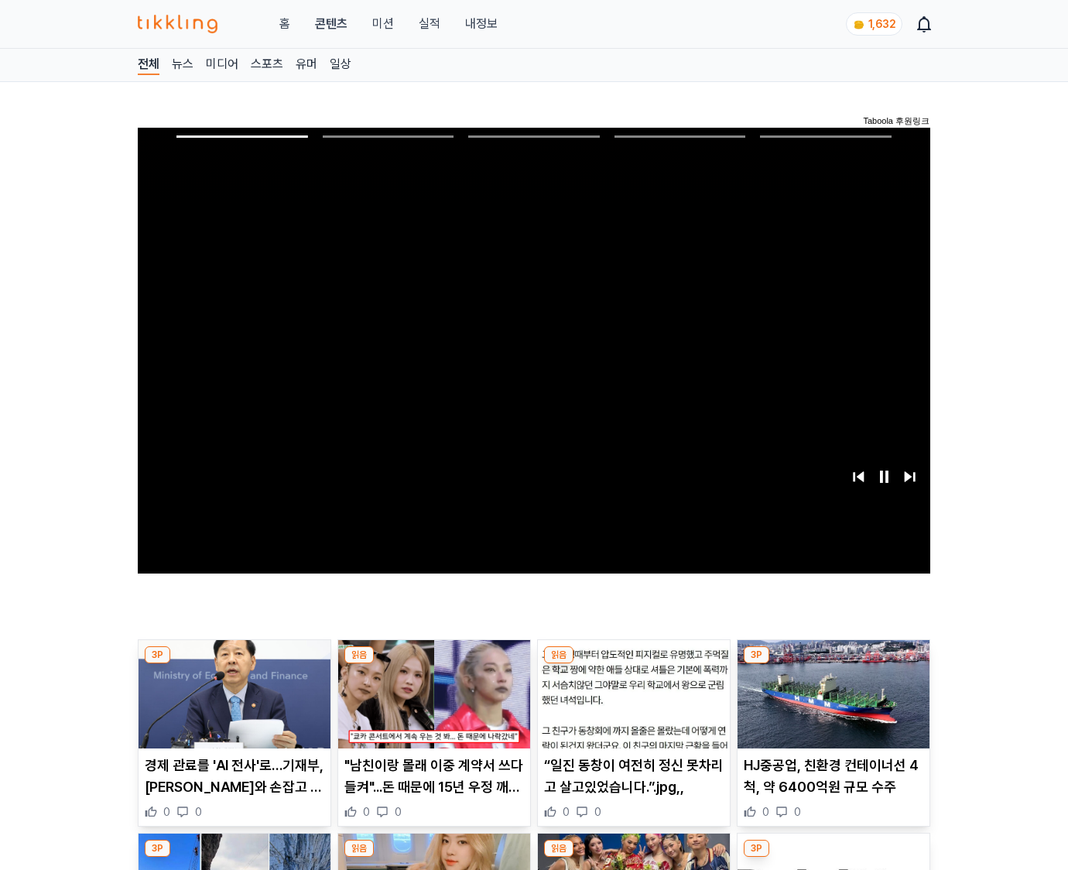
click at [832, 664] on img at bounding box center [833, 694] width 192 height 108
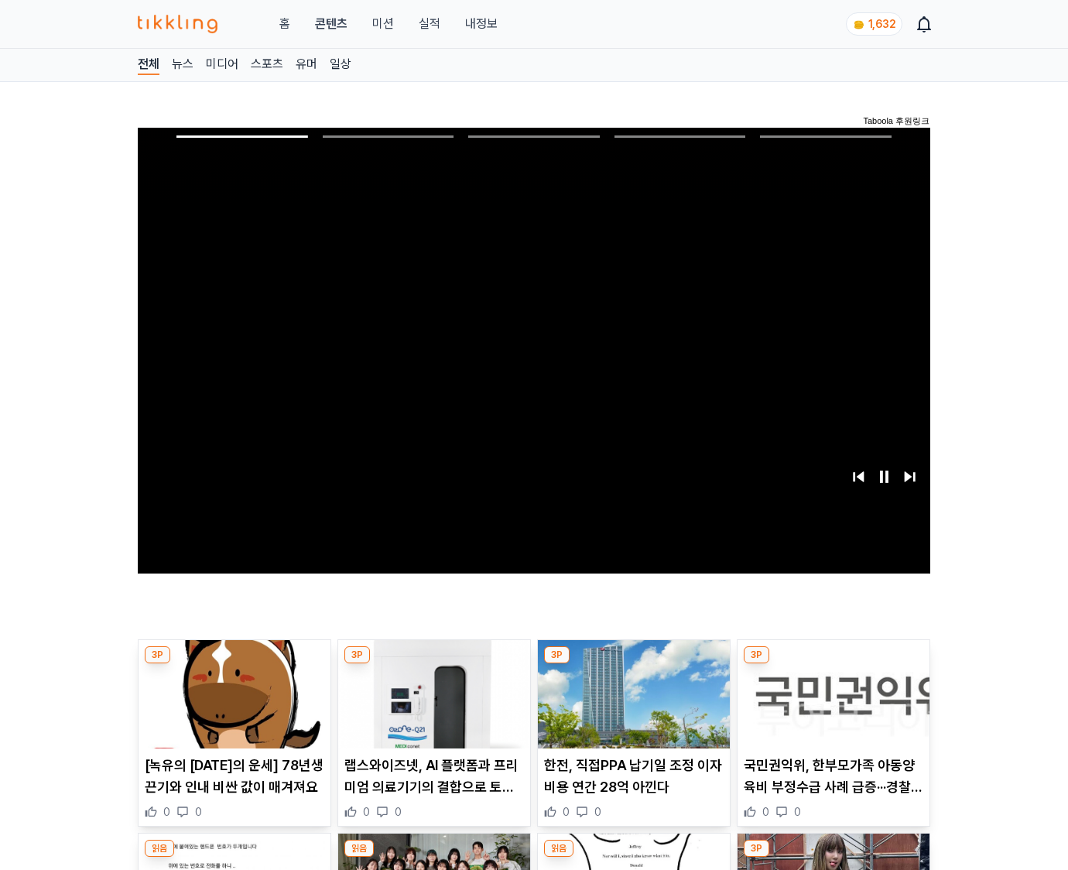
click at [832, 664] on img at bounding box center [833, 694] width 192 height 108
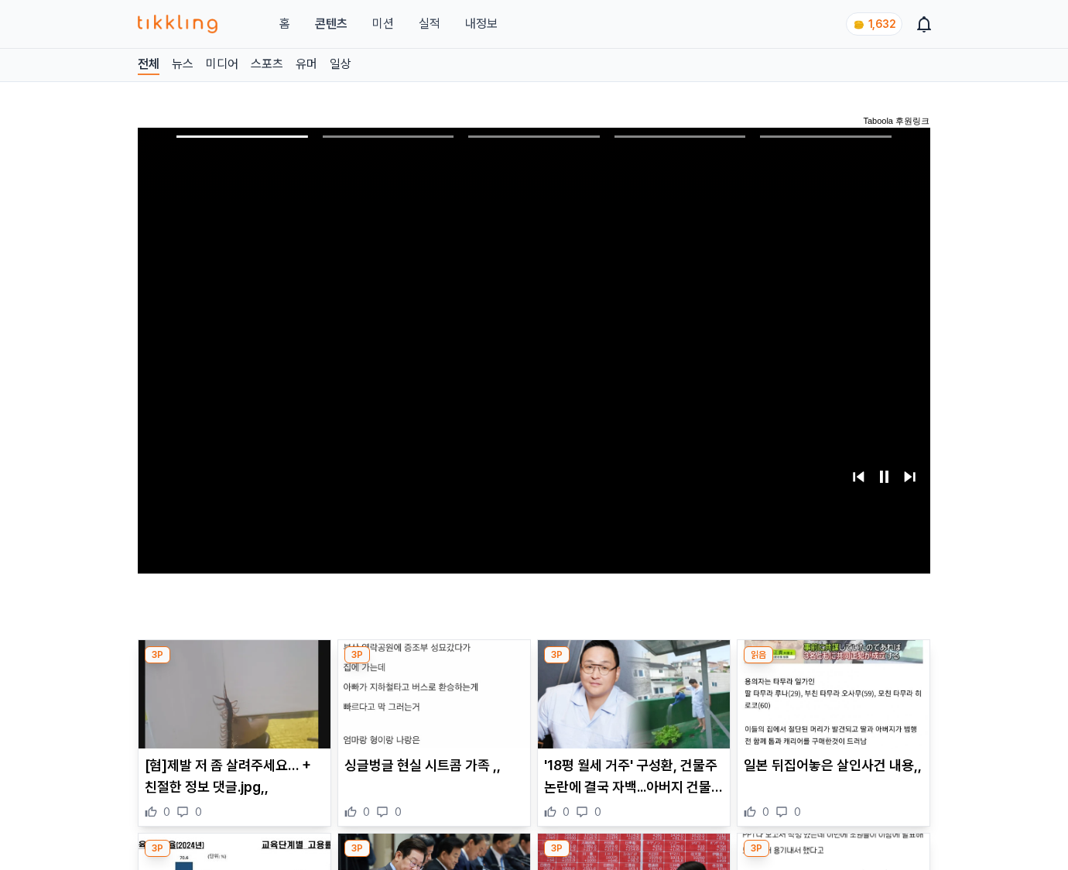
click at [832, 664] on img at bounding box center [833, 694] width 192 height 108
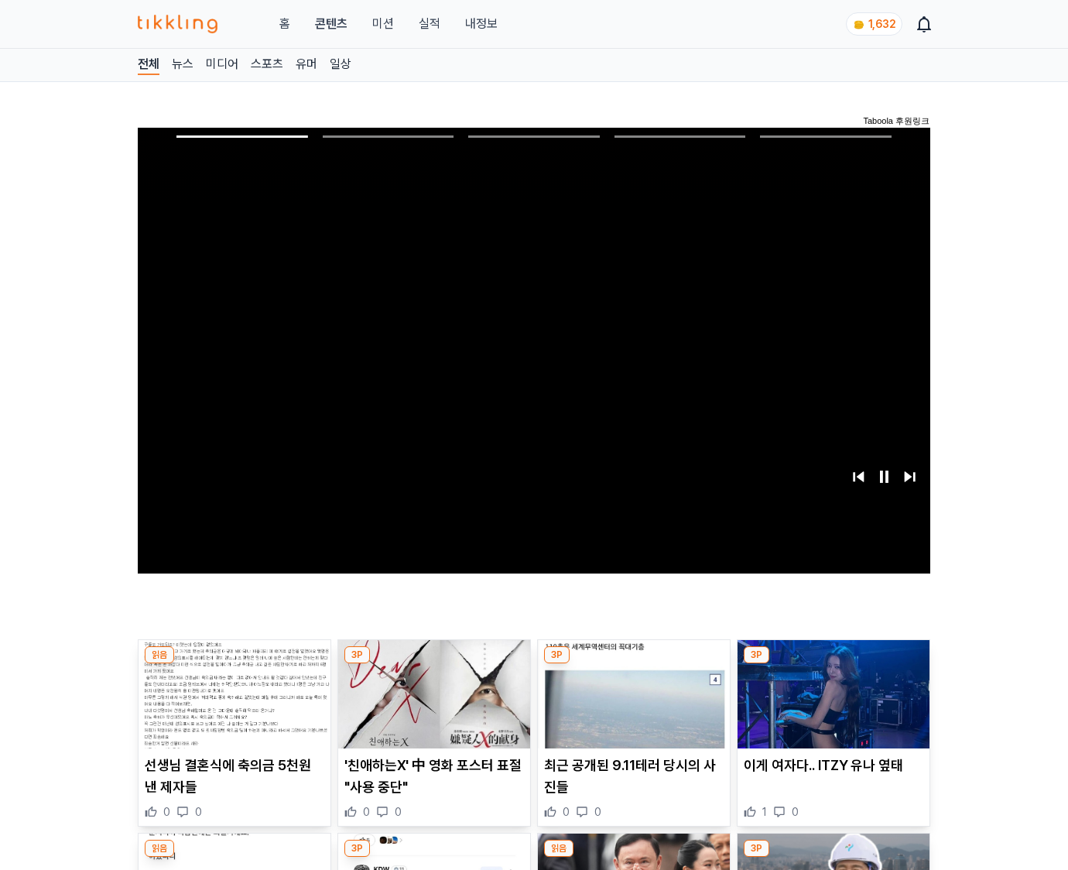
click at [832, 664] on img at bounding box center [833, 694] width 192 height 108
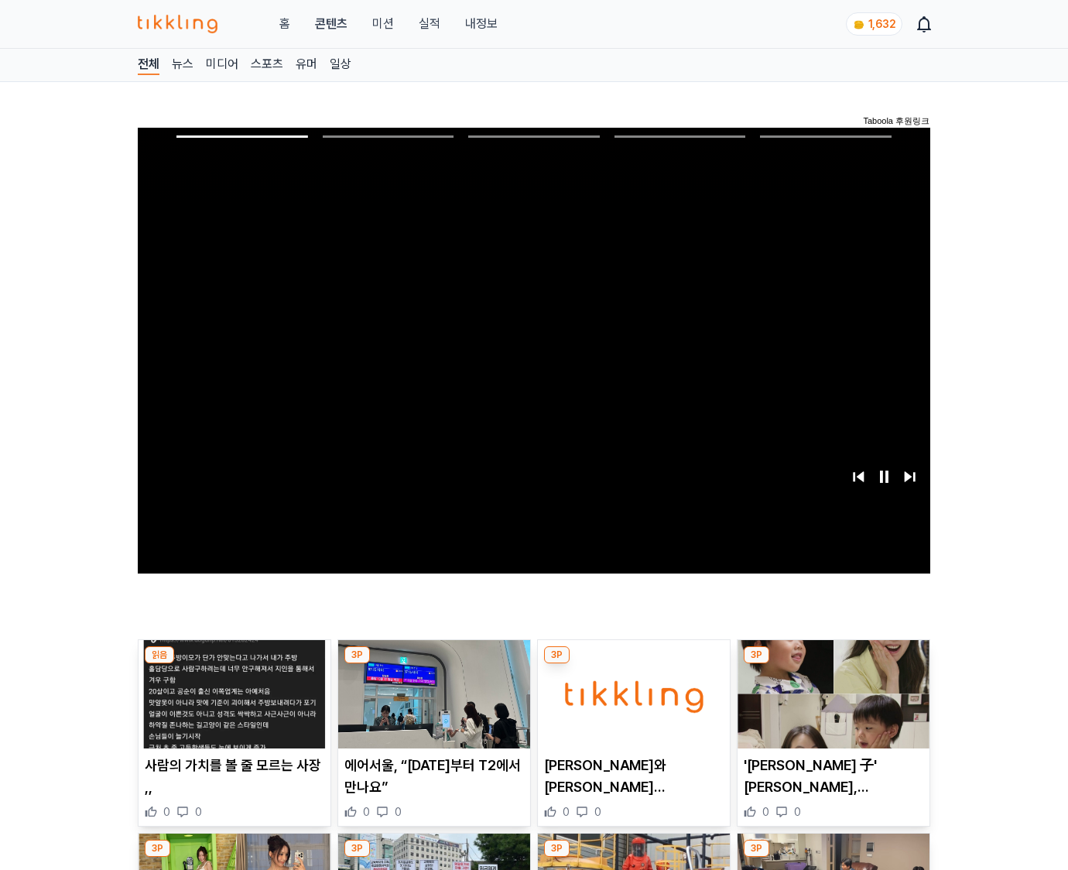
click at [832, 664] on img at bounding box center [833, 694] width 192 height 108
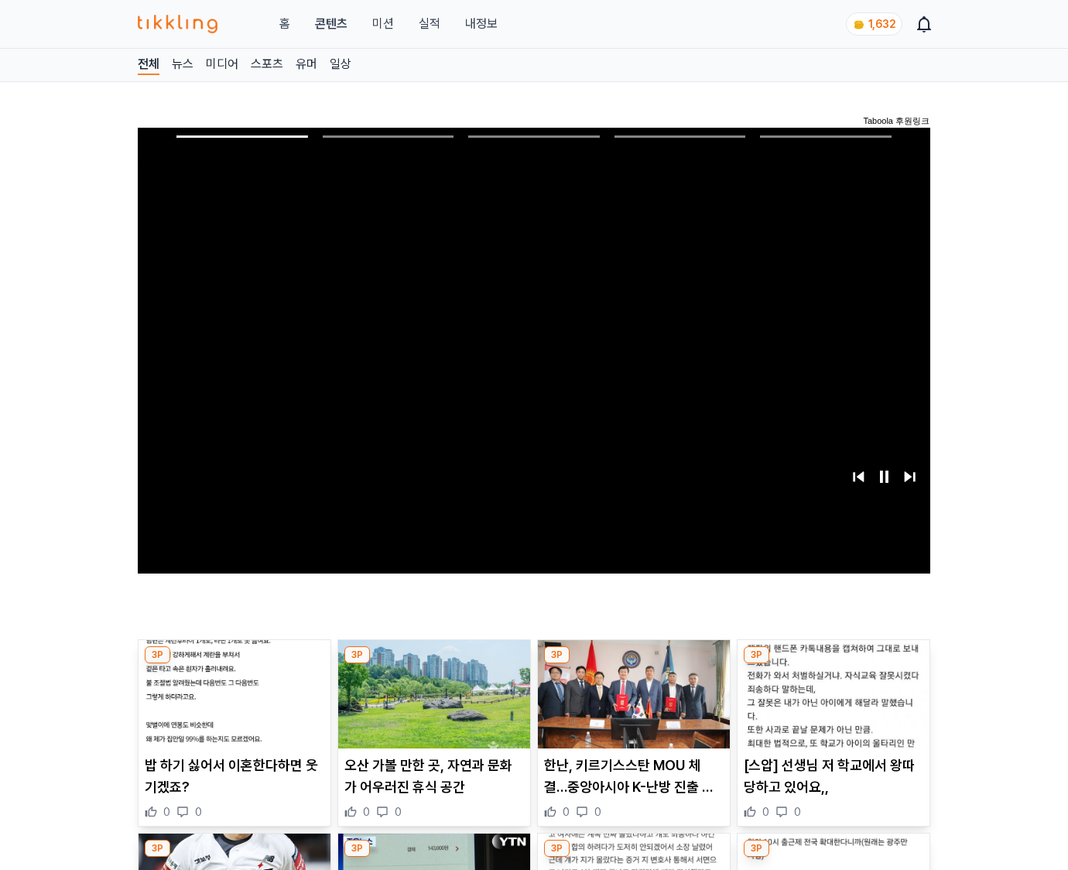
click at [832, 664] on img at bounding box center [833, 694] width 192 height 108
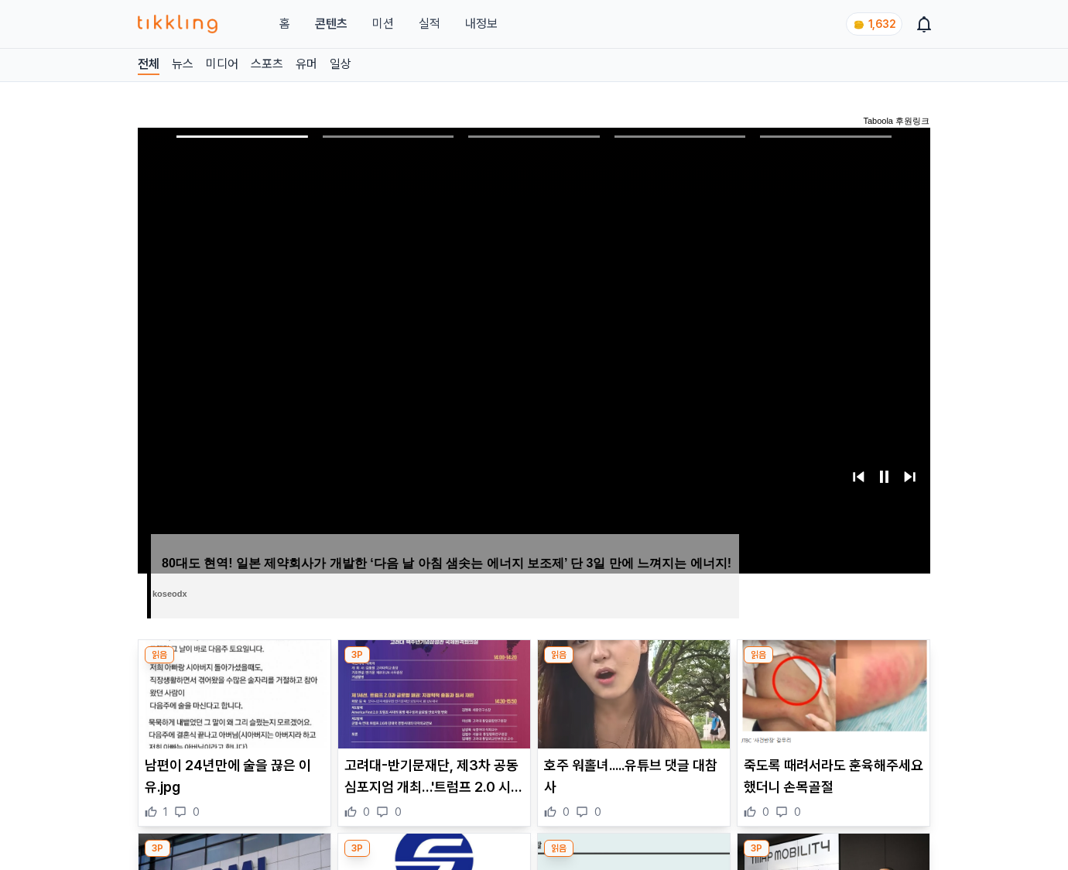
click at [832, 664] on img at bounding box center [833, 694] width 192 height 108
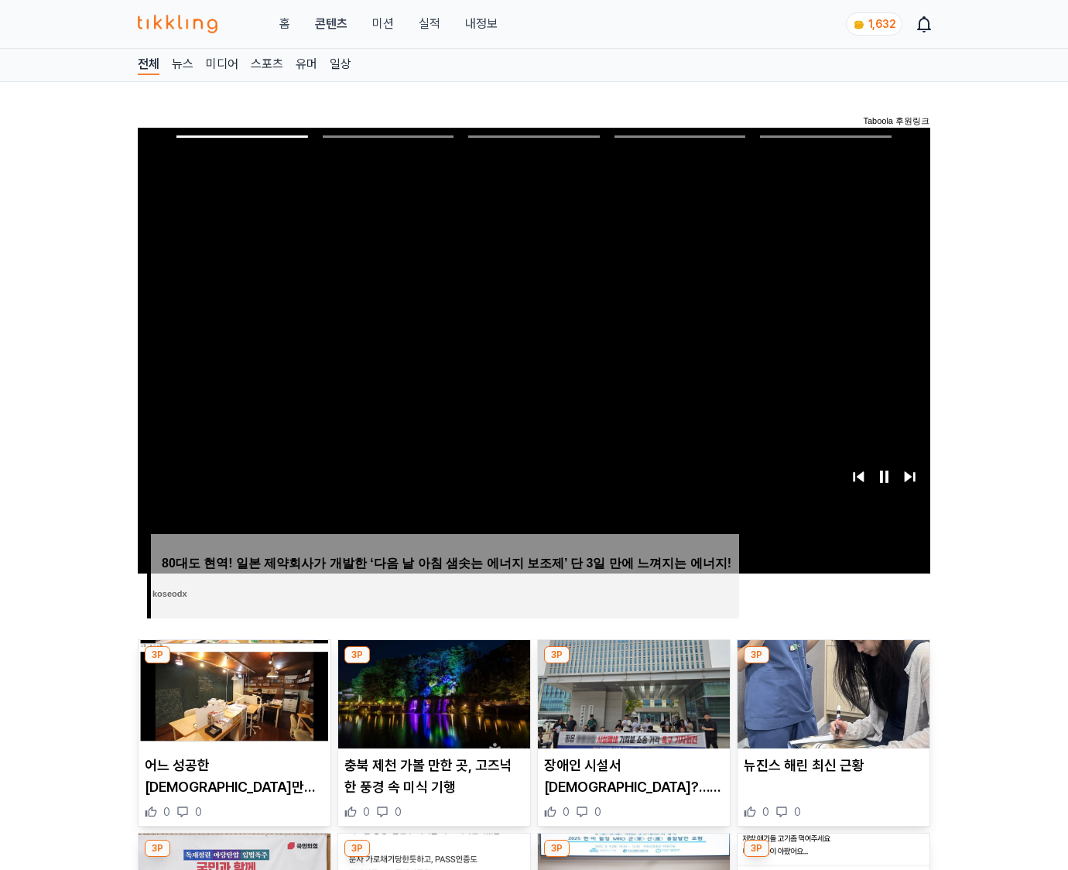
click at [832, 664] on img at bounding box center [833, 694] width 192 height 108
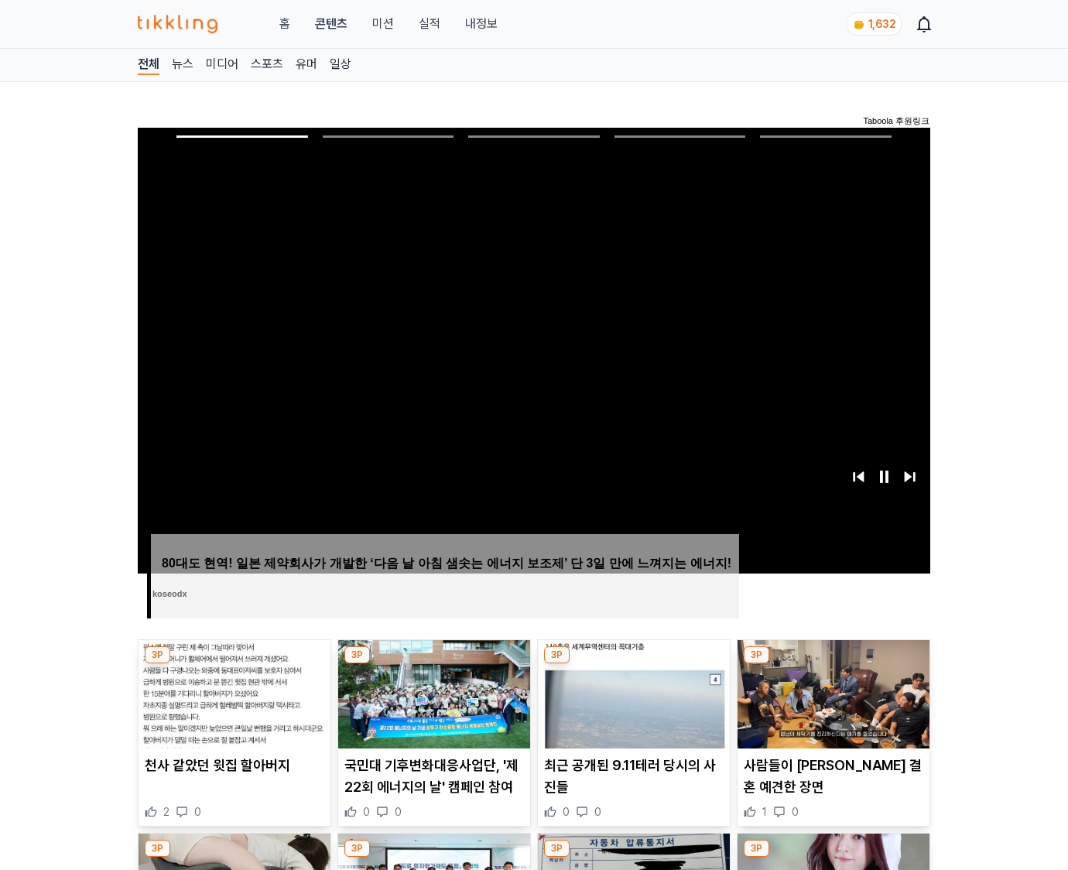
click at [832, 664] on img at bounding box center [833, 694] width 192 height 108
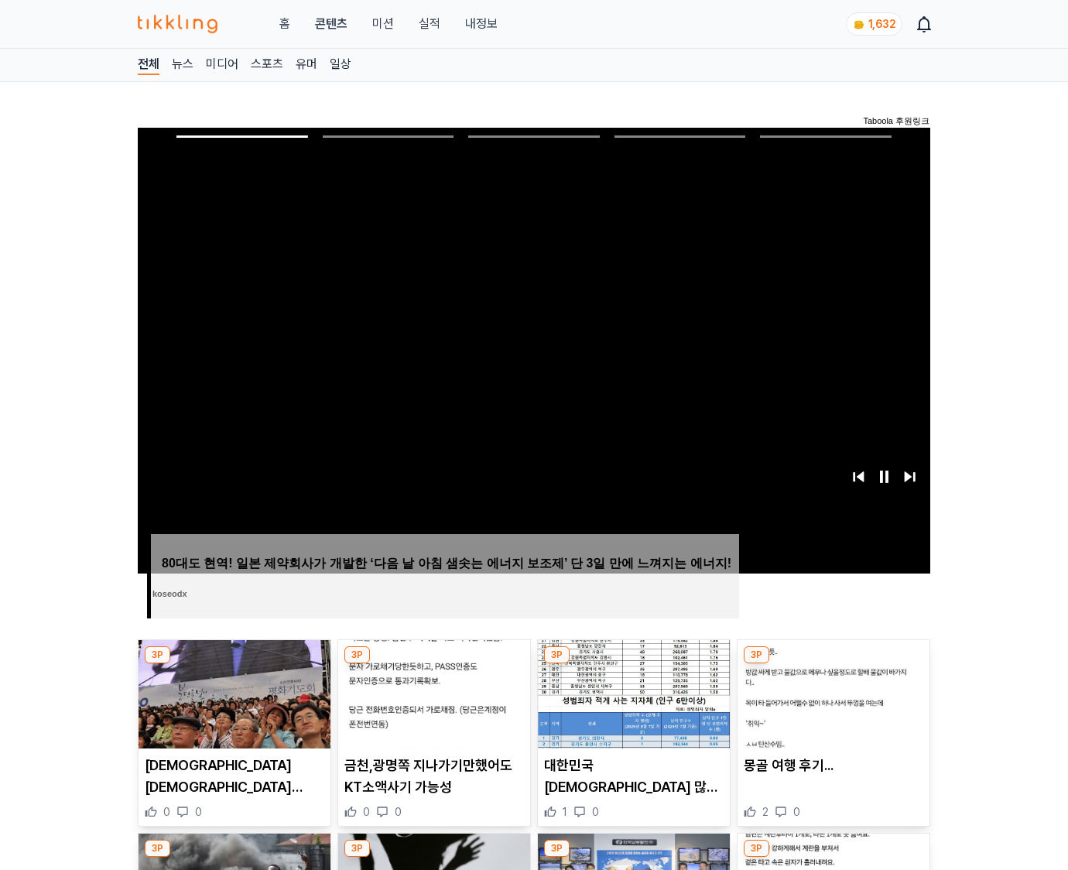
click at [832, 664] on img at bounding box center [833, 694] width 192 height 108
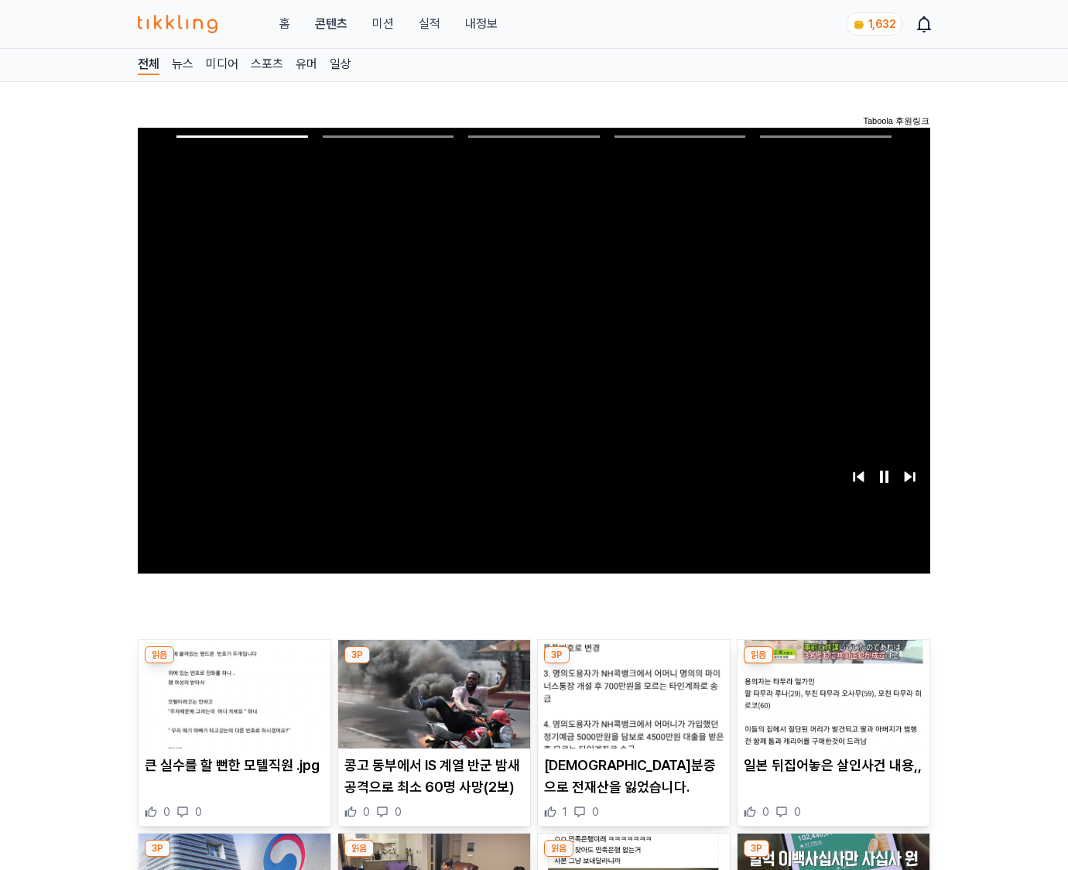
click at [832, 664] on img at bounding box center [833, 694] width 192 height 108
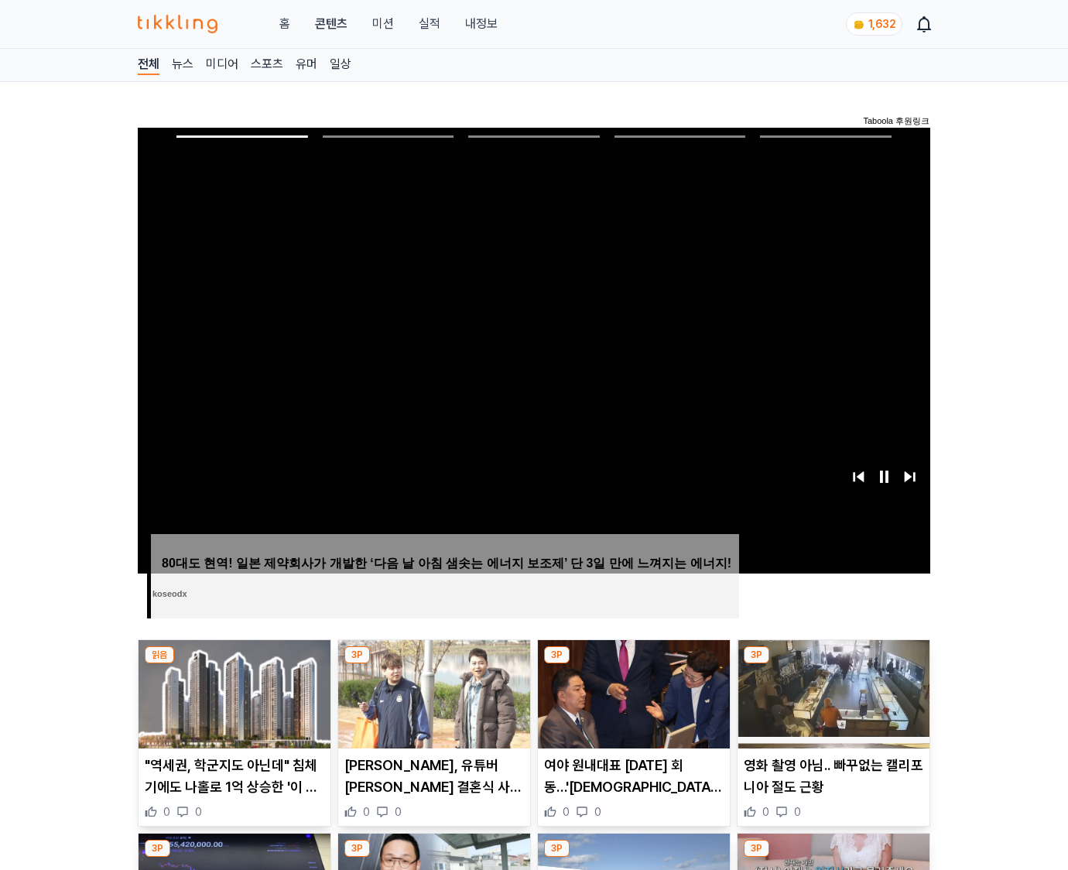
click at [832, 664] on img at bounding box center [833, 694] width 192 height 108
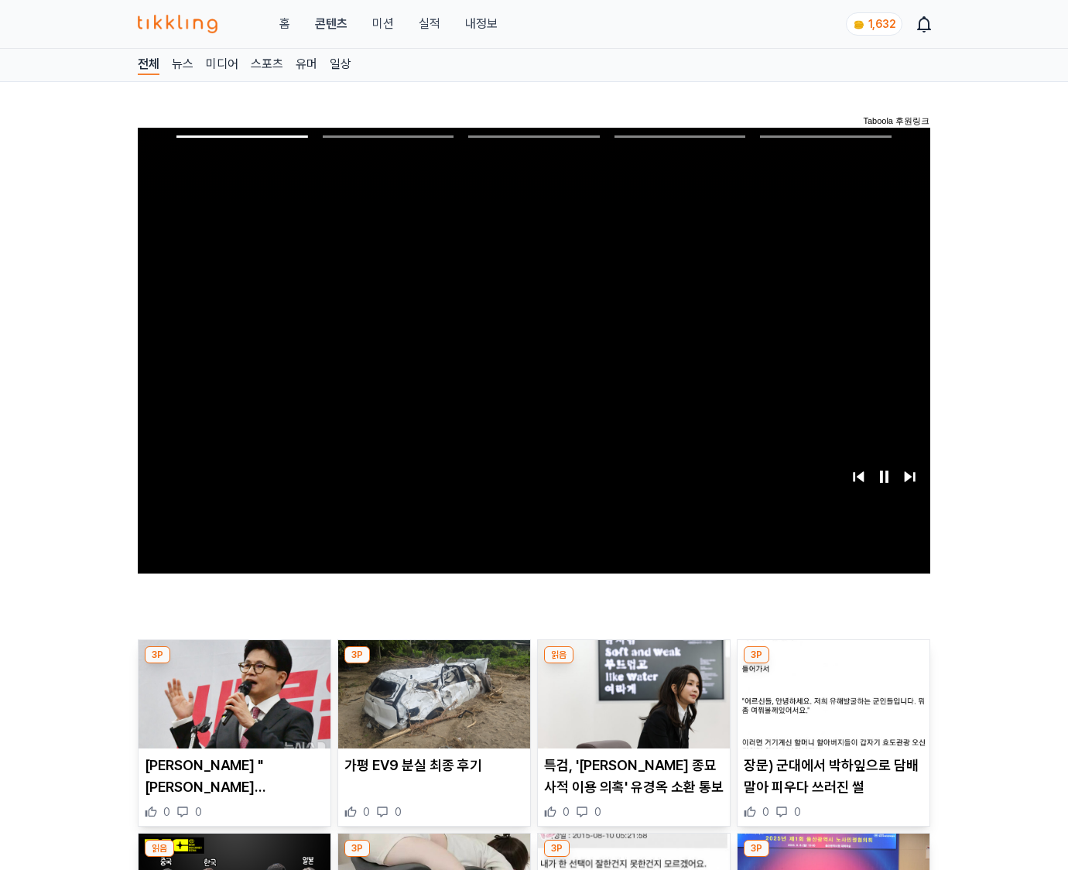
click at [832, 664] on img at bounding box center [833, 694] width 192 height 108
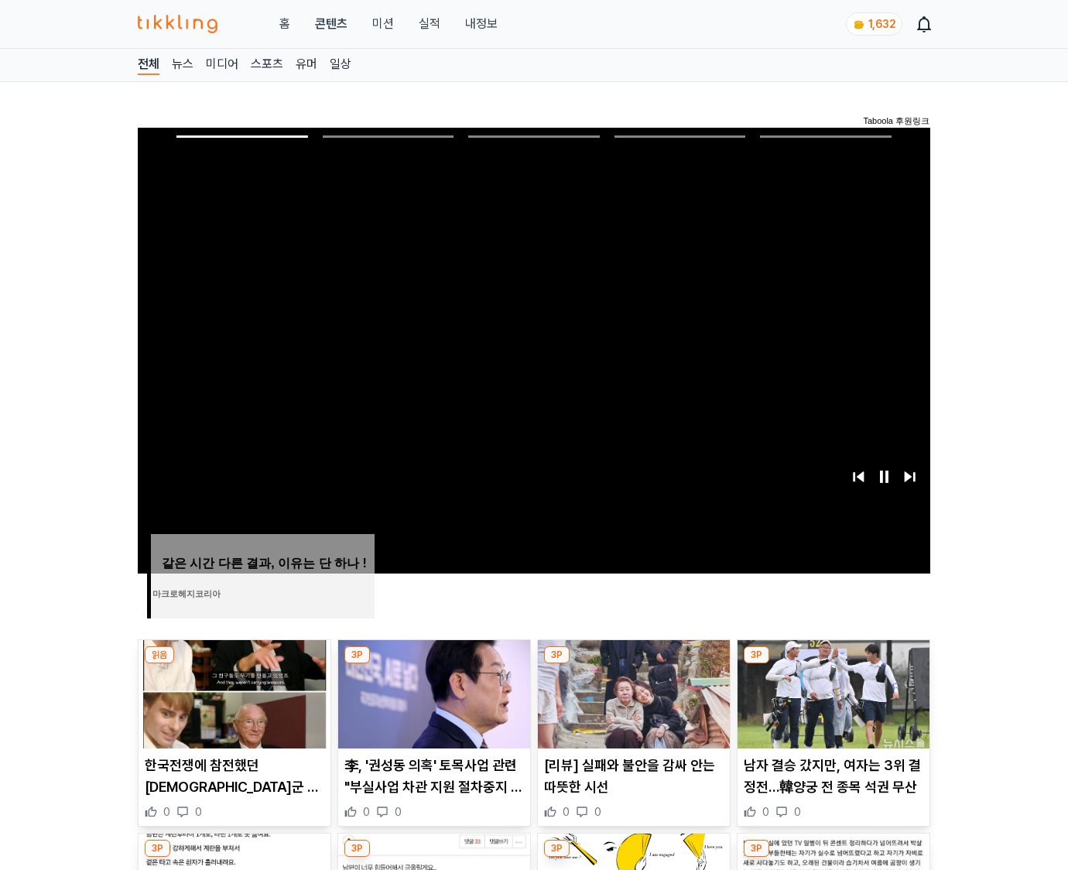
click at [832, 664] on img at bounding box center [833, 694] width 192 height 108
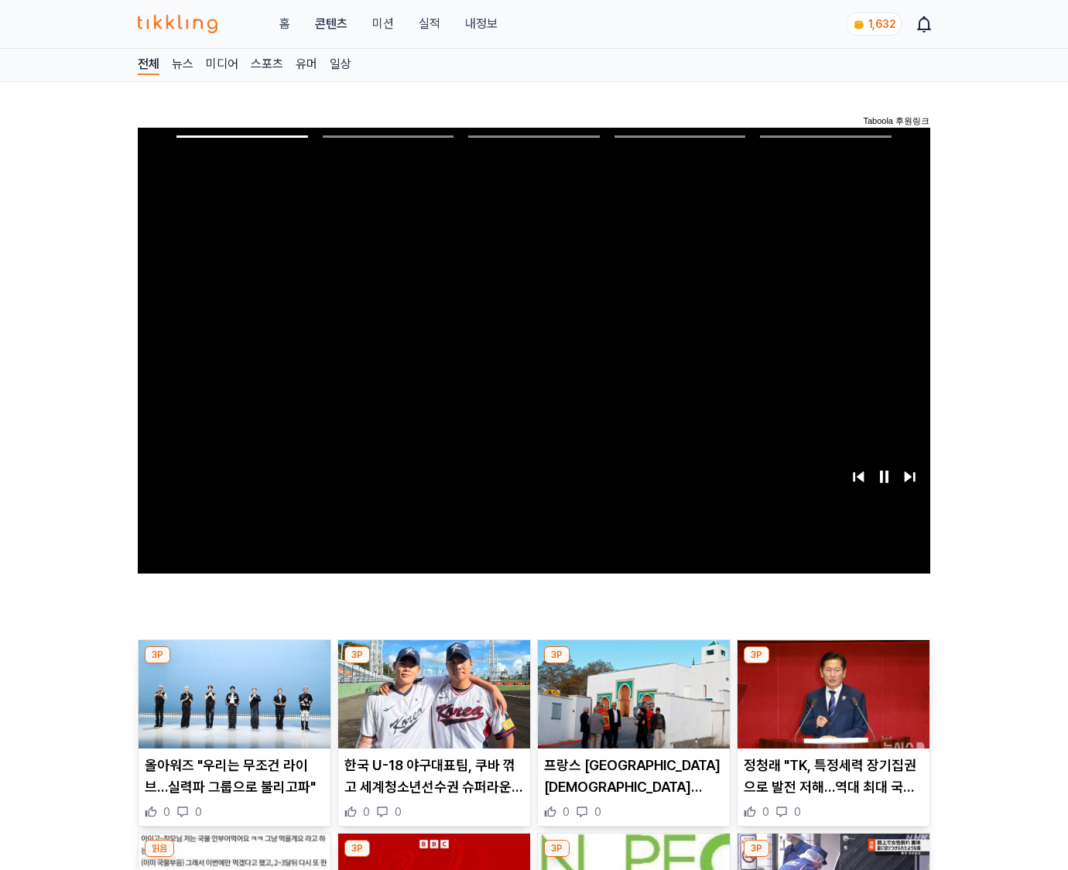
click at [832, 664] on img at bounding box center [833, 694] width 192 height 108
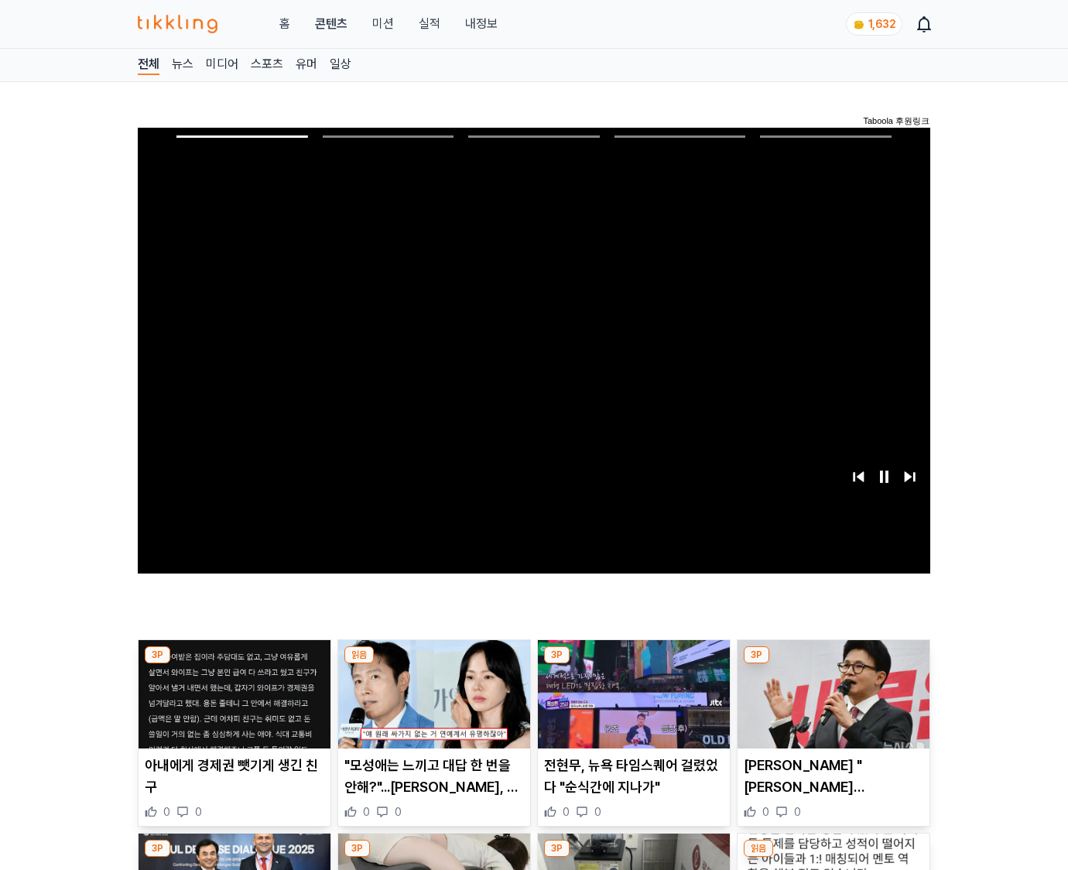
click at [832, 664] on img at bounding box center [833, 694] width 192 height 108
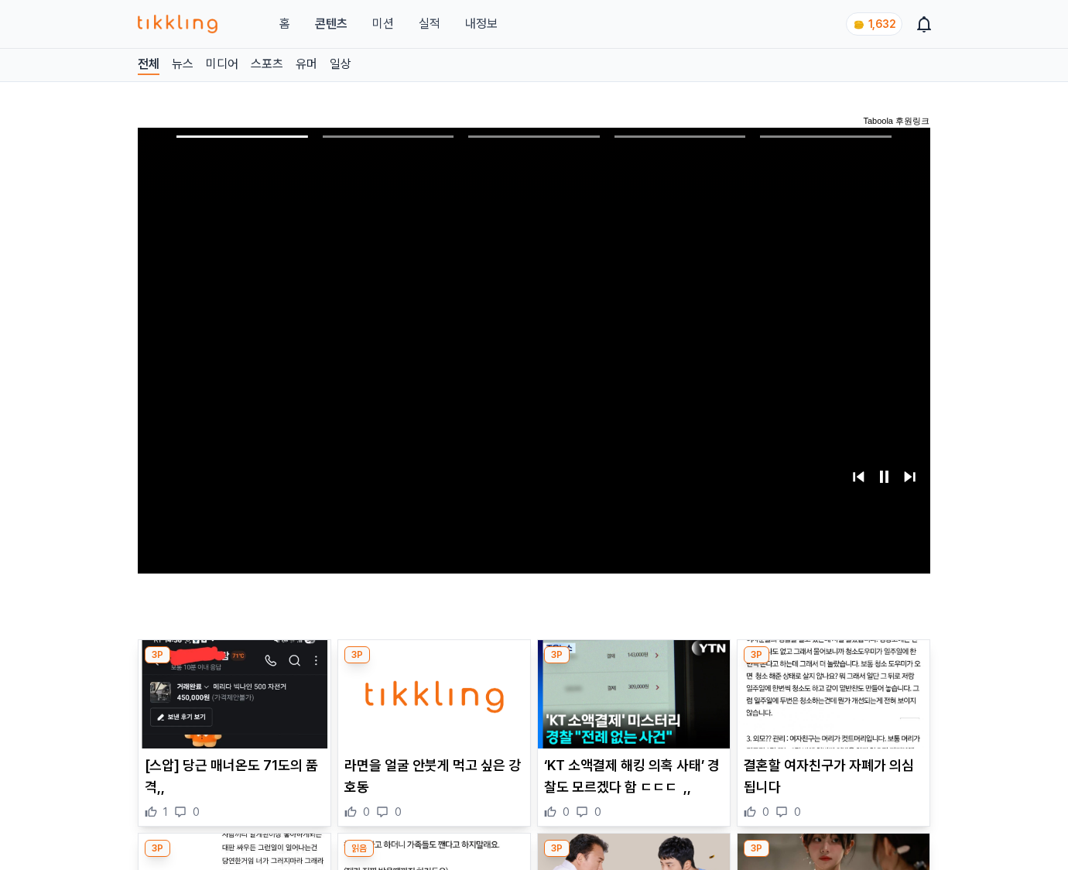
click at [832, 664] on img at bounding box center [833, 694] width 192 height 108
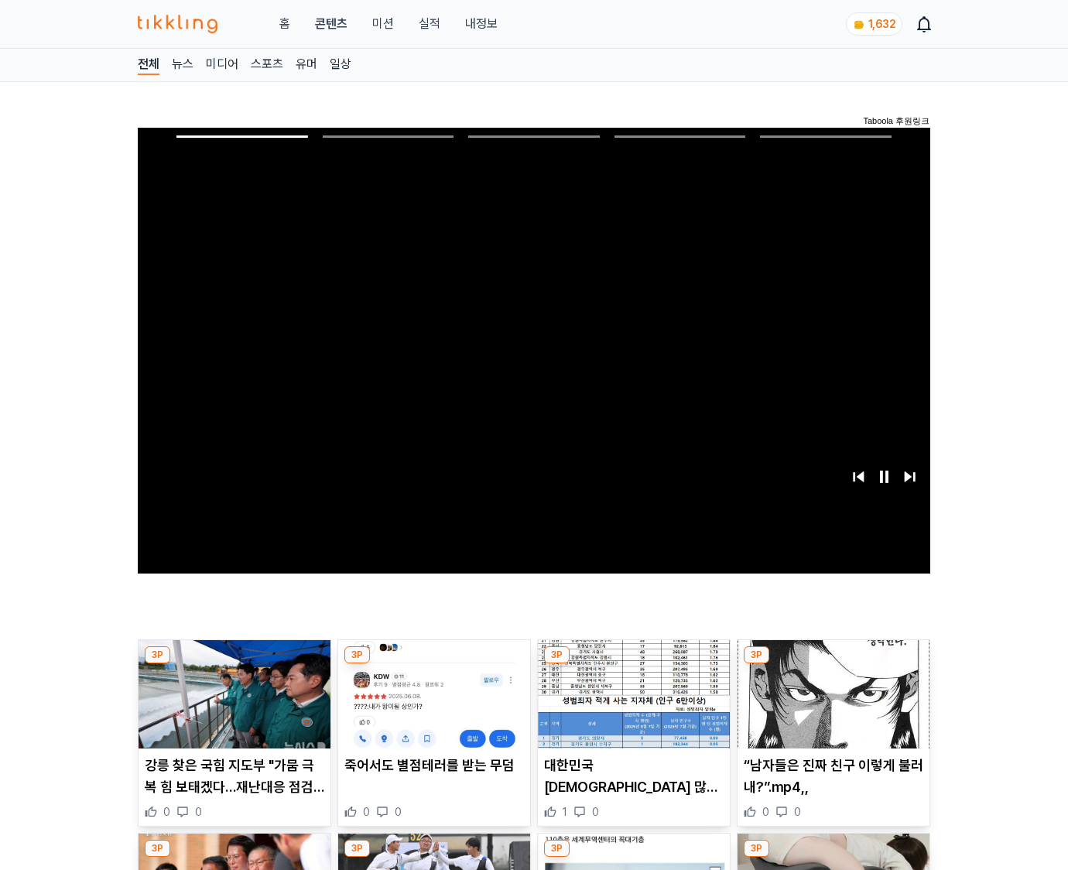
click at [832, 664] on img at bounding box center [833, 694] width 192 height 108
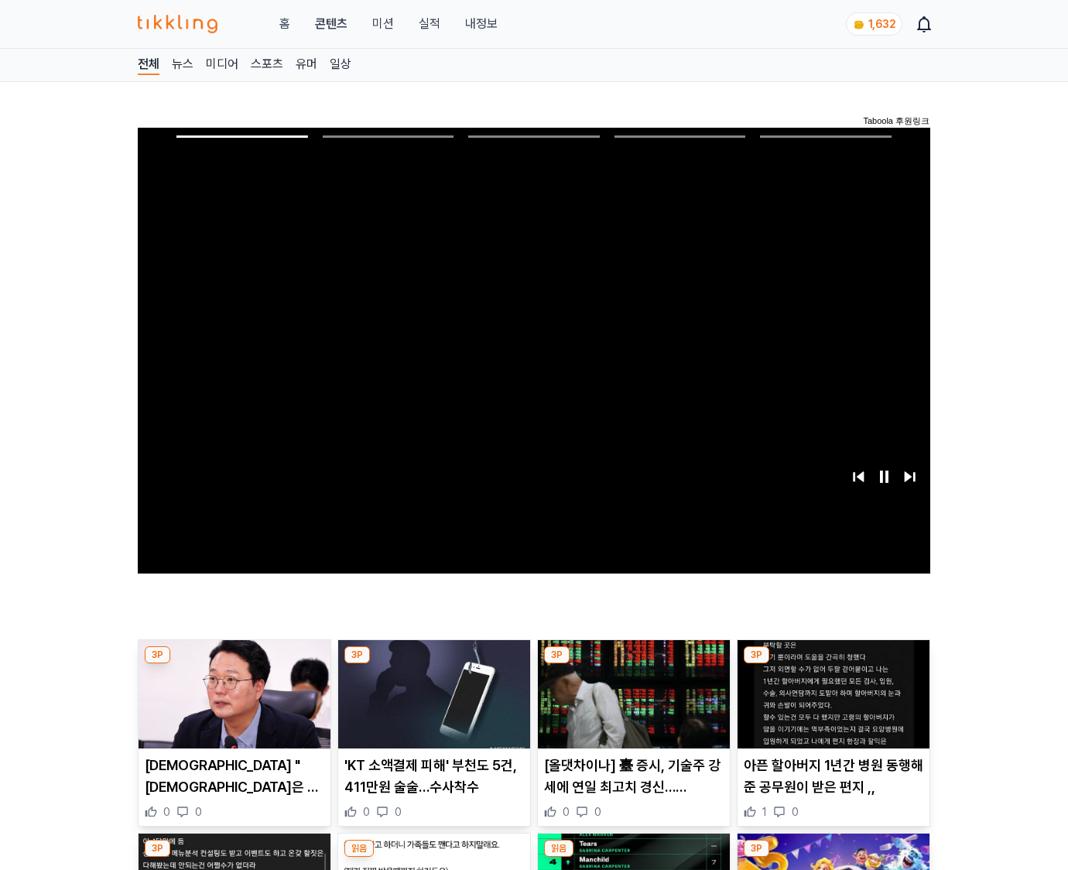
click at [832, 664] on img at bounding box center [833, 694] width 192 height 108
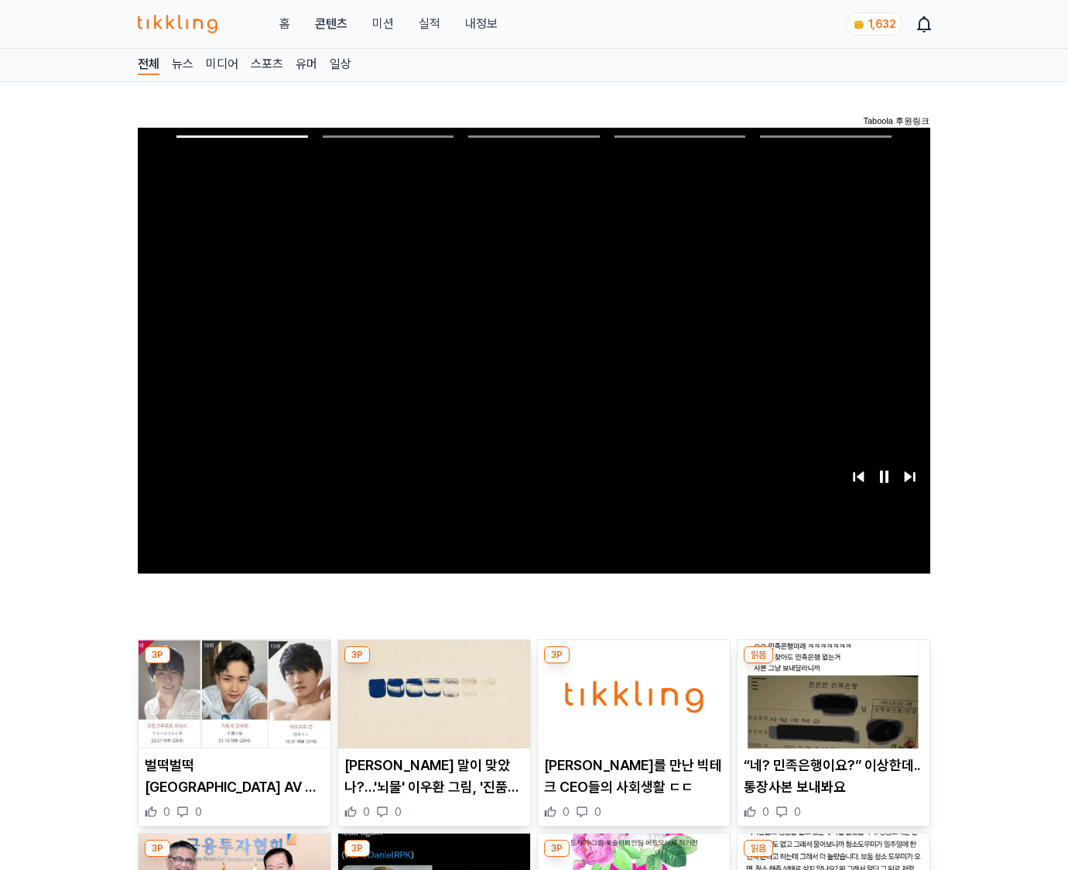
click at [832, 664] on img at bounding box center [833, 694] width 192 height 108
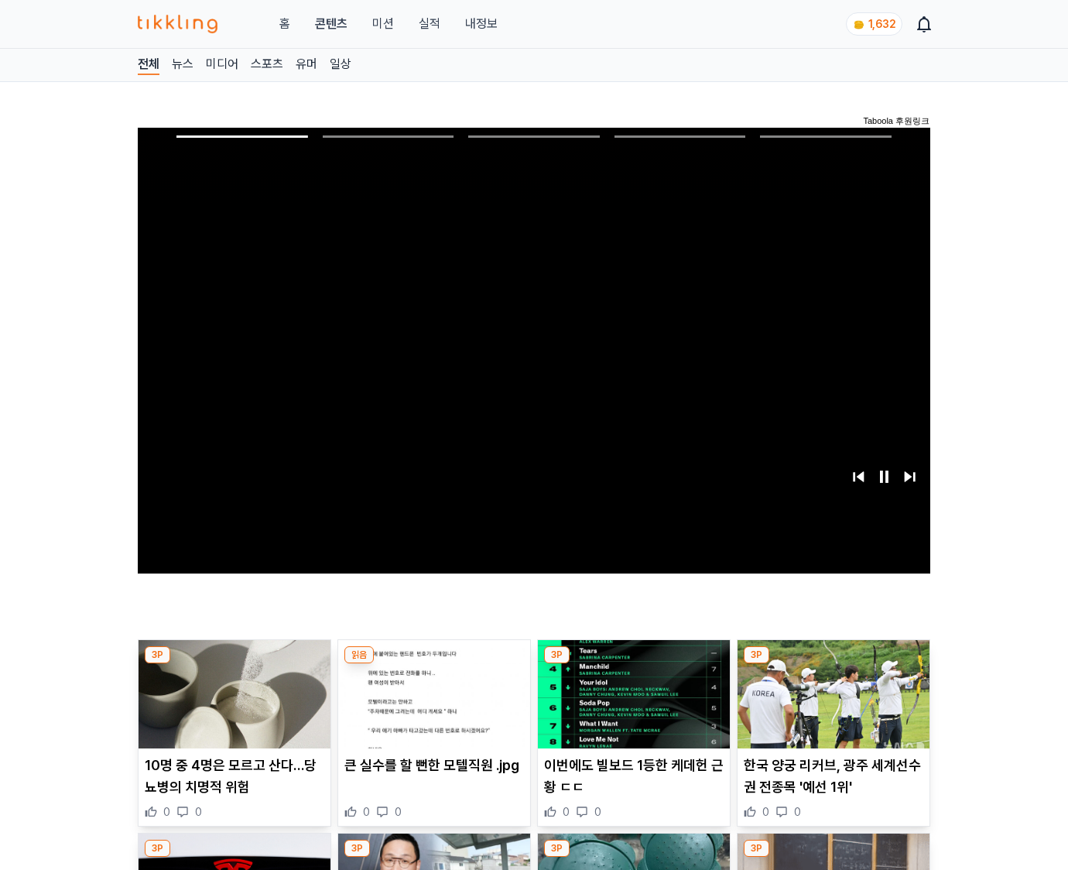
click at [832, 664] on img at bounding box center [833, 694] width 192 height 108
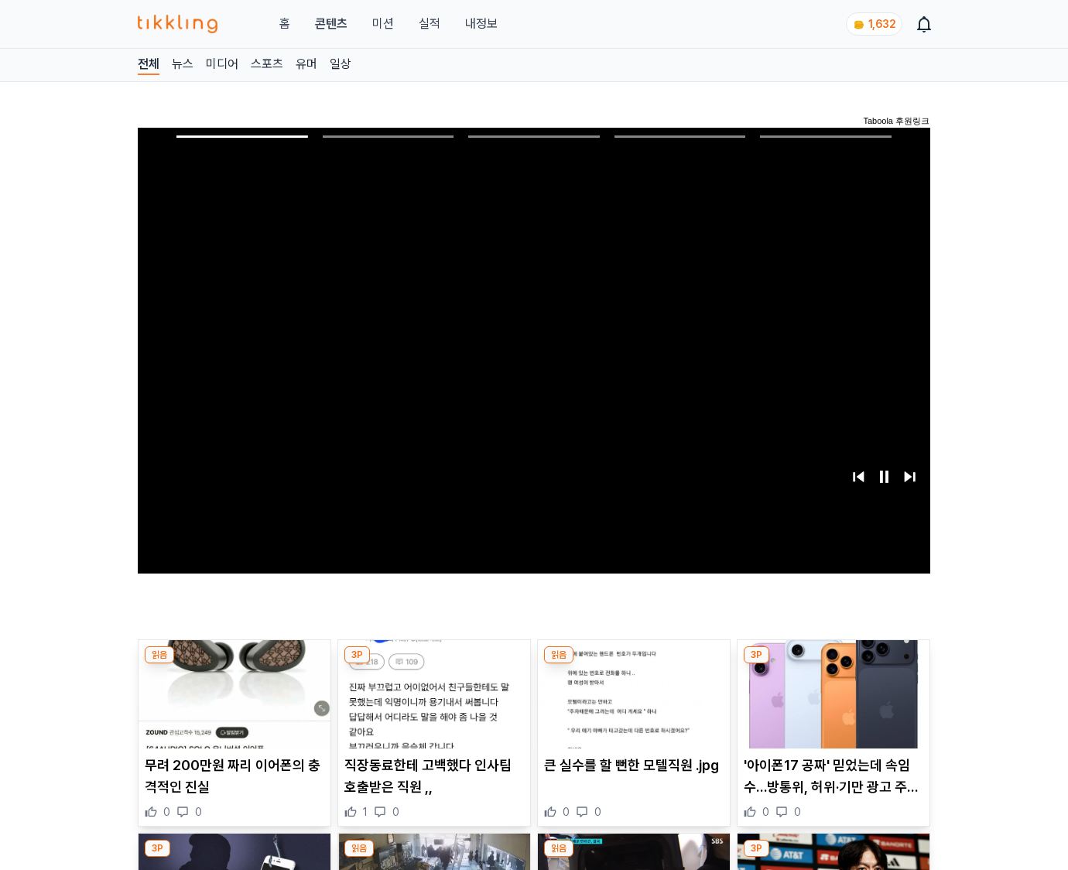
click at [832, 664] on img at bounding box center [833, 694] width 192 height 108
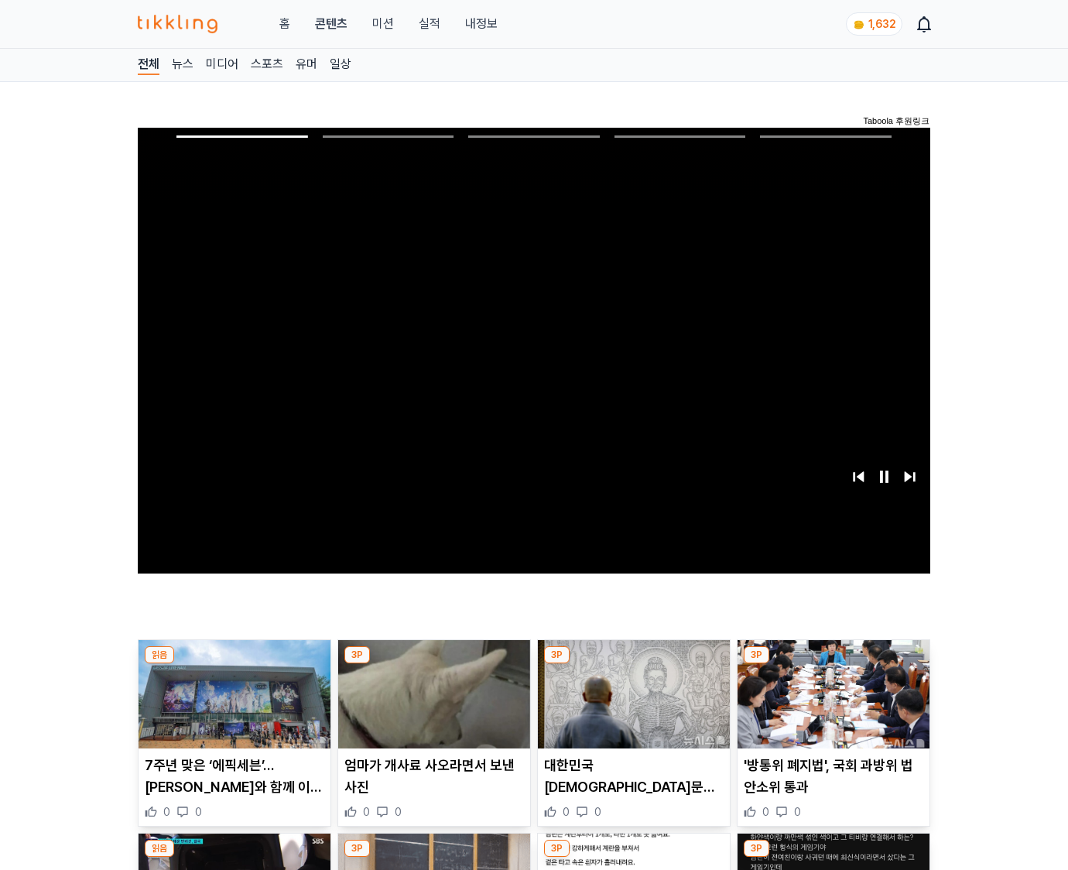
click at [832, 664] on img at bounding box center [833, 694] width 192 height 108
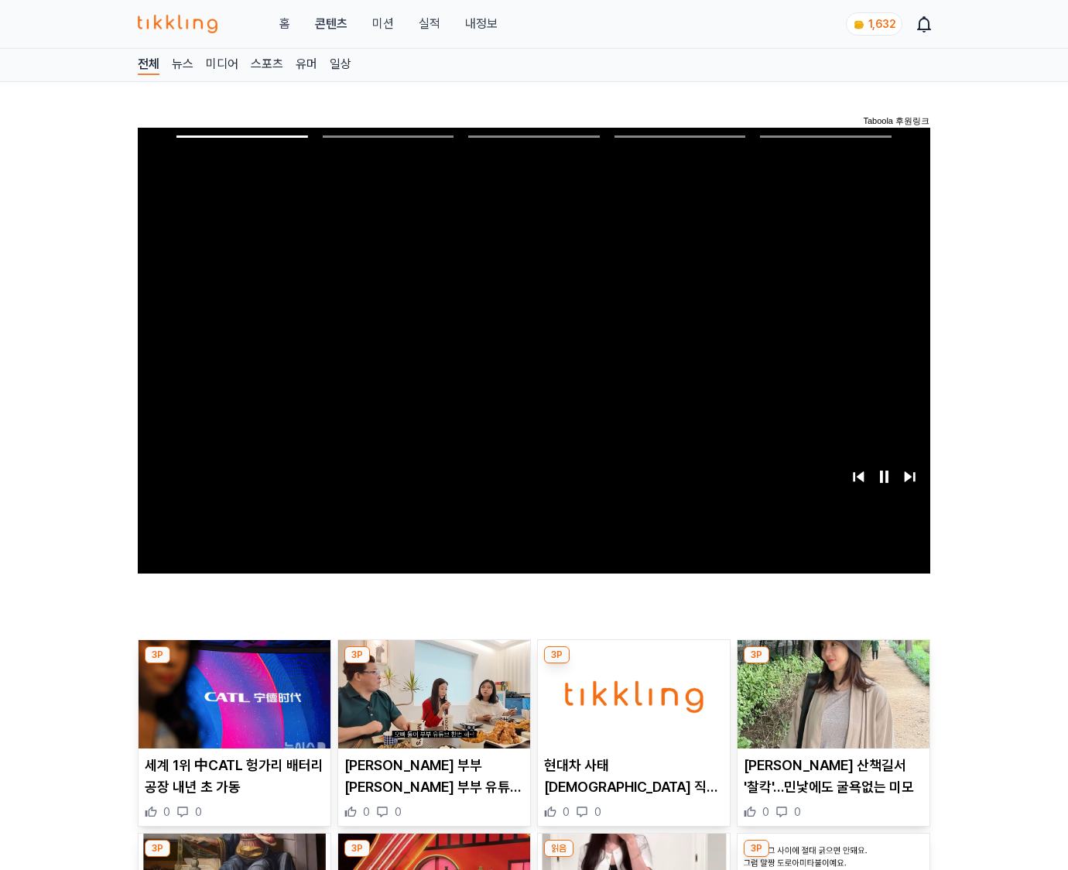
click at [832, 664] on img at bounding box center [833, 694] width 192 height 108
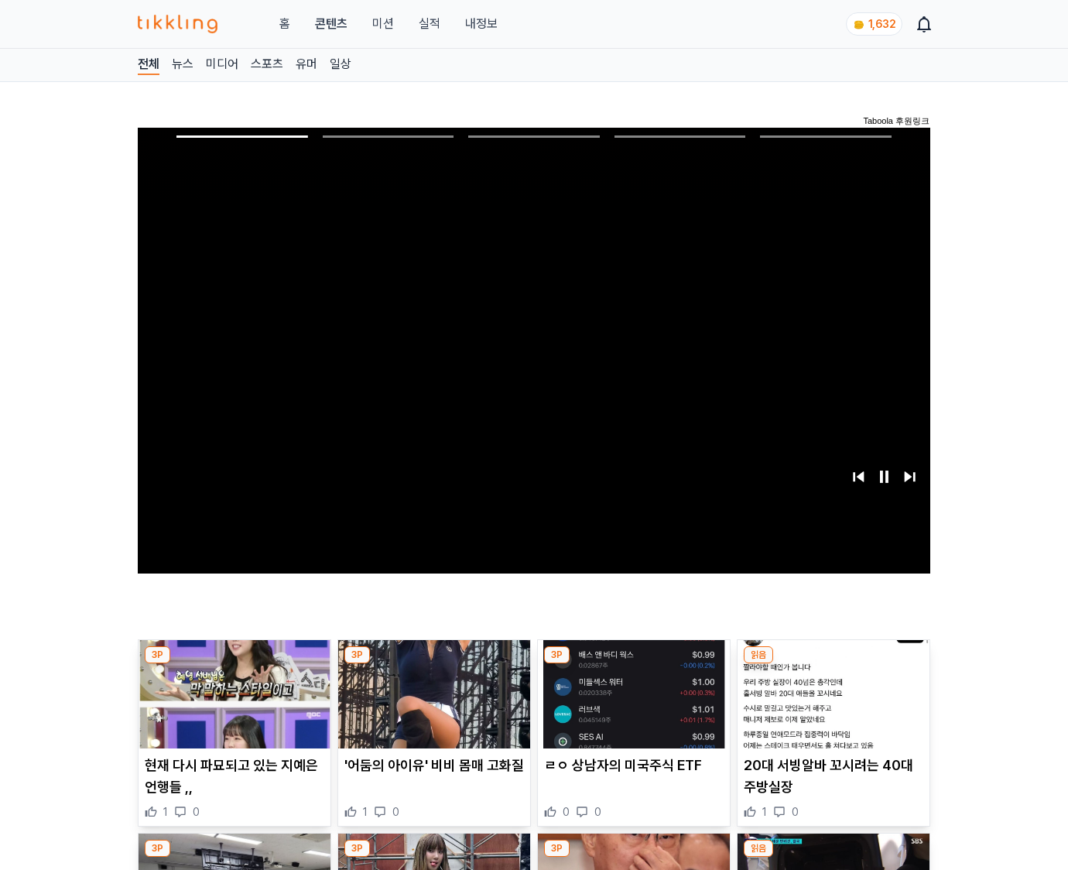
click at [832, 664] on img at bounding box center [833, 694] width 192 height 108
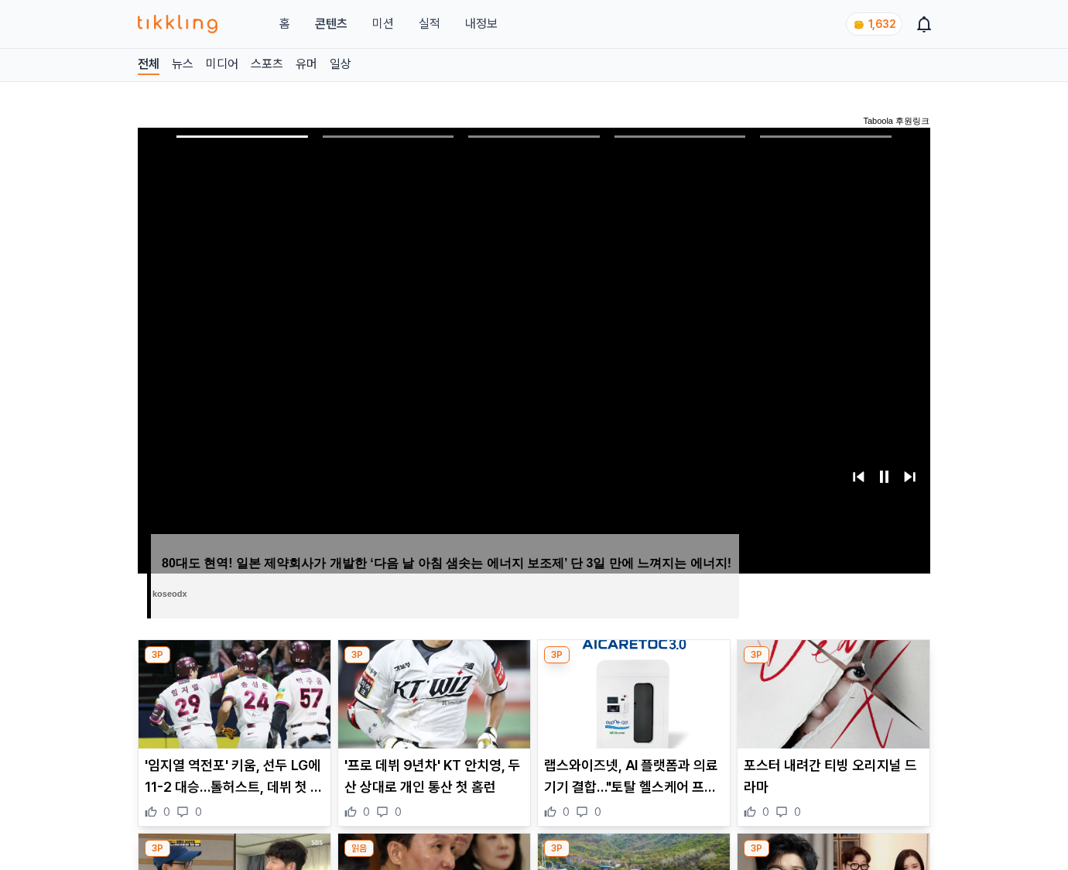
click at [832, 664] on img at bounding box center [833, 694] width 192 height 108
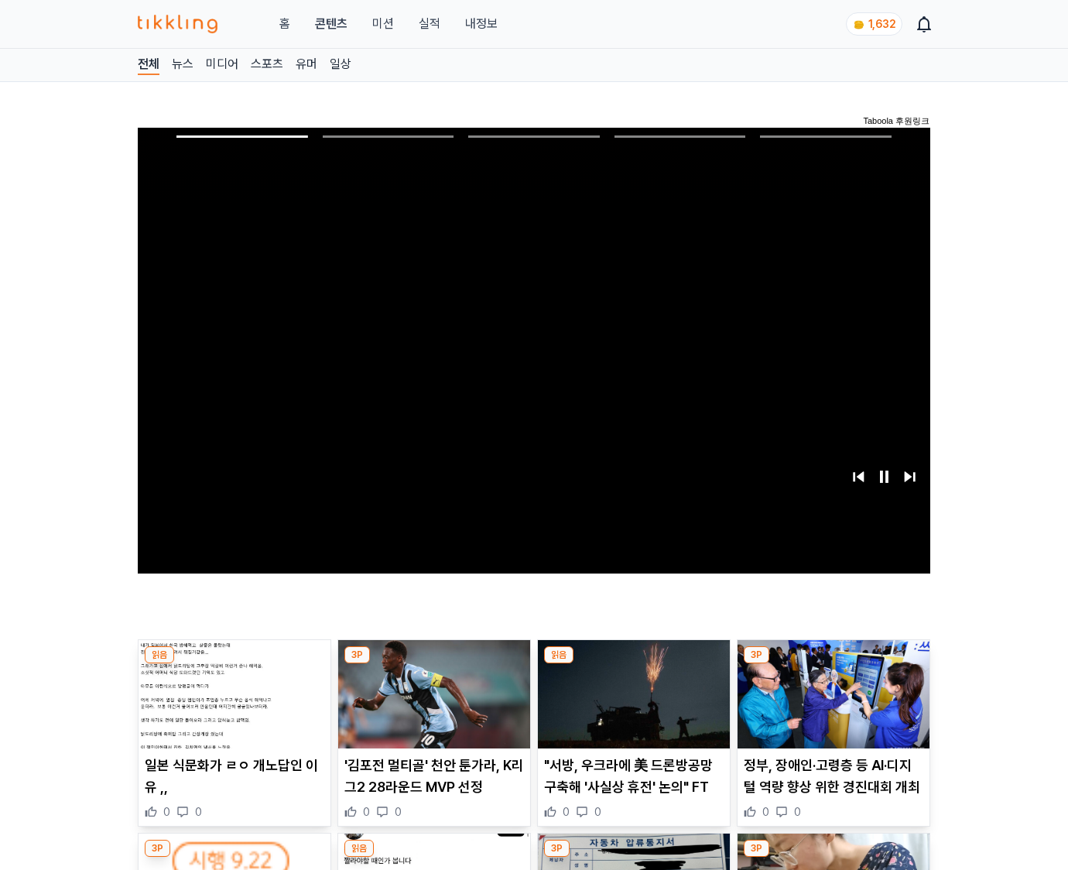
click at [832, 664] on img at bounding box center [833, 694] width 192 height 108
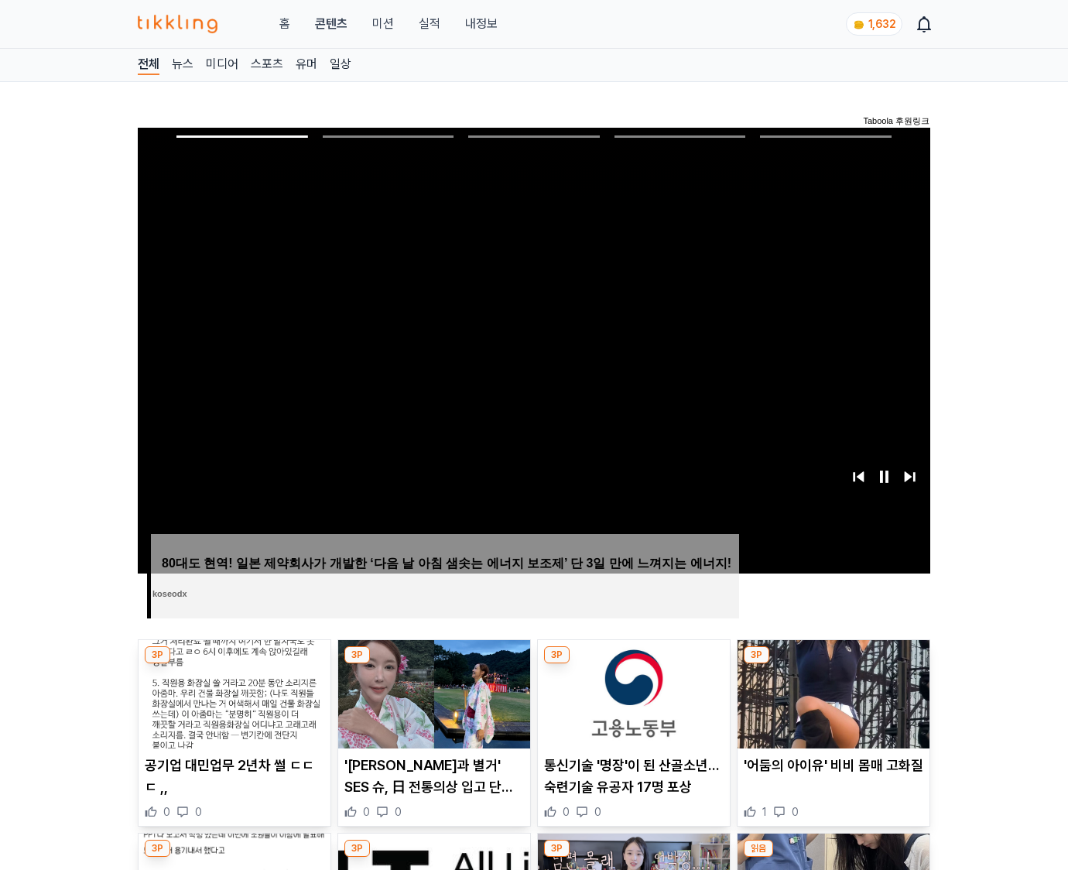
click at [832, 664] on img at bounding box center [833, 694] width 192 height 108
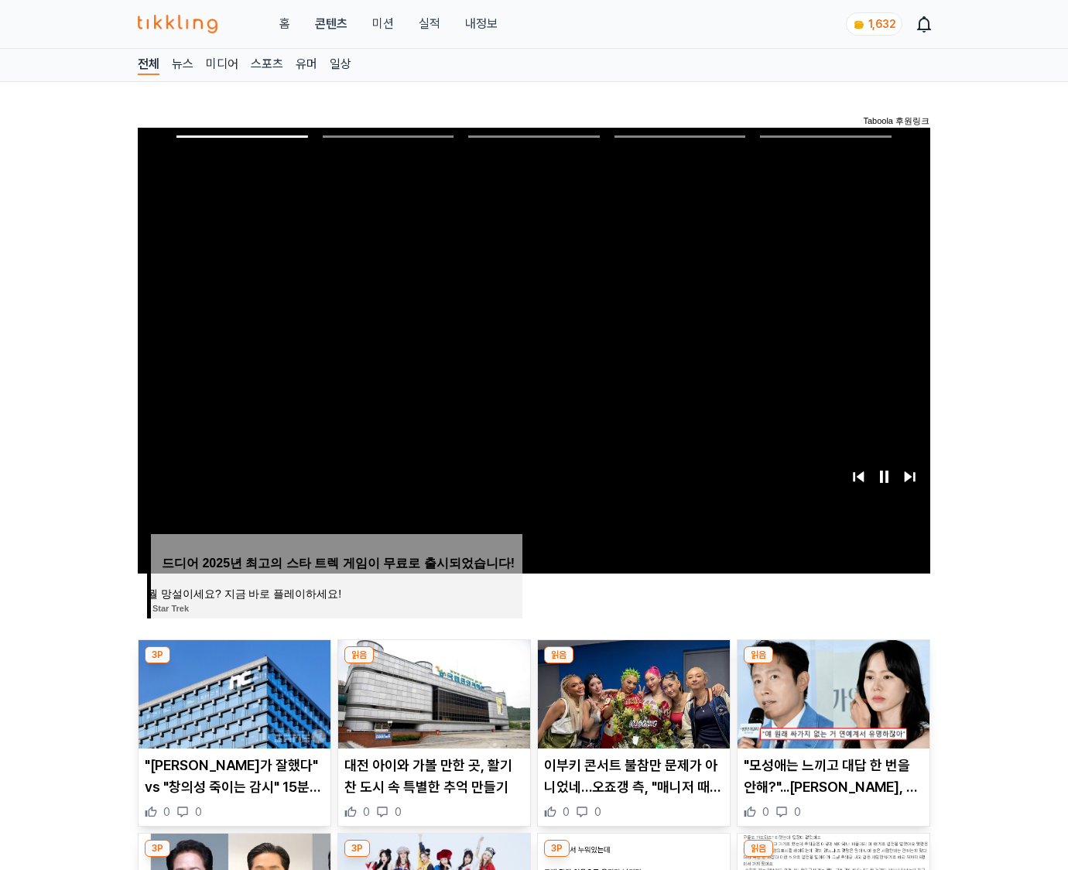
click at [832, 664] on img at bounding box center [833, 694] width 192 height 108
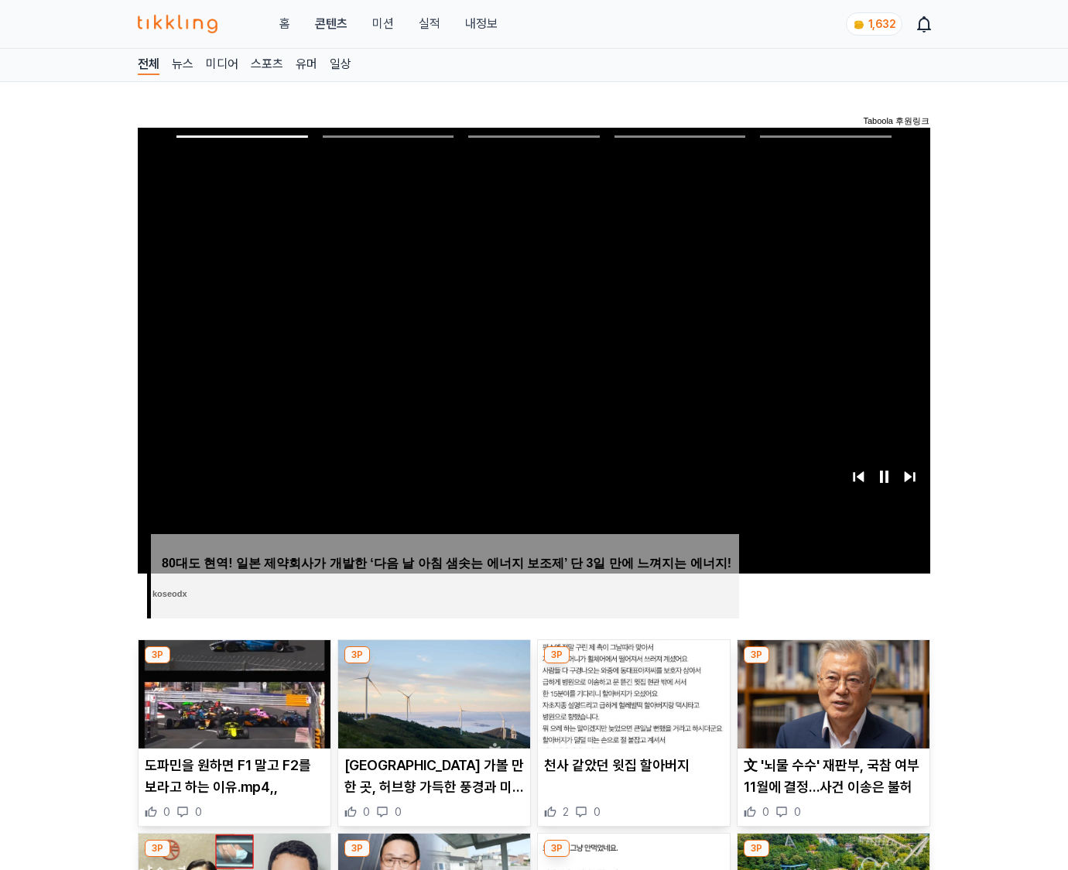
click at [832, 664] on img at bounding box center [833, 694] width 192 height 108
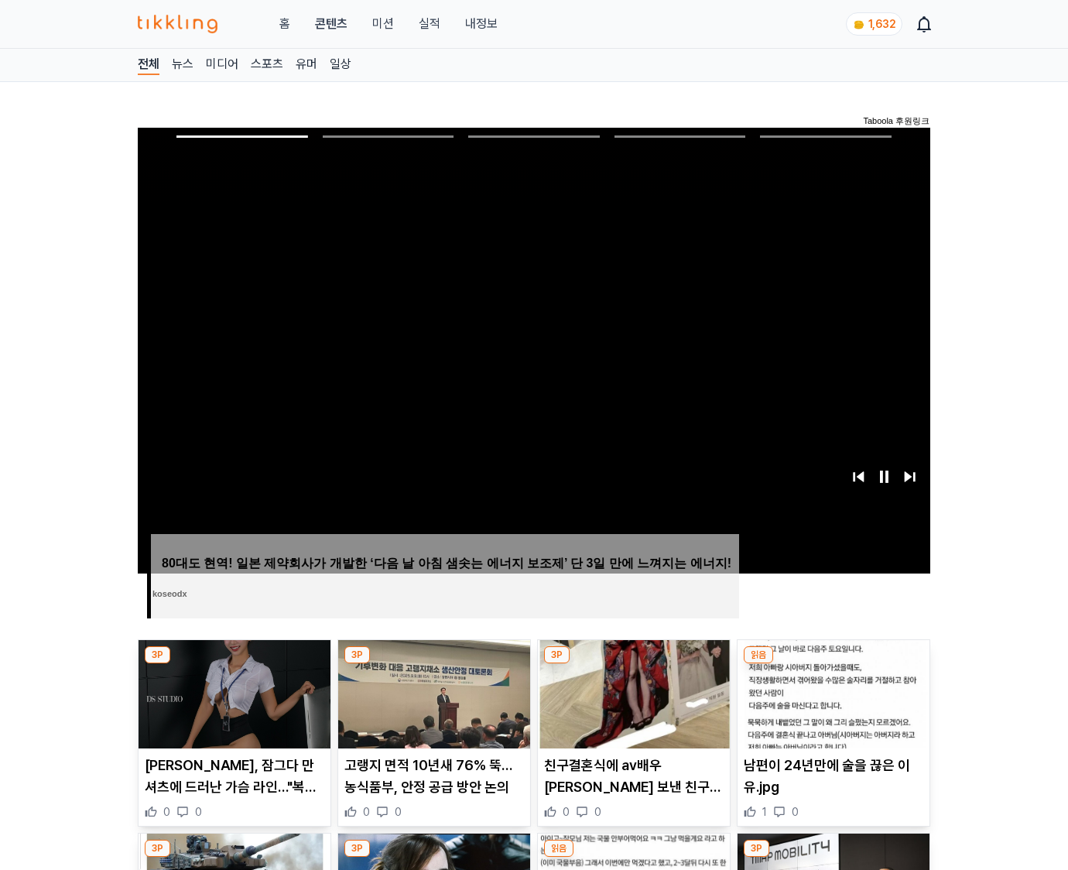
click at [832, 664] on img at bounding box center [833, 694] width 192 height 108
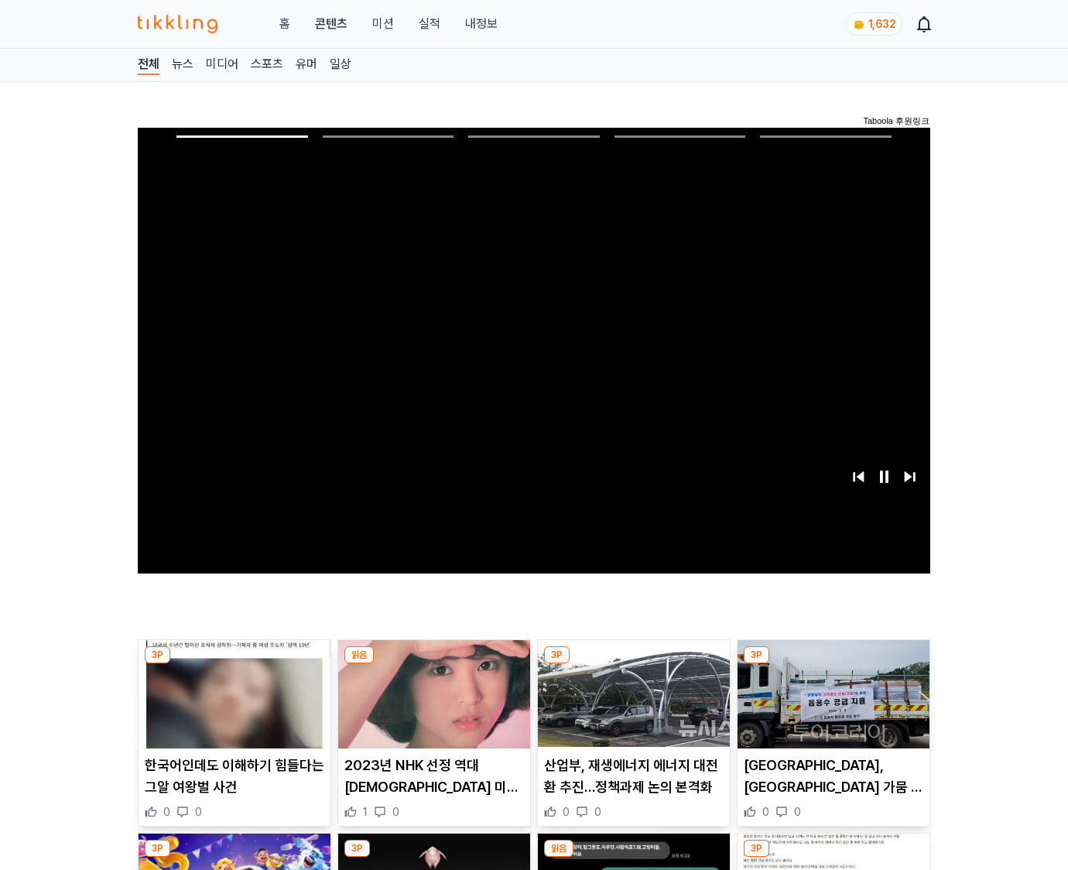
click at [832, 664] on img at bounding box center [833, 694] width 192 height 108
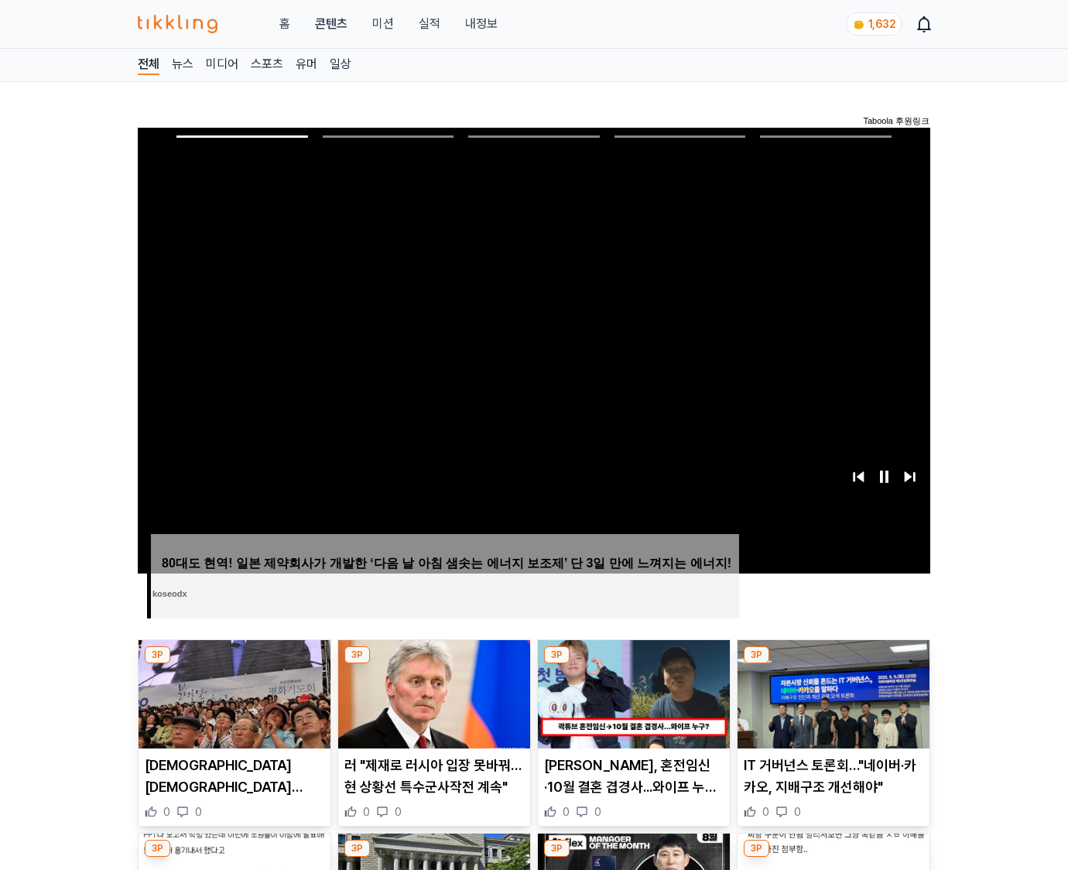
click at [832, 664] on img at bounding box center [833, 694] width 192 height 108
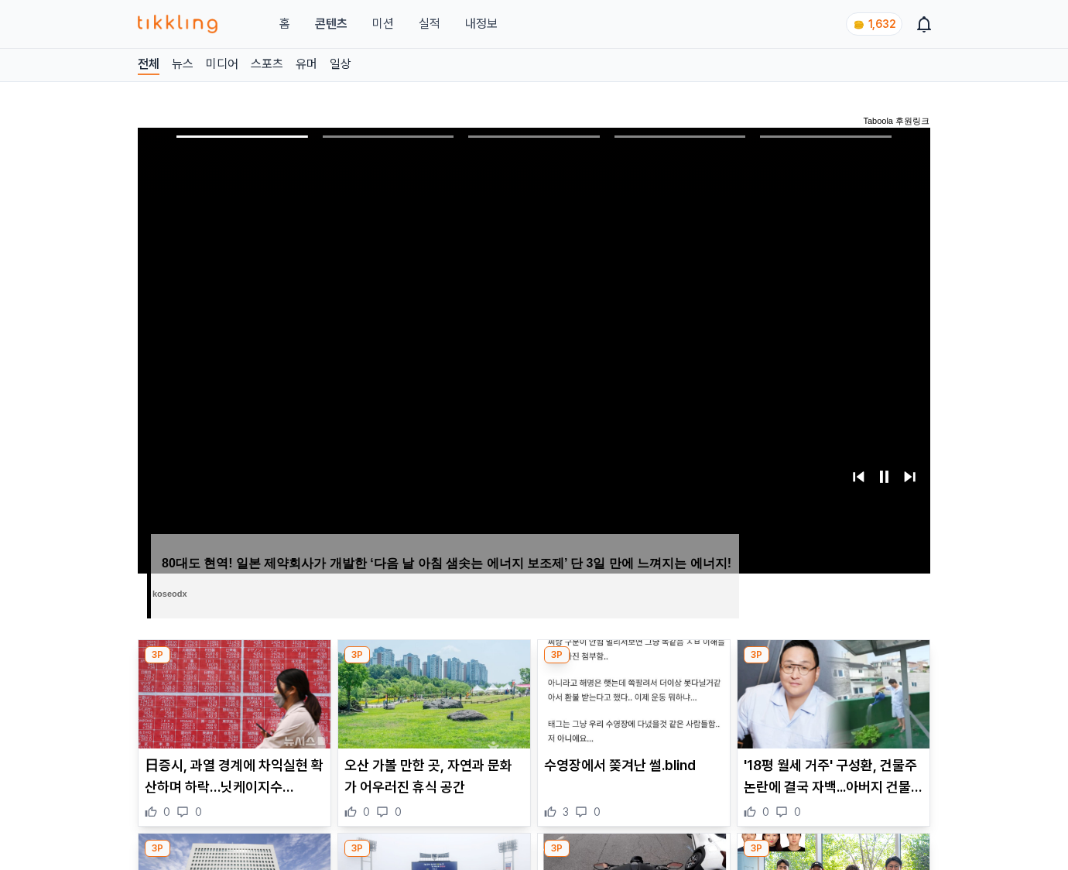
click at [832, 664] on img at bounding box center [833, 694] width 192 height 108
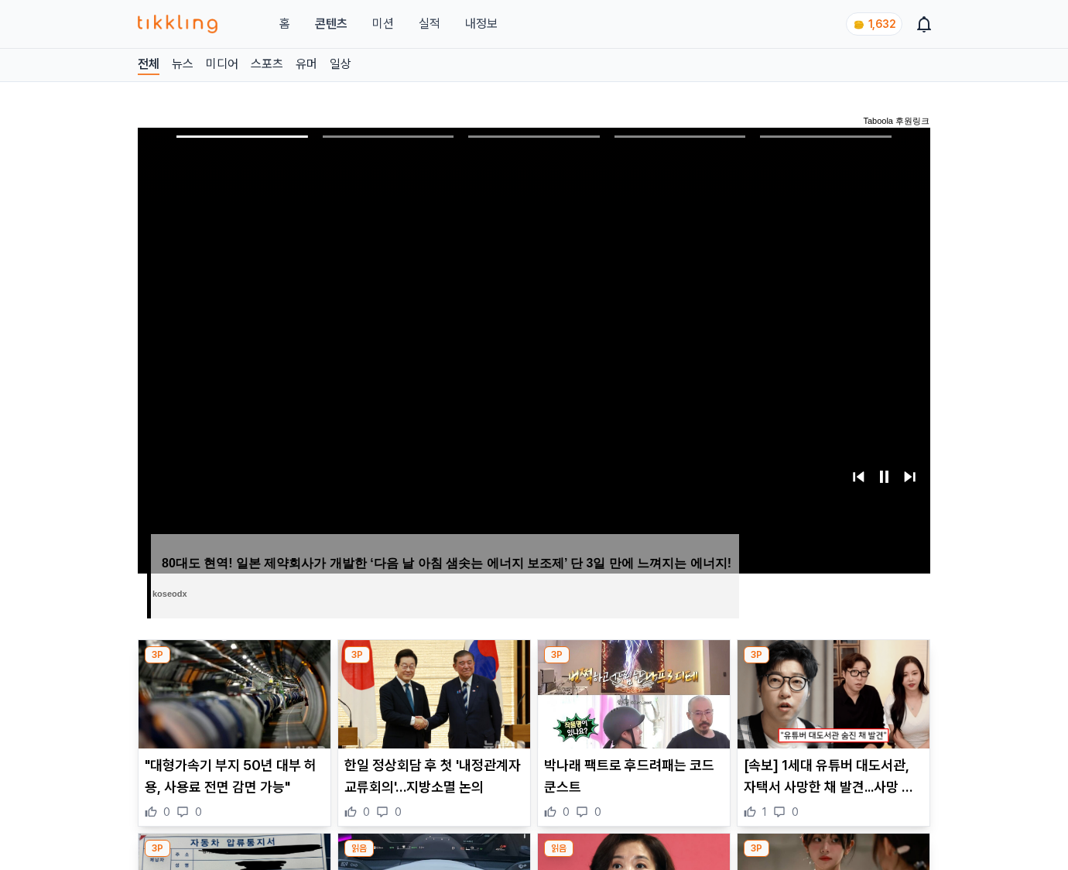
click at [832, 664] on img at bounding box center [833, 694] width 192 height 108
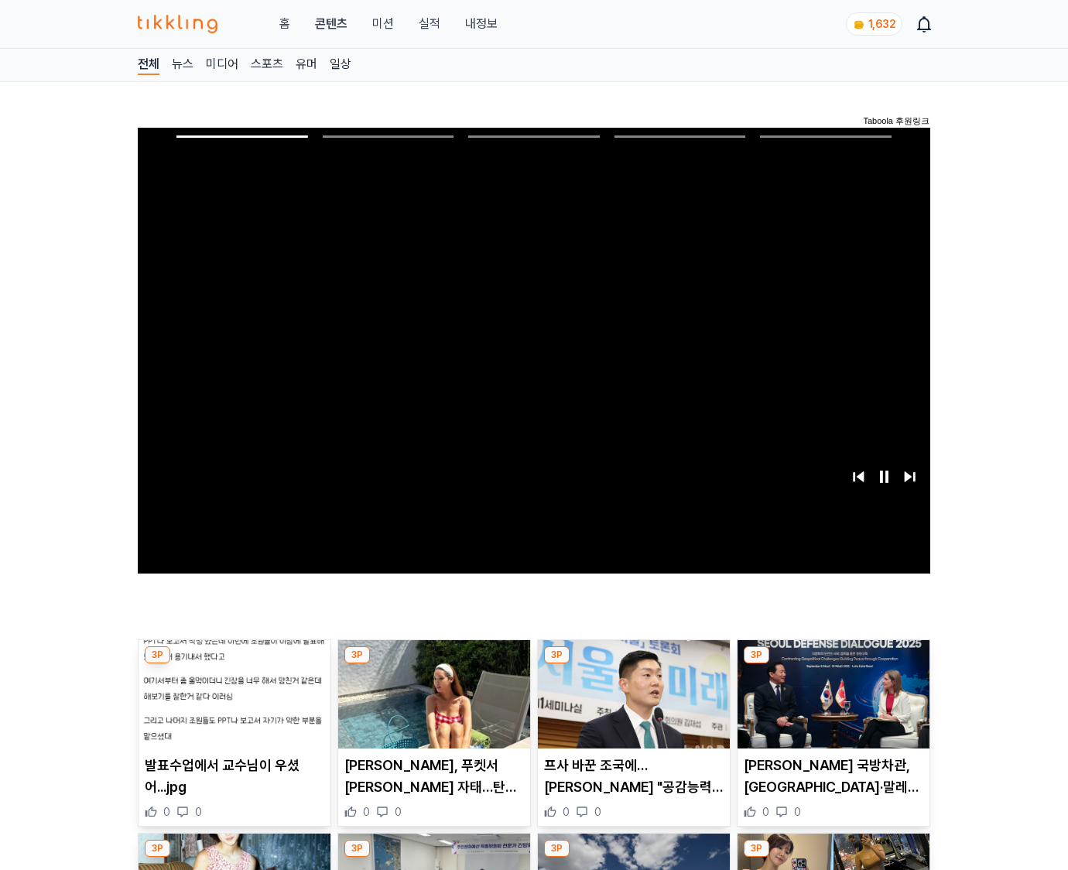
click at [832, 664] on img at bounding box center [833, 694] width 192 height 108
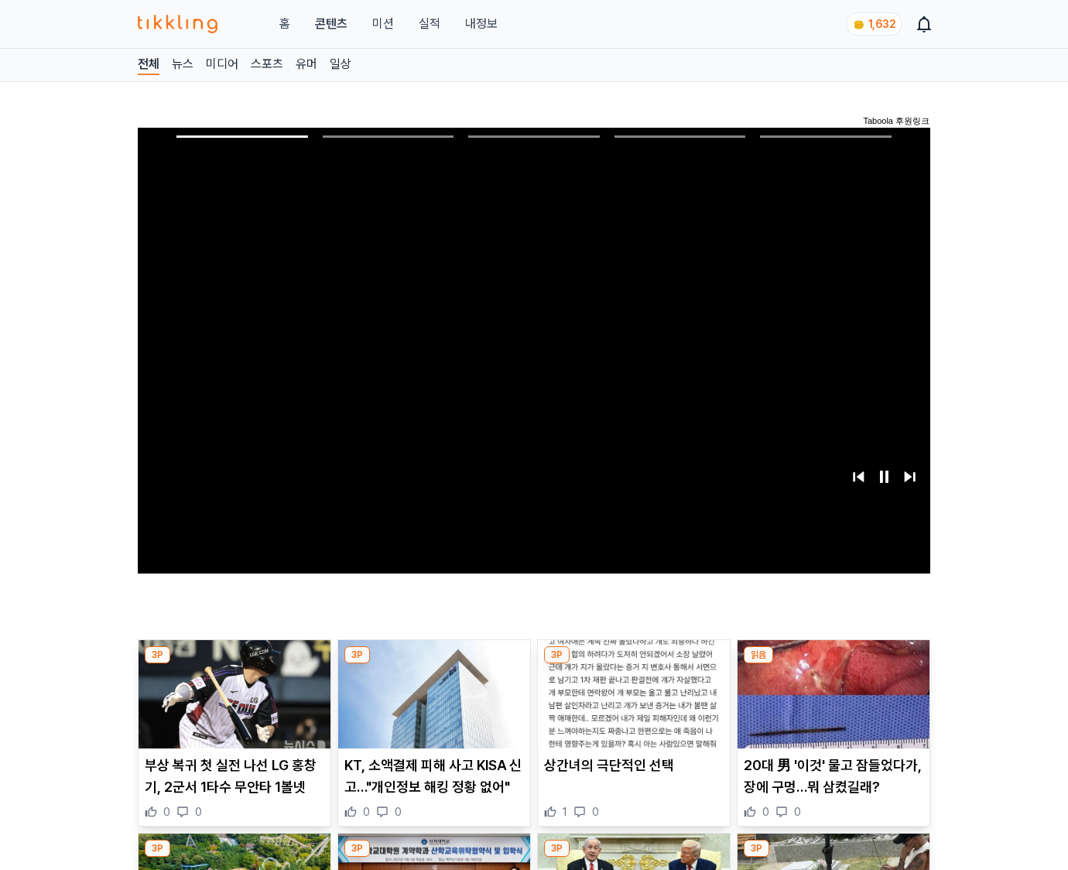
click at [832, 664] on img at bounding box center [833, 694] width 192 height 108
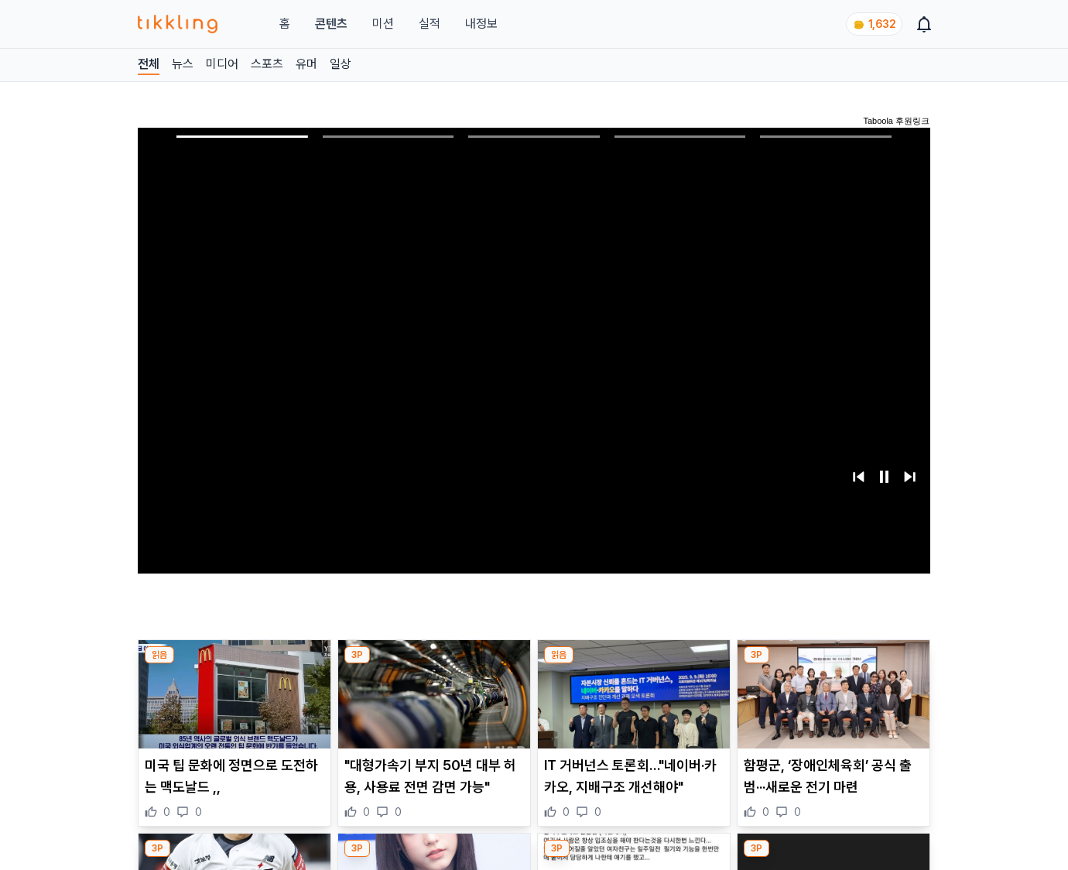
click at [832, 664] on img at bounding box center [833, 694] width 192 height 108
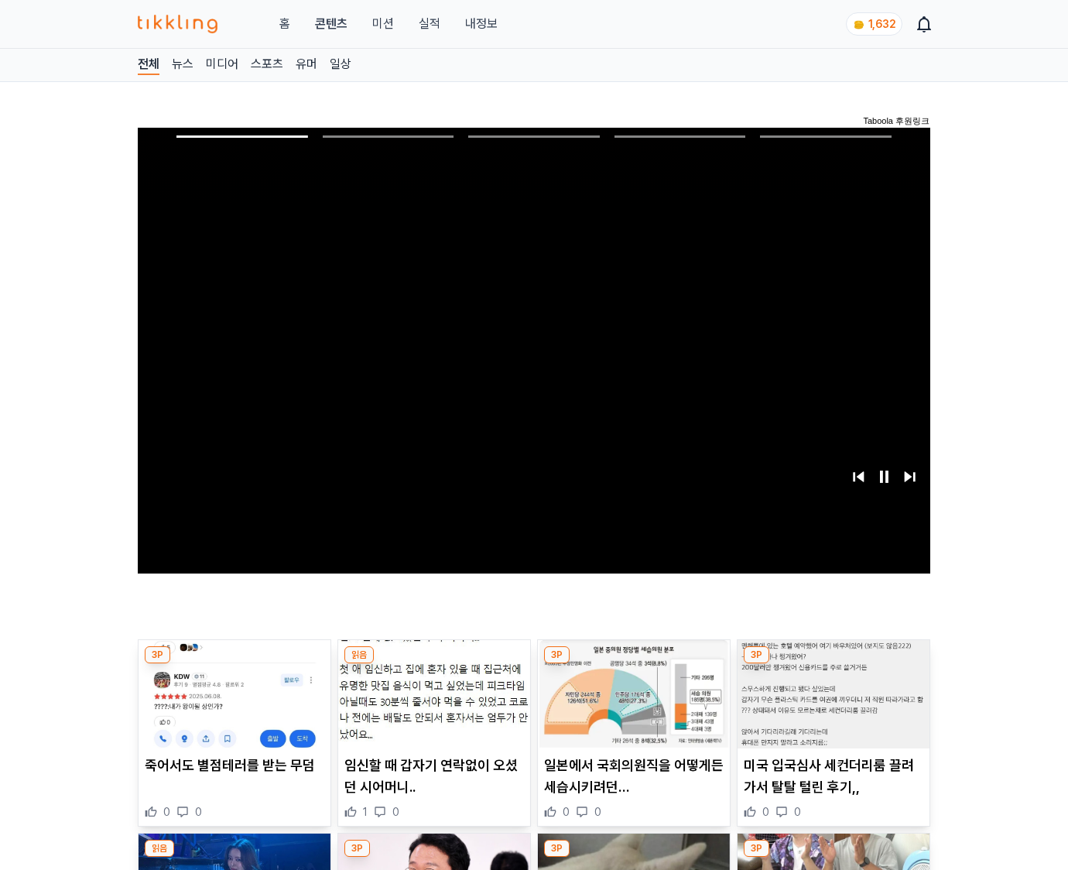
click at [832, 664] on img at bounding box center [833, 694] width 192 height 108
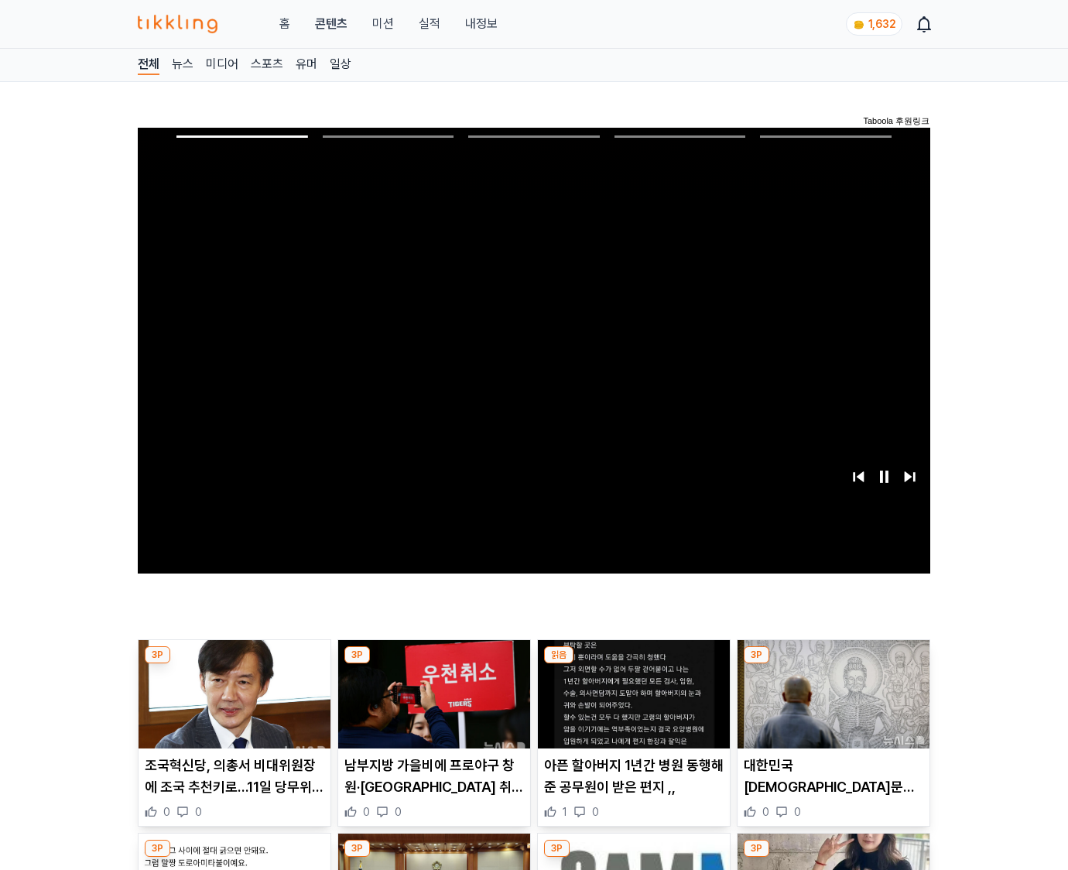
click at [832, 664] on img at bounding box center [833, 694] width 192 height 108
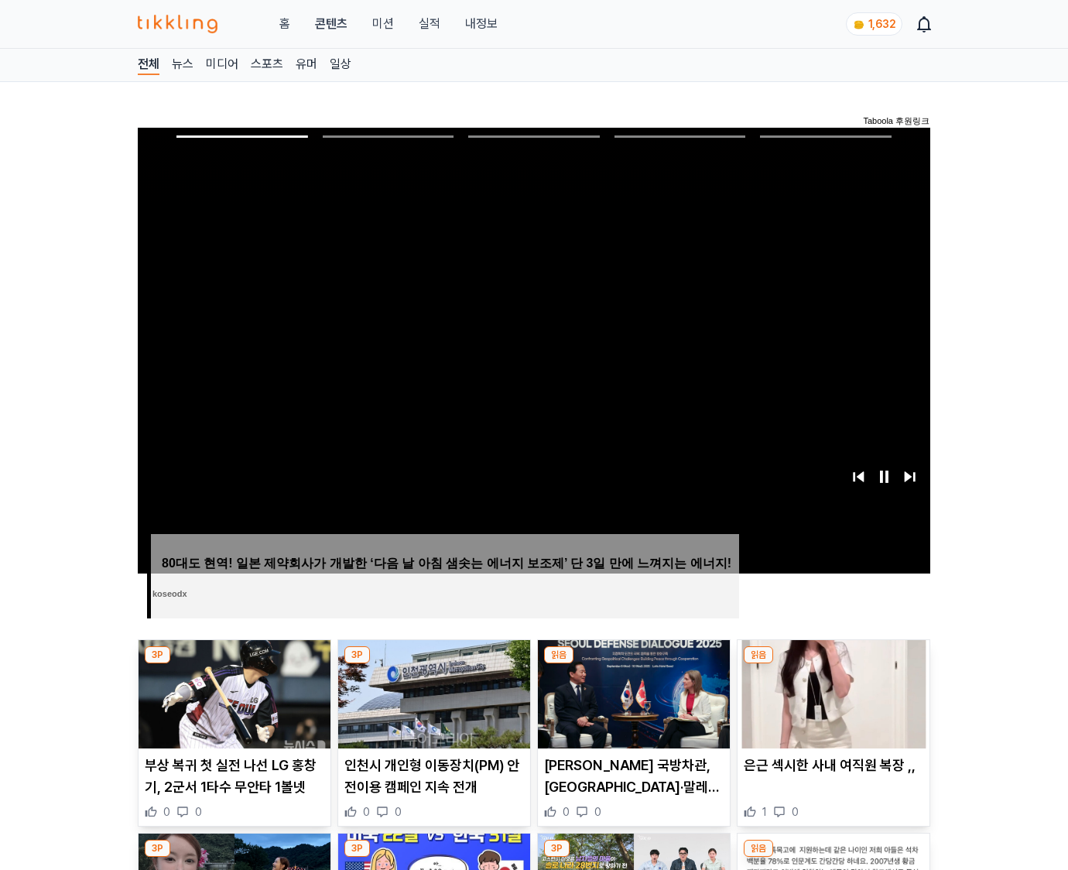
click at [832, 664] on img at bounding box center [833, 694] width 192 height 108
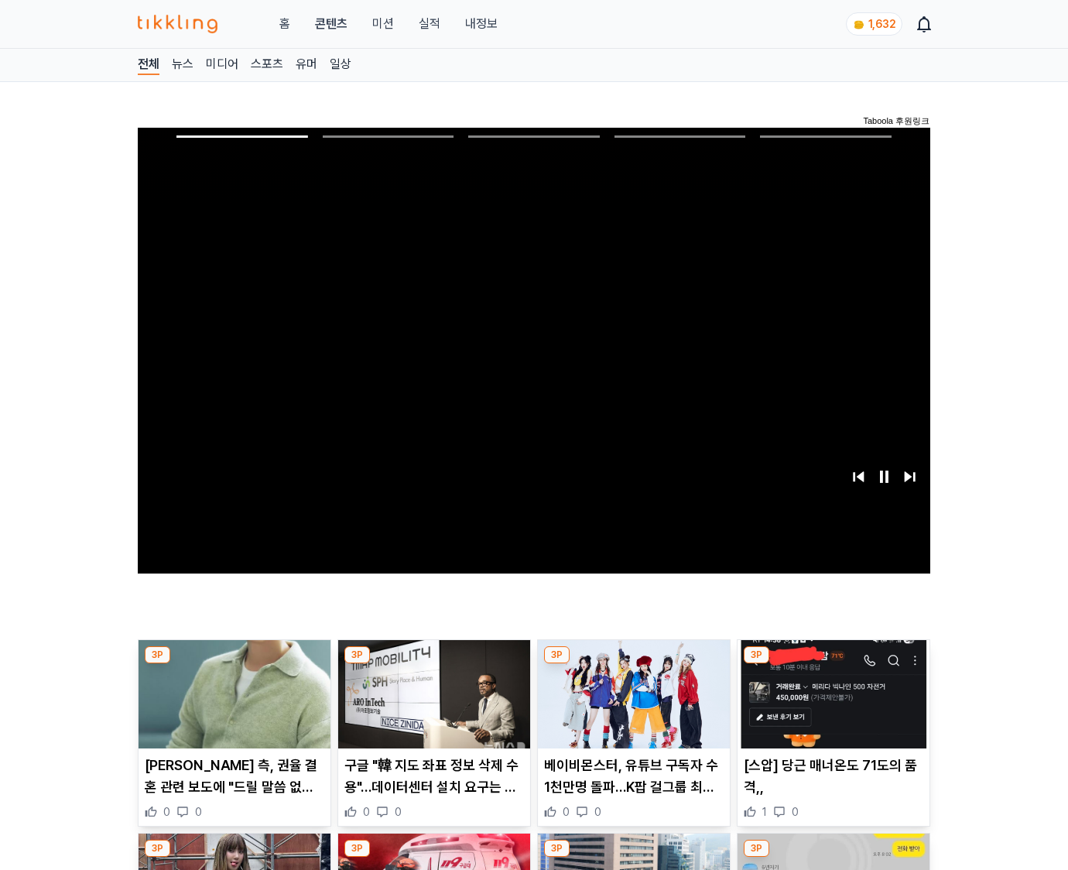
click at [832, 664] on img at bounding box center [833, 694] width 192 height 108
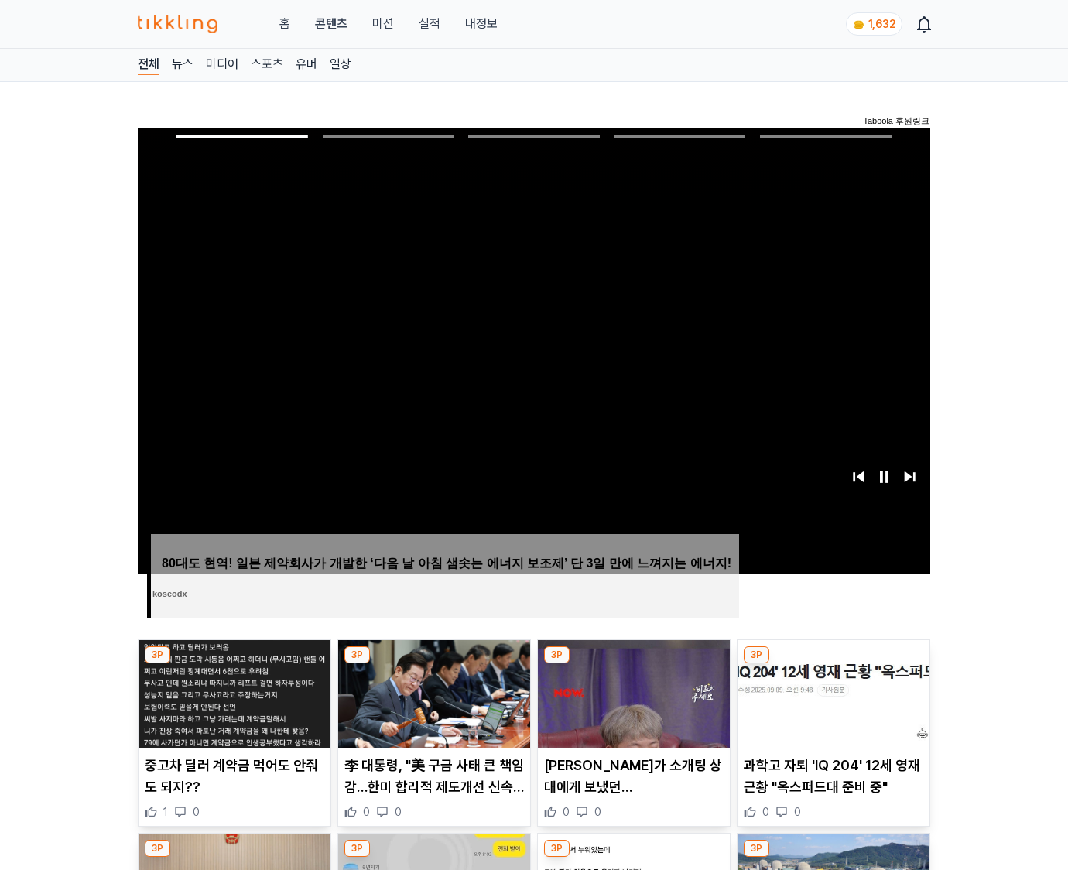
click at [832, 664] on img at bounding box center [833, 694] width 192 height 108
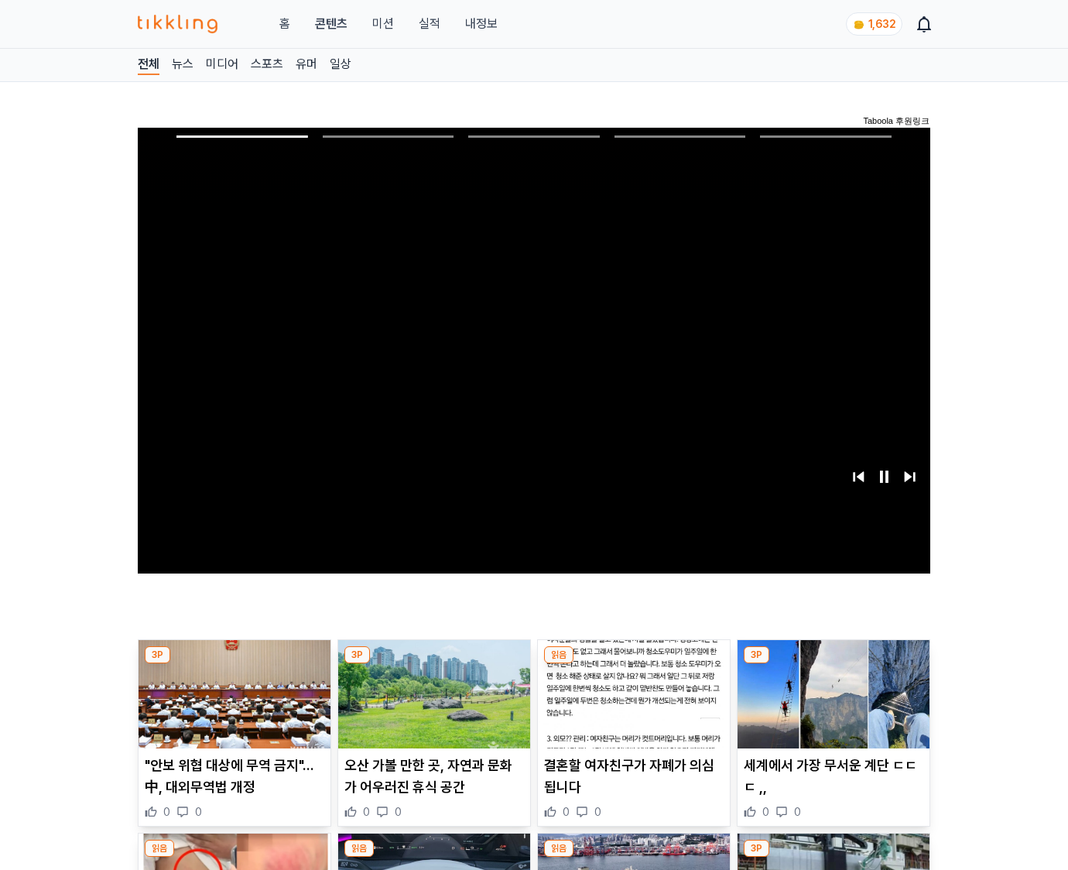
click at [832, 664] on img at bounding box center [833, 694] width 192 height 108
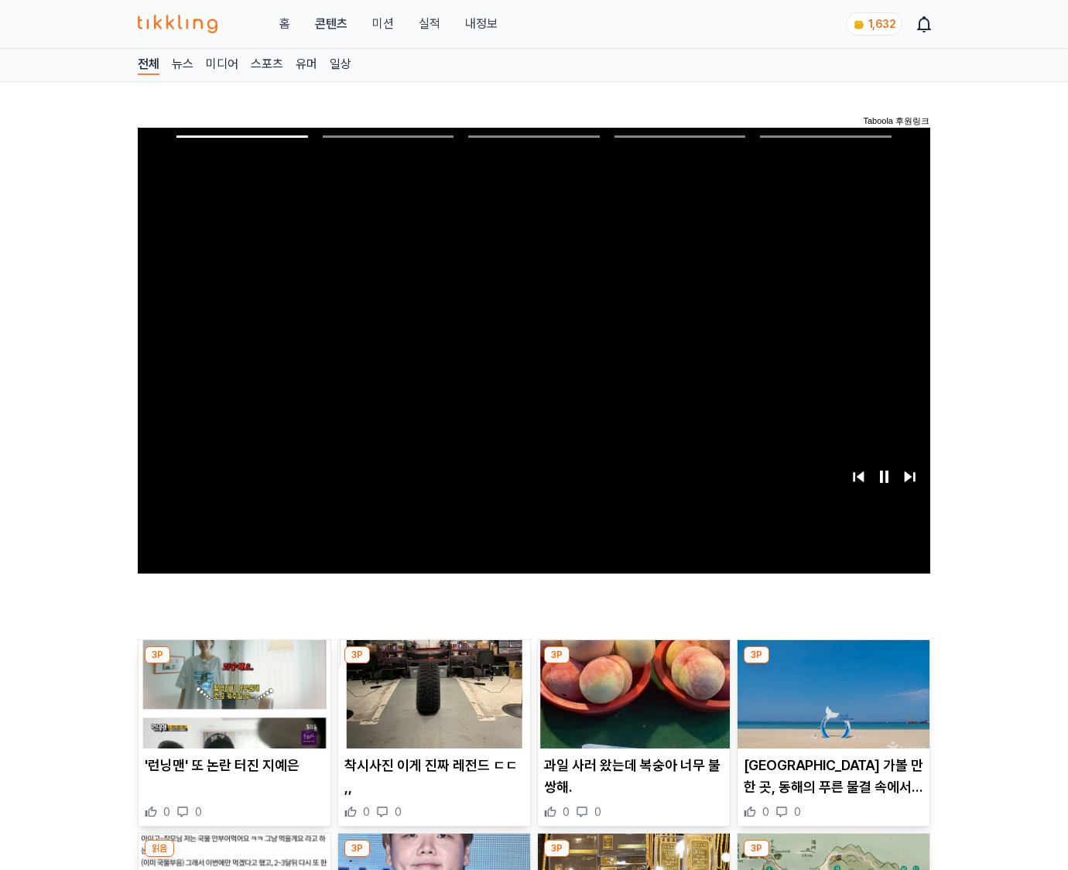
click at [832, 664] on img at bounding box center [833, 694] width 192 height 108
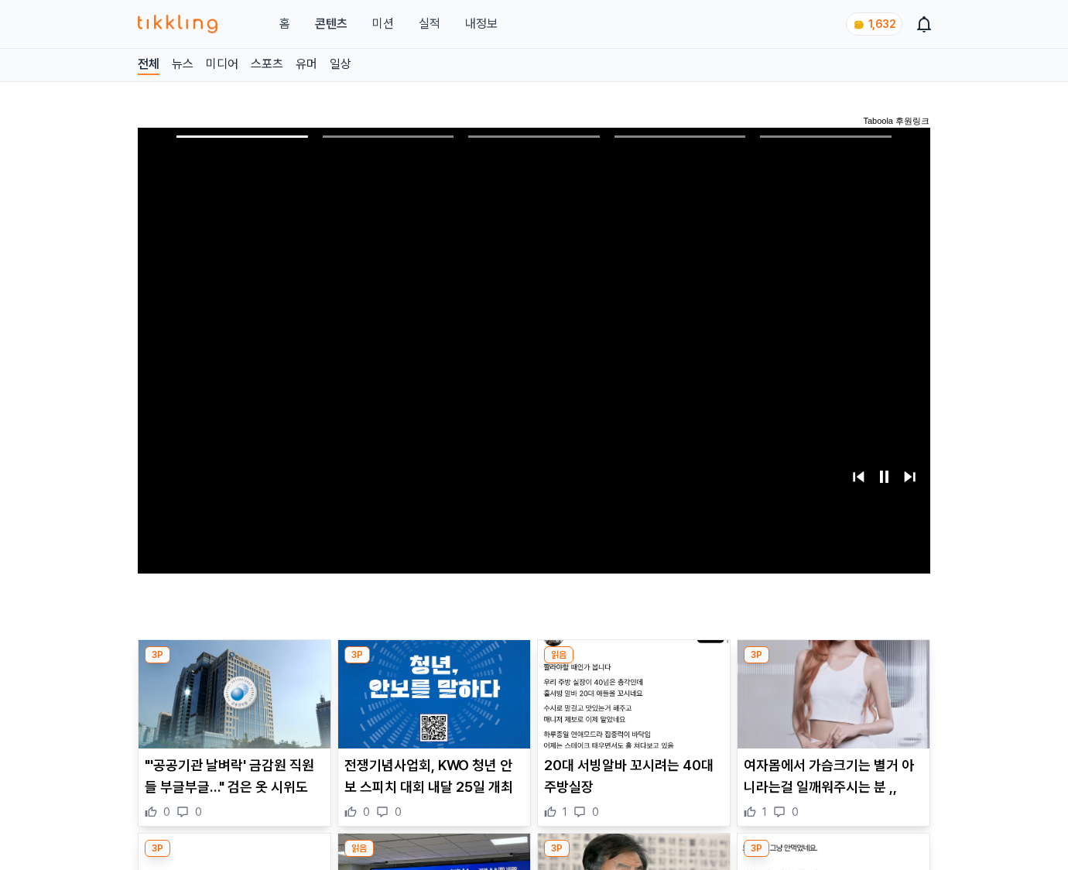
click at [832, 664] on img at bounding box center [833, 694] width 192 height 108
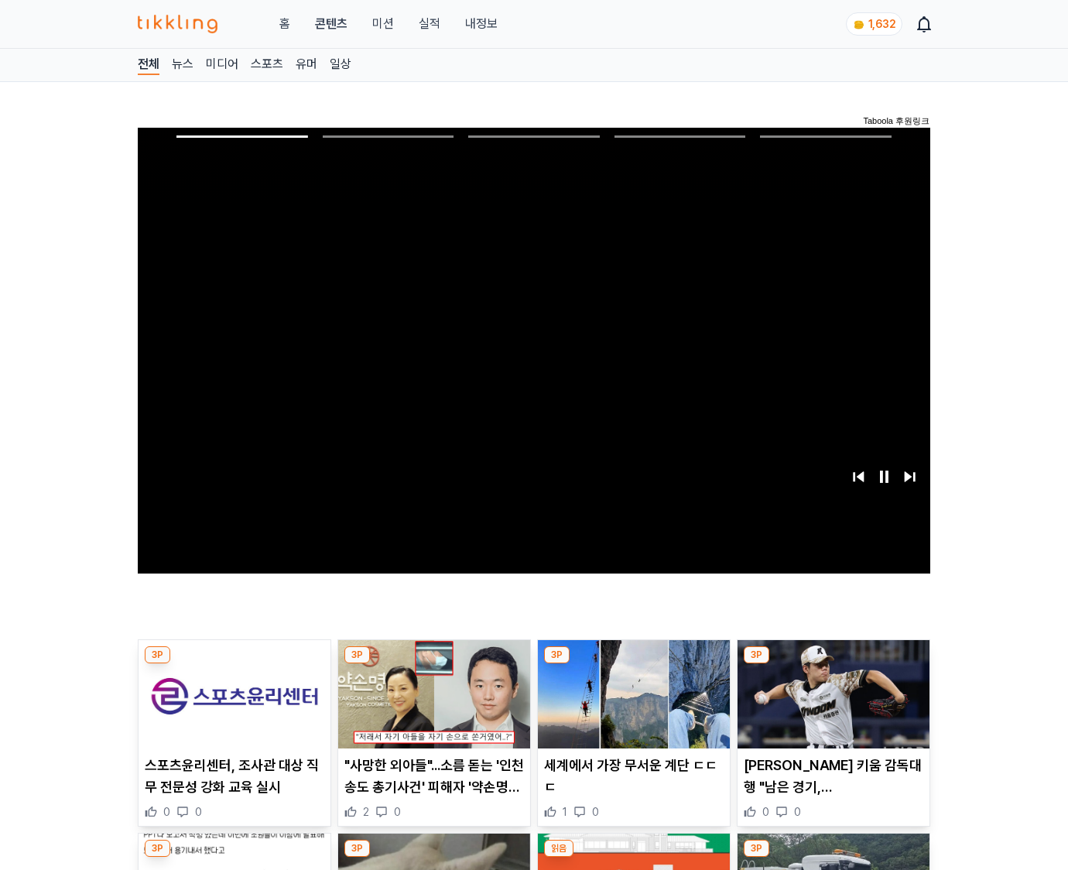
click at [832, 664] on img at bounding box center [833, 694] width 192 height 108
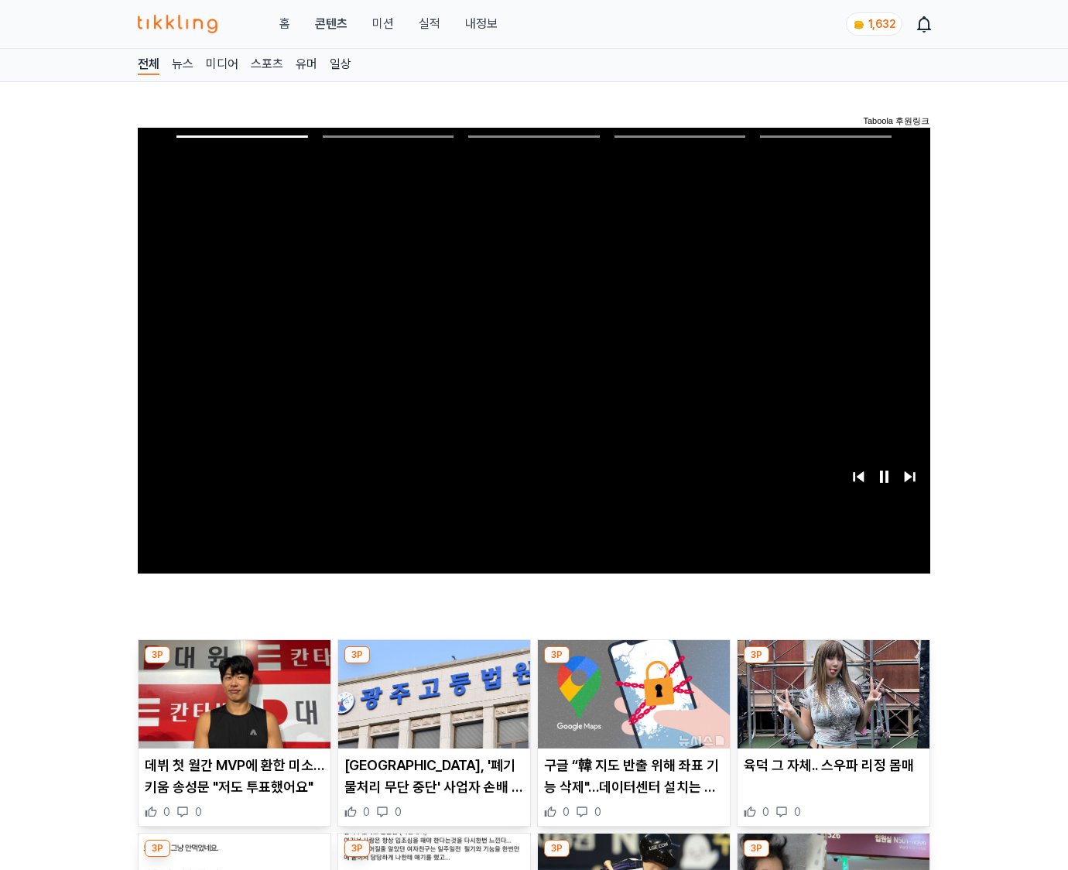
click at [832, 664] on img at bounding box center [833, 694] width 192 height 108
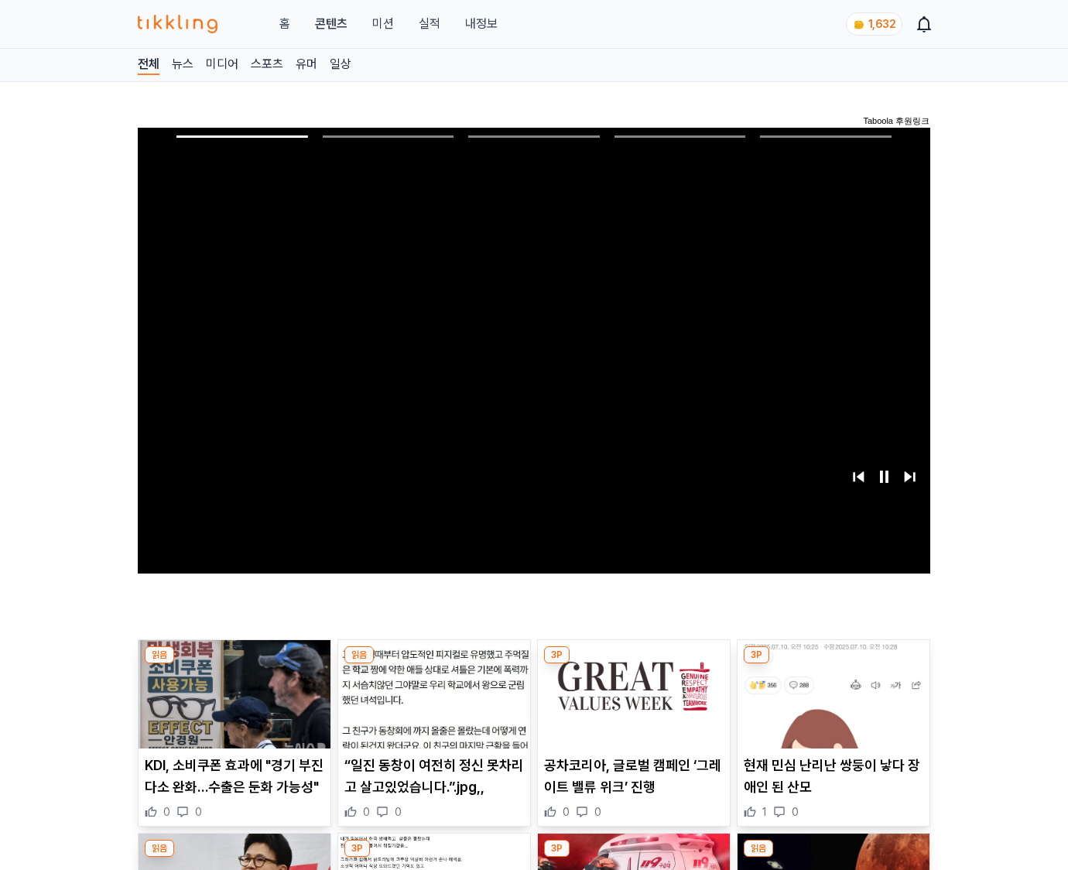
click at [832, 664] on img at bounding box center [833, 694] width 192 height 108
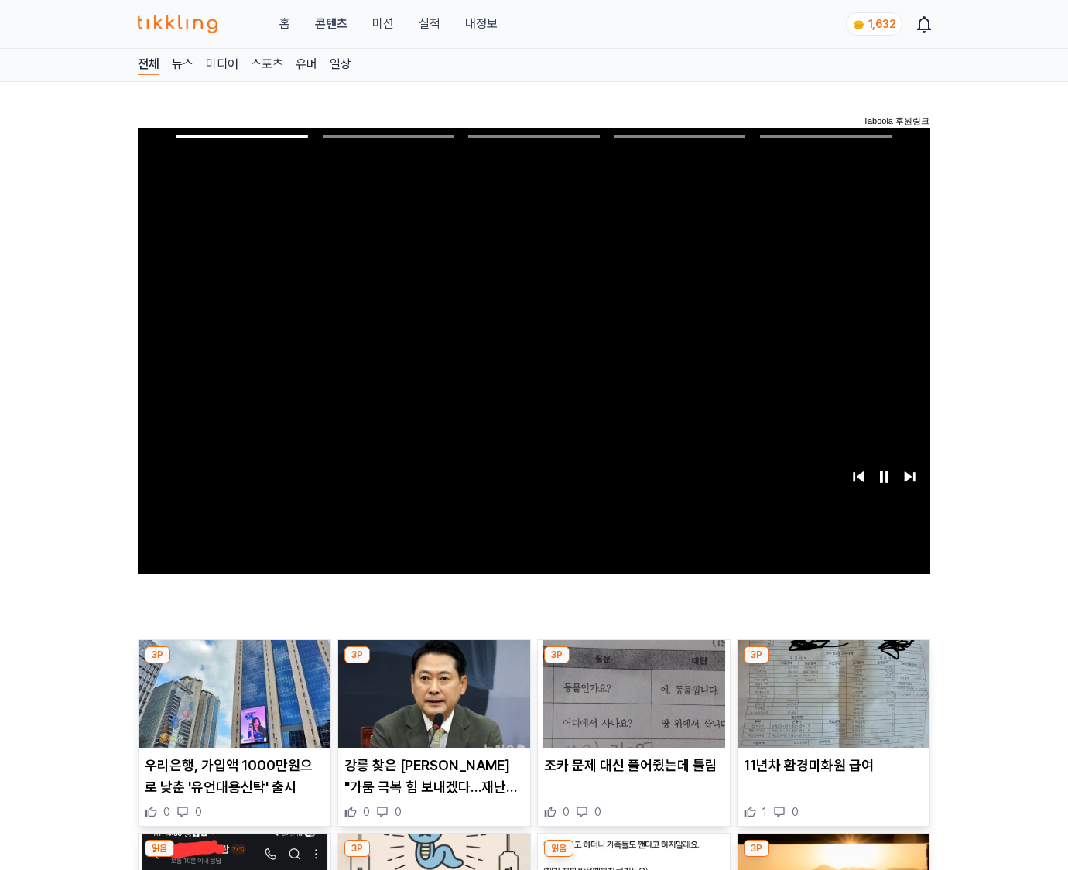
click at [832, 664] on img at bounding box center [833, 694] width 192 height 108
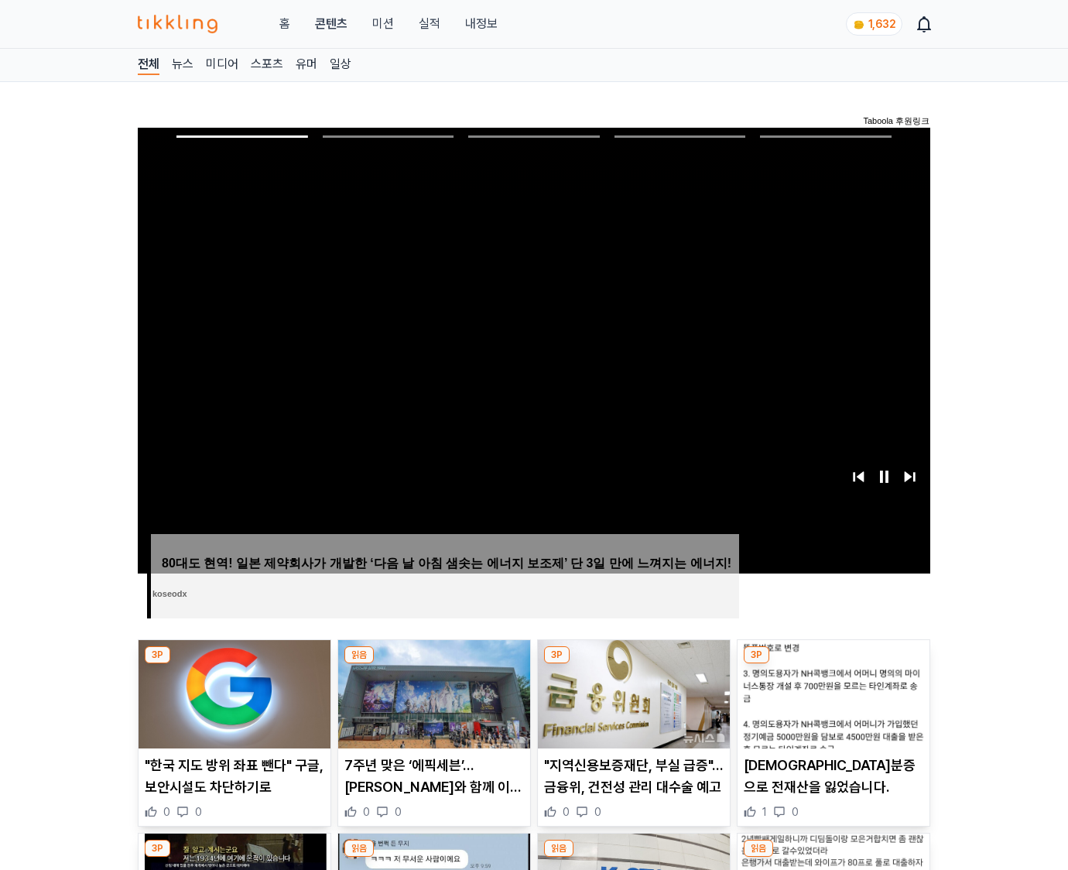
click at [832, 664] on img at bounding box center [833, 694] width 192 height 108
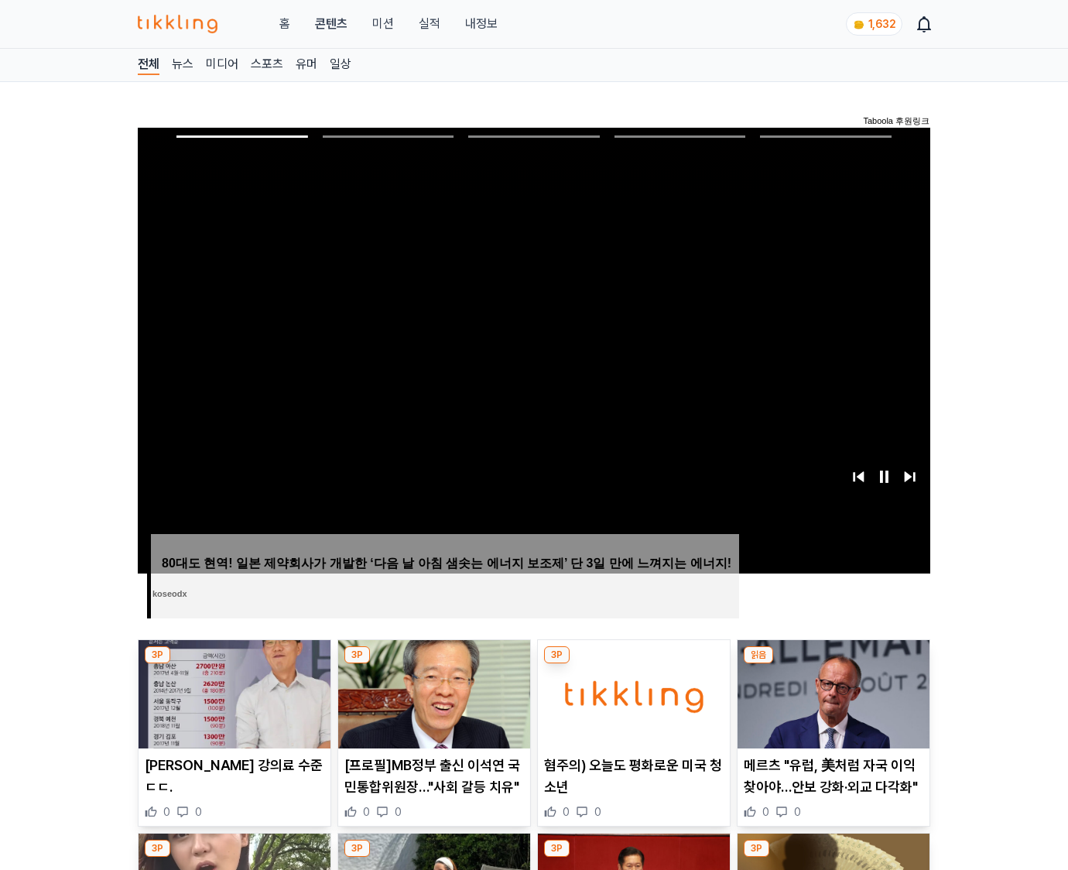
click at [832, 664] on img at bounding box center [833, 694] width 192 height 108
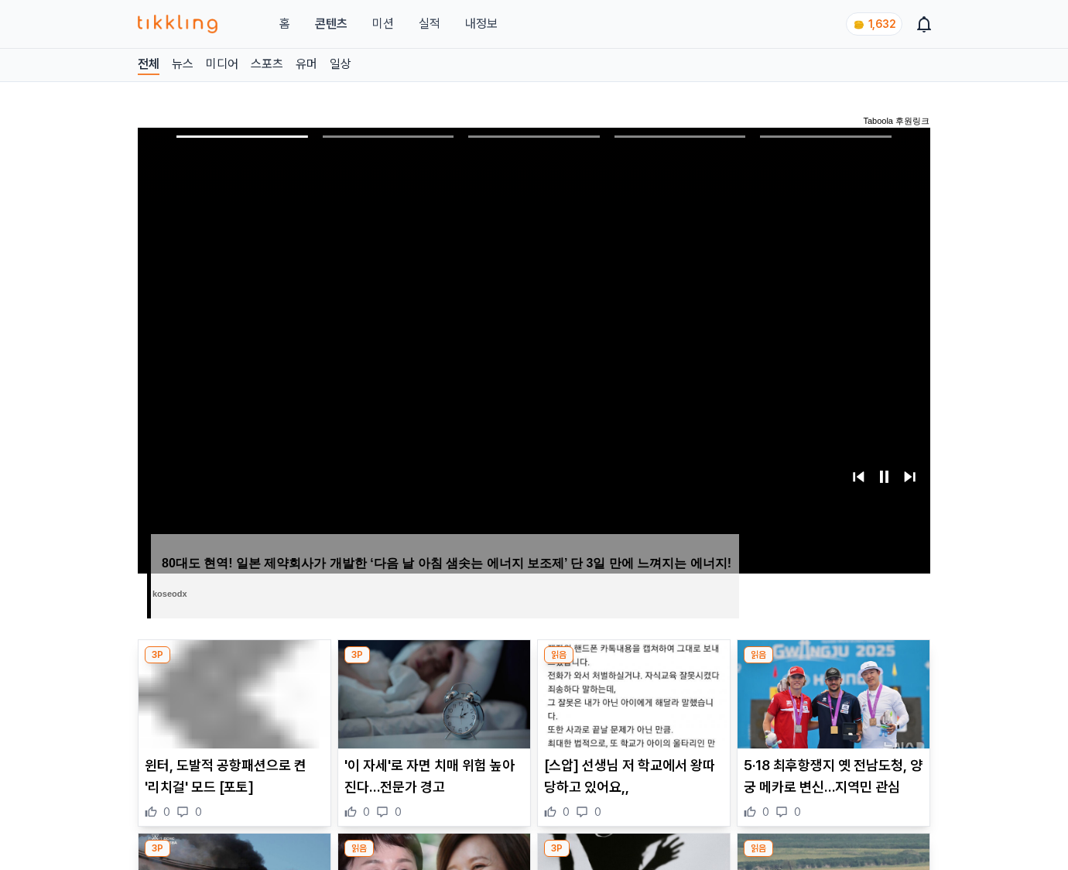
click at [832, 664] on img at bounding box center [833, 694] width 192 height 108
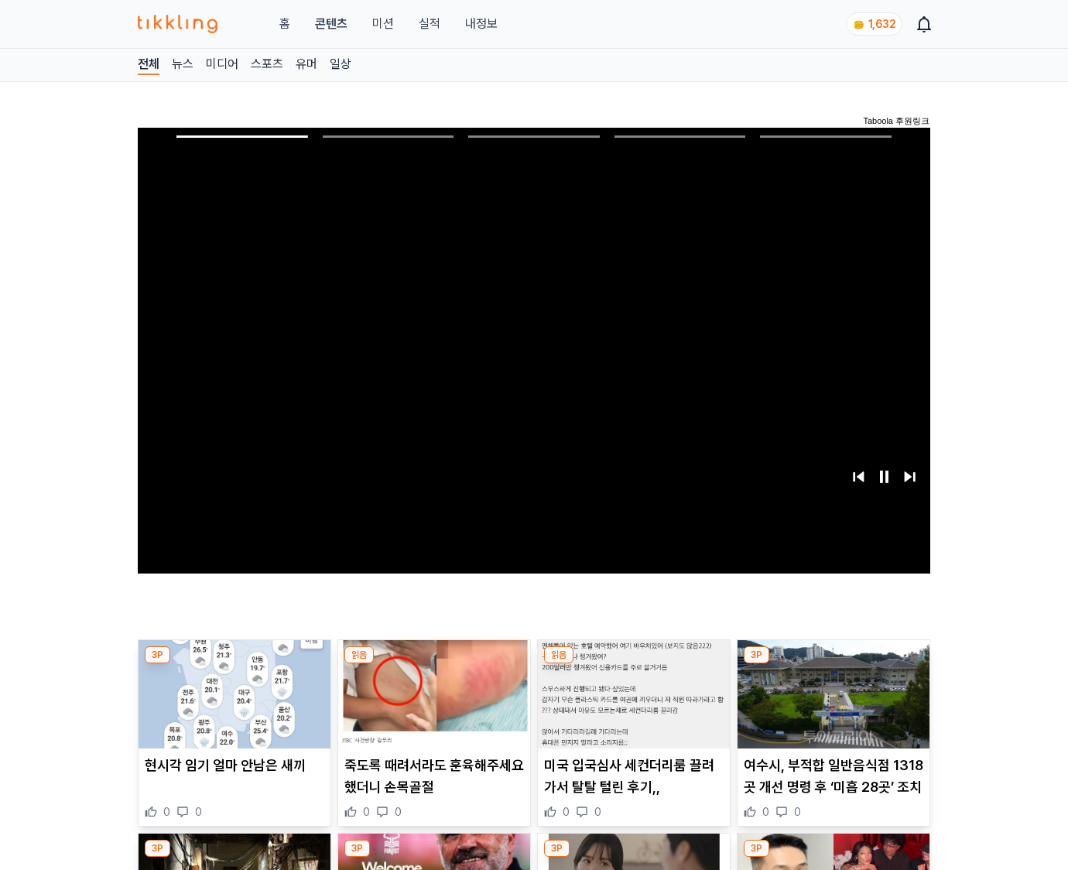
click at [832, 664] on img at bounding box center [833, 694] width 192 height 108
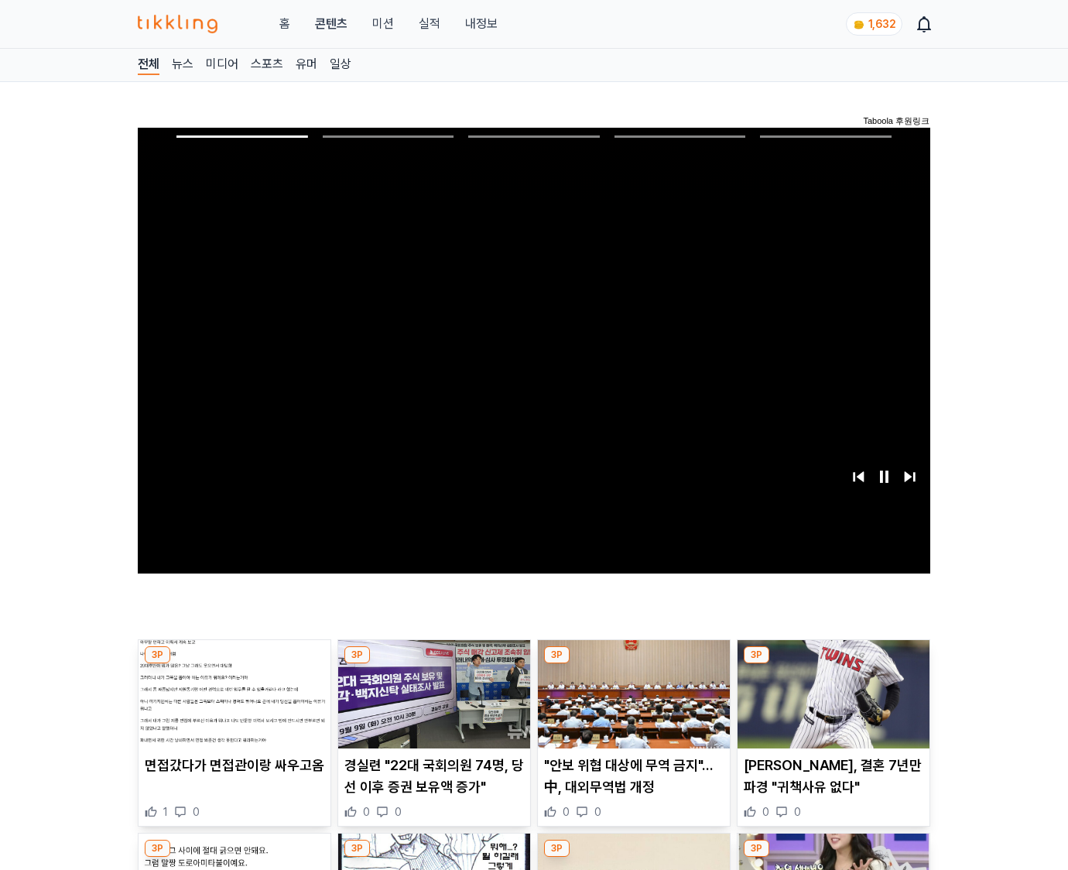
click at [832, 664] on img at bounding box center [833, 694] width 192 height 108
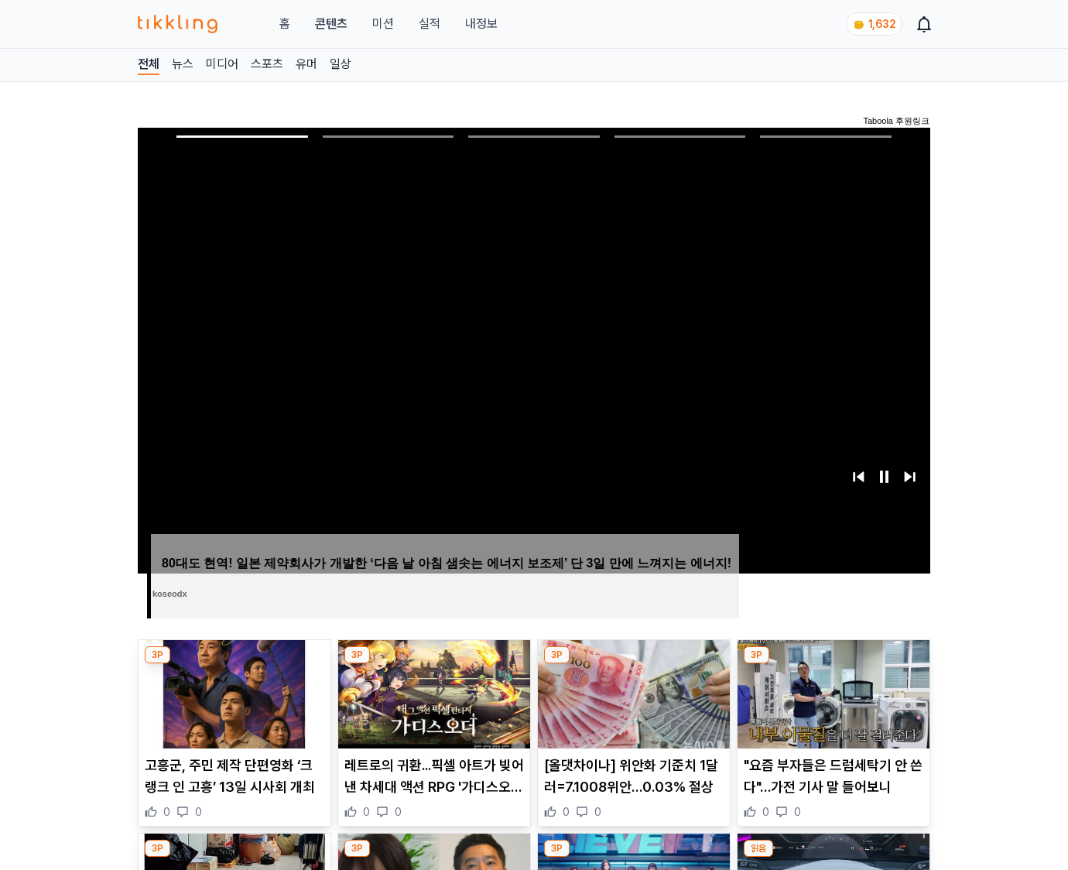
click at [832, 664] on img at bounding box center [833, 694] width 192 height 108
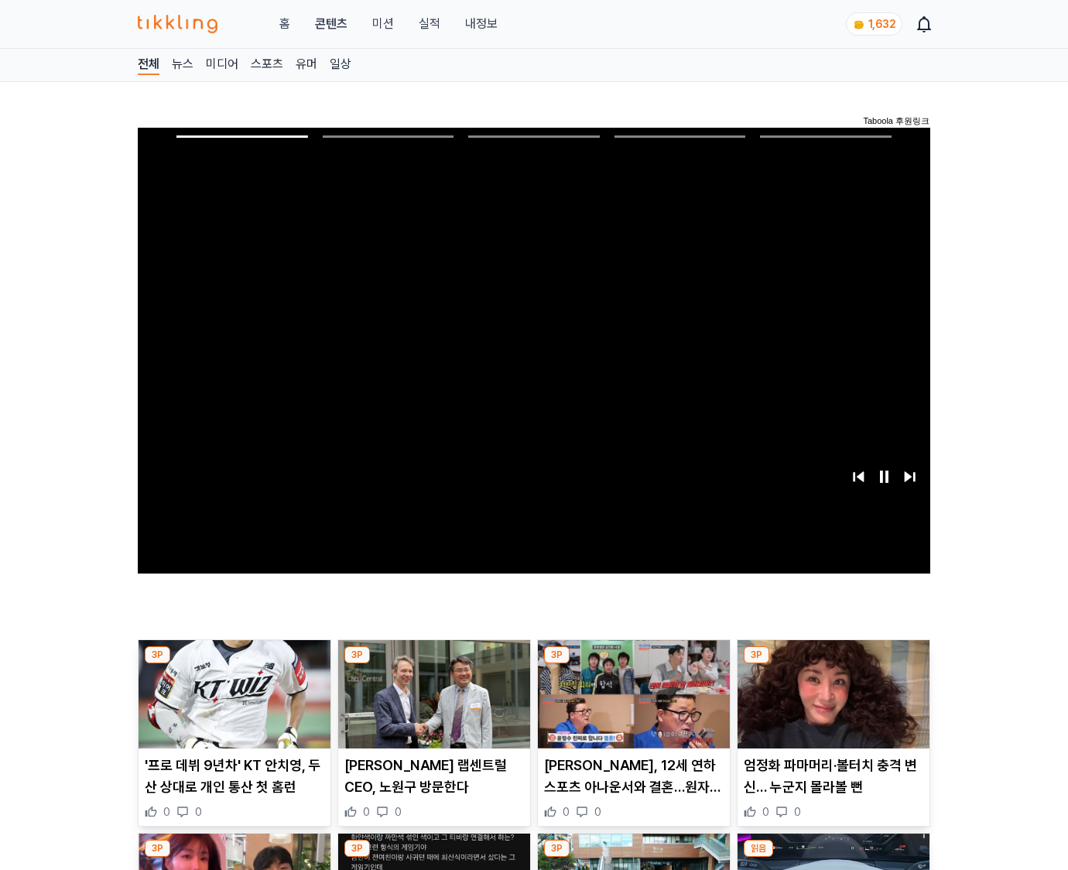
click at [832, 664] on img at bounding box center [833, 694] width 192 height 108
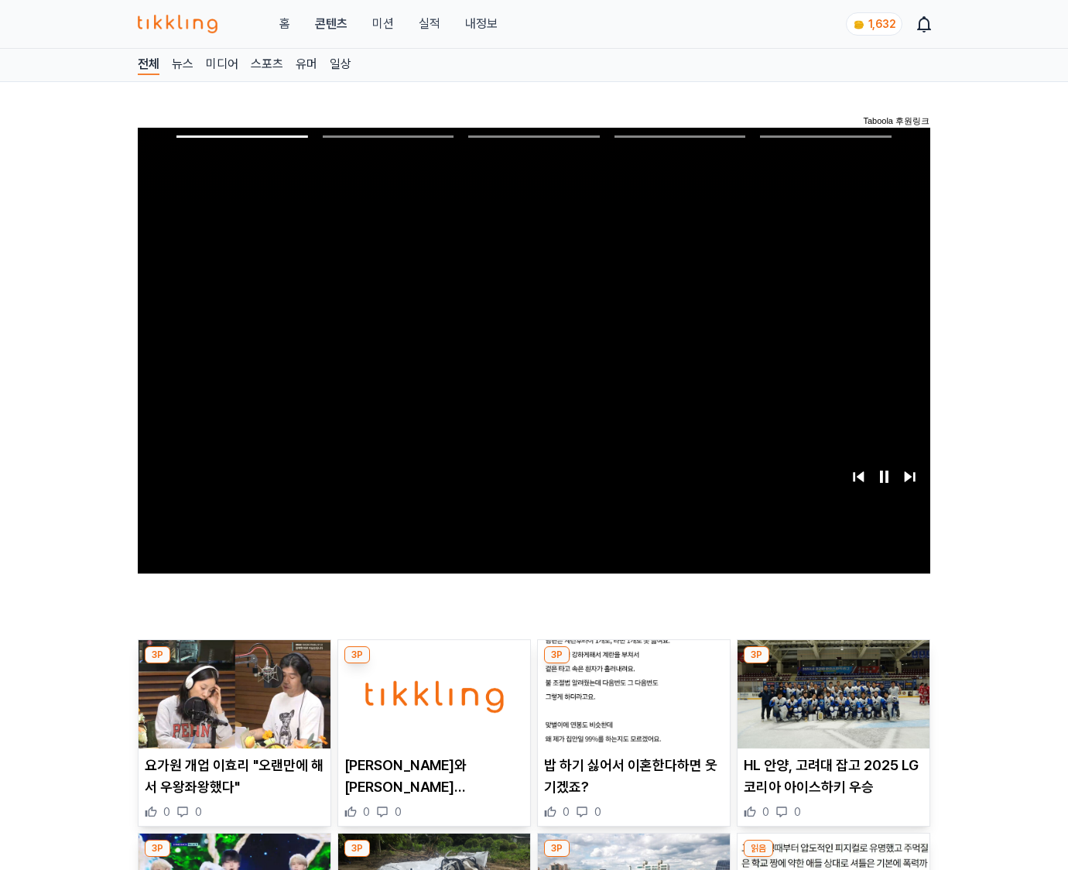
click at [832, 664] on img at bounding box center [833, 694] width 192 height 108
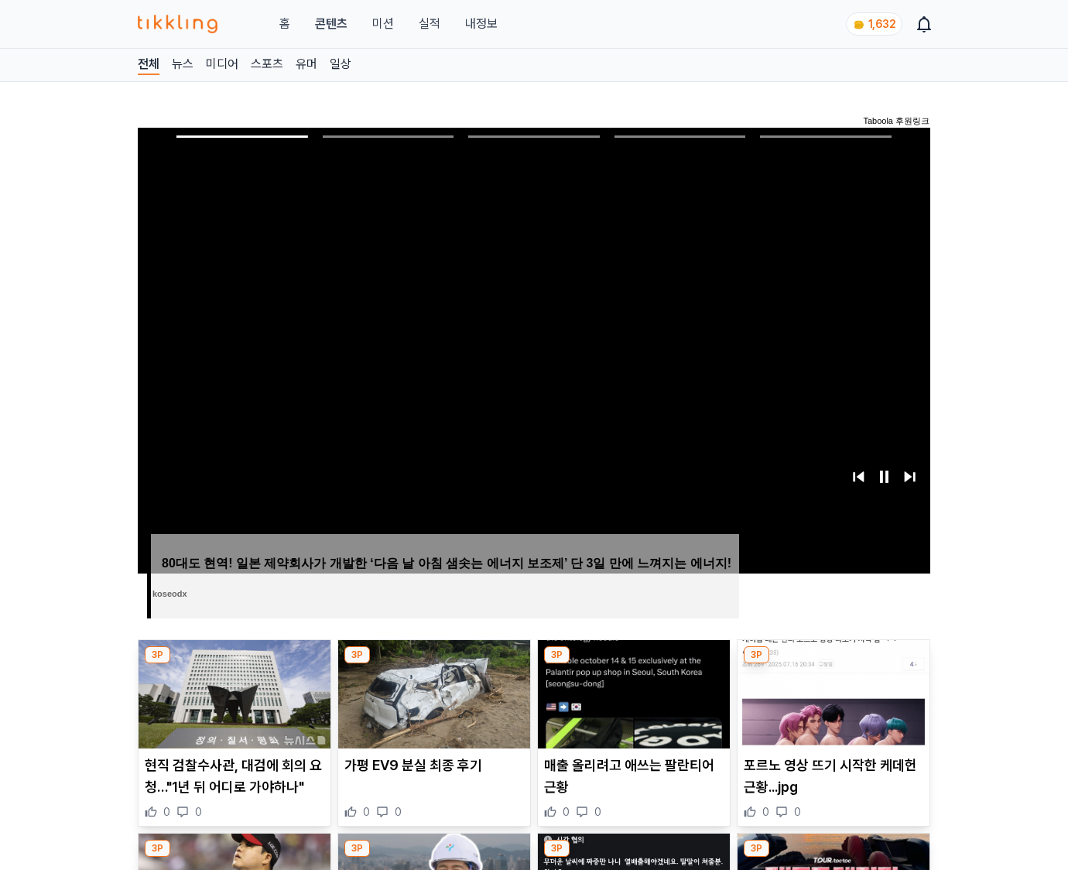
click at [832, 664] on img at bounding box center [833, 694] width 192 height 108
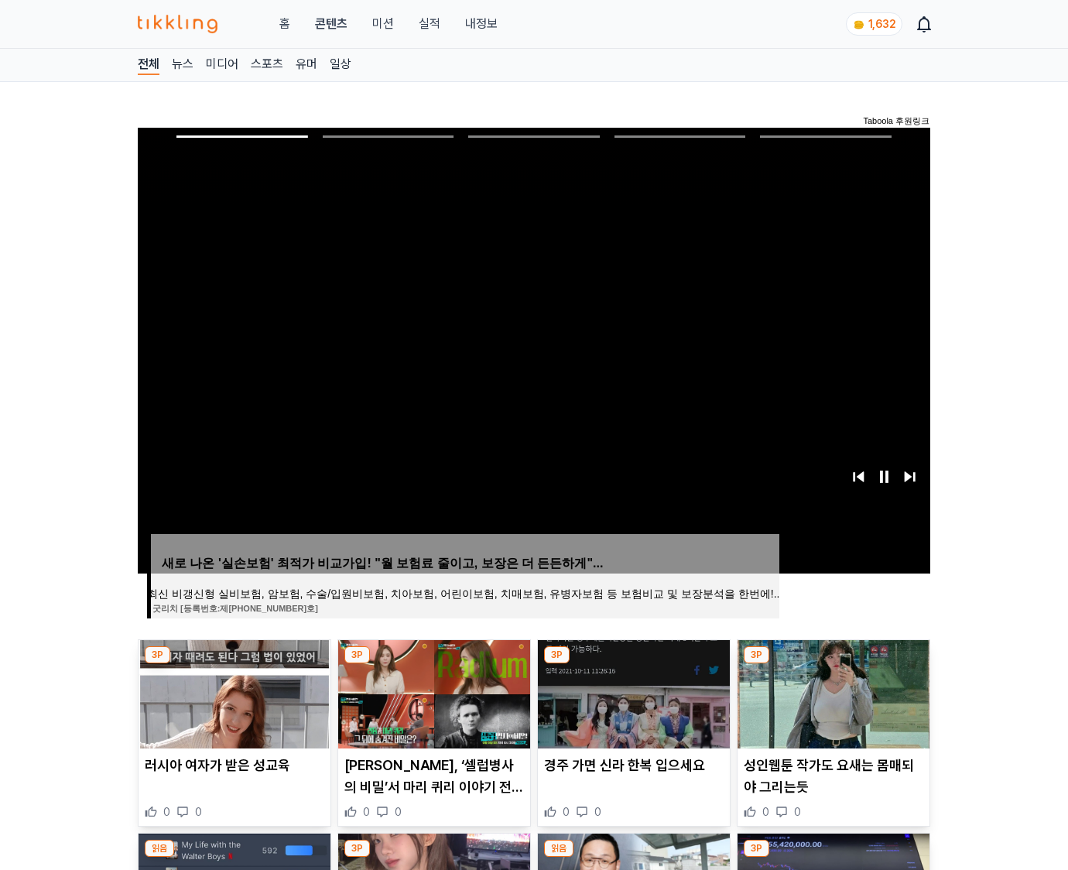
click at [832, 664] on img at bounding box center [833, 694] width 192 height 108
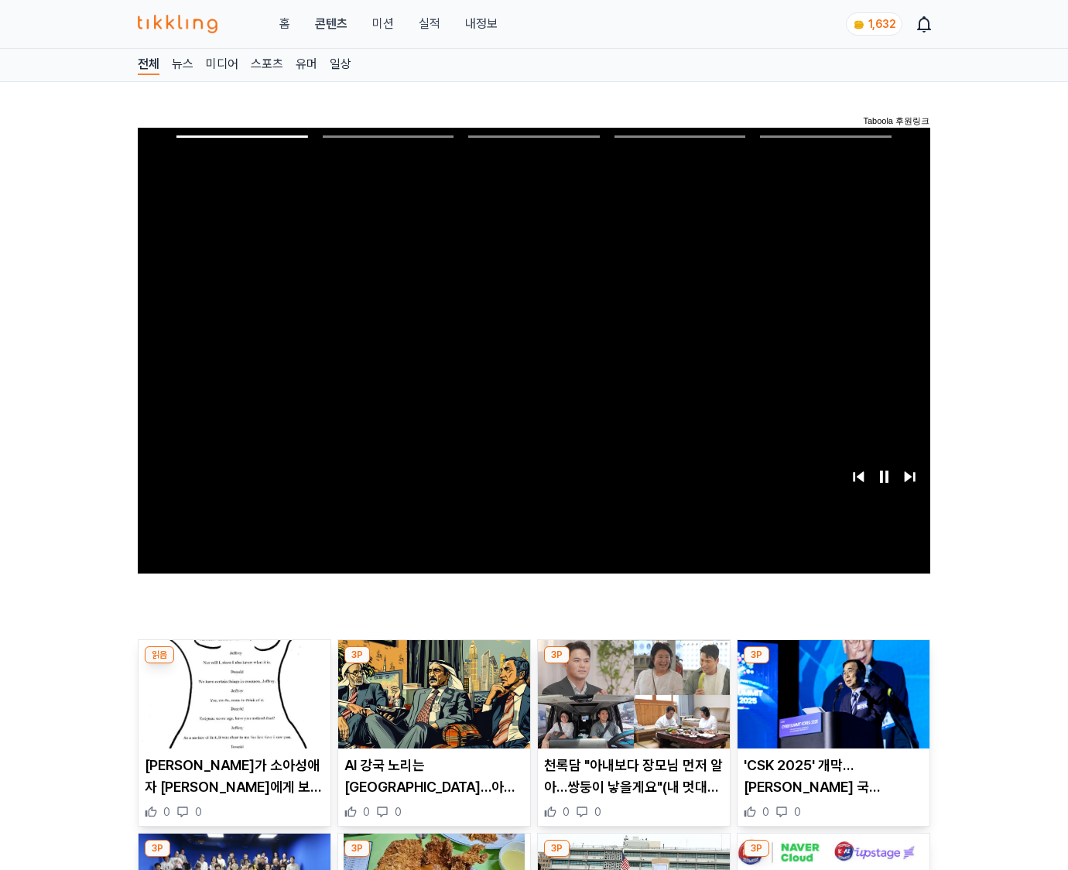
click at [832, 664] on img at bounding box center [833, 694] width 192 height 108
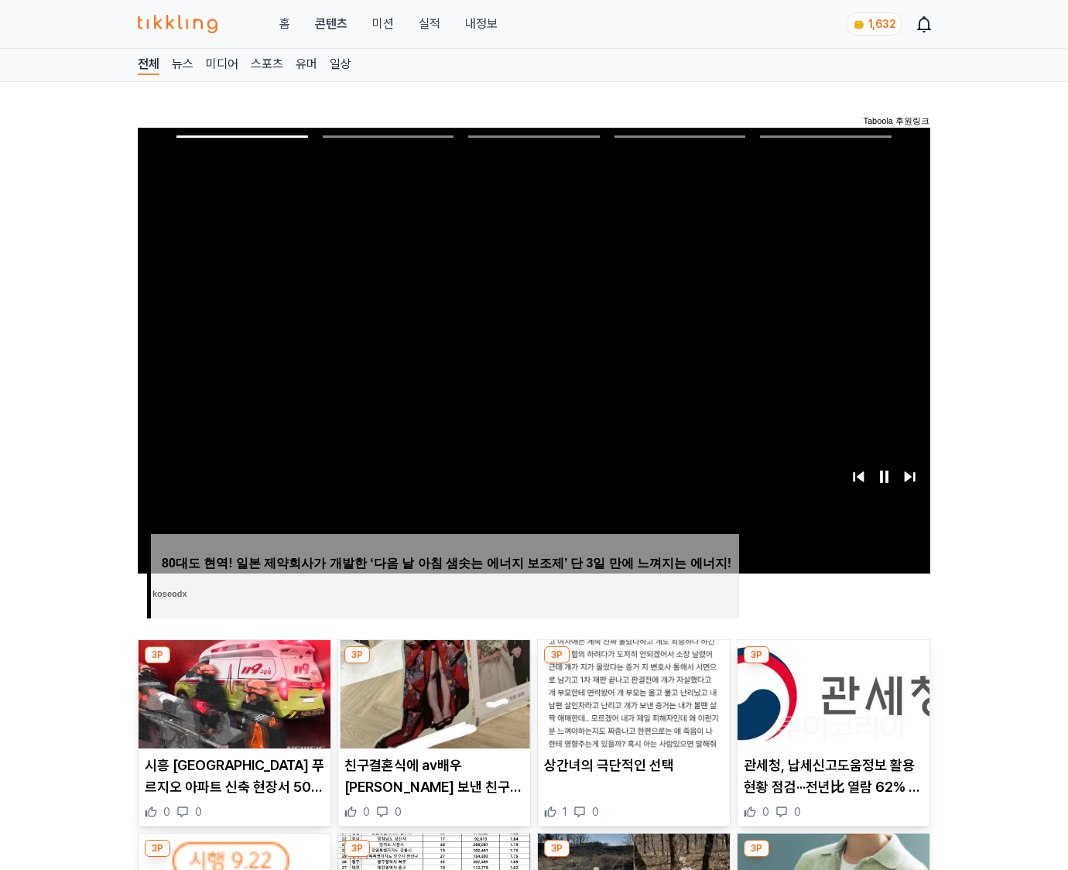
click at [832, 664] on img at bounding box center [833, 694] width 192 height 108
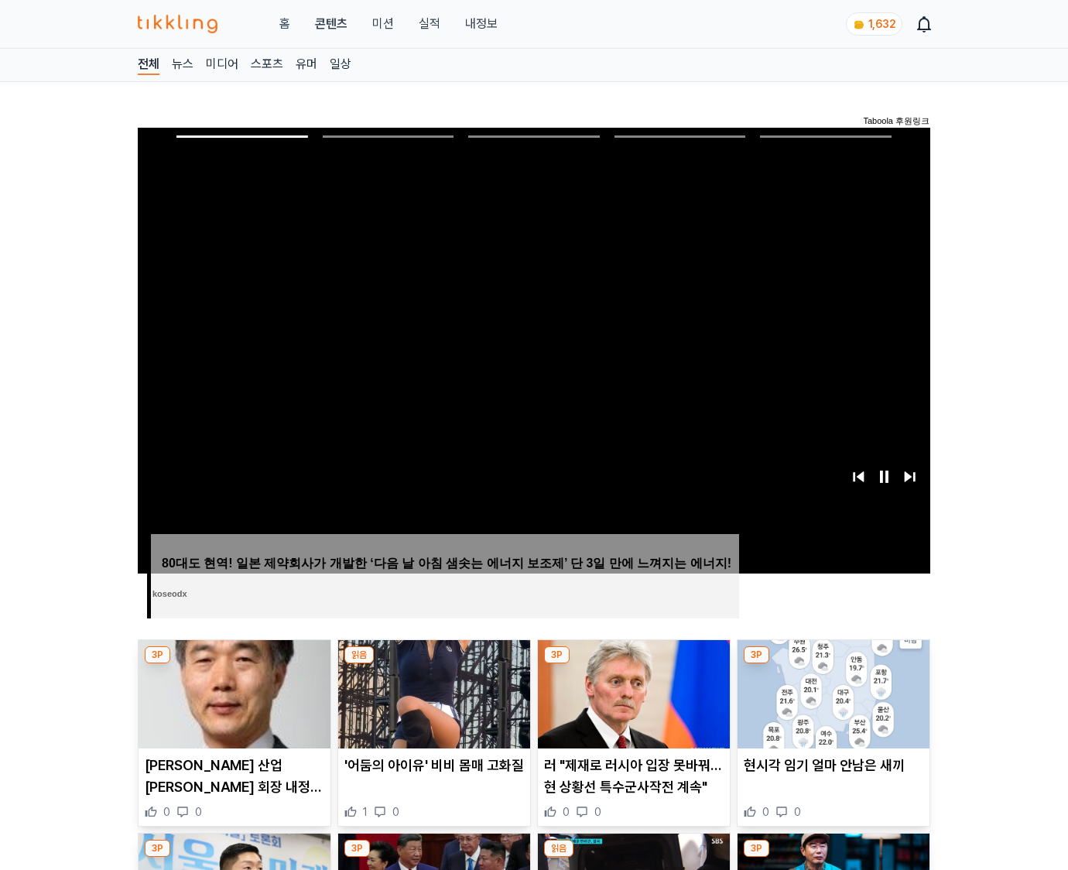
click at [832, 664] on img at bounding box center [833, 694] width 192 height 108
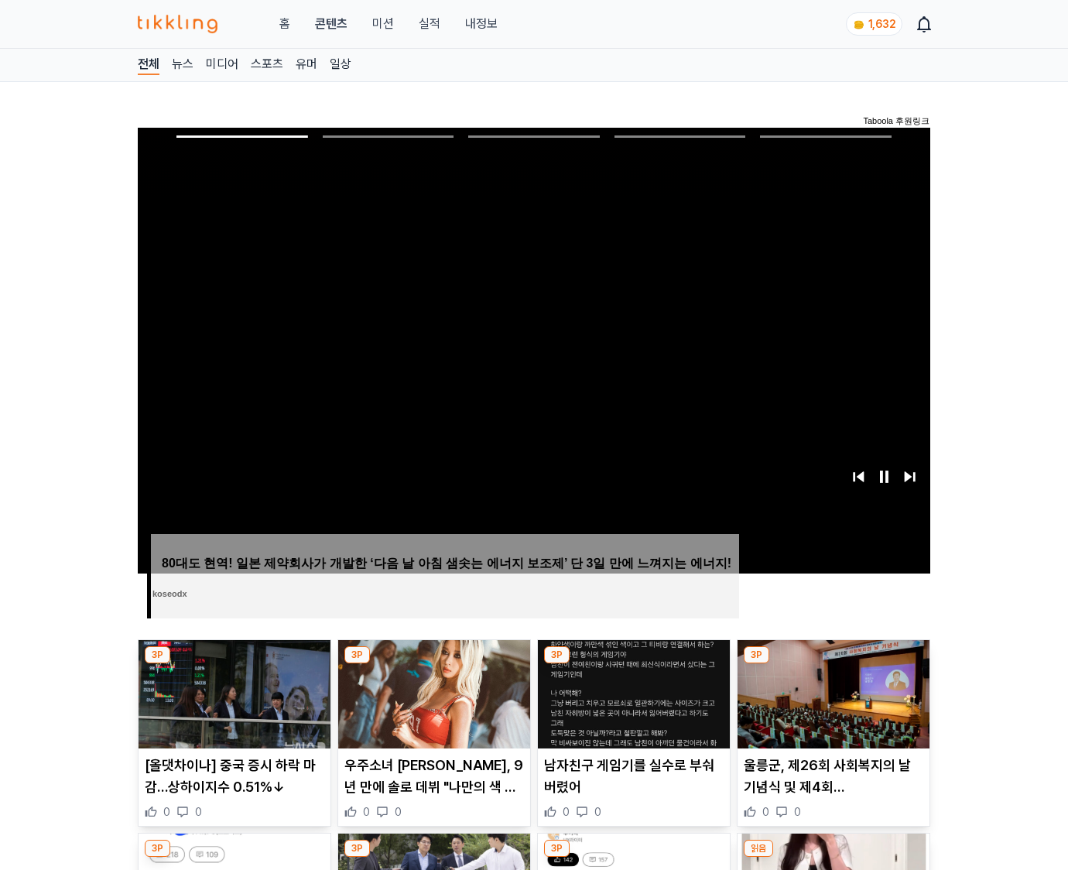
click at [832, 664] on img at bounding box center [833, 694] width 192 height 108
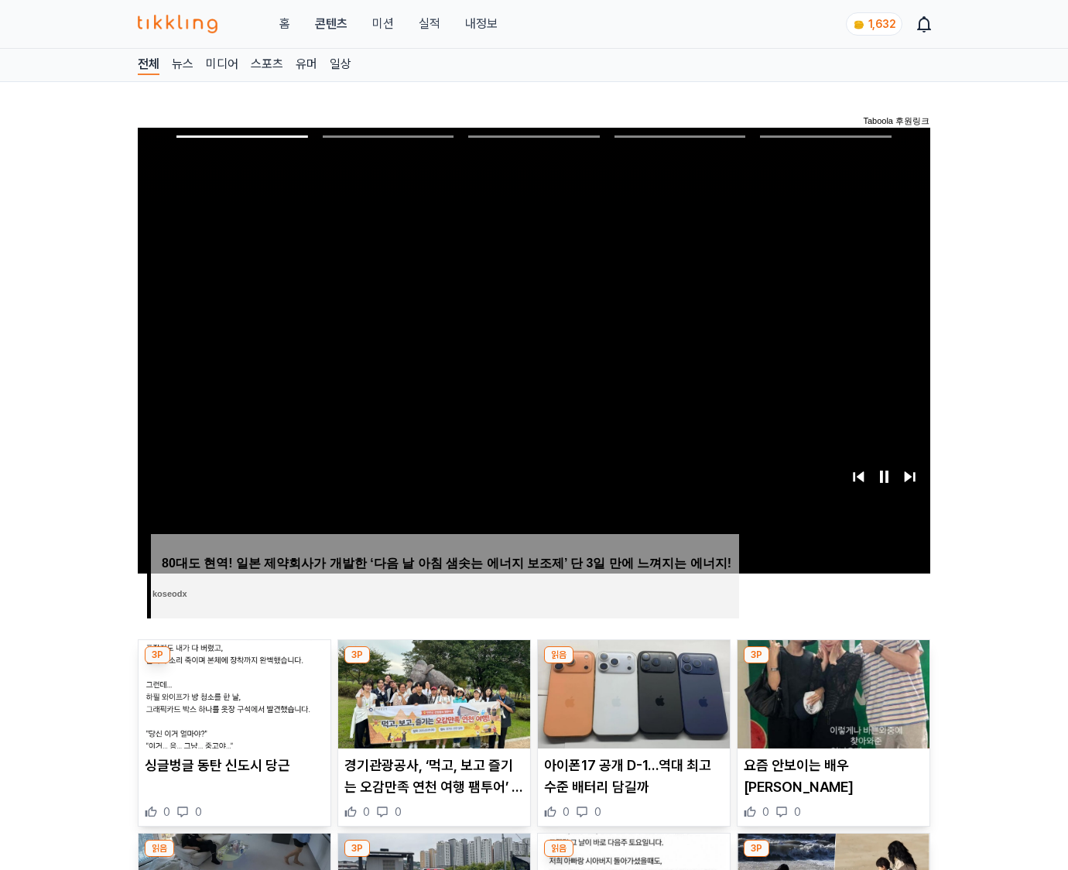
click at [832, 664] on img at bounding box center [833, 694] width 192 height 108
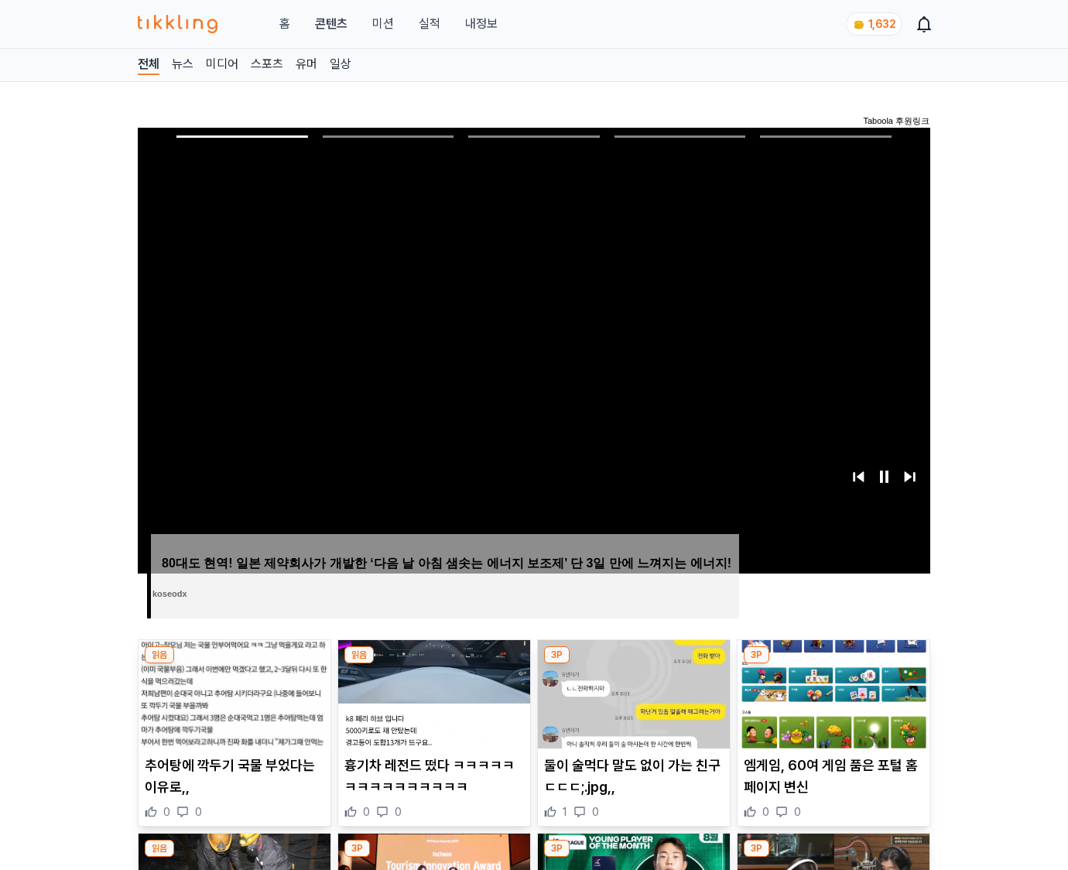
click at [832, 664] on img at bounding box center [833, 694] width 192 height 108
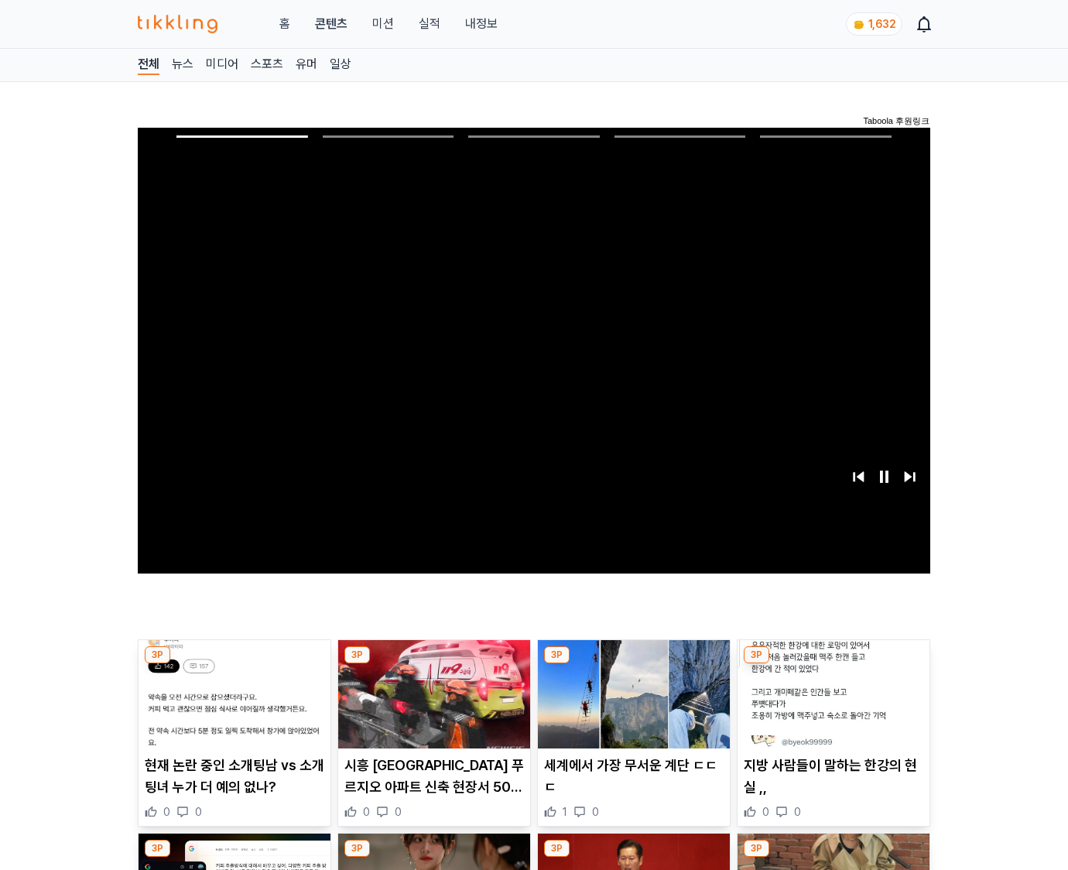
click at [832, 664] on img at bounding box center [833, 694] width 192 height 108
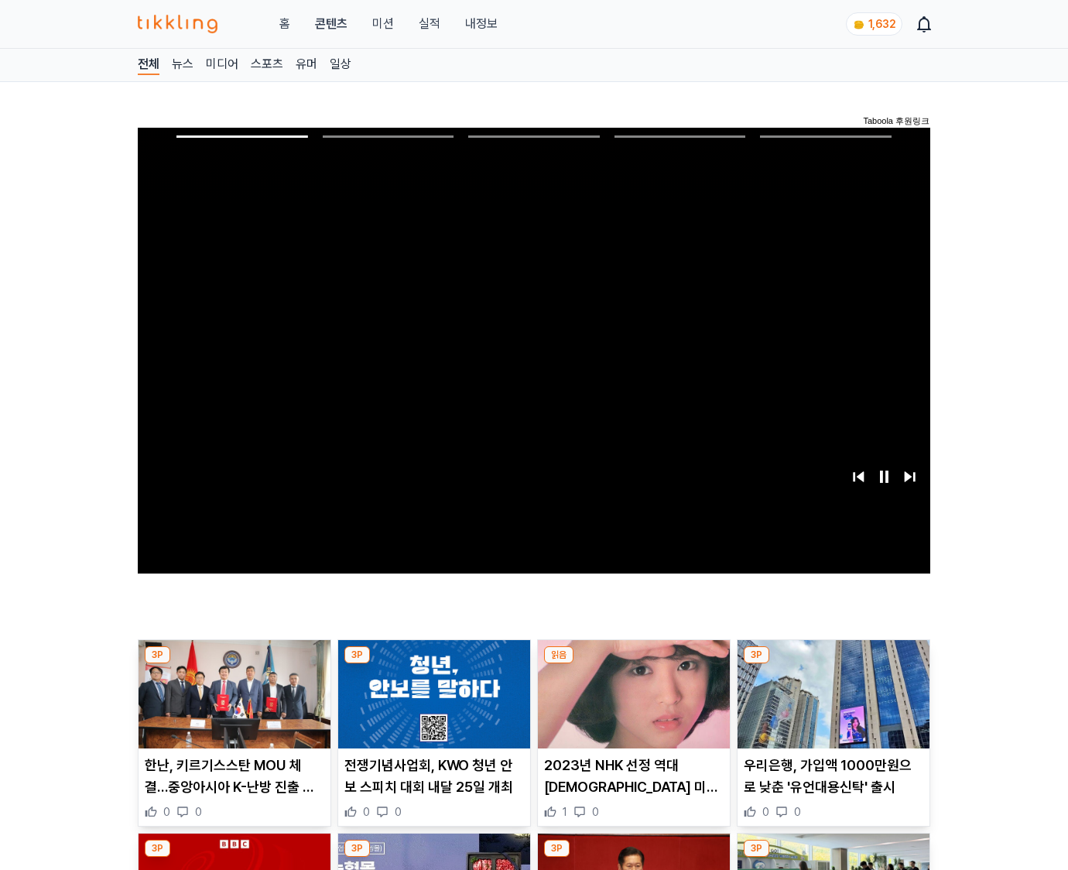
click at [832, 664] on img at bounding box center [833, 694] width 192 height 108
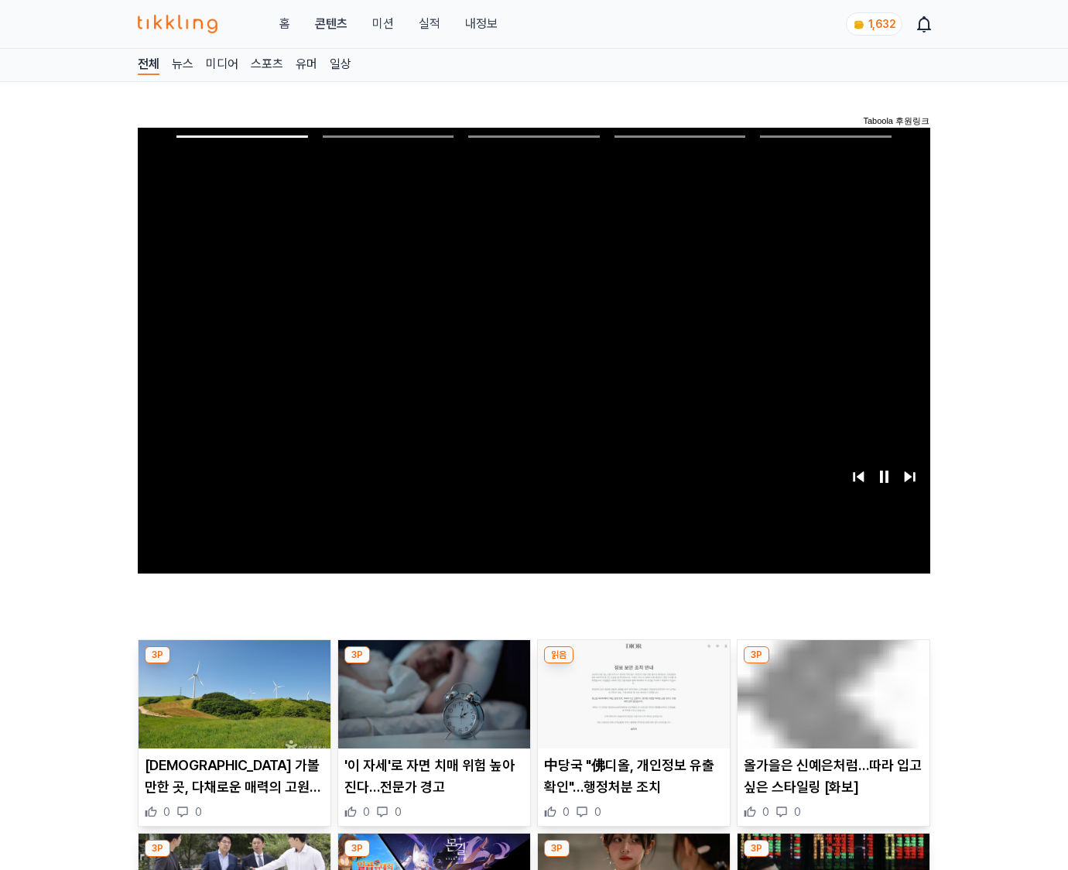
click at [832, 664] on img at bounding box center [833, 694] width 192 height 108
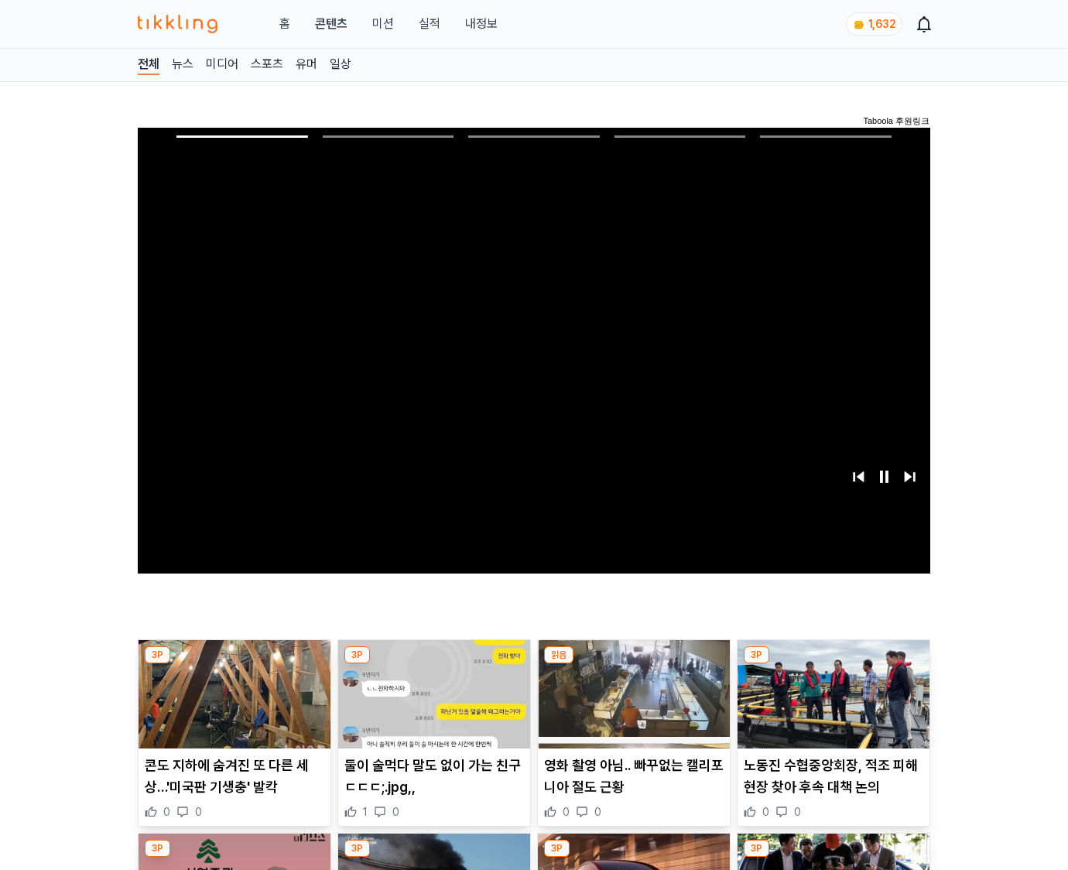
click at [832, 664] on img at bounding box center [833, 694] width 192 height 108
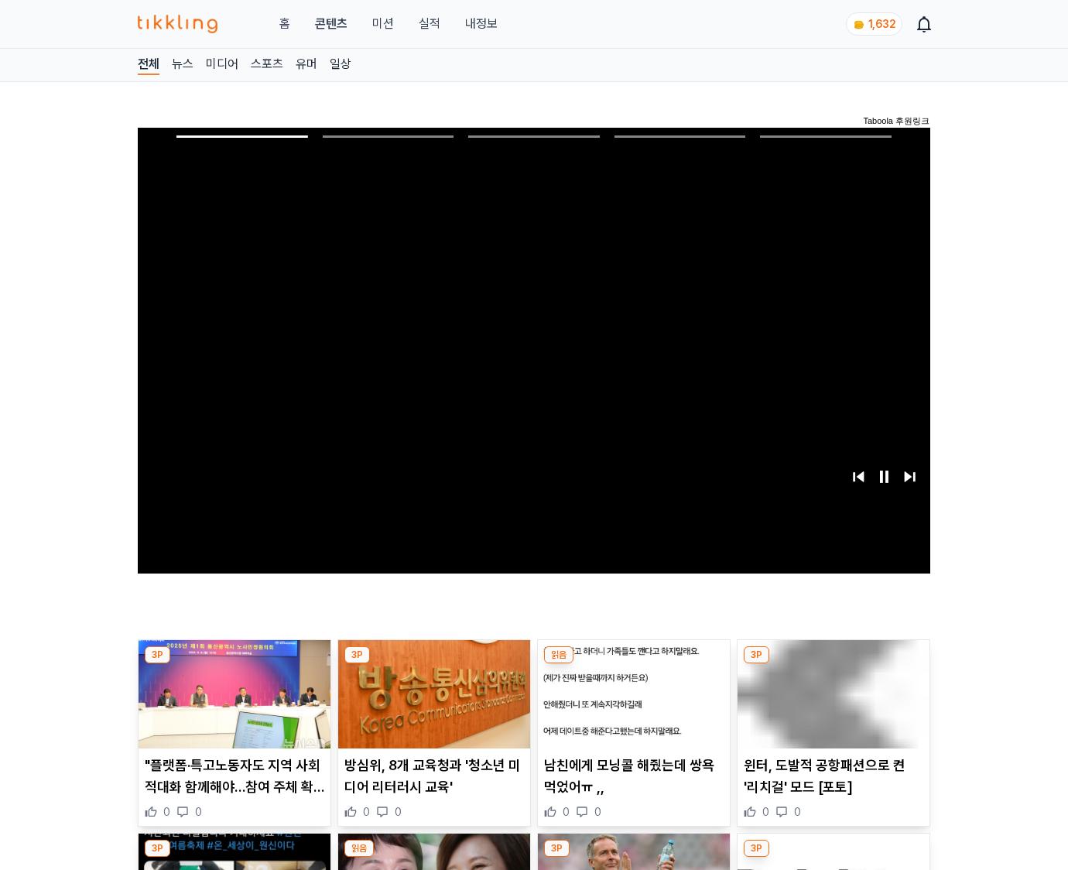
click at [832, 664] on img at bounding box center [833, 694] width 192 height 108
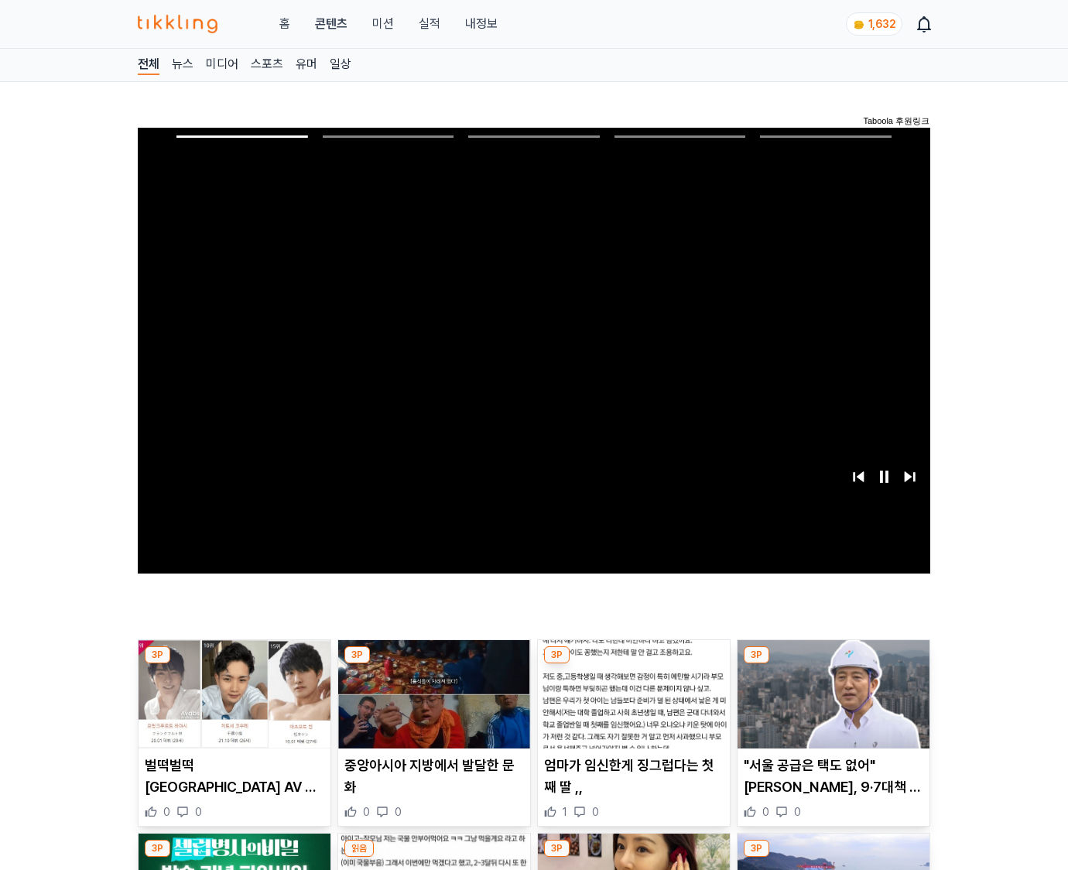
click at [832, 664] on img at bounding box center [833, 694] width 192 height 108
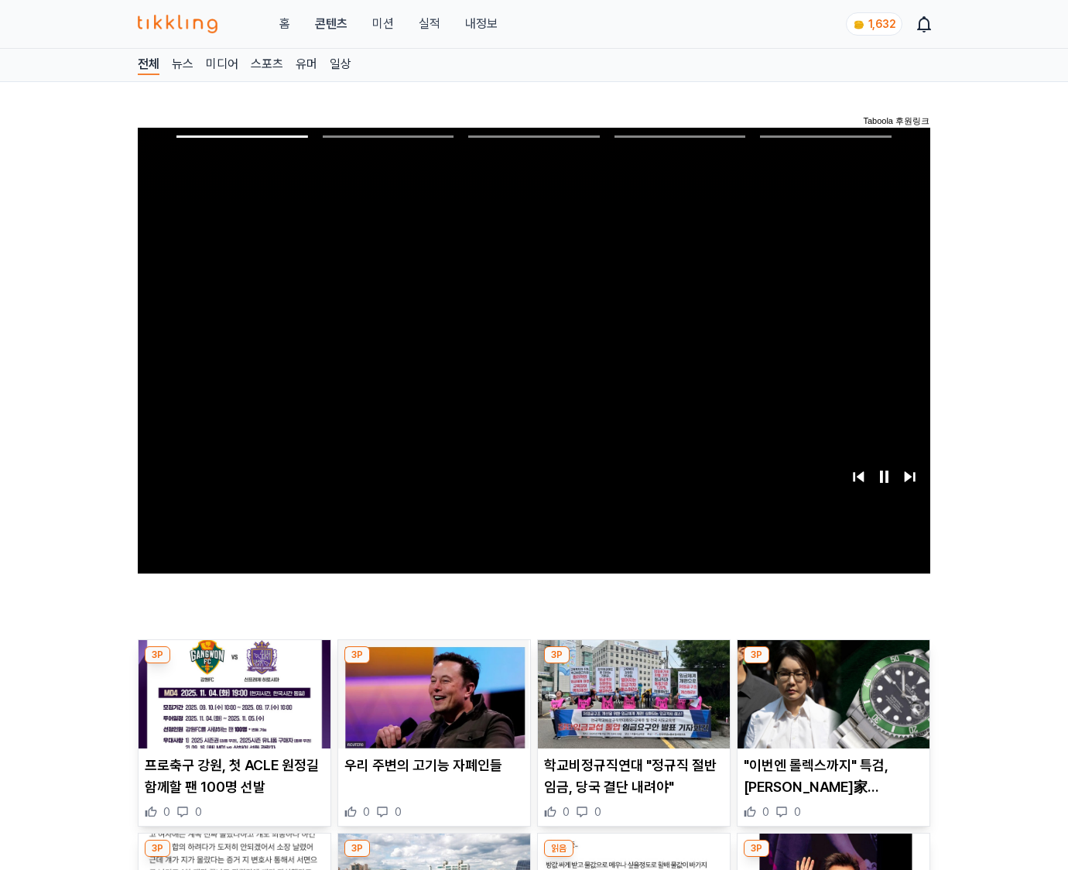
click at [832, 664] on img at bounding box center [833, 694] width 192 height 108
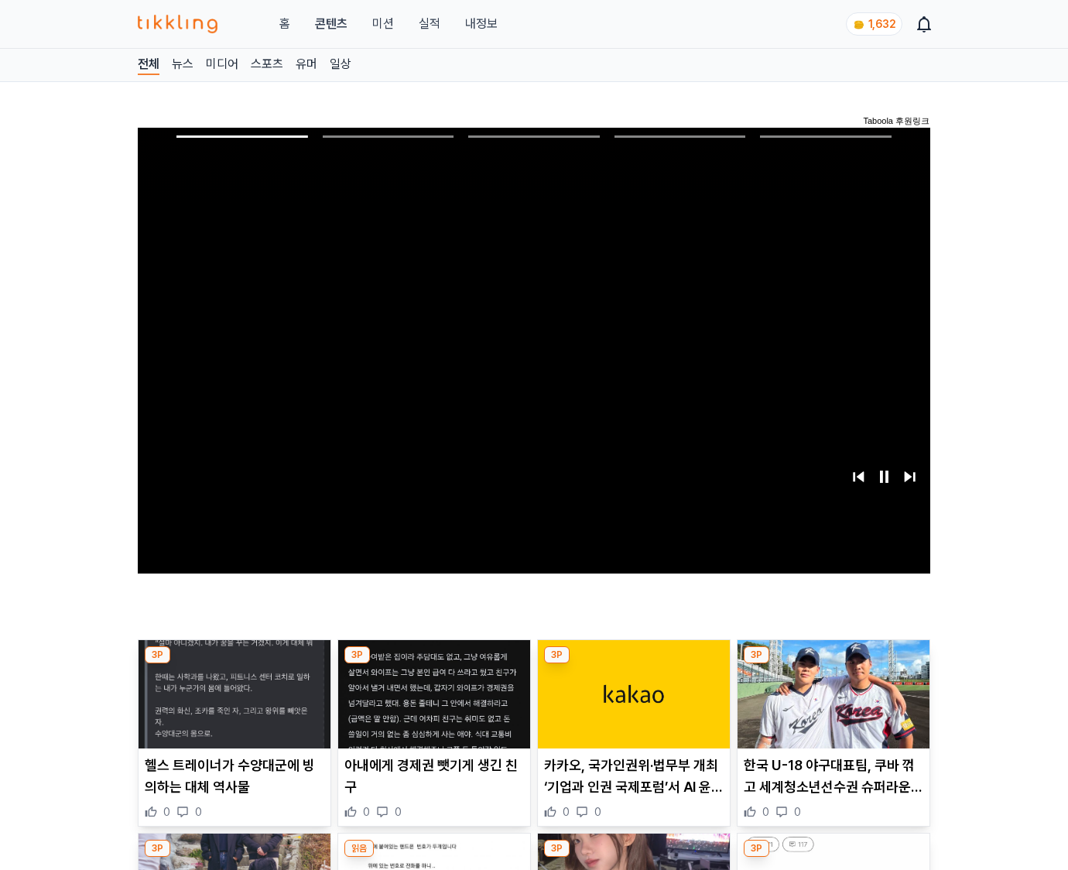
click at [832, 664] on img at bounding box center [833, 694] width 192 height 108
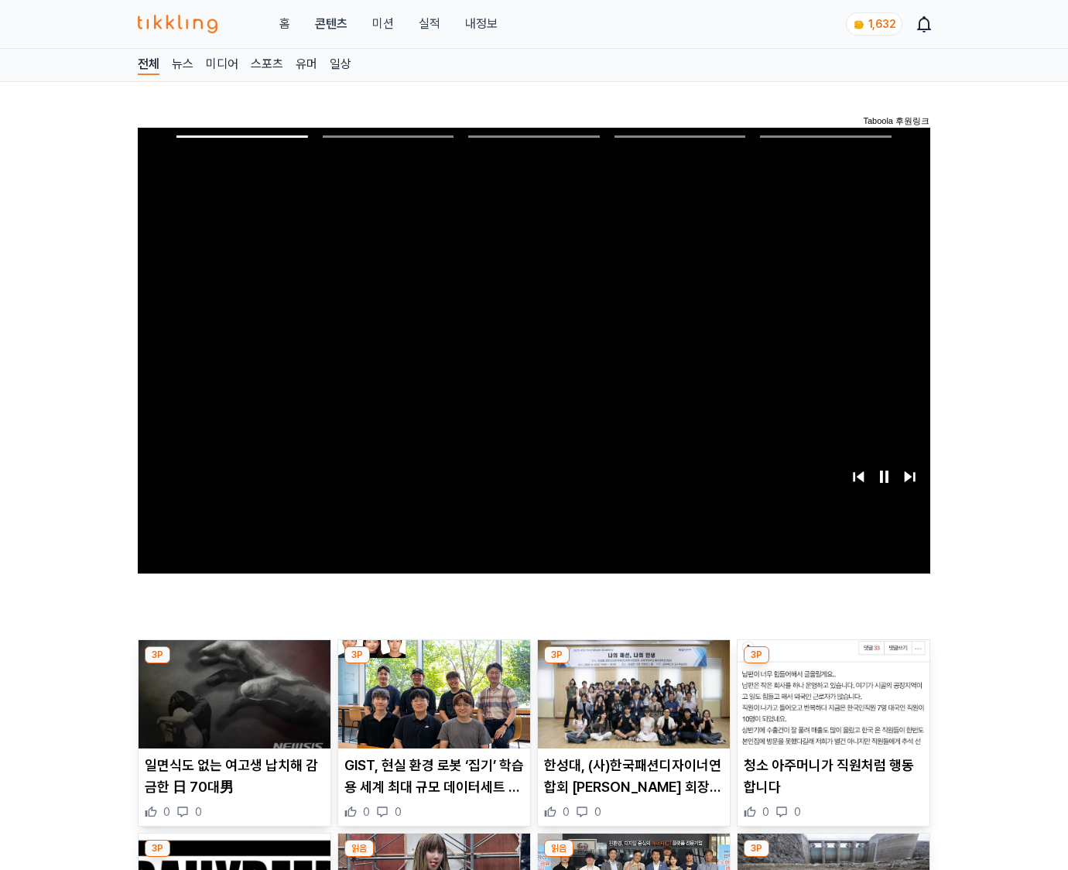
click at [832, 664] on img at bounding box center [833, 694] width 192 height 108
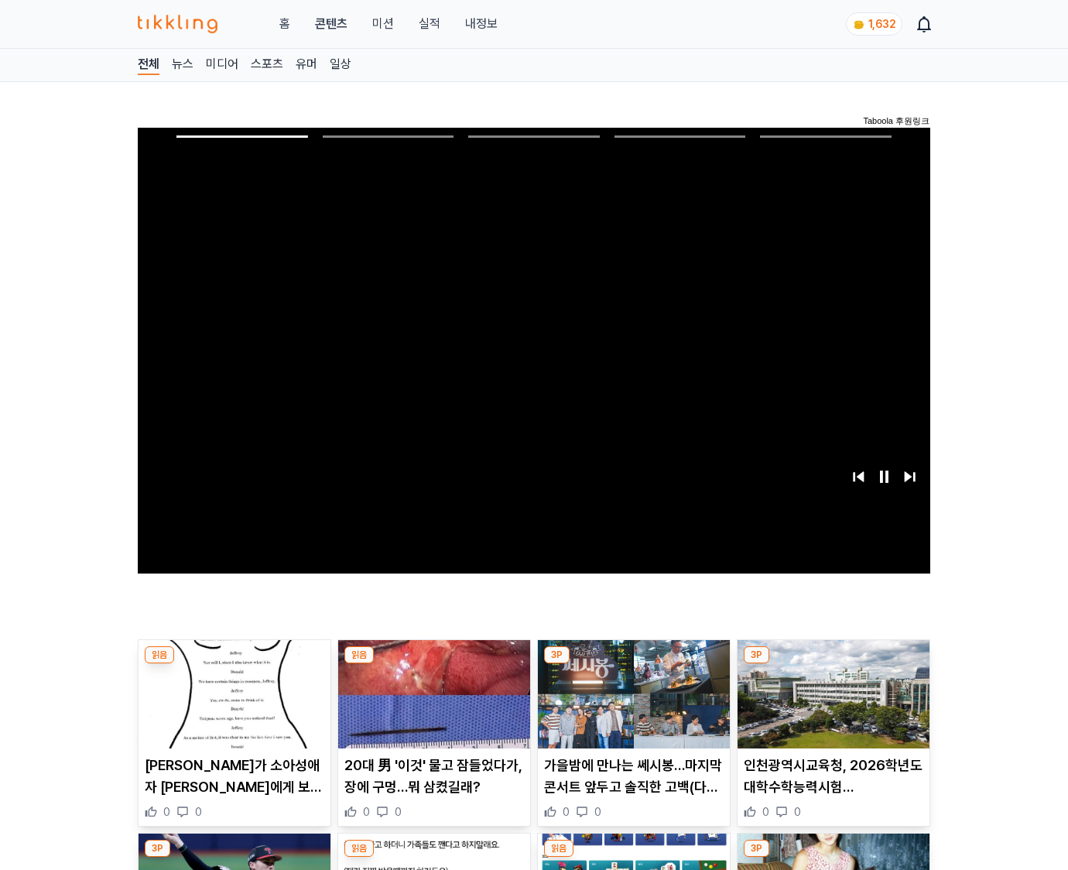
click at [832, 664] on img at bounding box center [833, 694] width 192 height 108
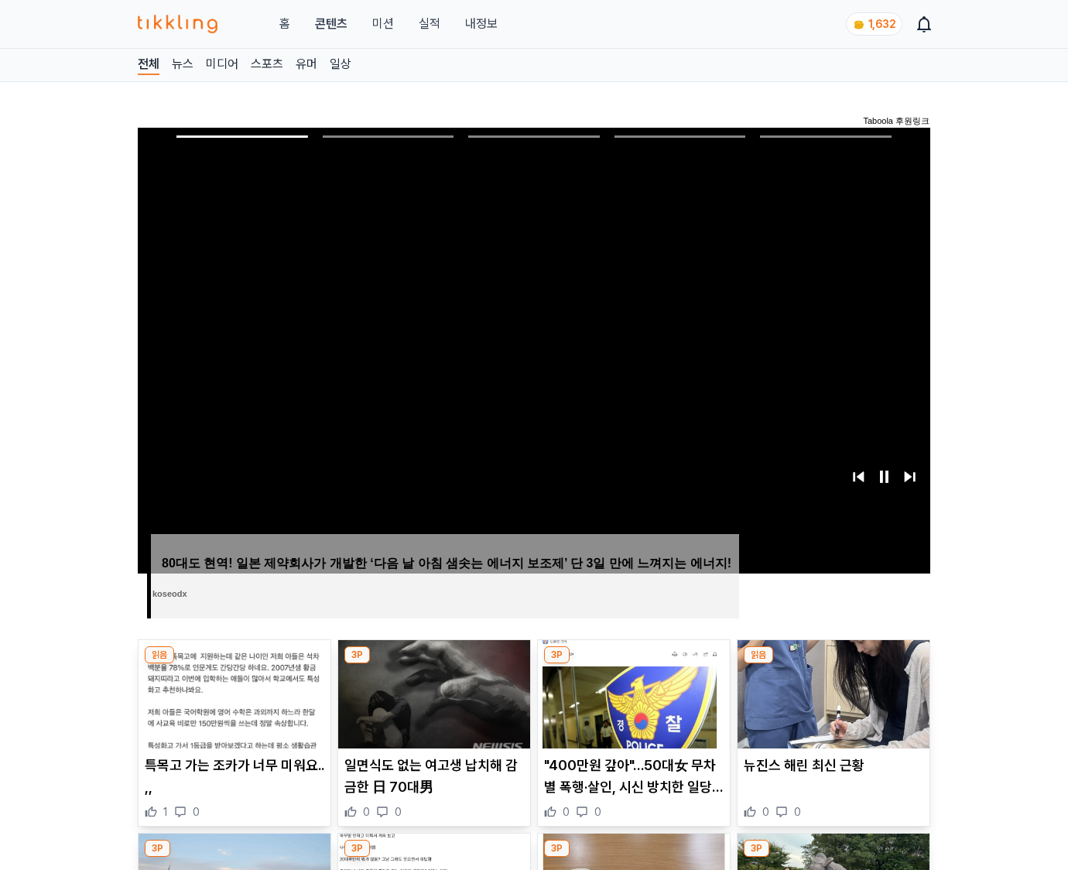
click at [832, 664] on img at bounding box center [833, 694] width 192 height 108
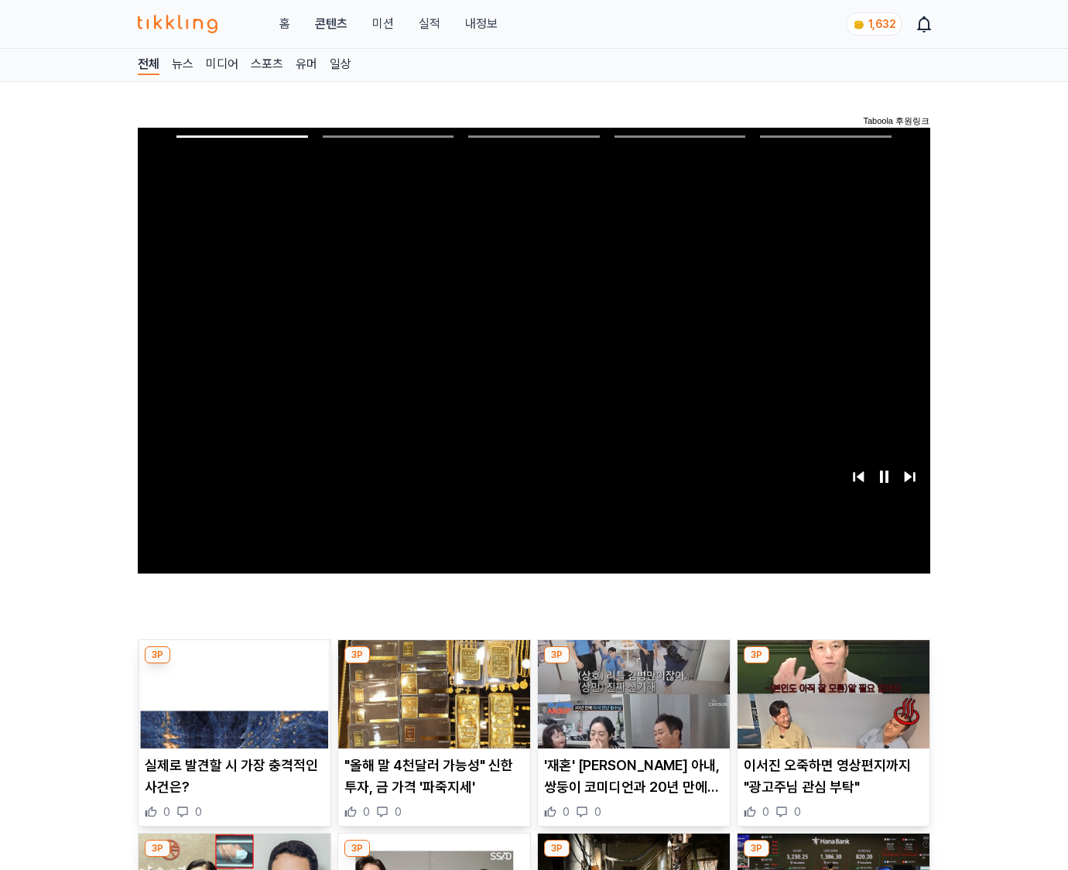
click at [832, 664] on img at bounding box center [833, 694] width 192 height 108
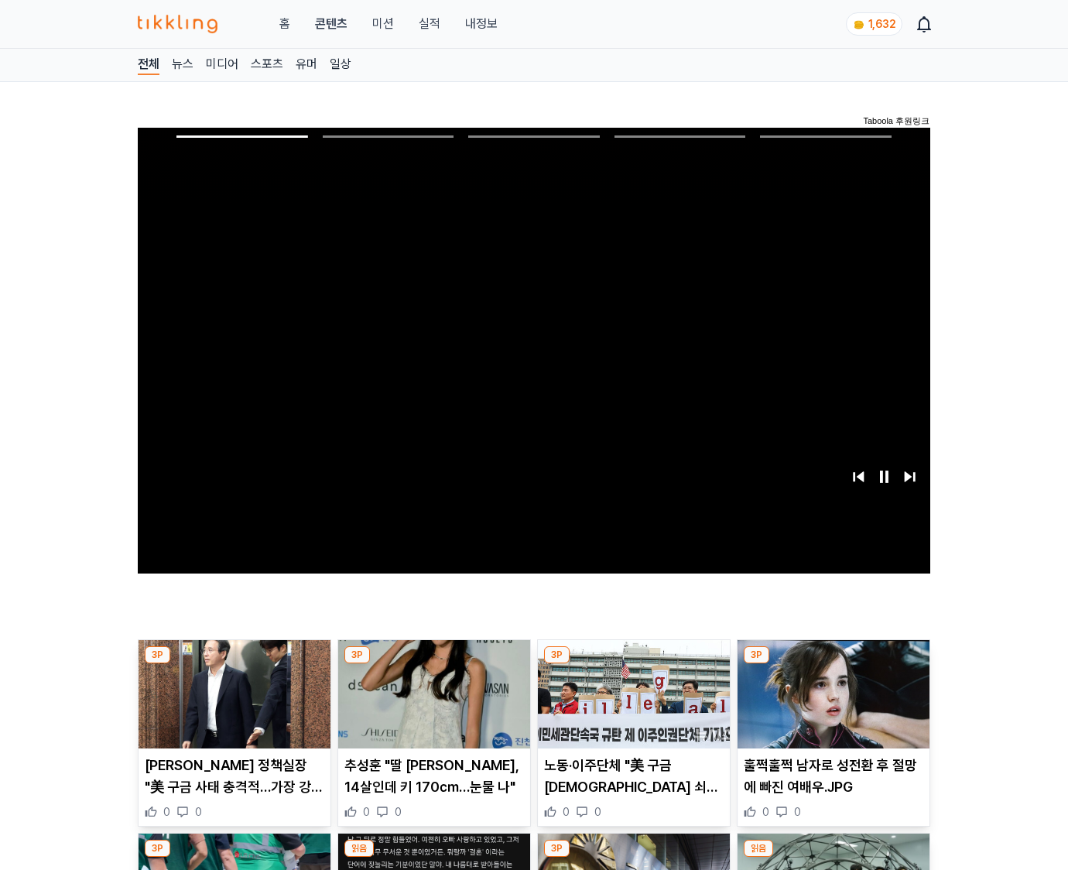
click at [832, 664] on img at bounding box center [833, 694] width 192 height 108
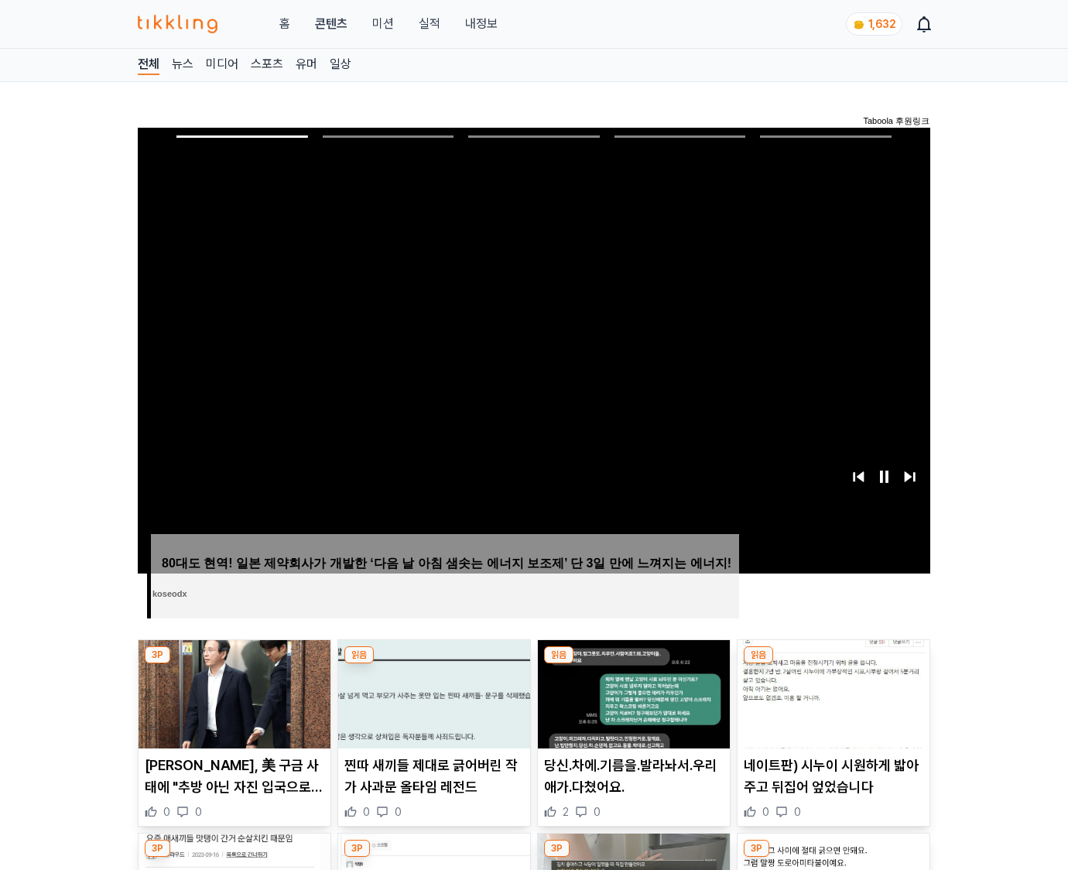
click at [832, 664] on img at bounding box center [833, 694] width 192 height 108
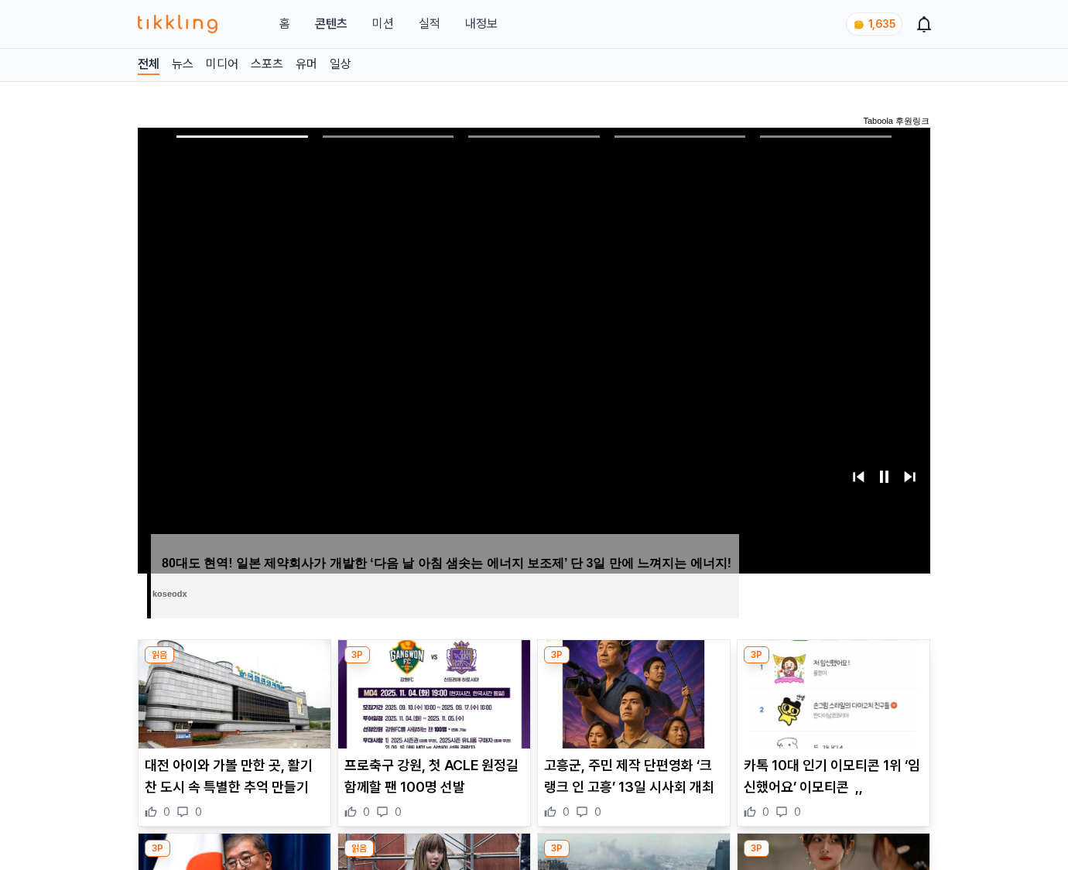
click at [832, 664] on img at bounding box center [833, 694] width 192 height 108
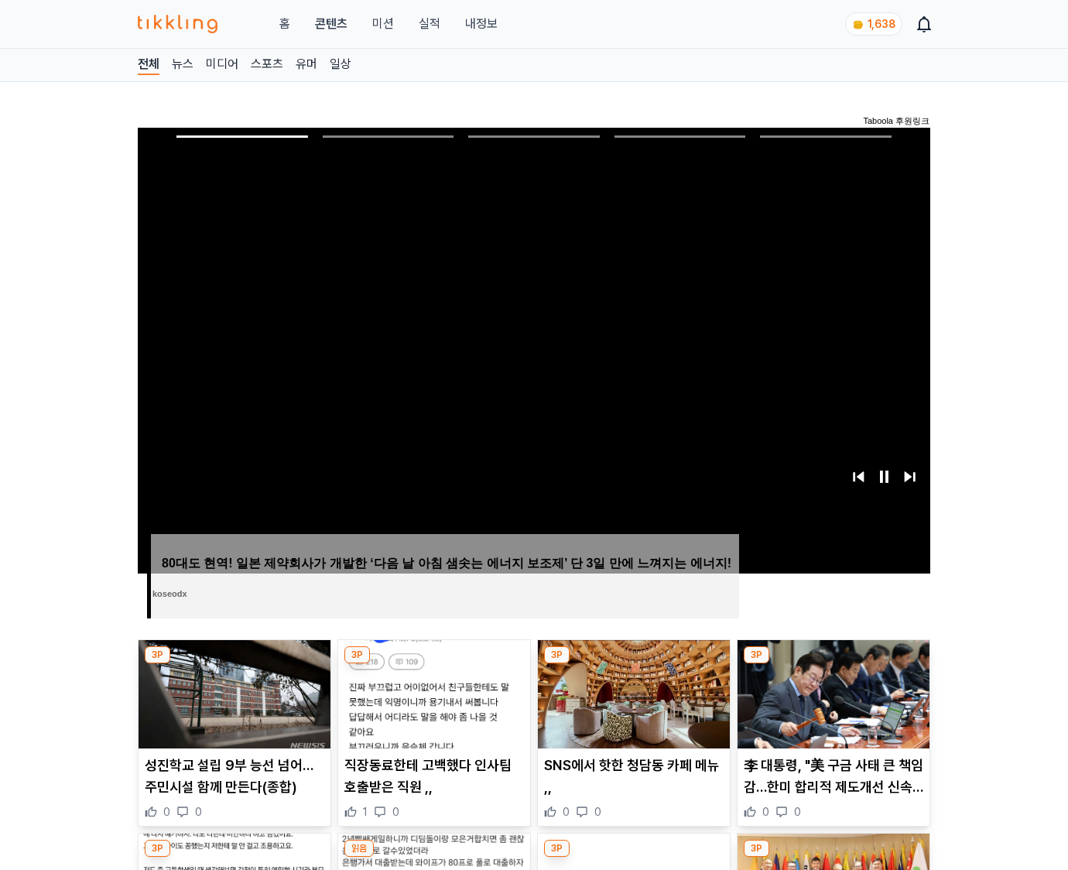
click at [832, 664] on img at bounding box center [833, 694] width 192 height 108
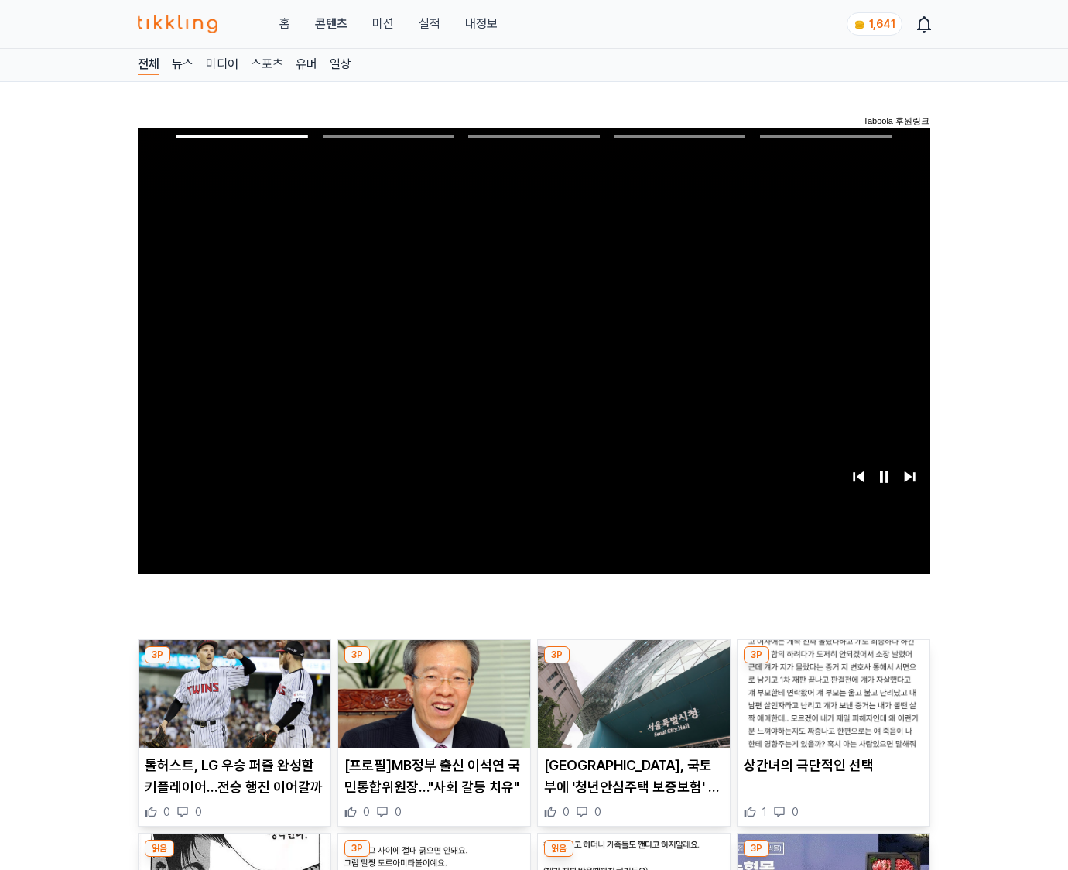
click at [832, 664] on img at bounding box center [833, 694] width 192 height 108
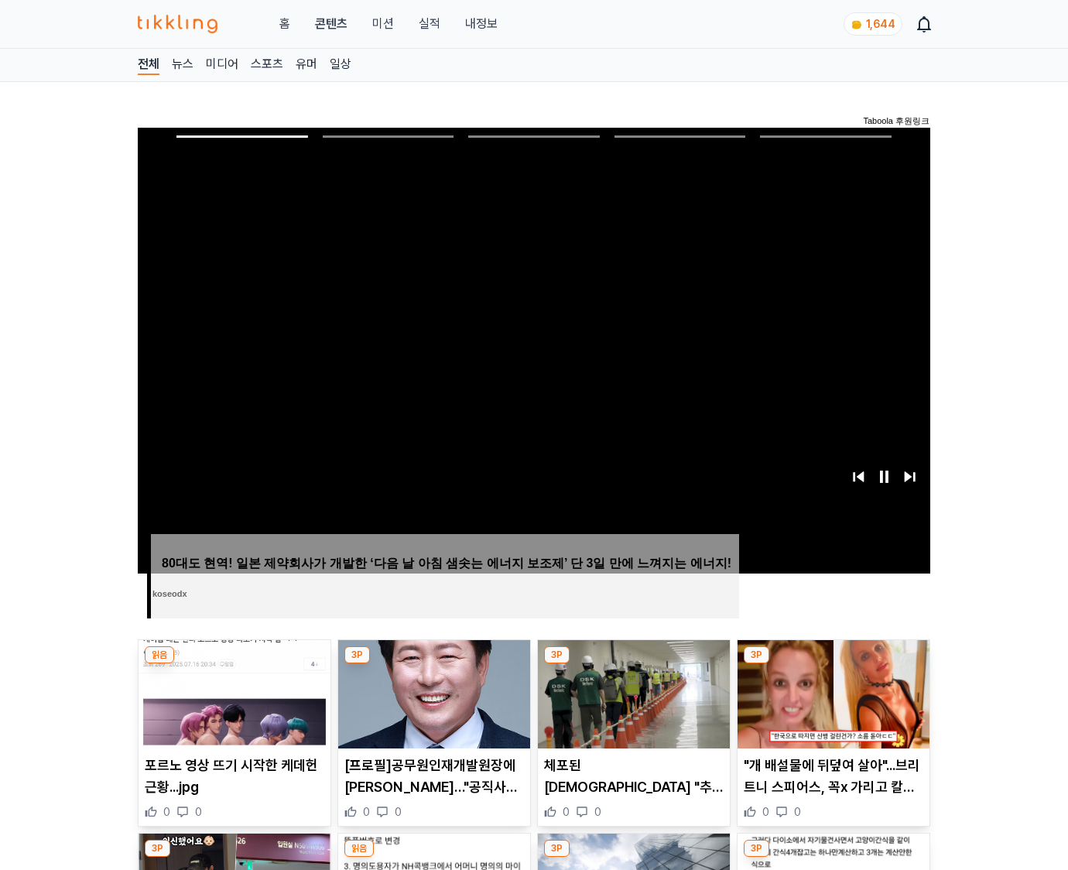
click at [832, 664] on img at bounding box center [833, 694] width 192 height 108
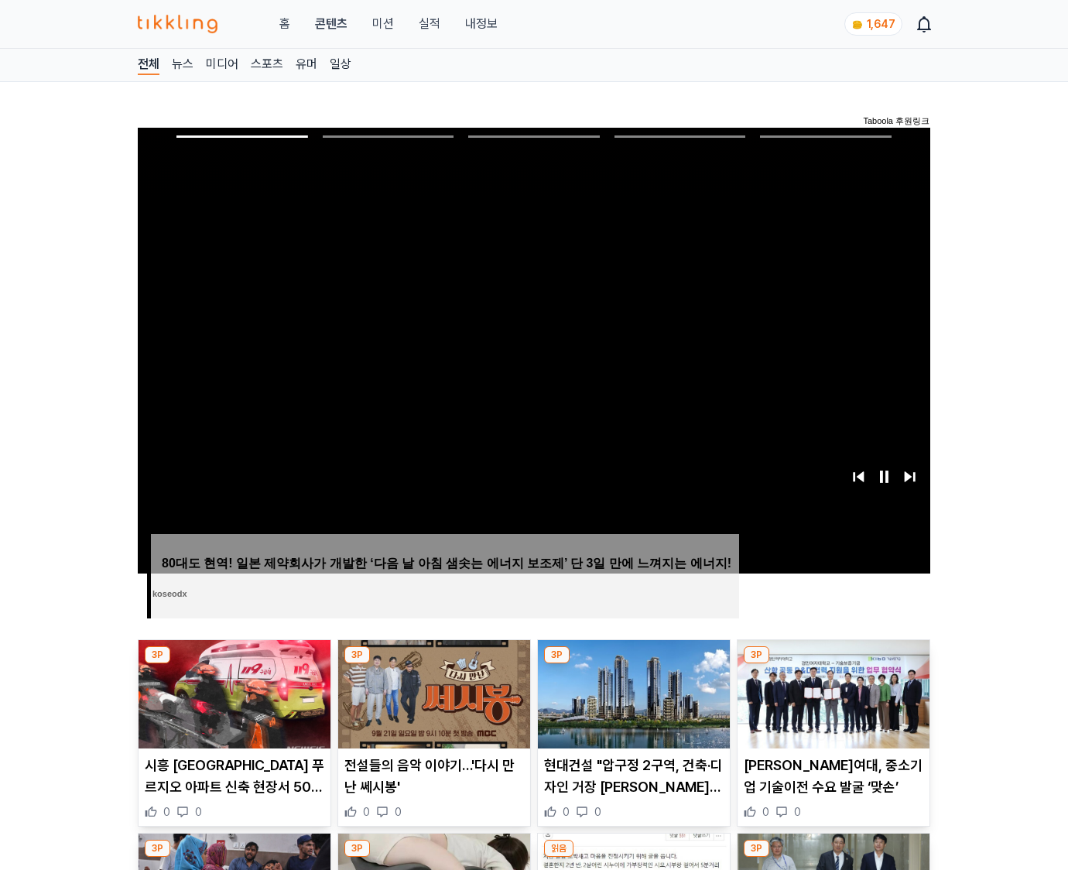
click at [832, 664] on img at bounding box center [833, 694] width 192 height 108
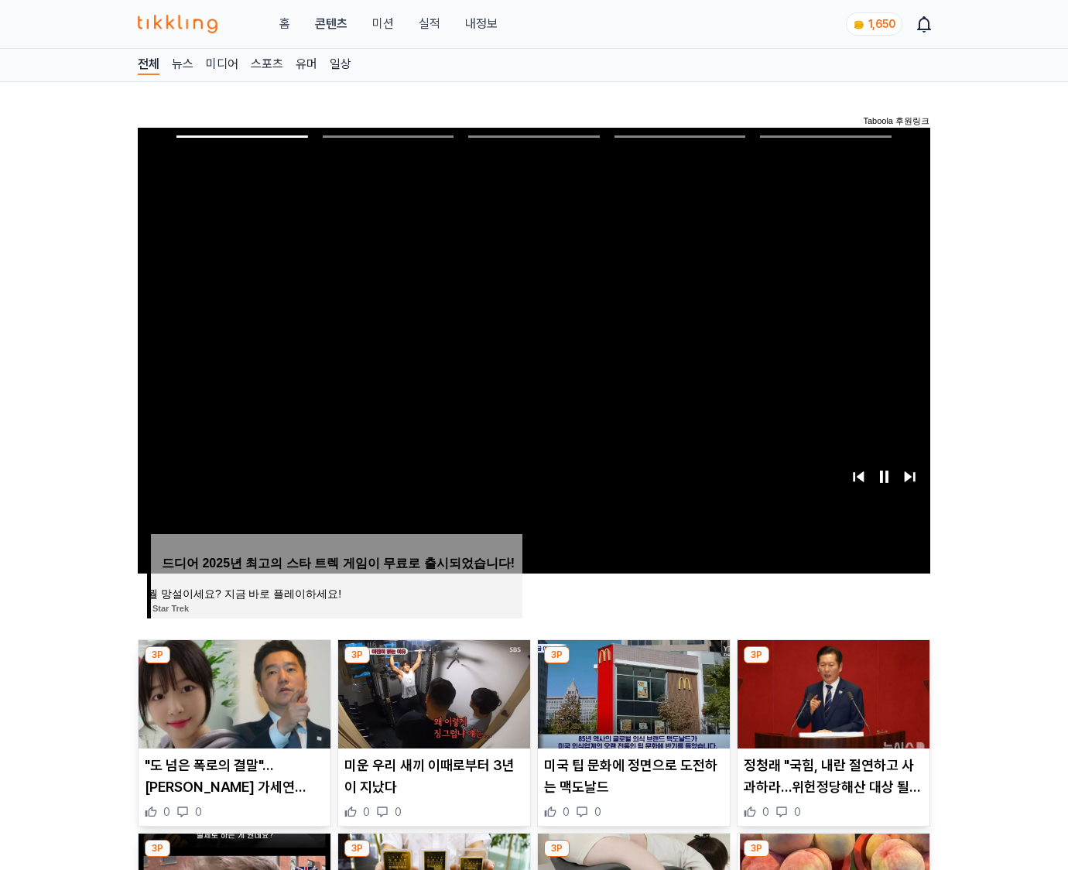
click at [832, 664] on img at bounding box center [833, 694] width 192 height 108
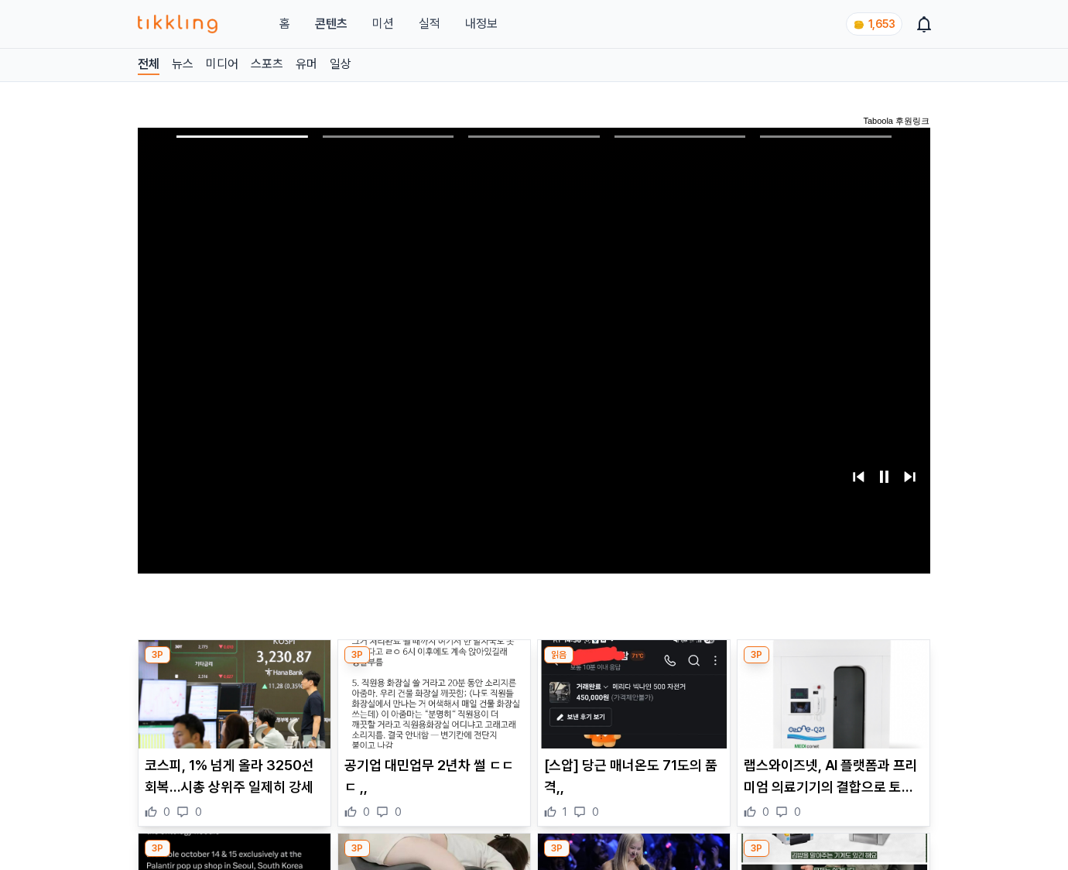
click at [832, 664] on img at bounding box center [833, 694] width 192 height 108
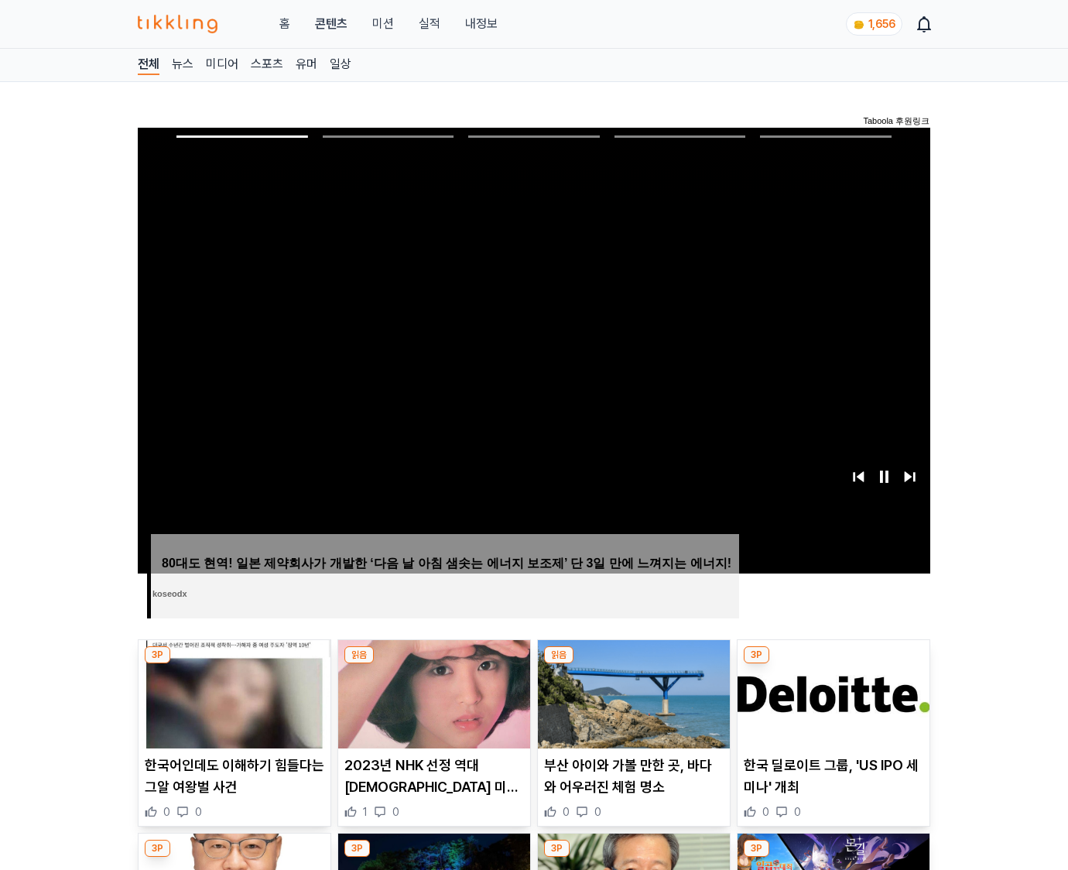
click at [832, 664] on img at bounding box center [833, 694] width 192 height 108
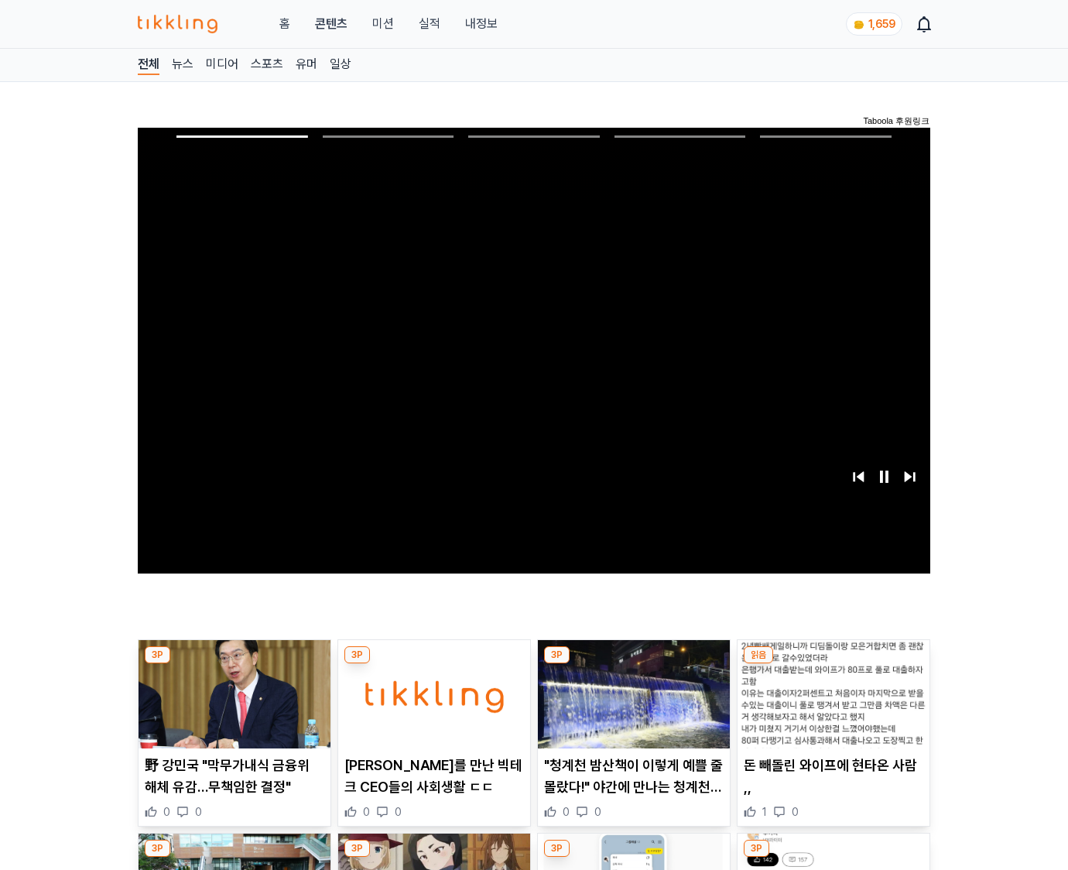
click at [832, 664] on img at bounding box center [833, 694] width 192 height 108
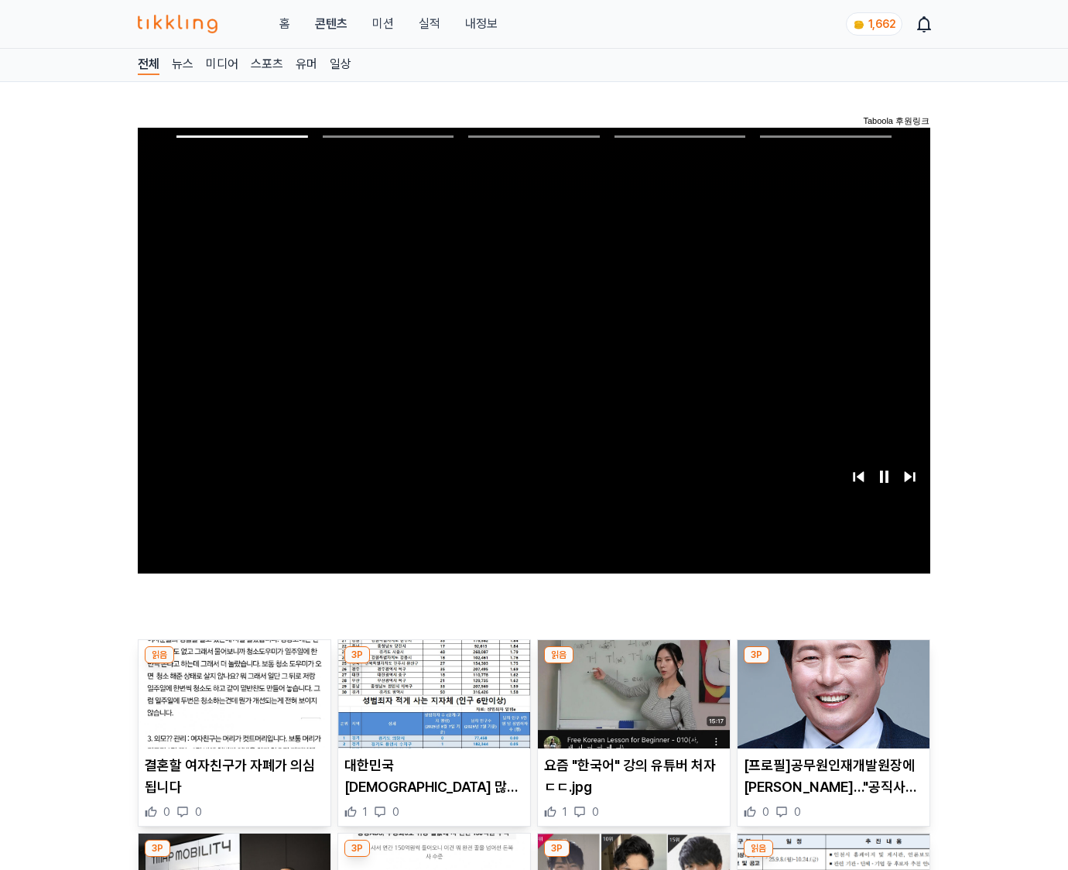
click at [832, 664] on img at bounding box center [833, 694] width 192 height 108
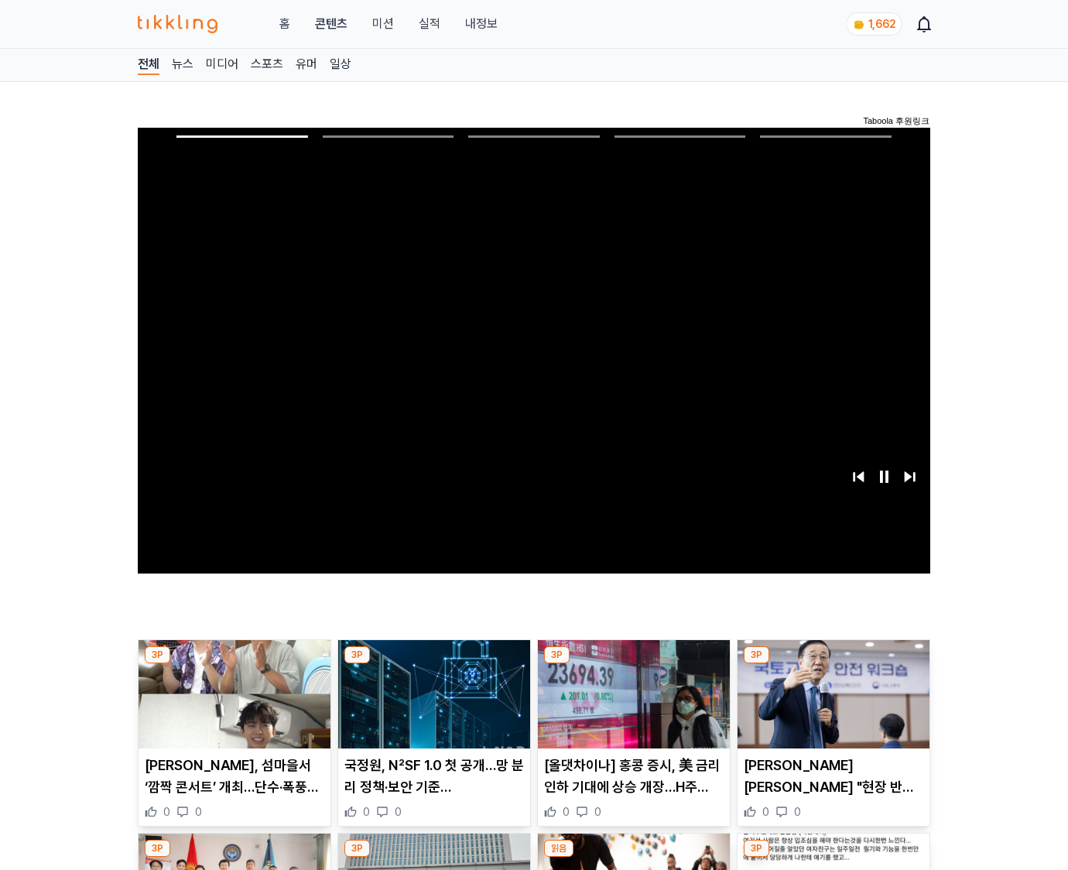
click at [832, 664] on img at bounding box center [833, 694] width 192 height 108
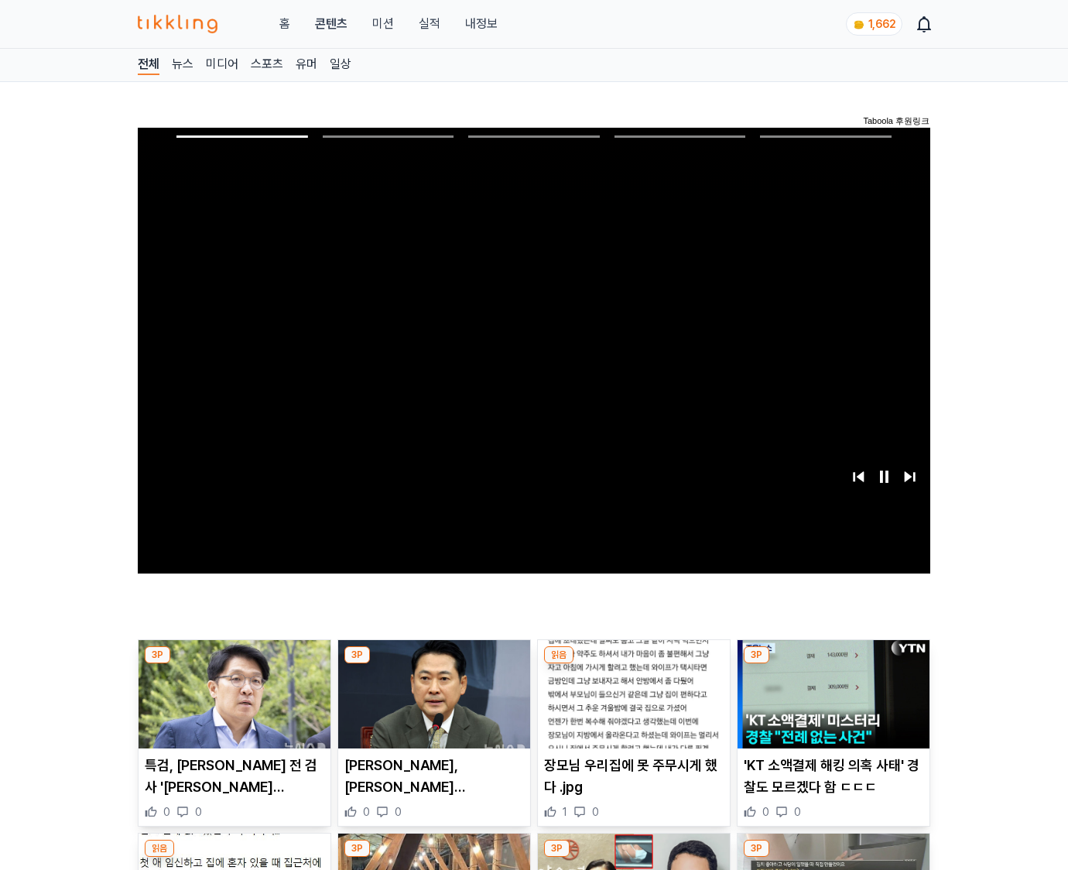
click at [832, 664] on img at bounding box center [833, 694] width 192 height 108
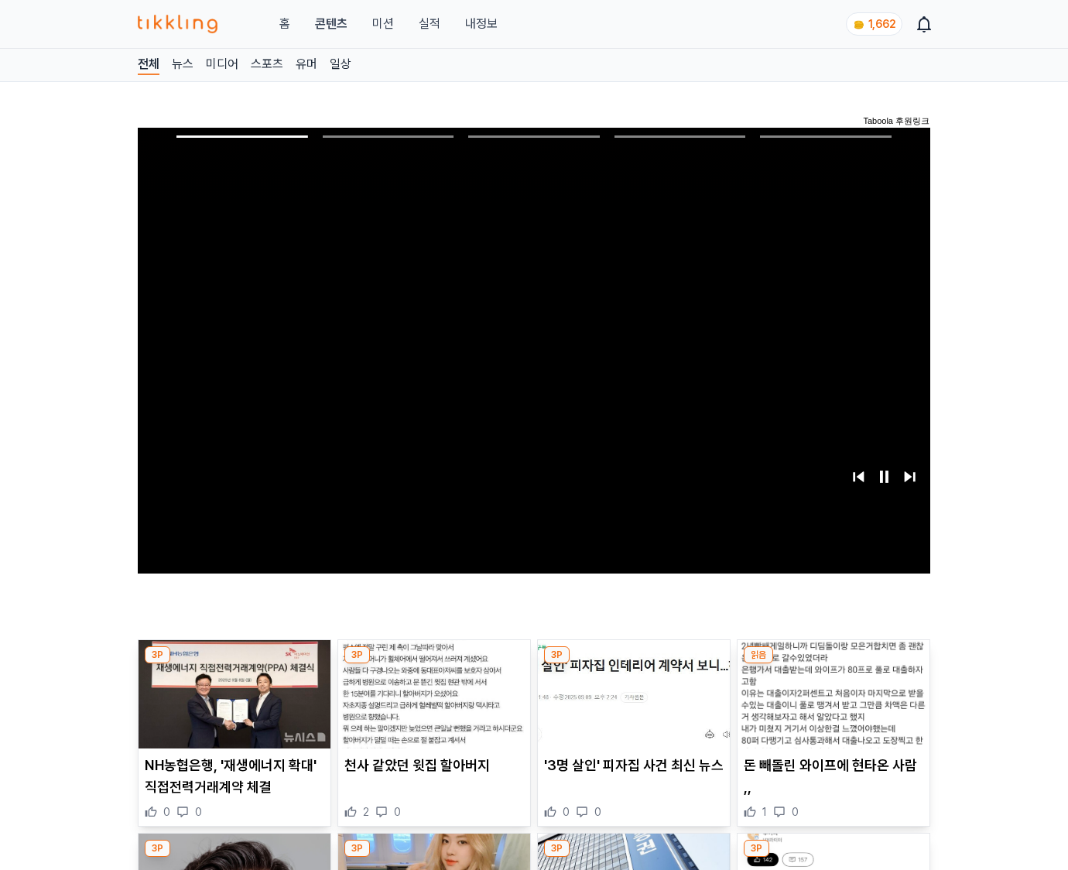
click at [832, 664] on img at bounding box center [833, 694] width 192 height 108
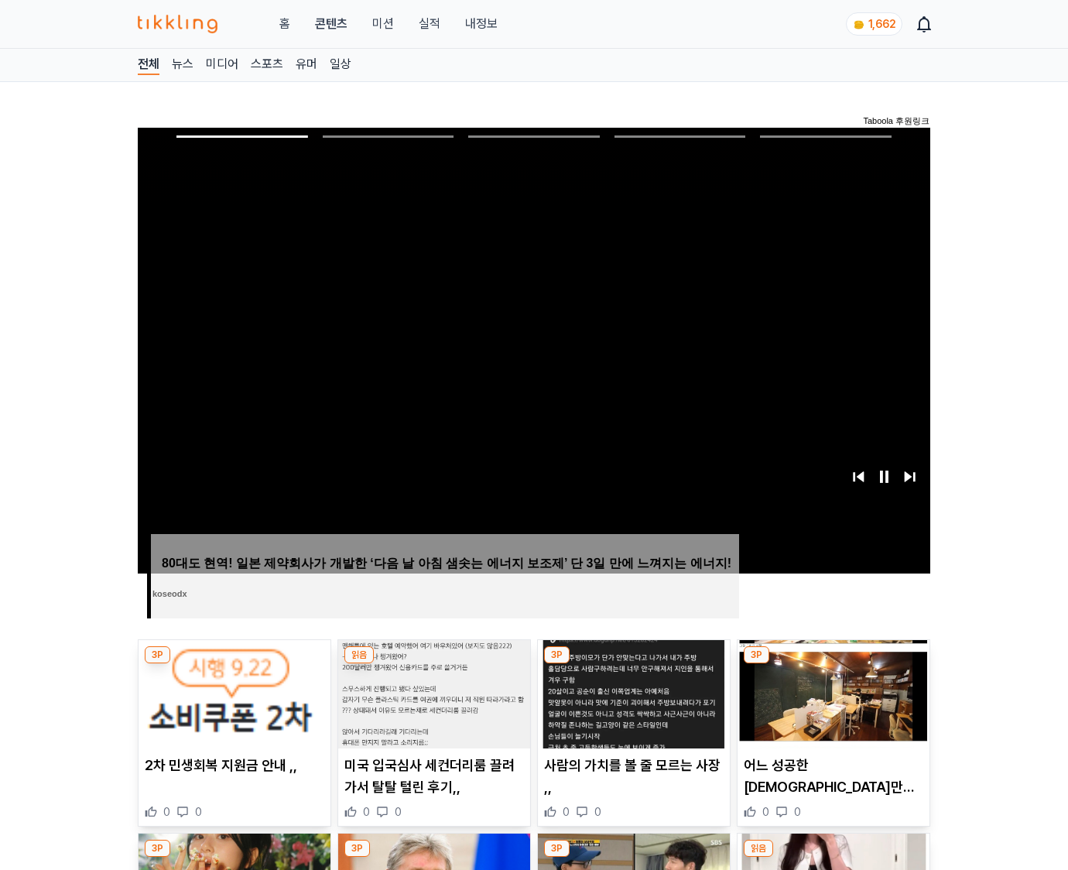
click at [832, 664] on img at bounding box center [833, 694] width 192 height 108
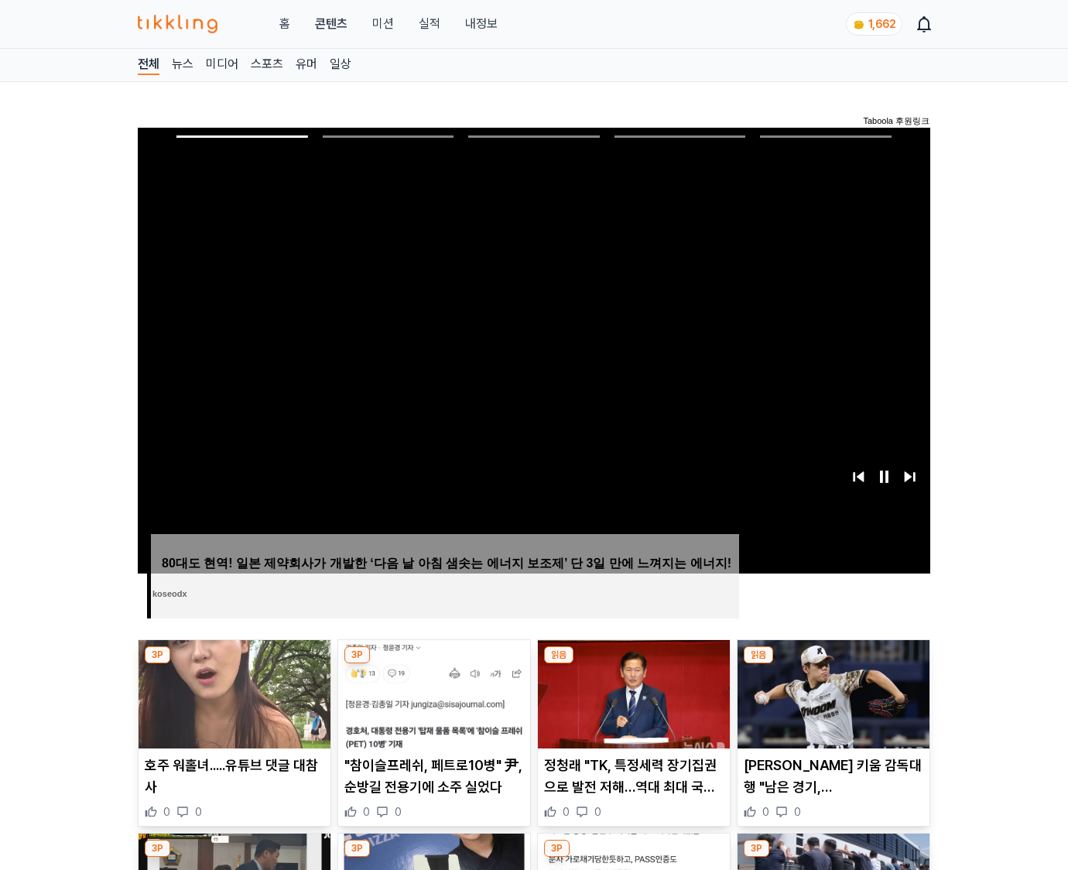
click at [832, 664] on img at bounding box center [833, 694] width 192 height 108
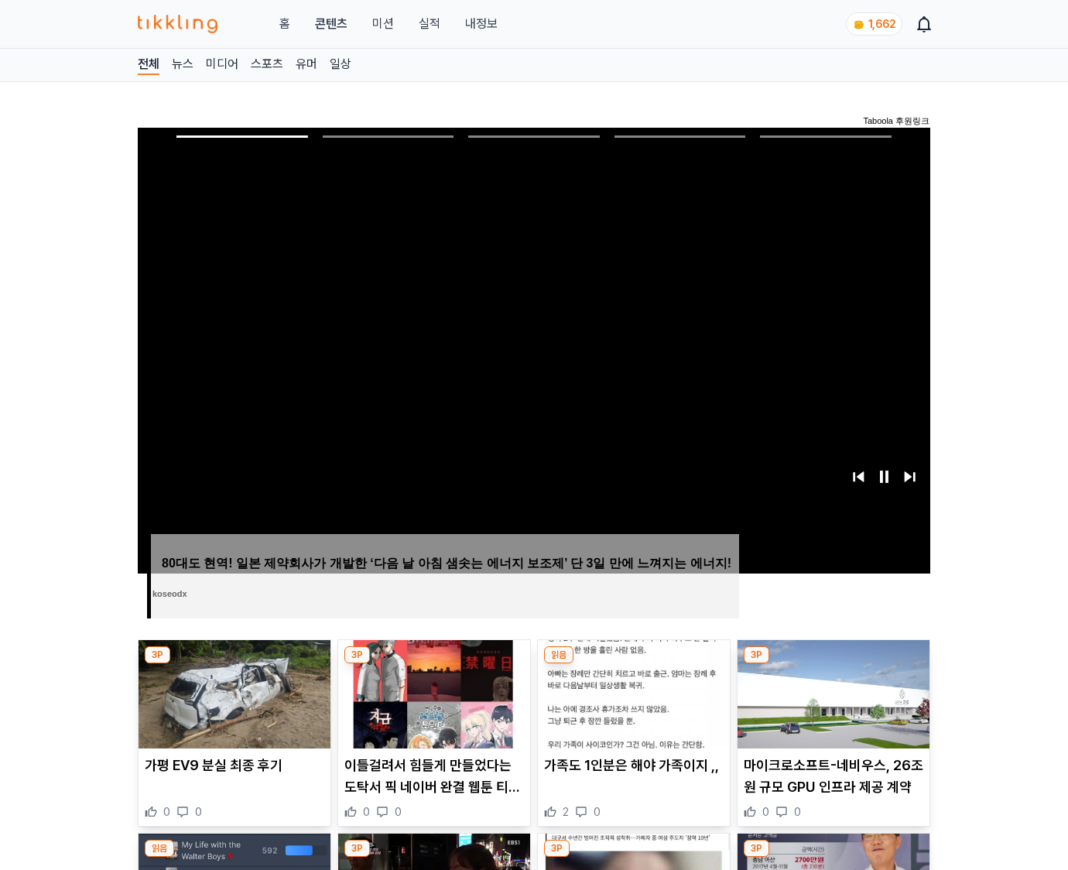
click at [832, 664] on img at bounding box center [833, 694] width 192 height 108
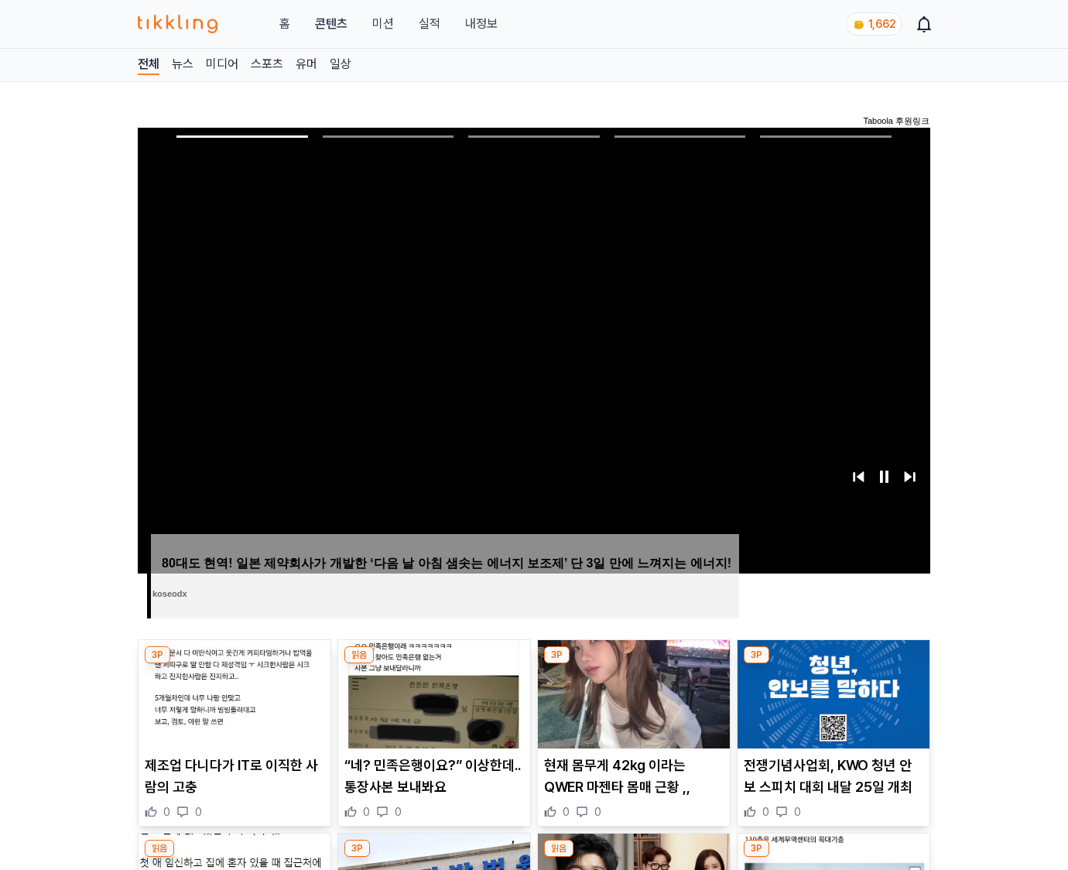
click at [832, 664] on img at bounding box center [833, 694] width 192 height 108
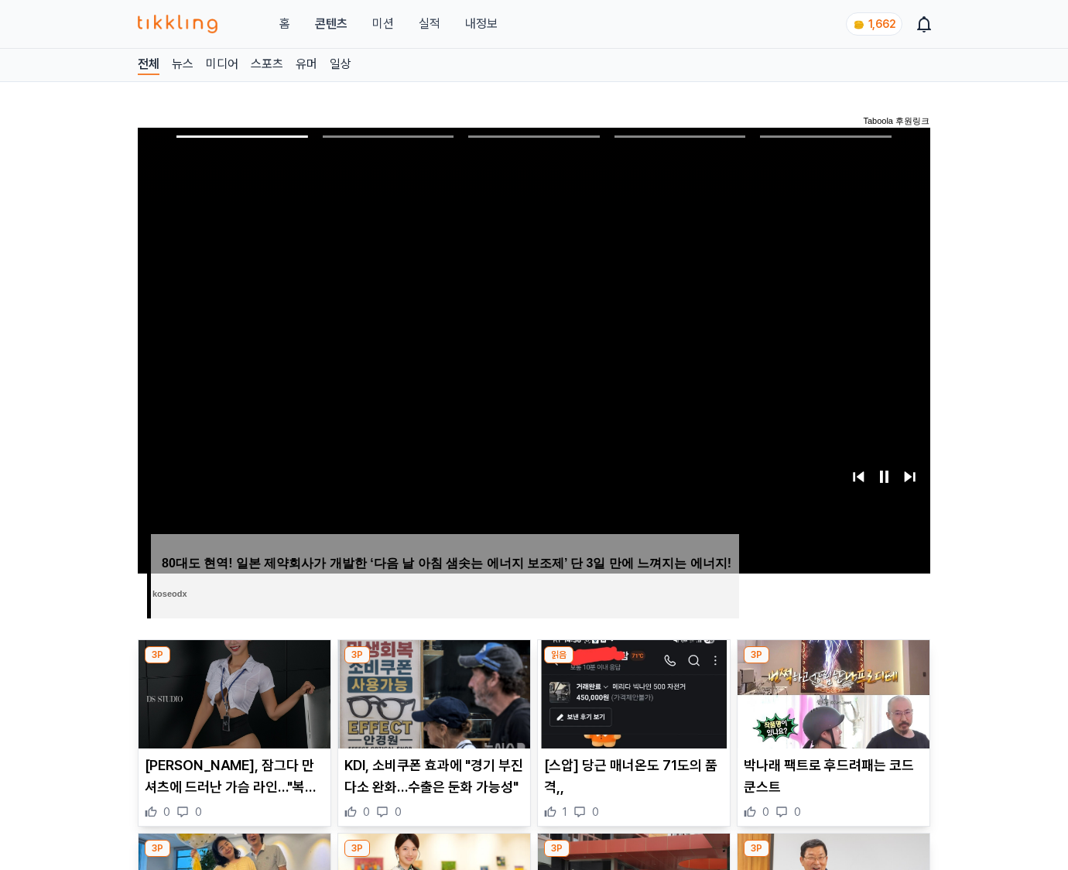
click at [832, 664] on img at bounding box center [833, 694] width 192 height 108
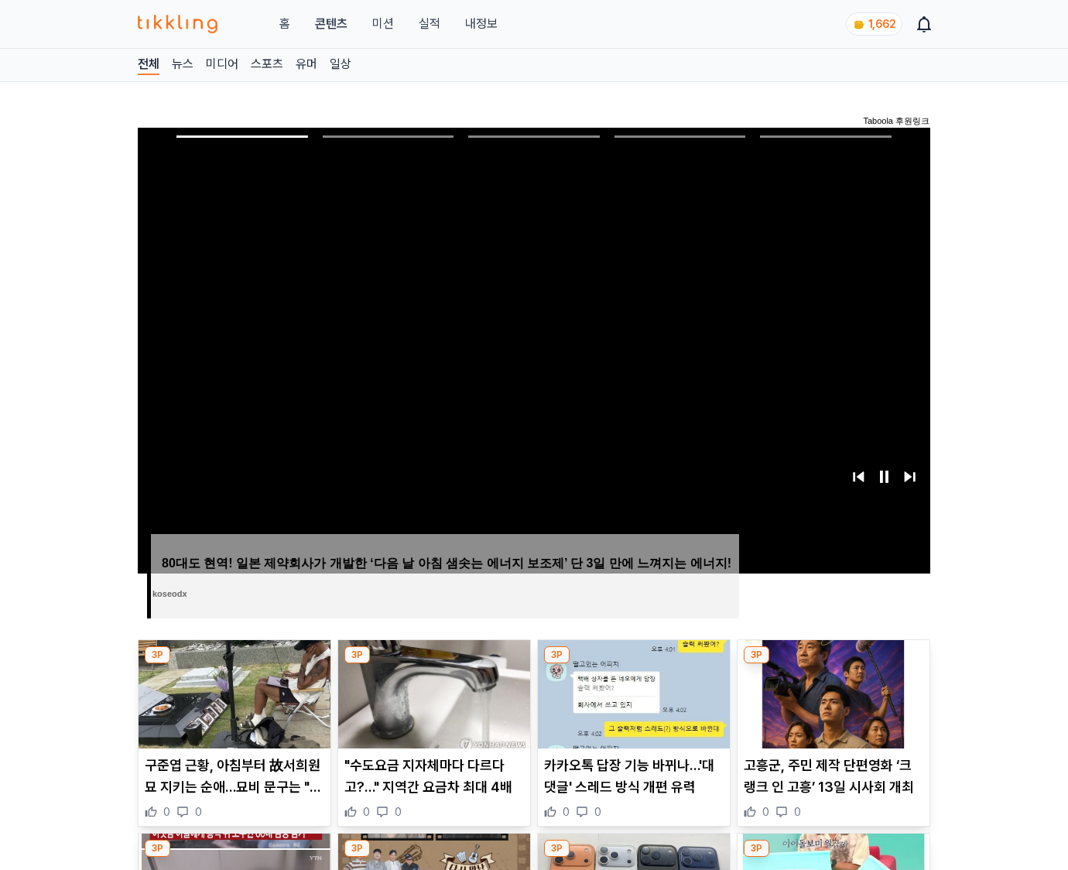
click at [832, 664] on img at bounding box center [833, 694] width 192 height 108
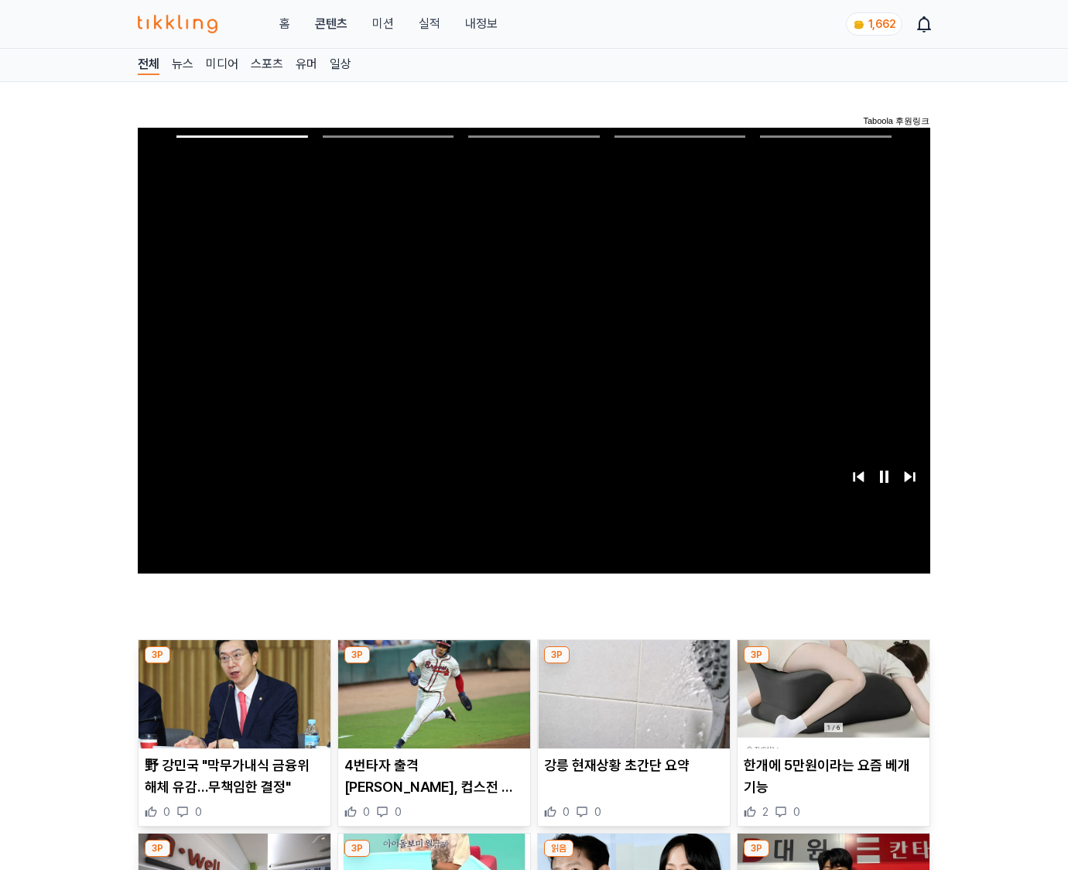
click at [832, 664] on img at bounding box center [833, 694] width 192 height 108
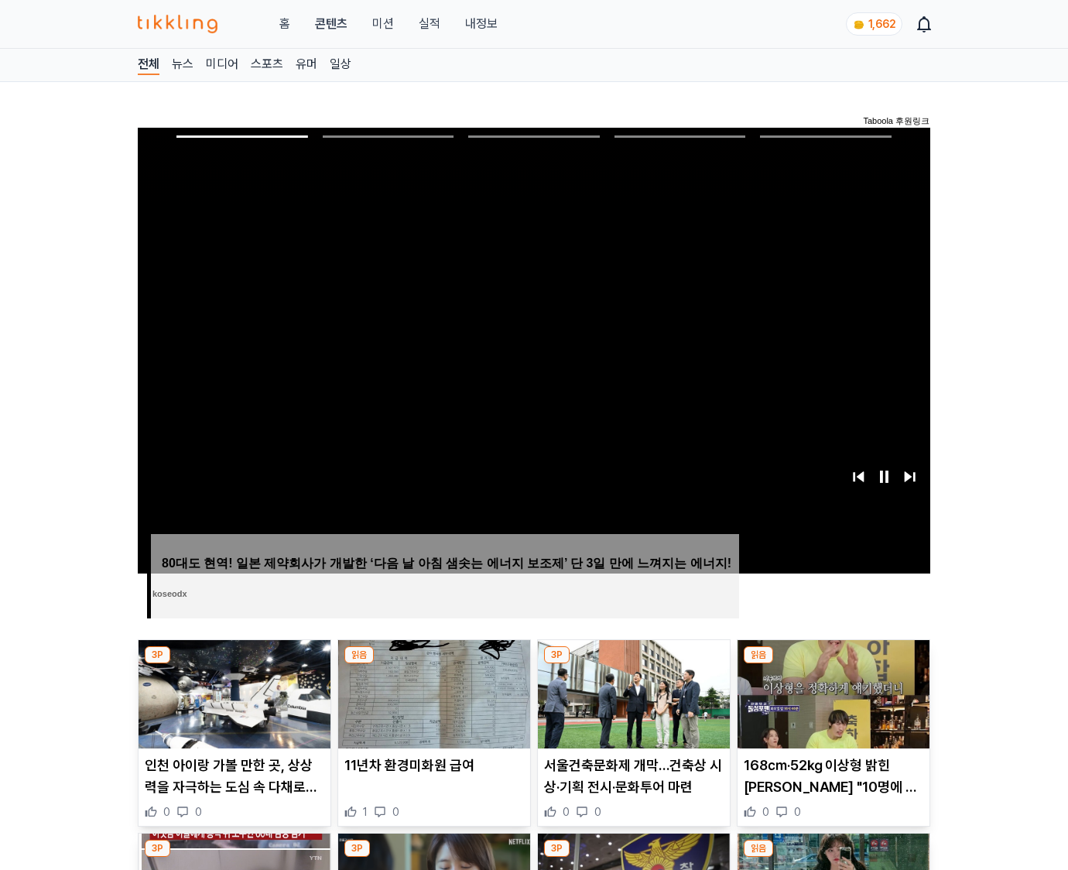
click img
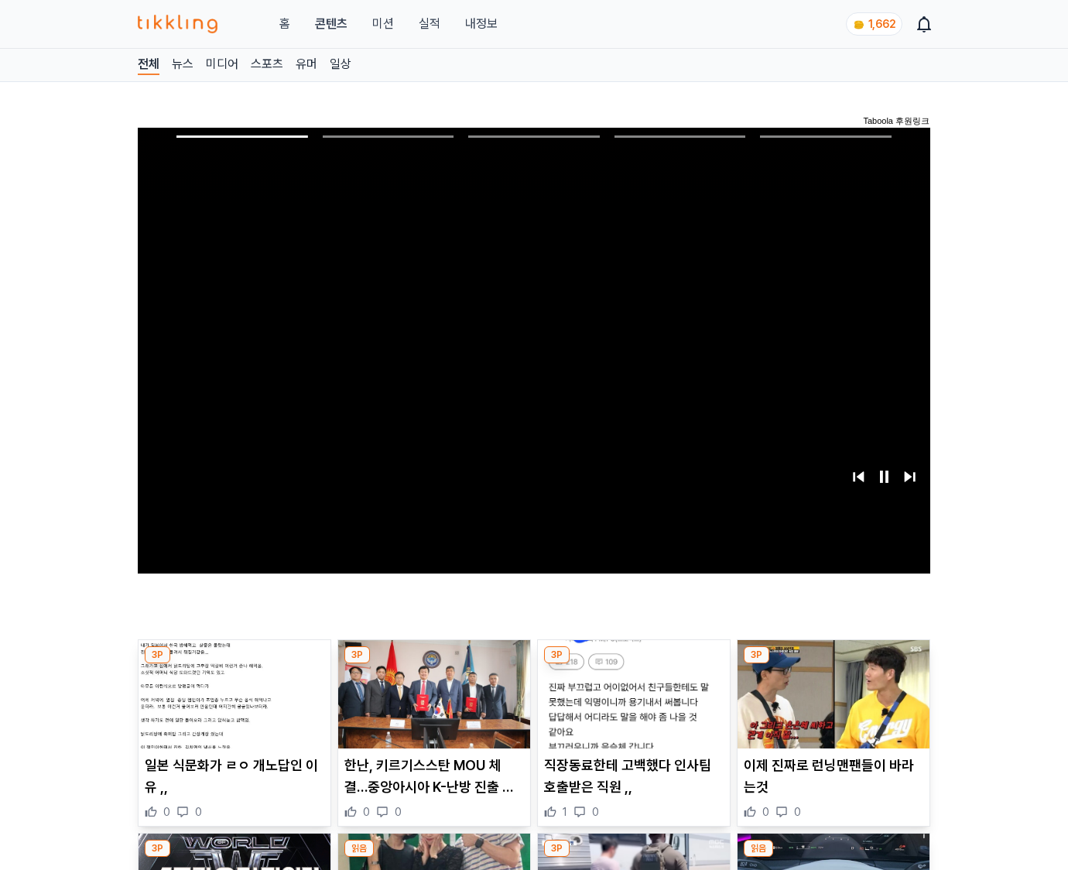
click at [832, 664] on img at bounding box center [833, 694] width 192 height 108
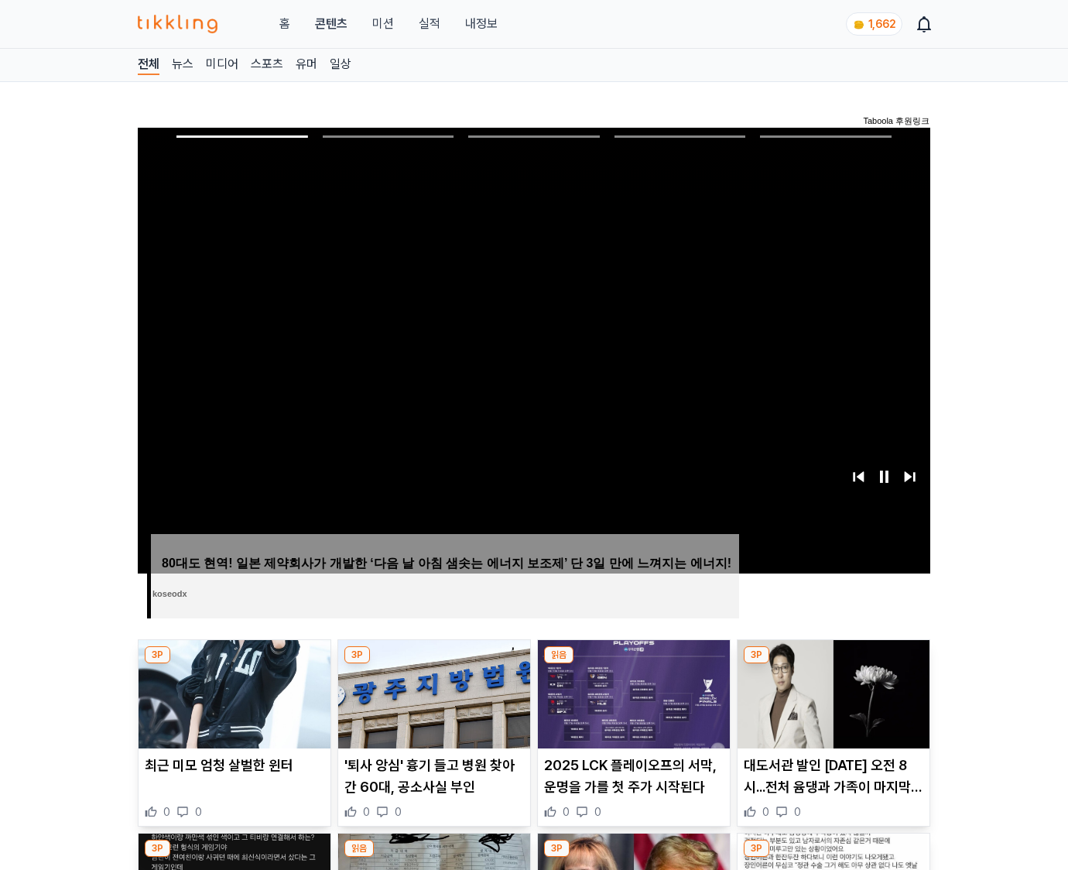
click at [832, 664] on img at bounding box center [833, 694] width 192 height 108
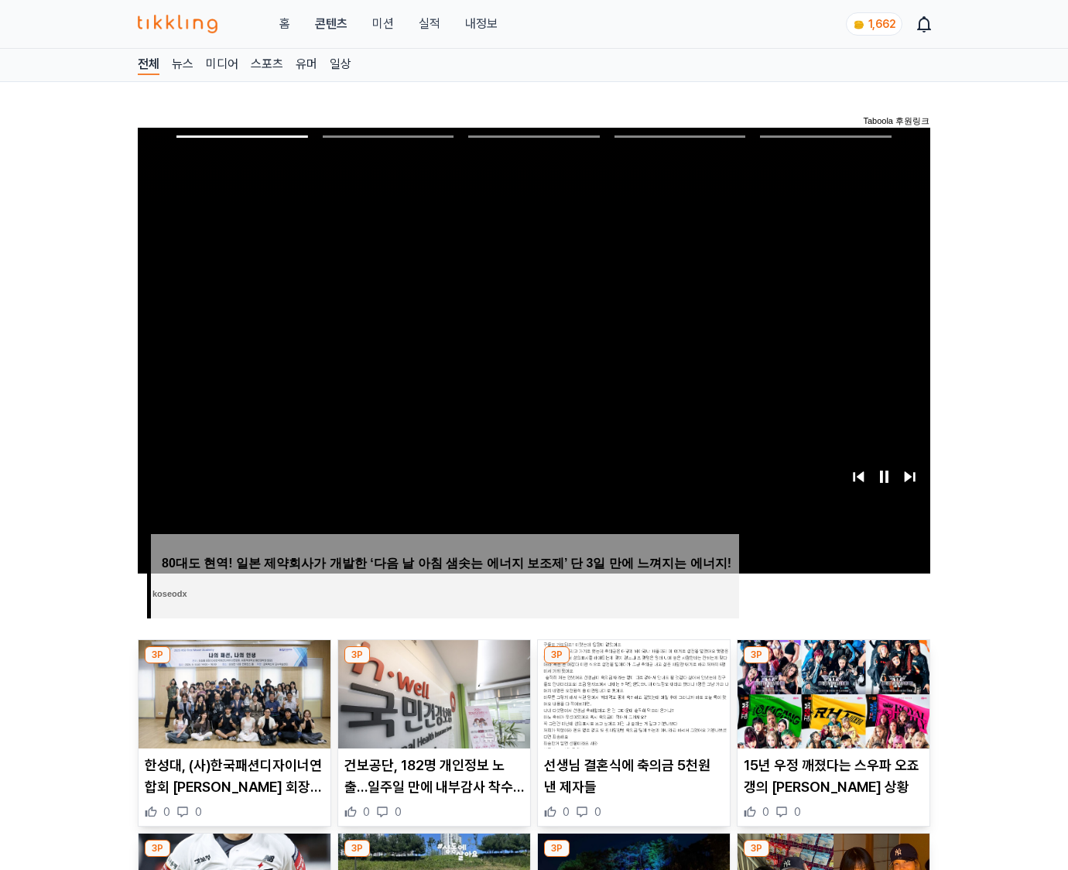
click at [832, 664] on img at bounding box center [833, 694] width 192 height 108
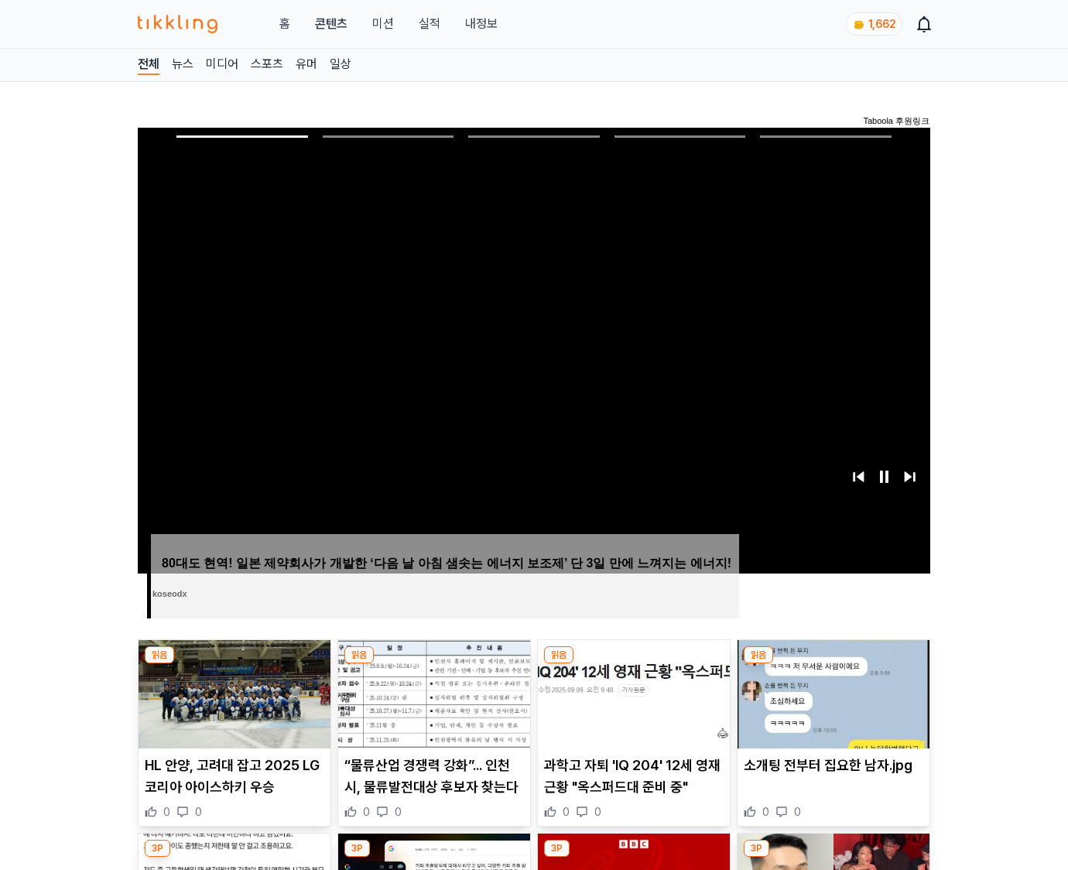
click at [832, 664] on img at bounding box center [833, 694] width 192 height 108
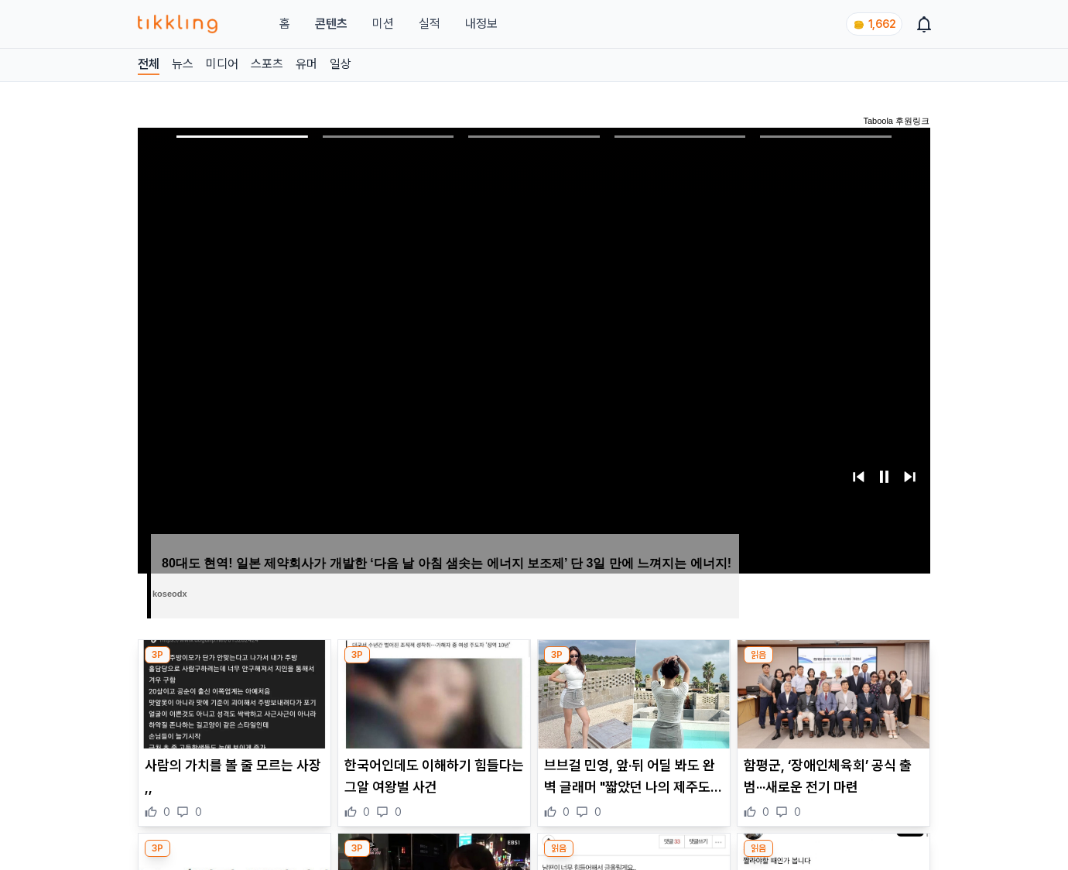
click at [832, 664] on img at bounding box center [833, 694] width 192 height 108
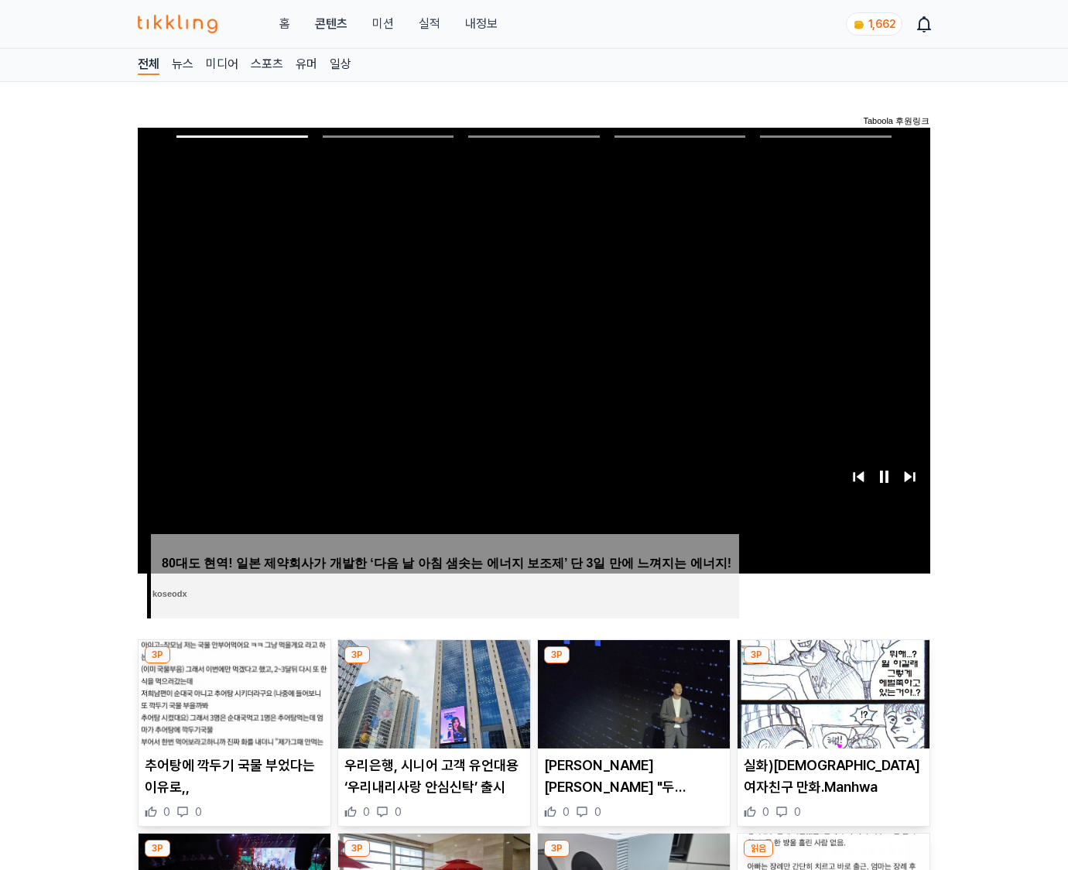
click at [832, 664] on img at bounding box center [833, 694] width 192 height 108
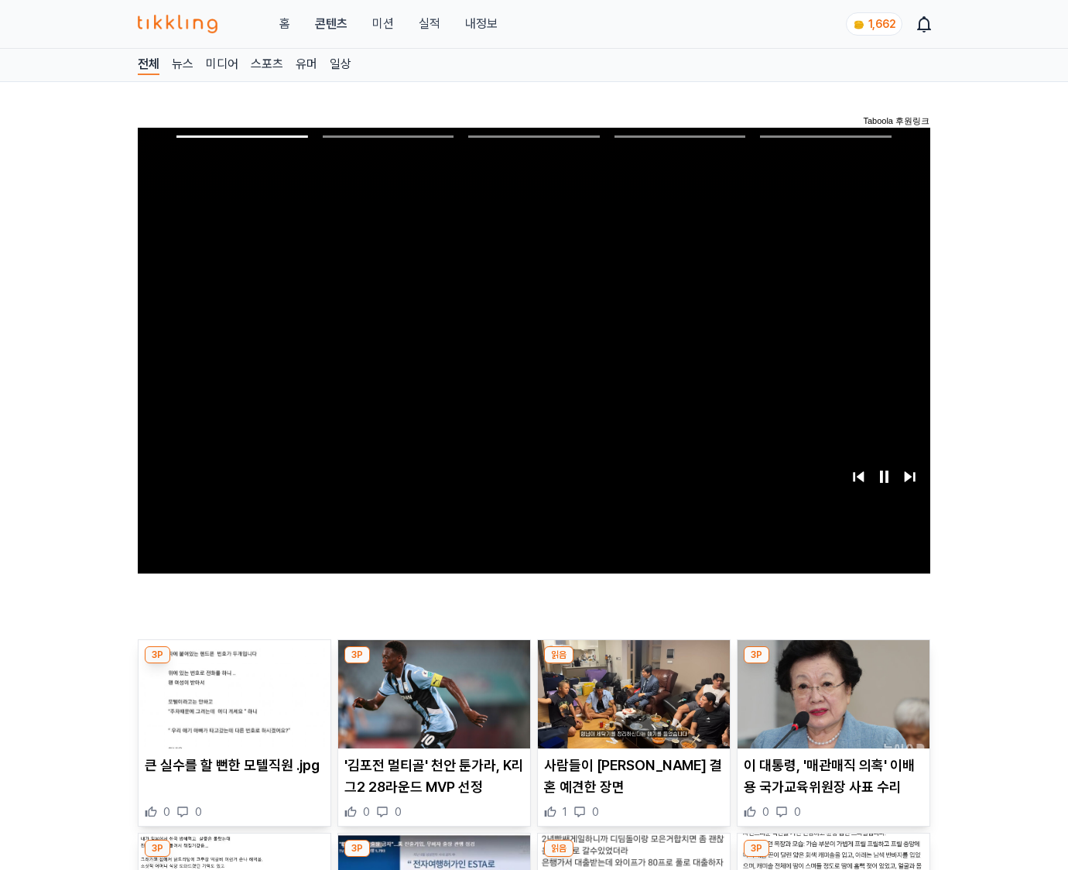
click at [832, 664] on img at bounding box center [833, 694] width 192 height 108
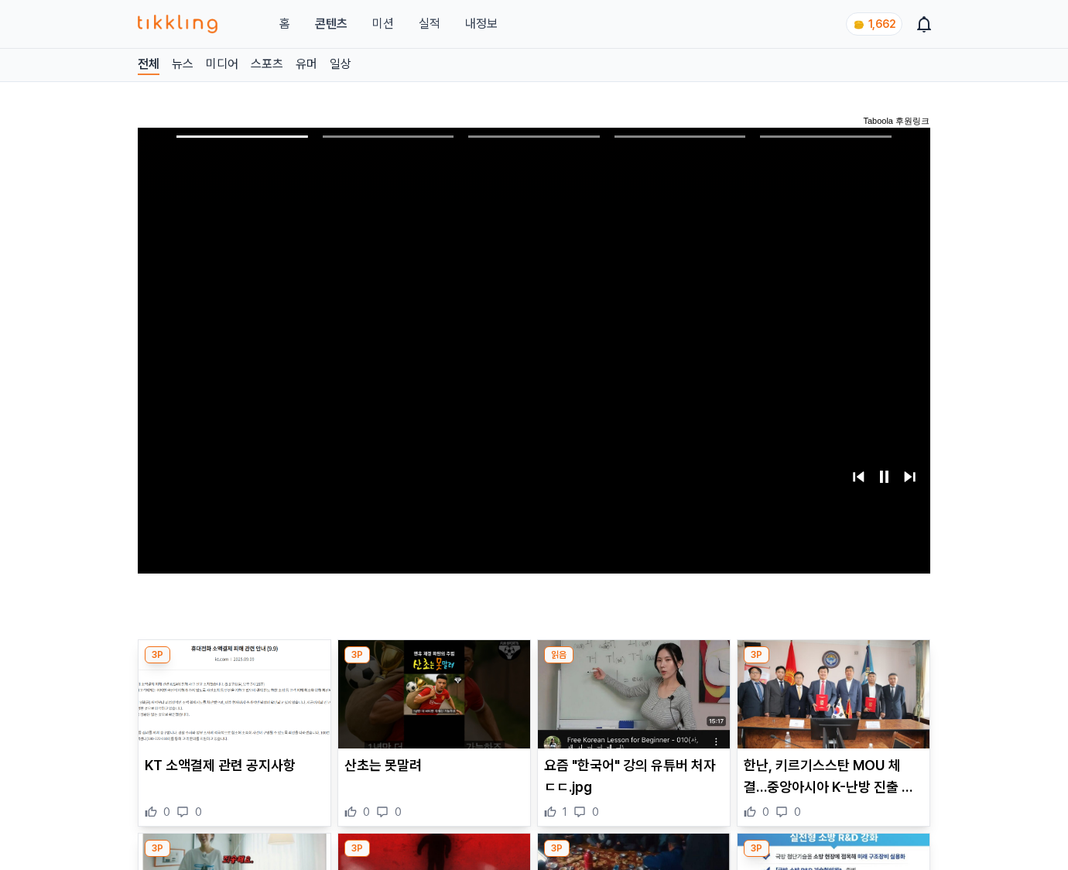
click at [832, 664] on img at bounding box center [833, 694] width 192 height 108
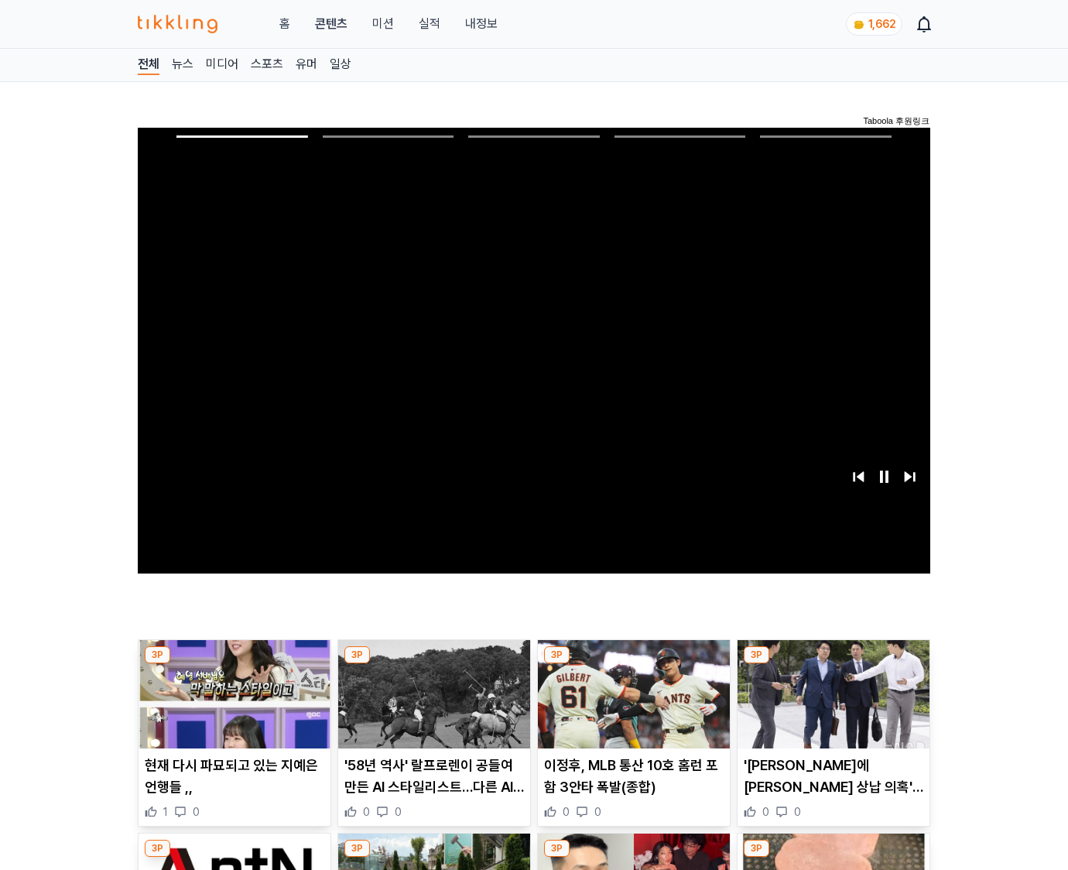
click at [832, 664] on img at bounding box center [833, 694] width 192 height 108
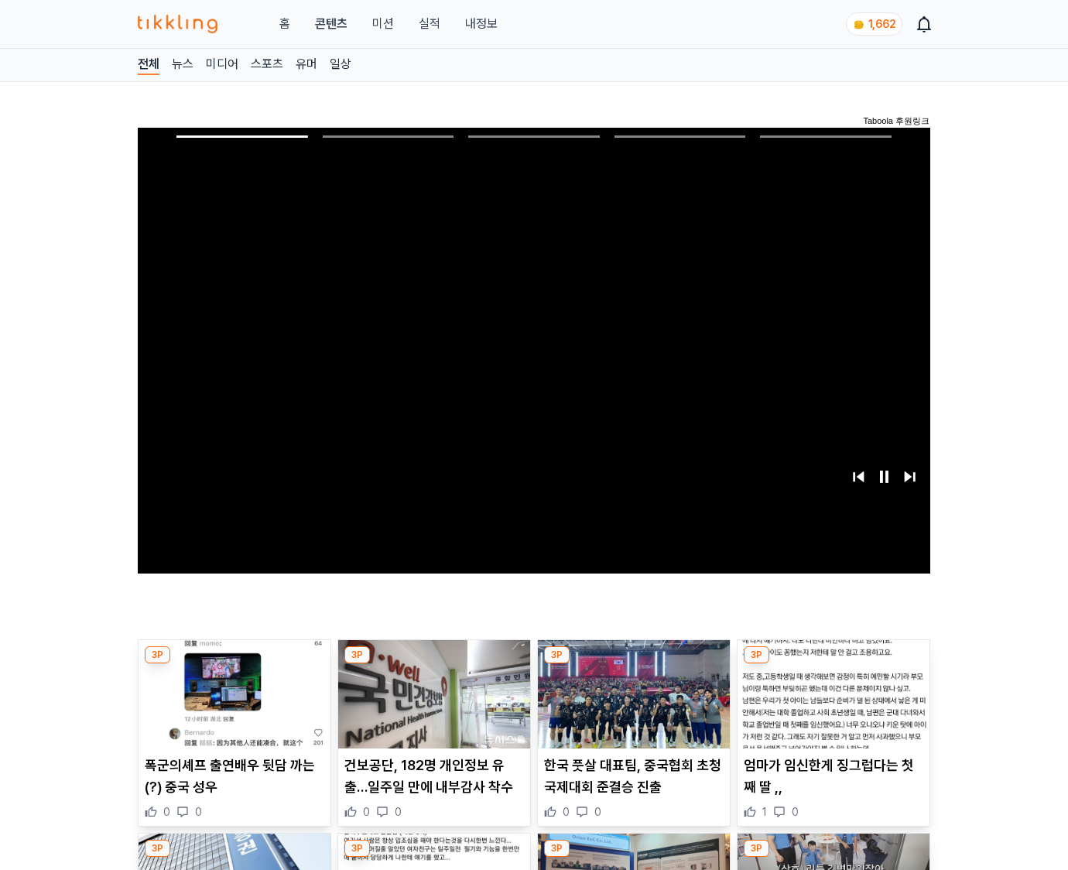
click at [832, 664] on img at bounding box center [833, 694] width 192 height 108
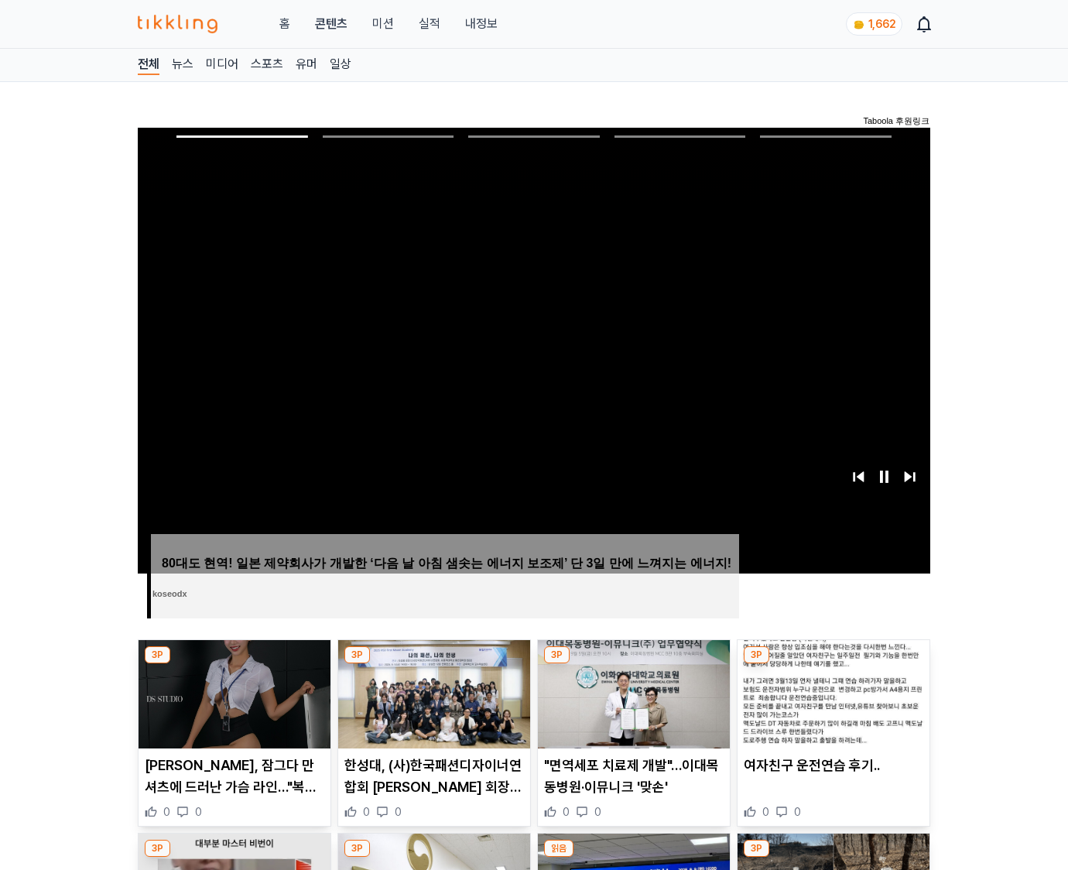
click at [832, 664] on img at bounding box center [833, 694] width 192 height 108
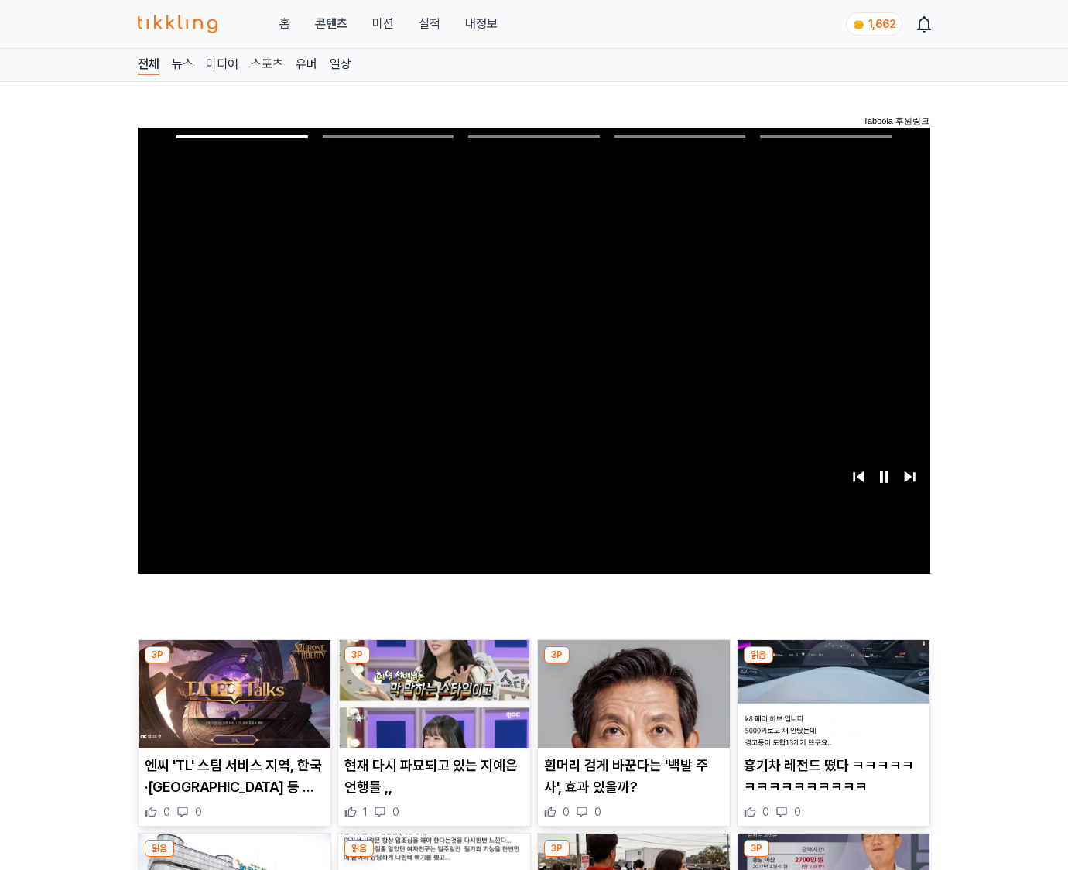
click at [832, 664] on img at bounding box center [833, 694] width 192 height 108
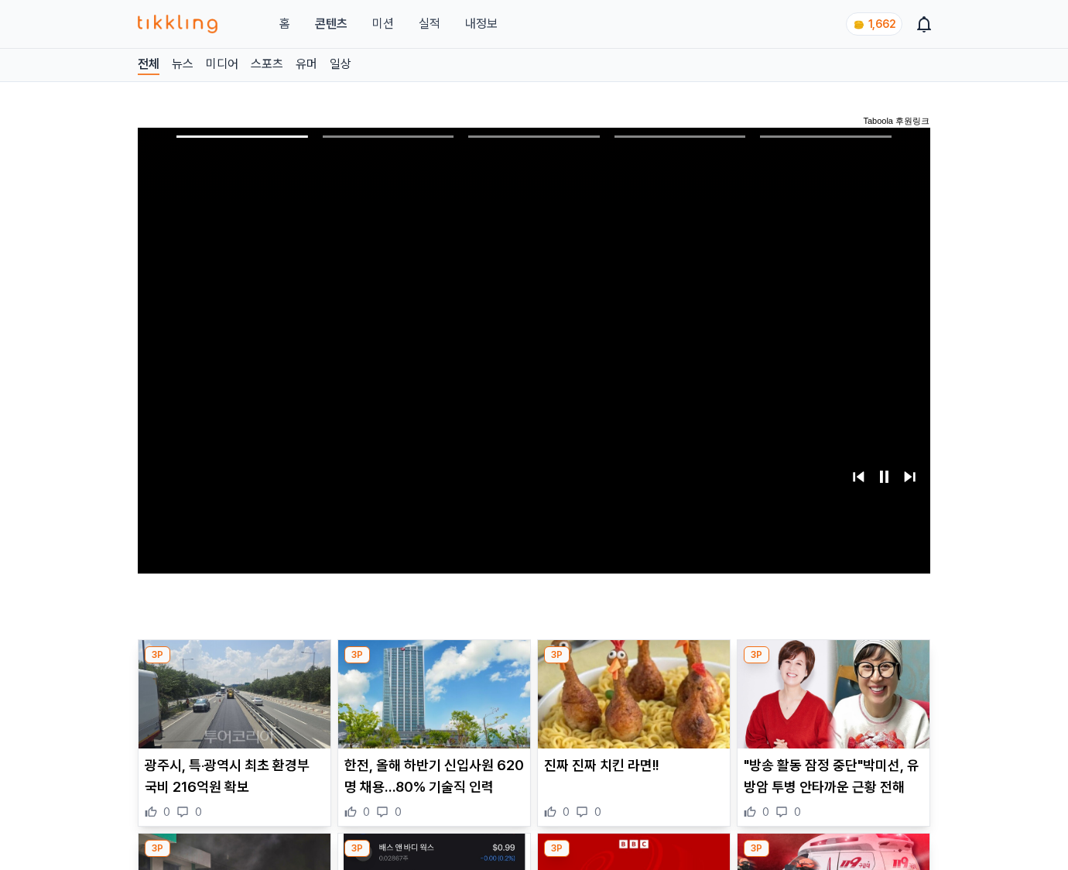
click at [832, 664] on img at bounding box center [833, 694] width 192 height 108
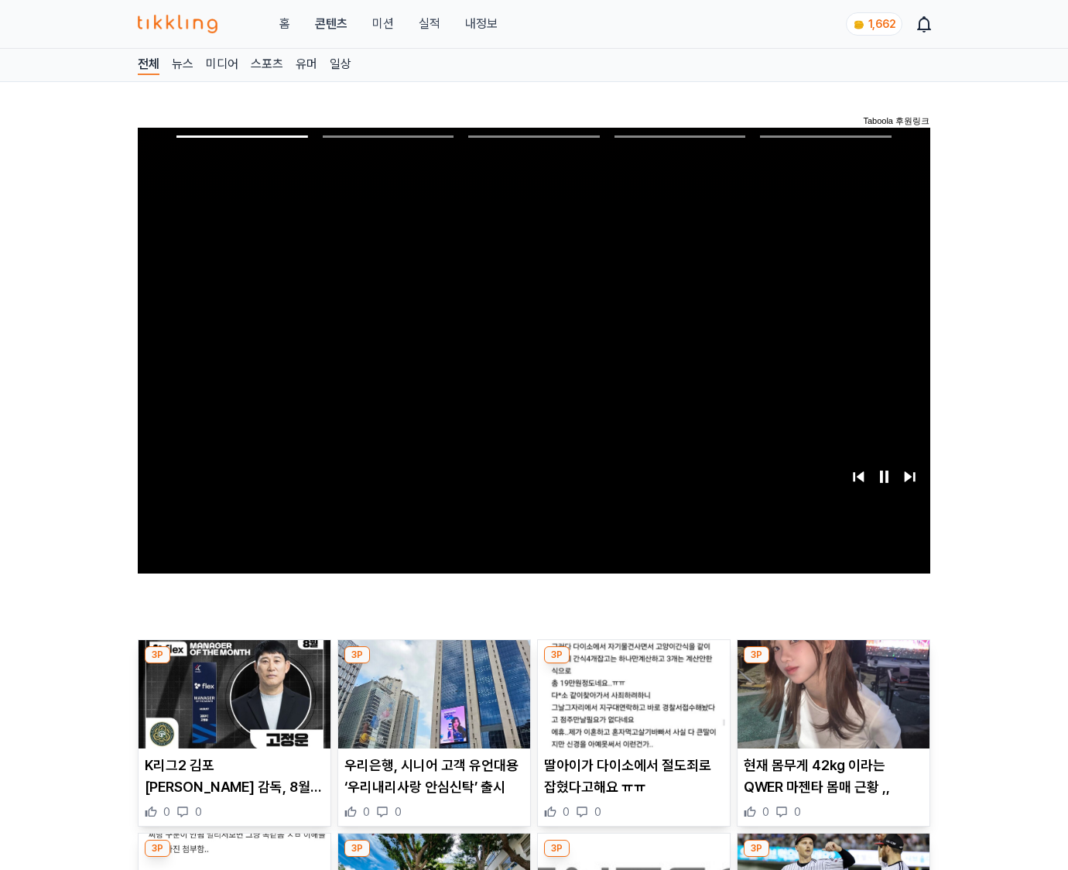
click at [832, 664] on img at bounding box center [833, 694] width 192 height 108
